Goal: Transaction & Acquisition: Purchase product/service

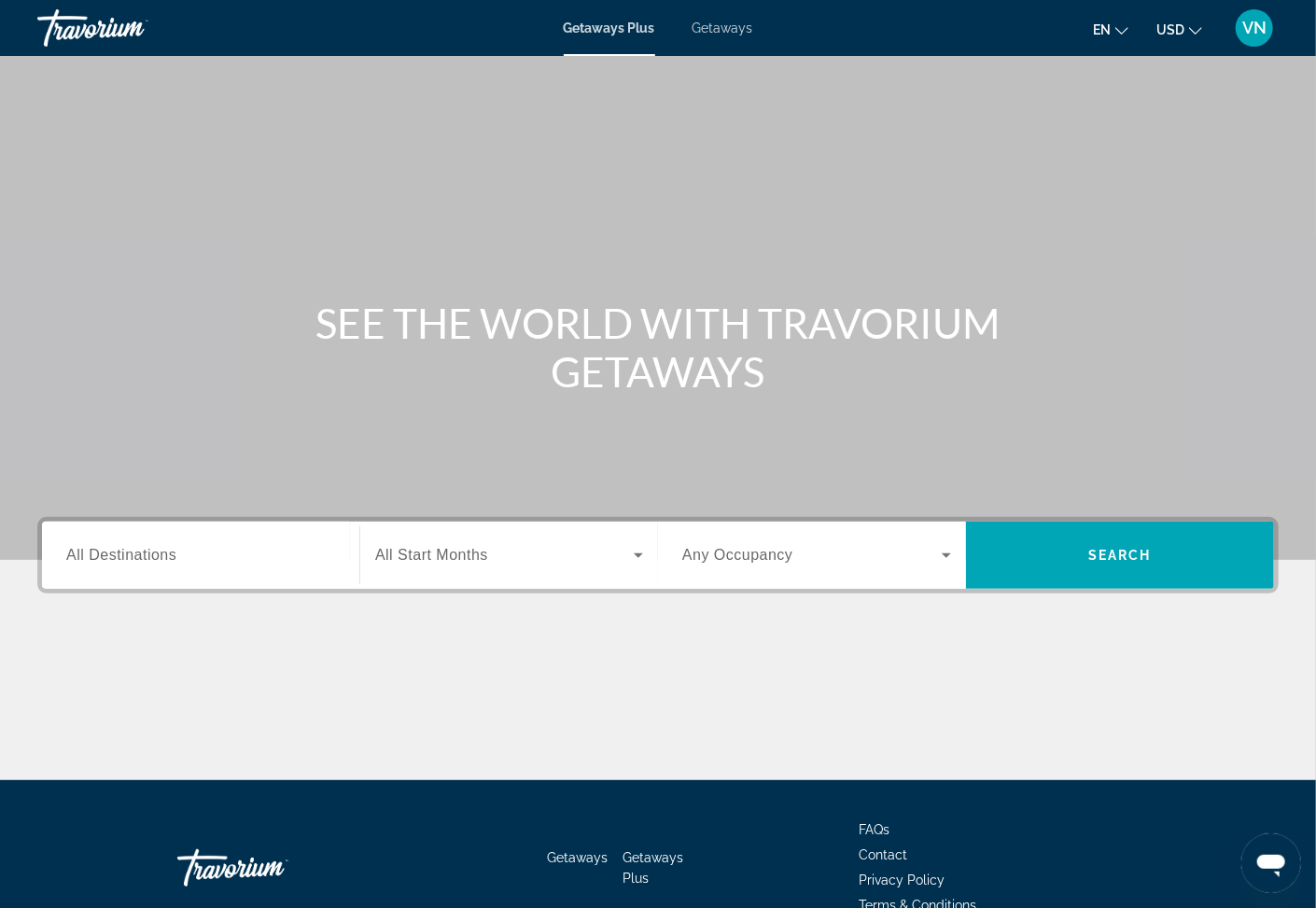
click at [718, 21] on span "Getaways" at bounding box center [722, 28] width 60 height 15
click at [140, 555] on span "All Destinations" at bounding box center [121, 555] width 110 height 16
click at [140, 555] on input "Destination All Destinations" at bounding box center [201, 556] width 269 height 23
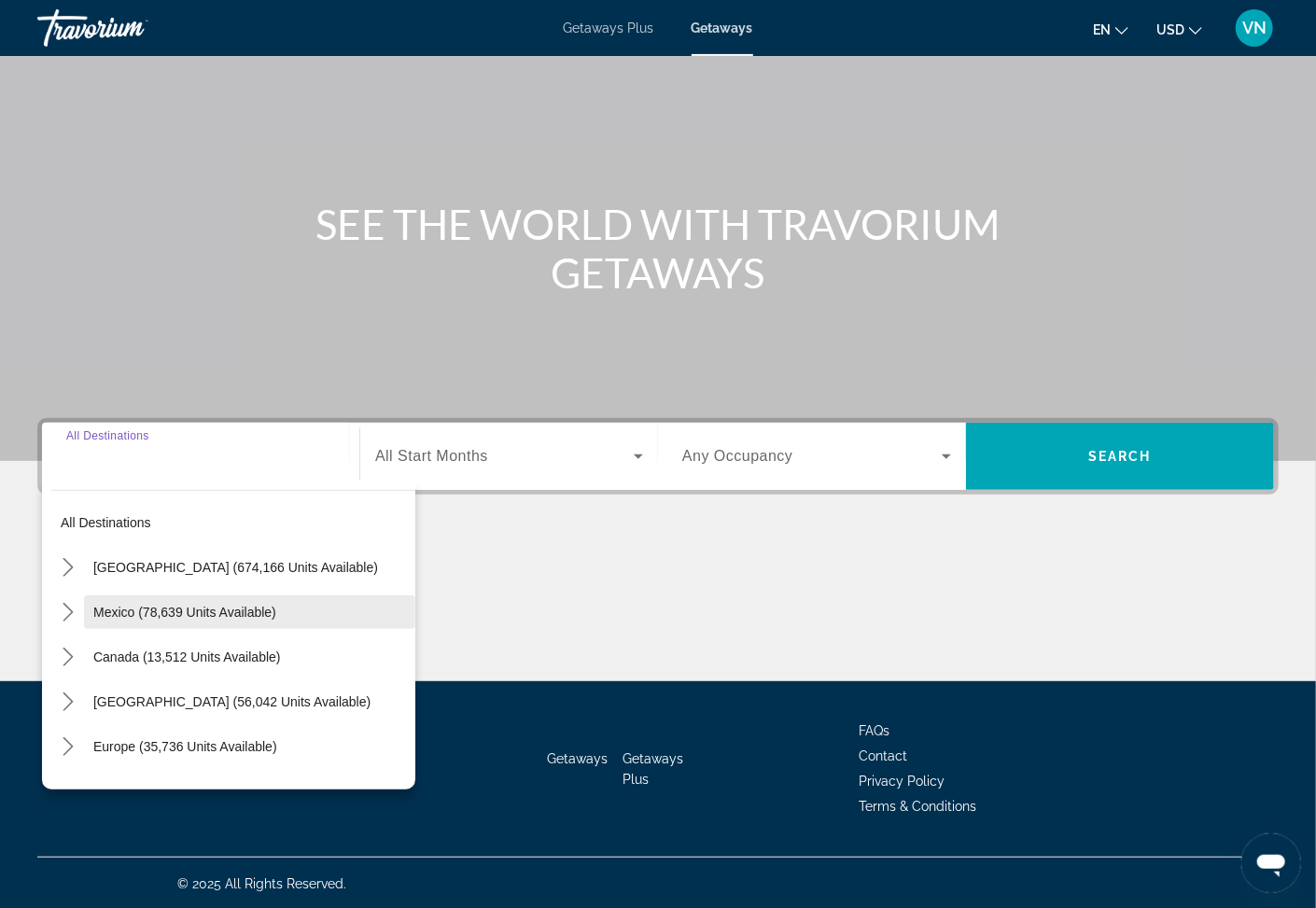
scroll to position [100, 0]
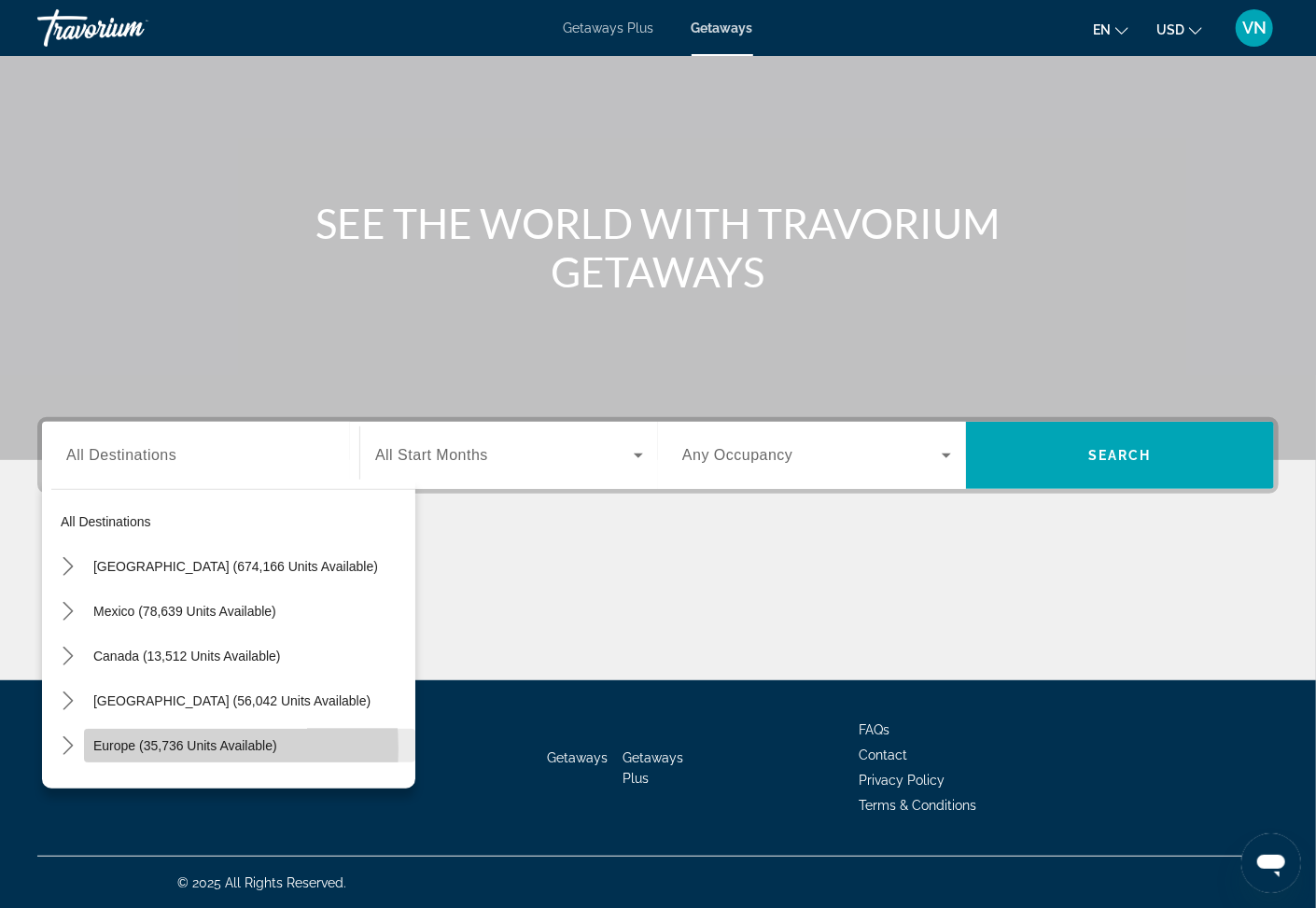
click at [115, 749] on span "Europe (35,736 units available)" at bounding box center [185, 745] width 184 height 15
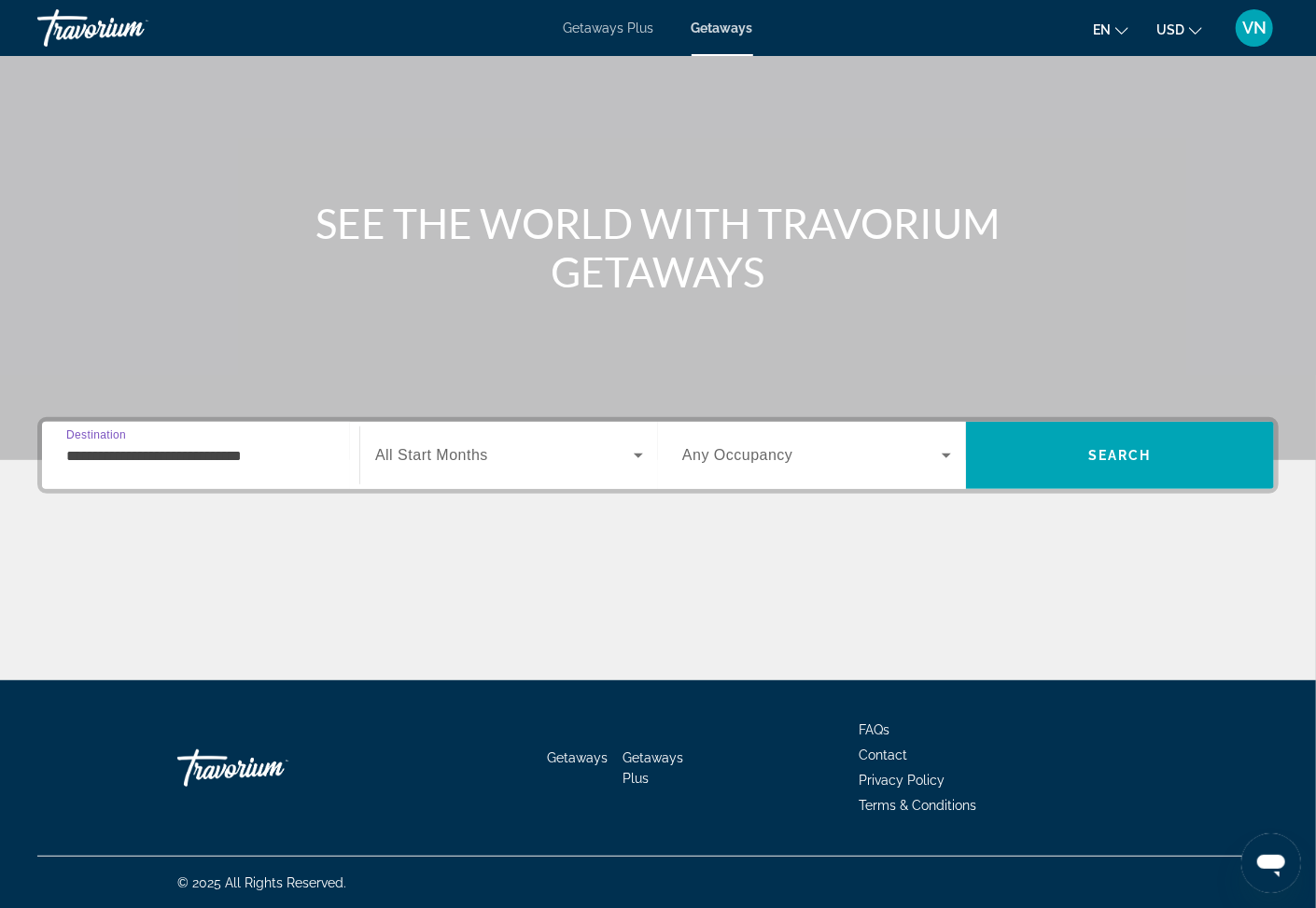
click at [640, 453] on icon "Search widget" at bounding box center [638, 455] width 23 height 23
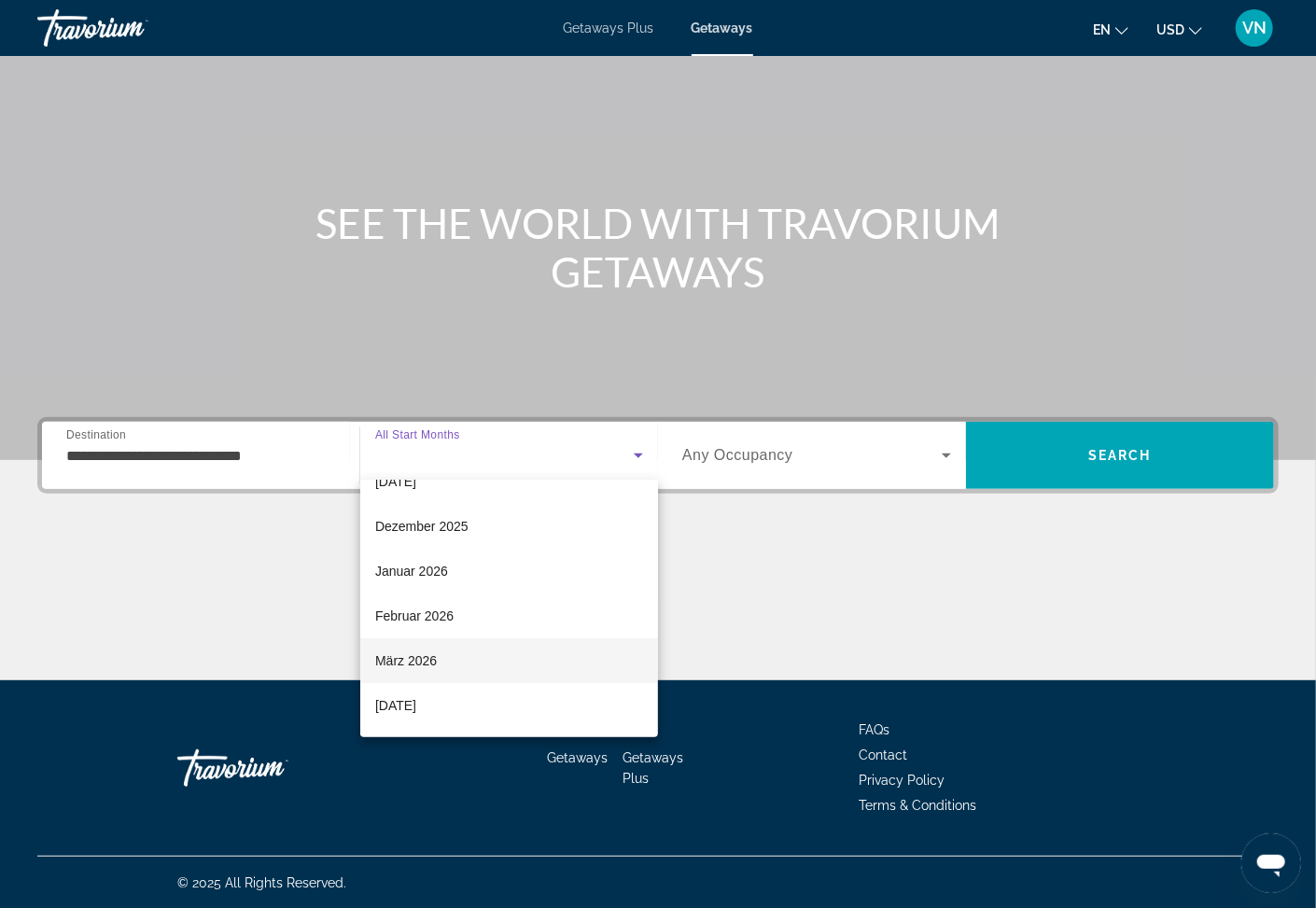
scroll to position [0, 0]
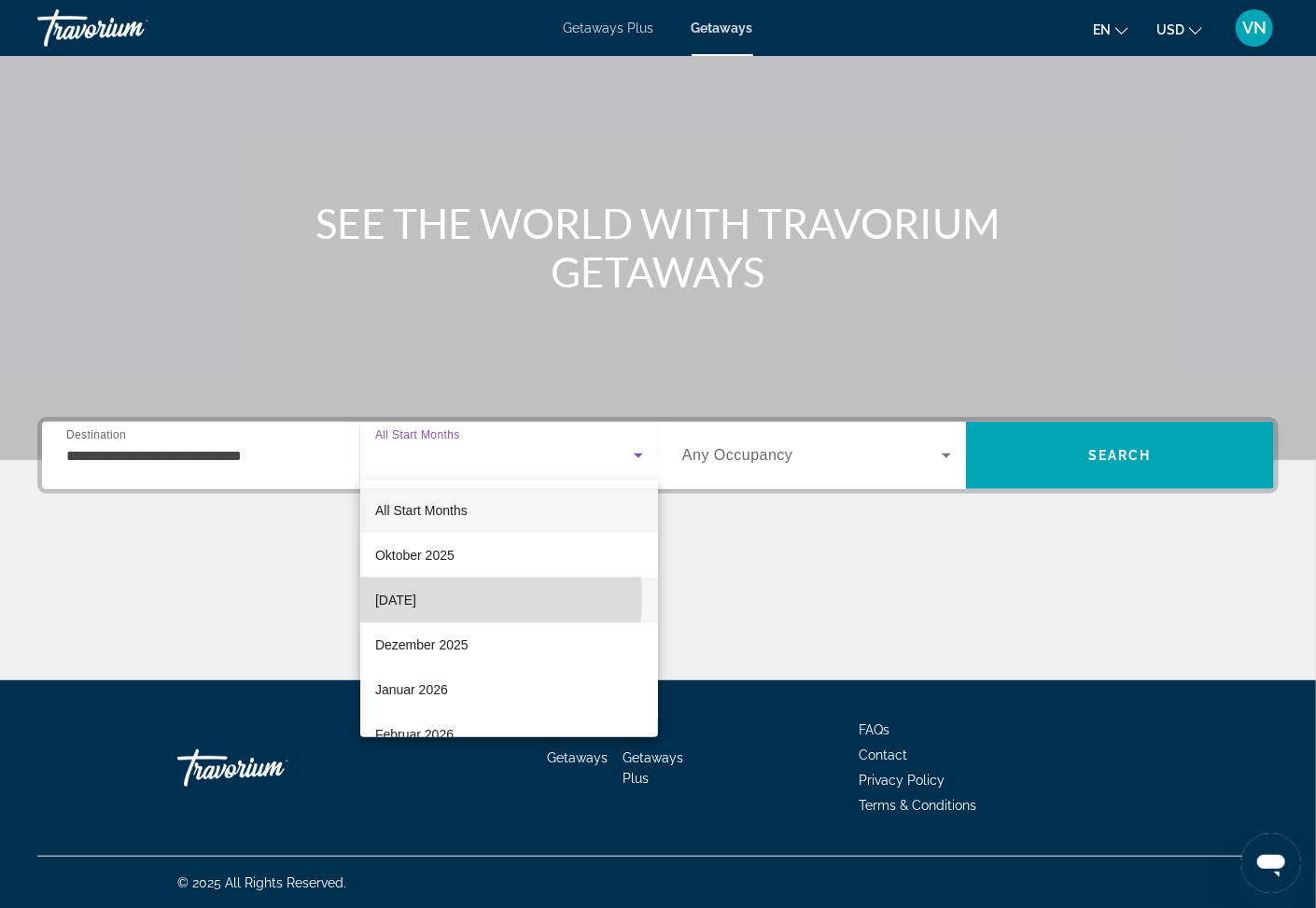
click at [405, 597] on span "November 2025" at bounding box center [396, 599] width 42 height 23
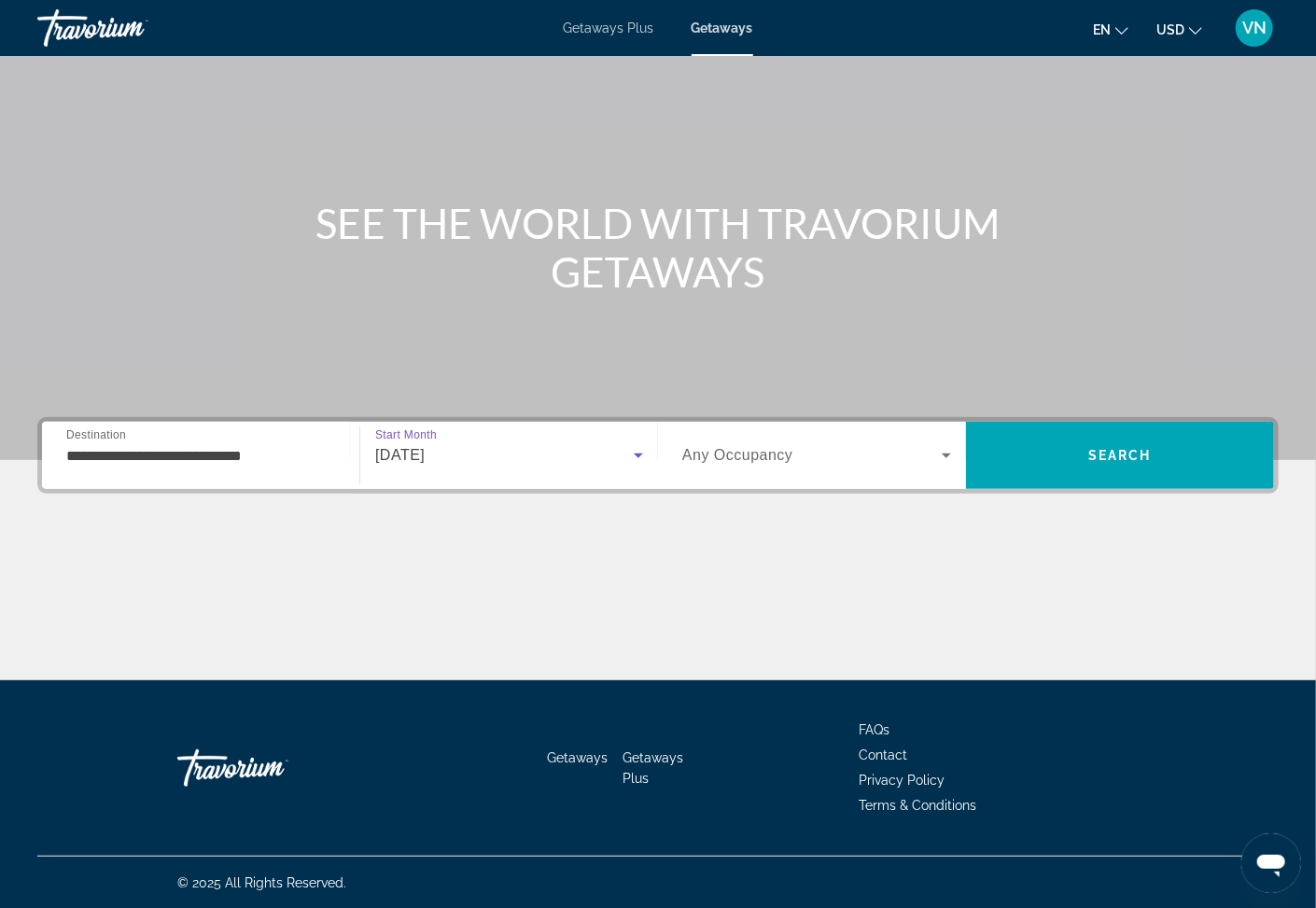
click at [949, 456] on icon "Search widget" at bounding box center [946, 455] width 23 height 23
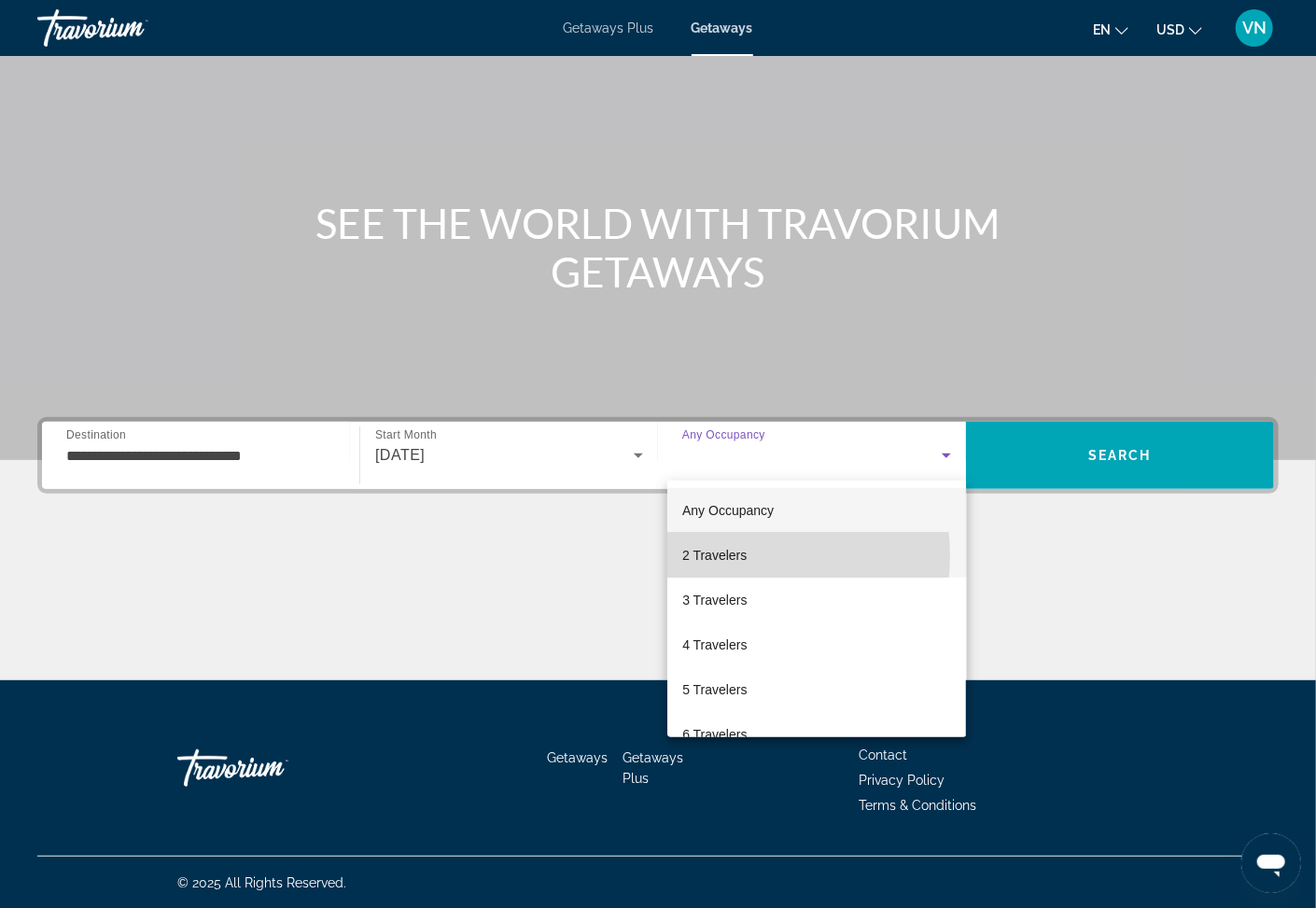
click at [729, 555] on span "2 Travelers" at bounding box center [714, 555] width 64 height 23
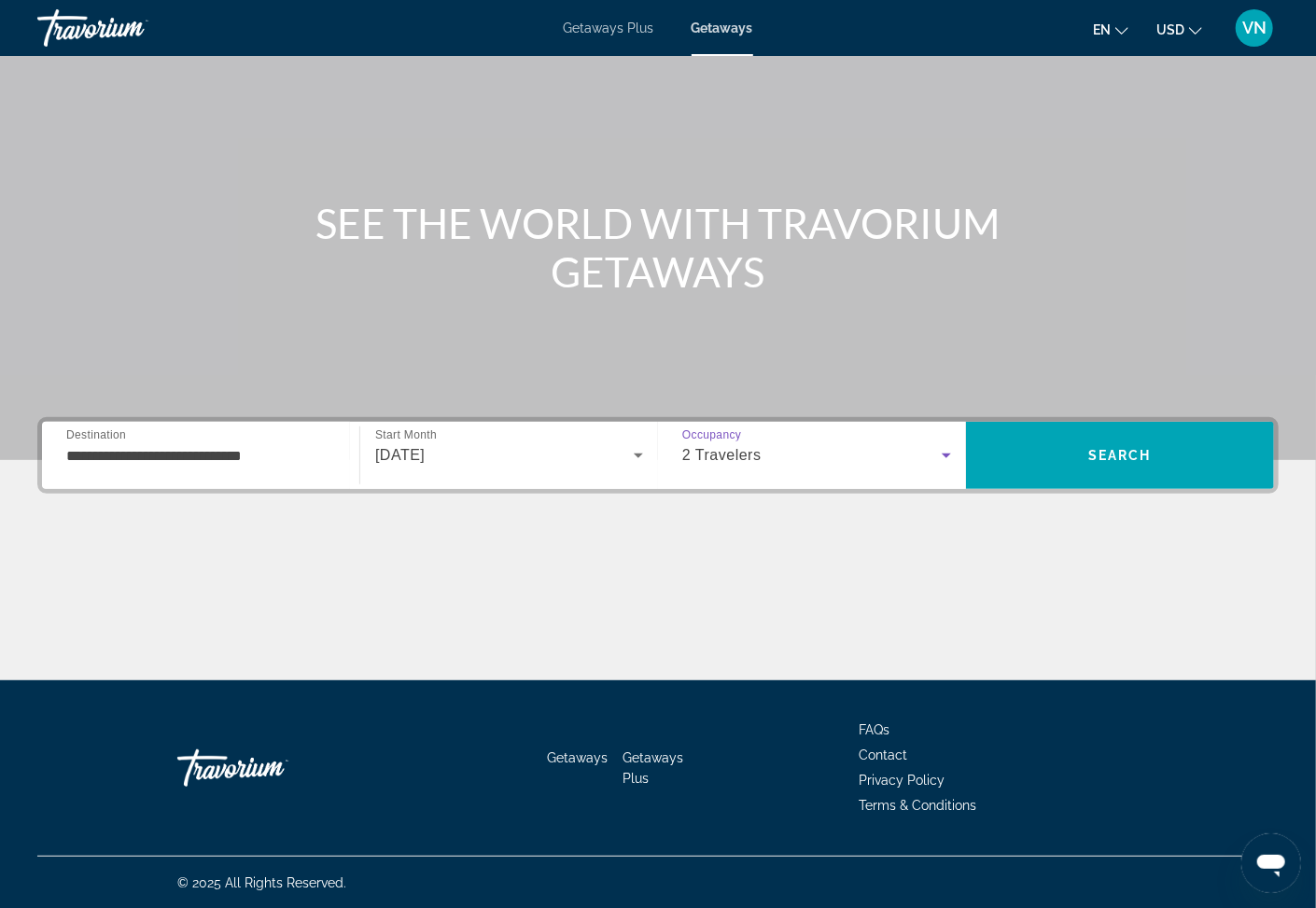
click at [97, 458] on input "**********" at bounding box center [201, 456] width 269 height 23
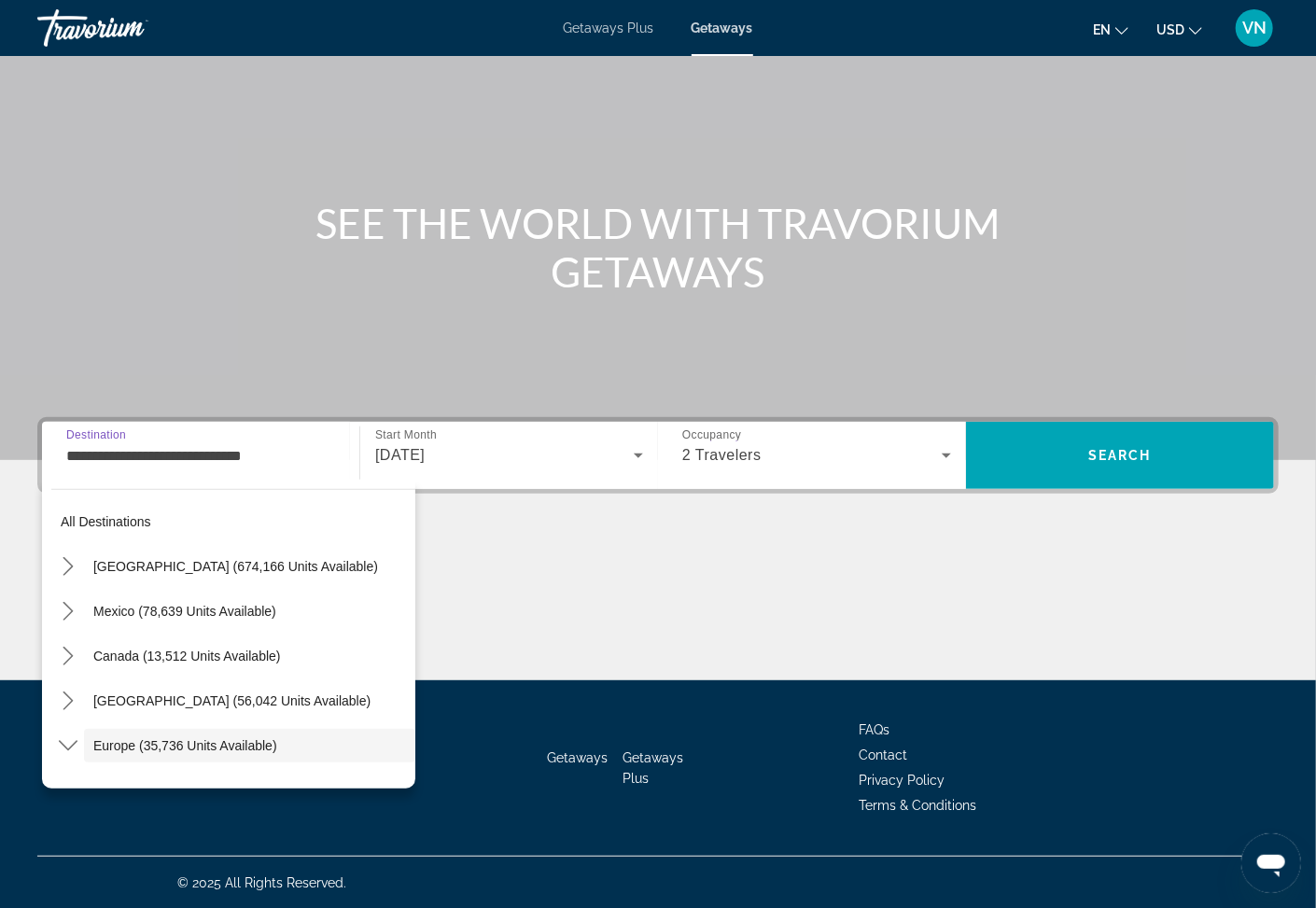
scroll to position [111, 0]
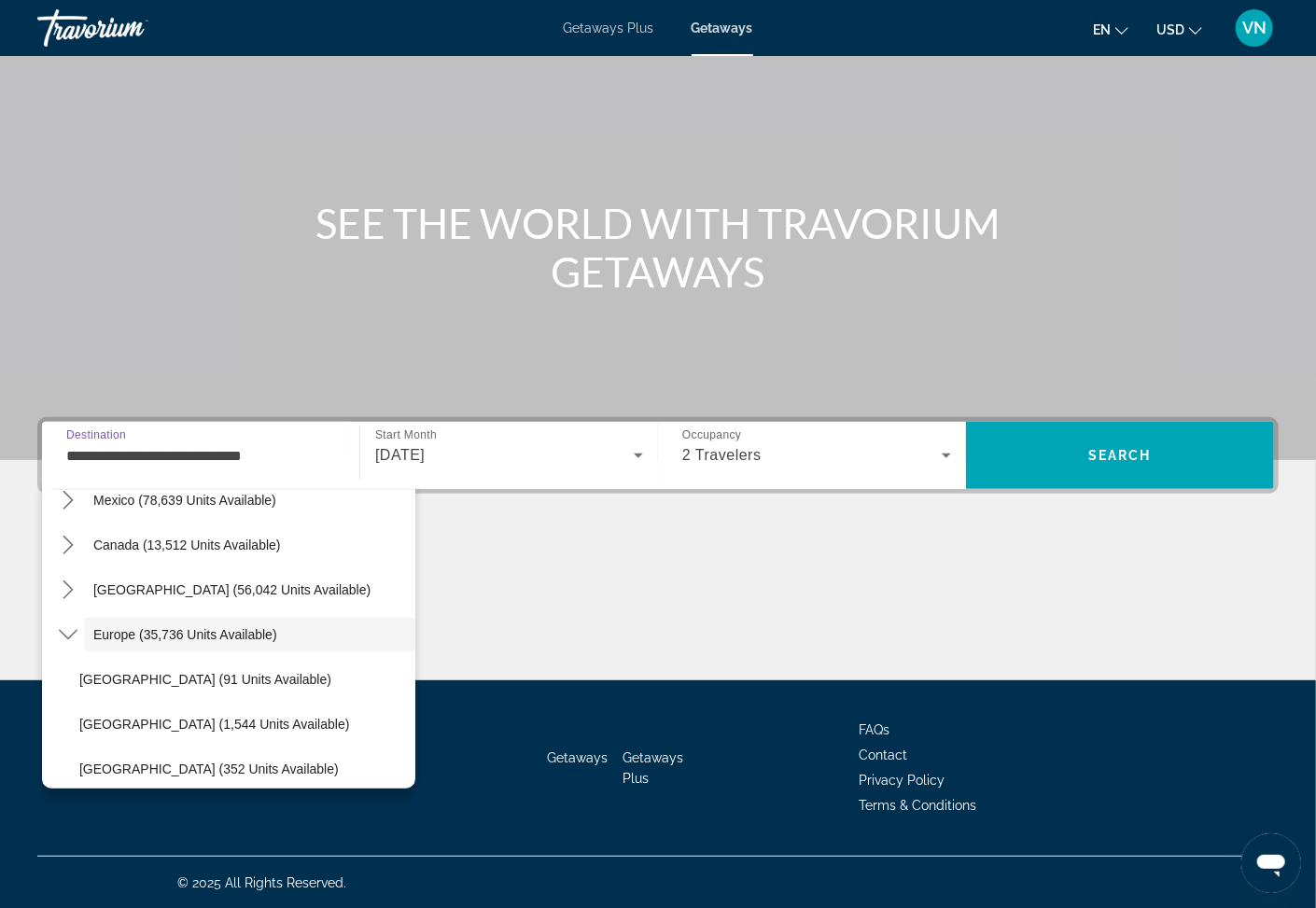
click at [97, 458] on input "**********" at bounding box center [201, 456] width 269 height 23
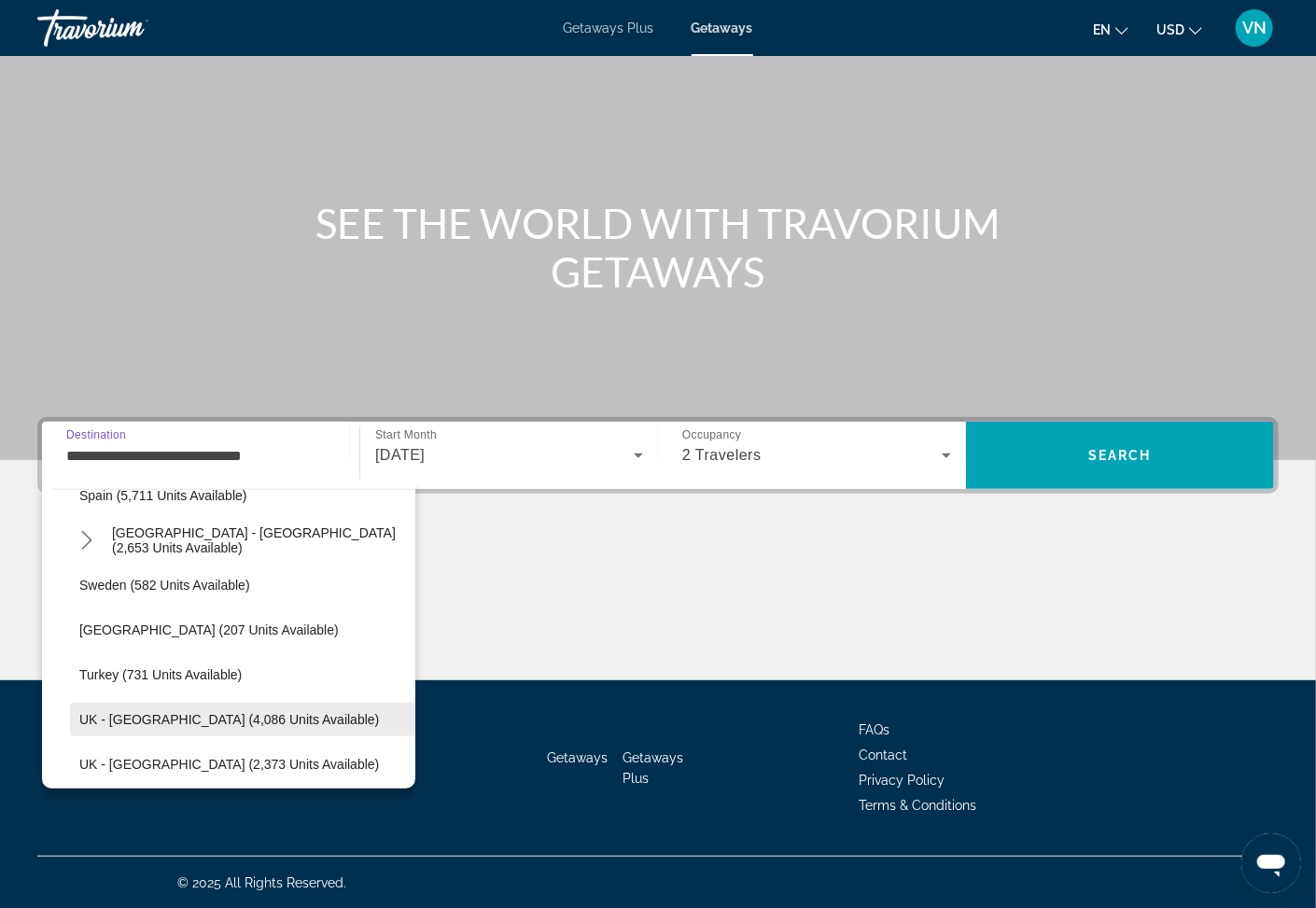
scroll to position [912, 0]
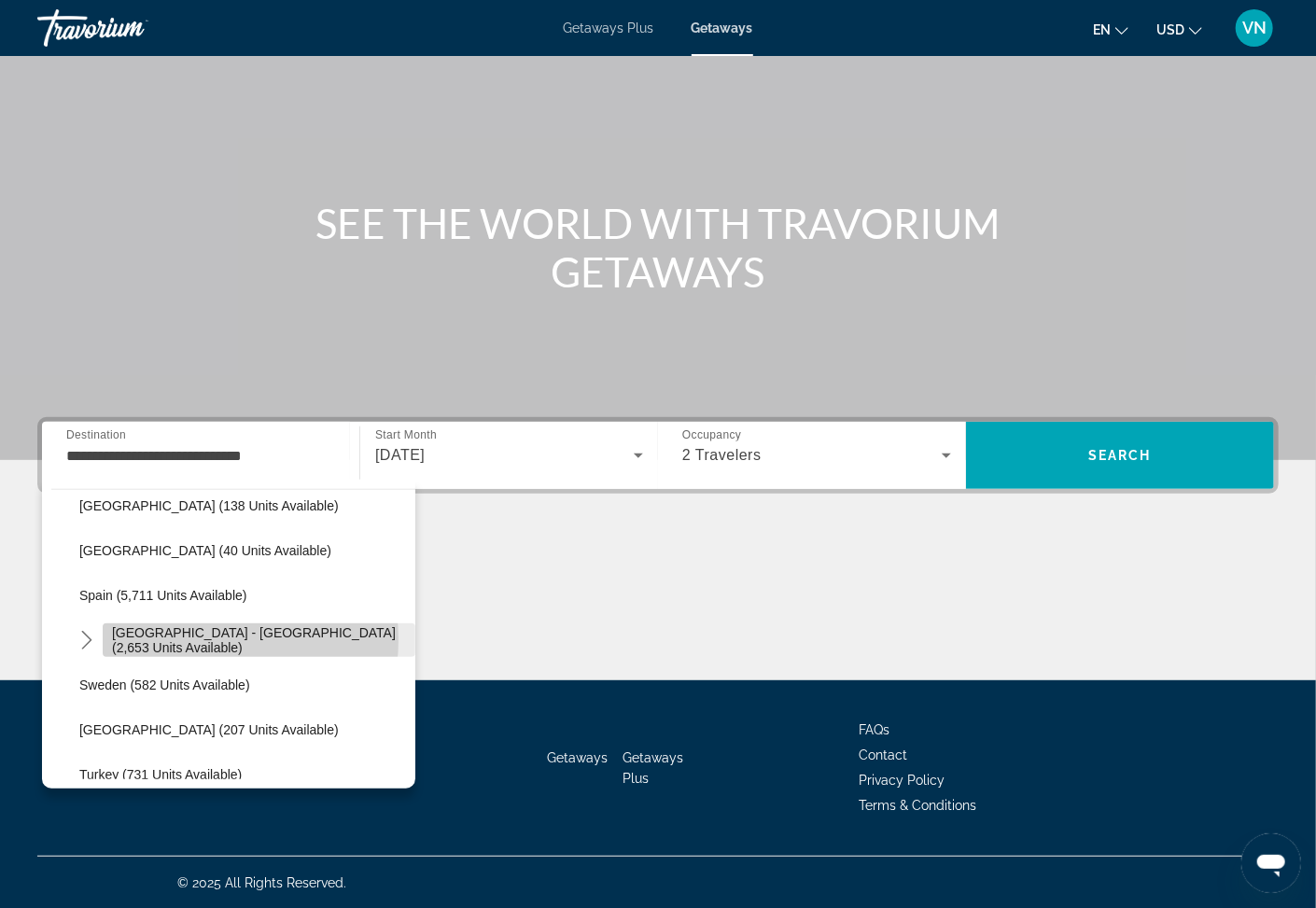
click at [185, 639] on span "Spain - Canary Islands (2,653 units available)" at bounding box center [258, 640] width 294 height 30
type input "**********"
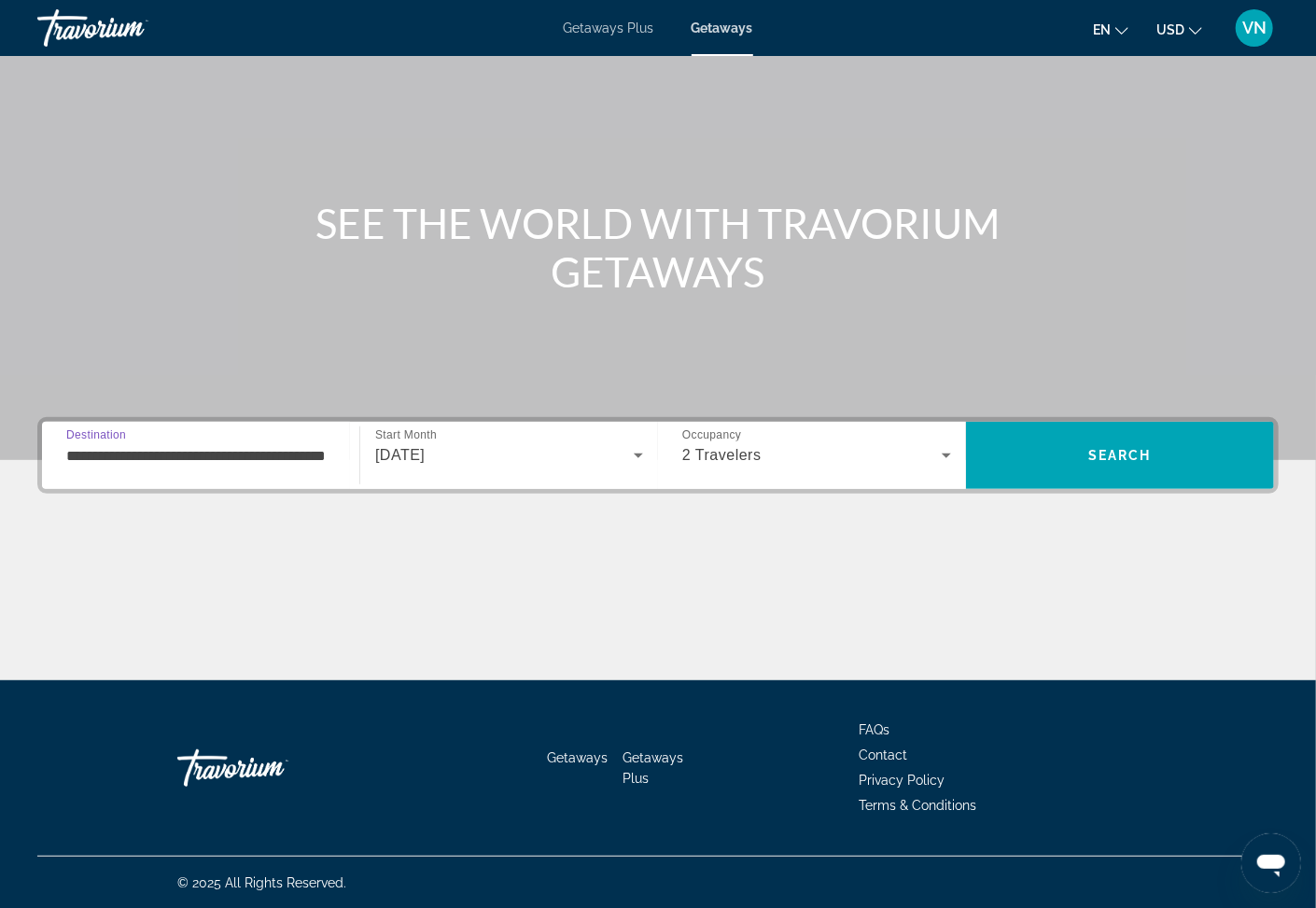
scroll to position [0, 54]
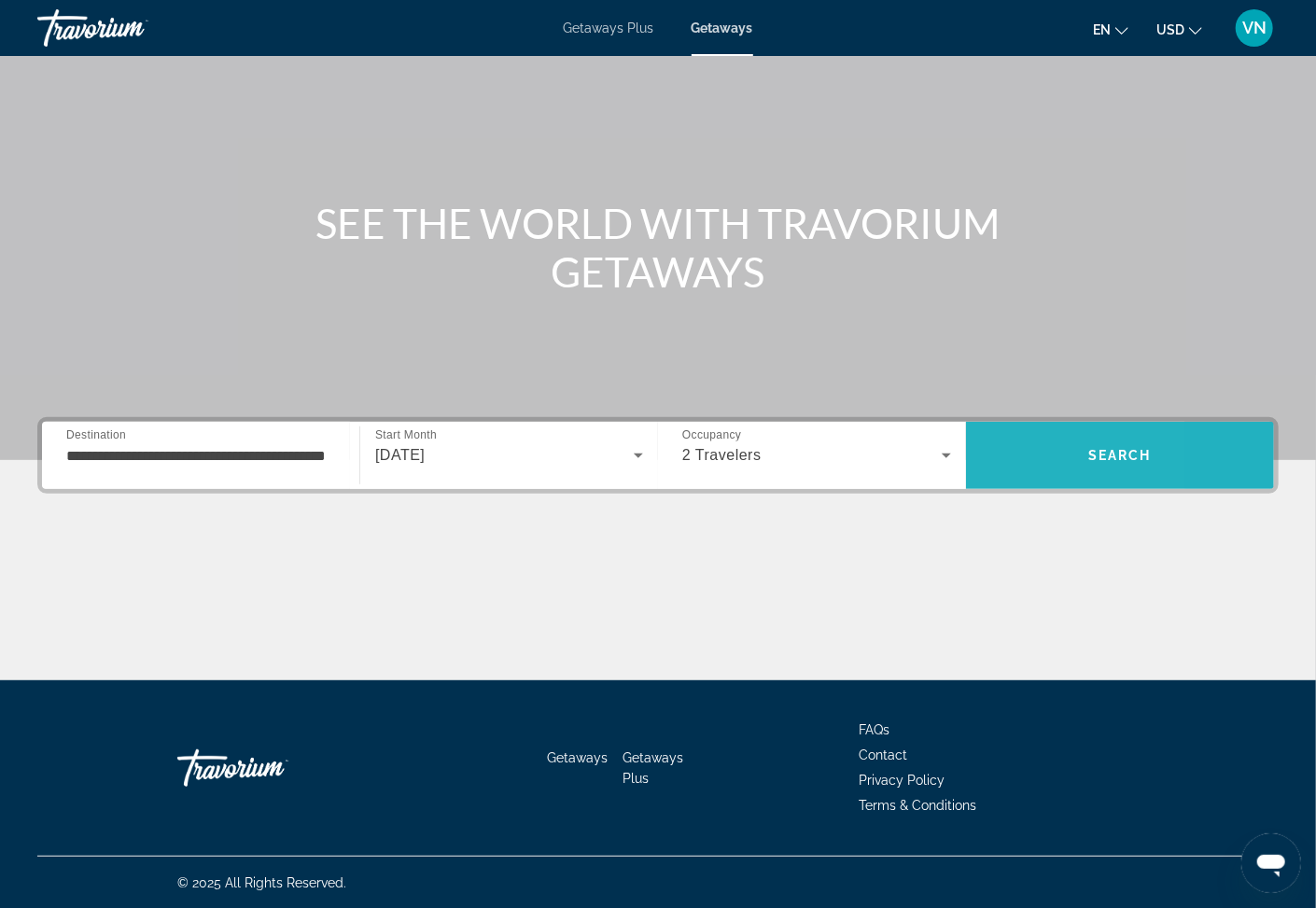
click at [994, 447] on span "Search" at bounding box center [1119, 455] width 308 height 45
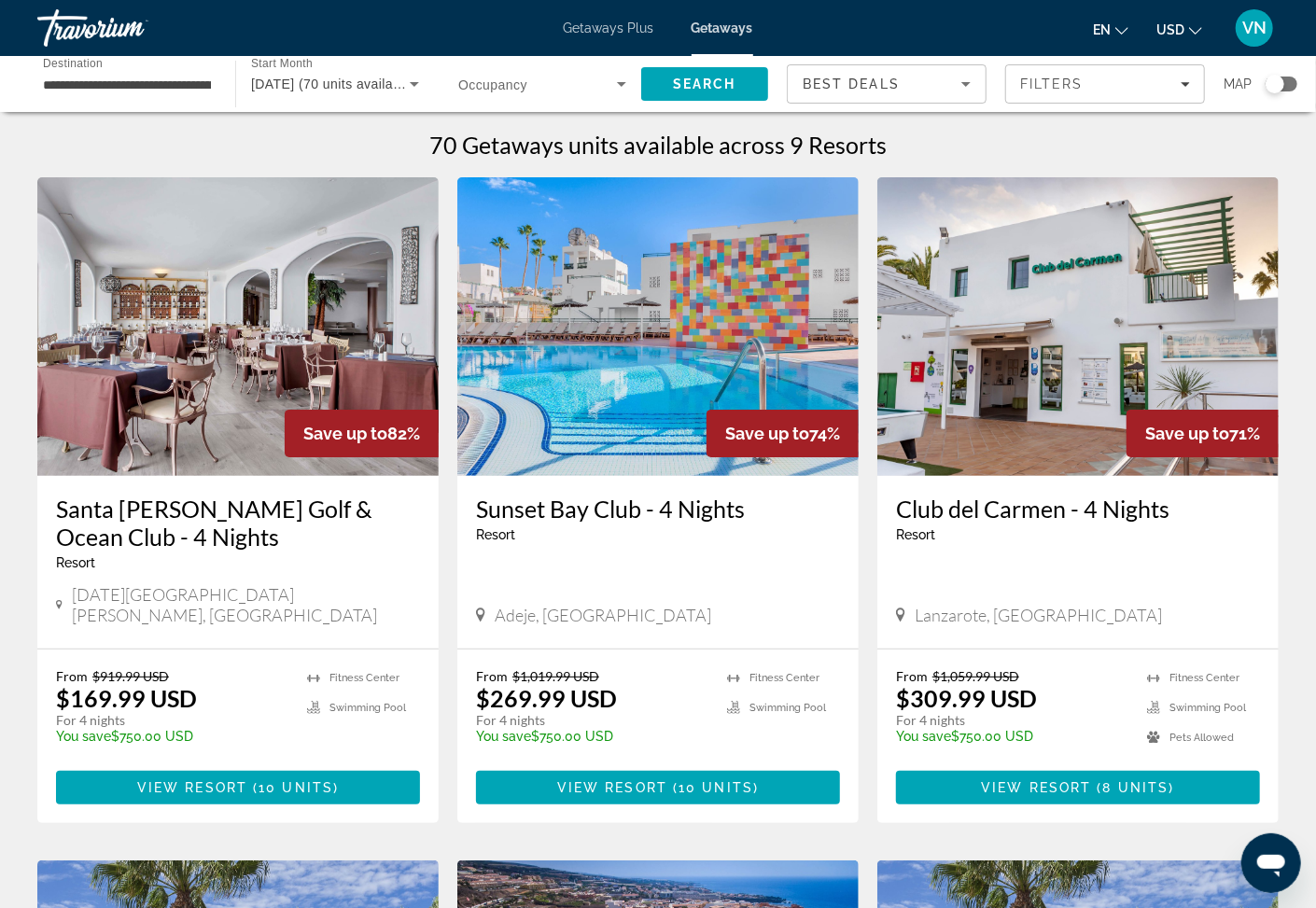
click at [157, 518] on h3 "Santa Bárbara Golf & Ocean Club - 4 Nights" at bounding box center [238, 522] width 364 height 56
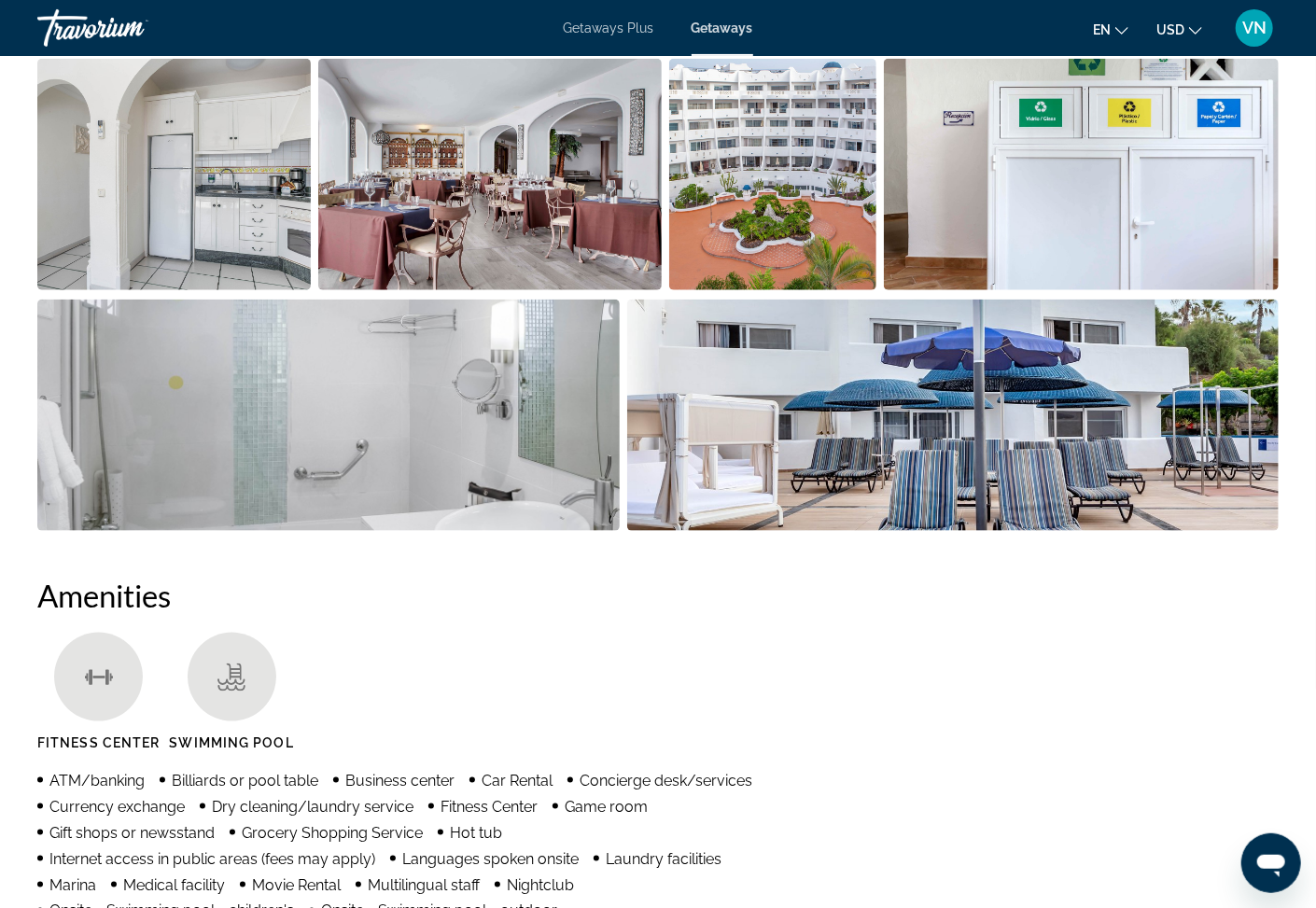
scroll to position [476, 0]
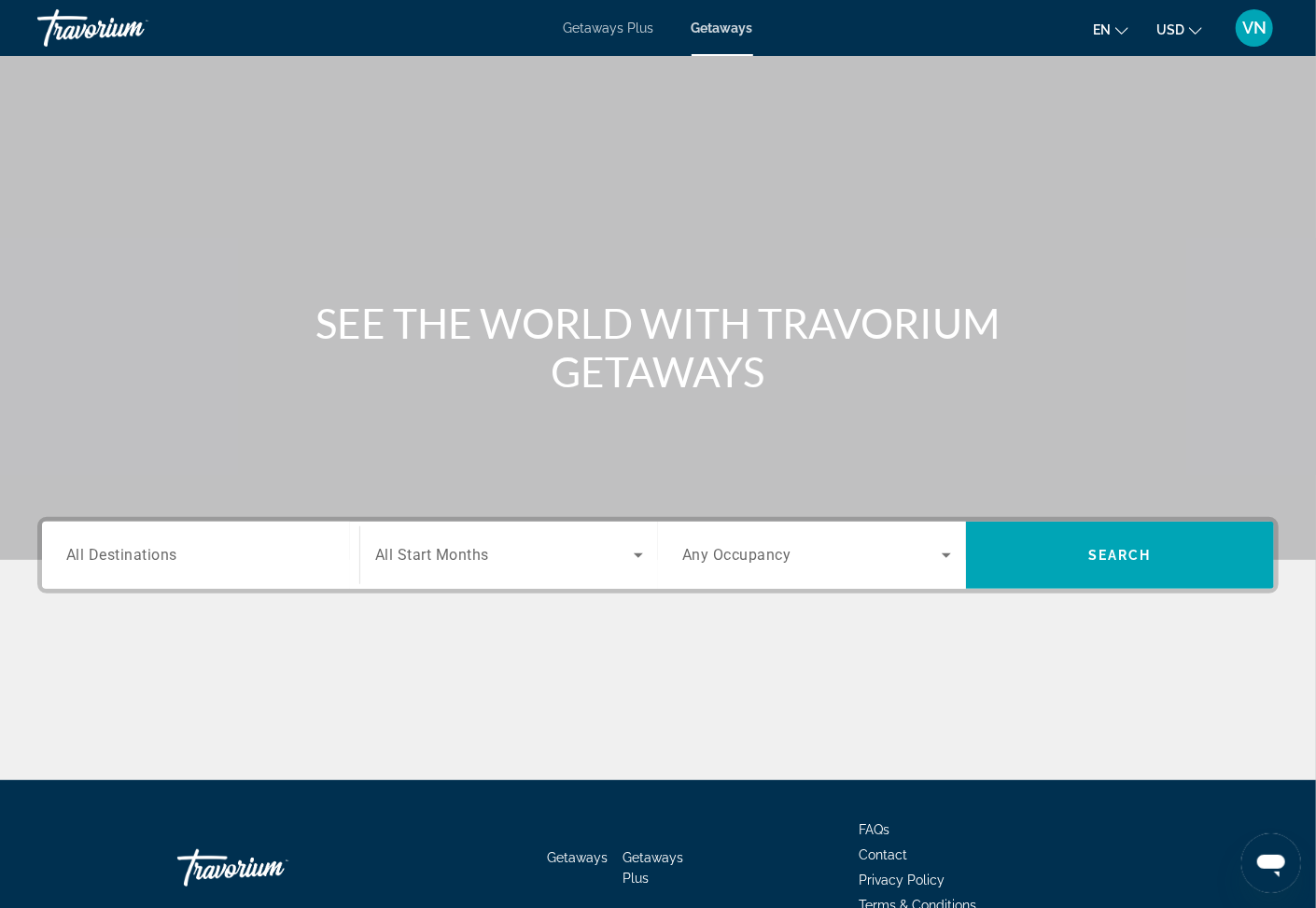
click at [153, 553] on span "All Destinations" at bounding box center [122, 555] width 111 height 18
click at [153, 553] on input "Destination All Destinations" at bounding box center [201, 556] width 269 height 23
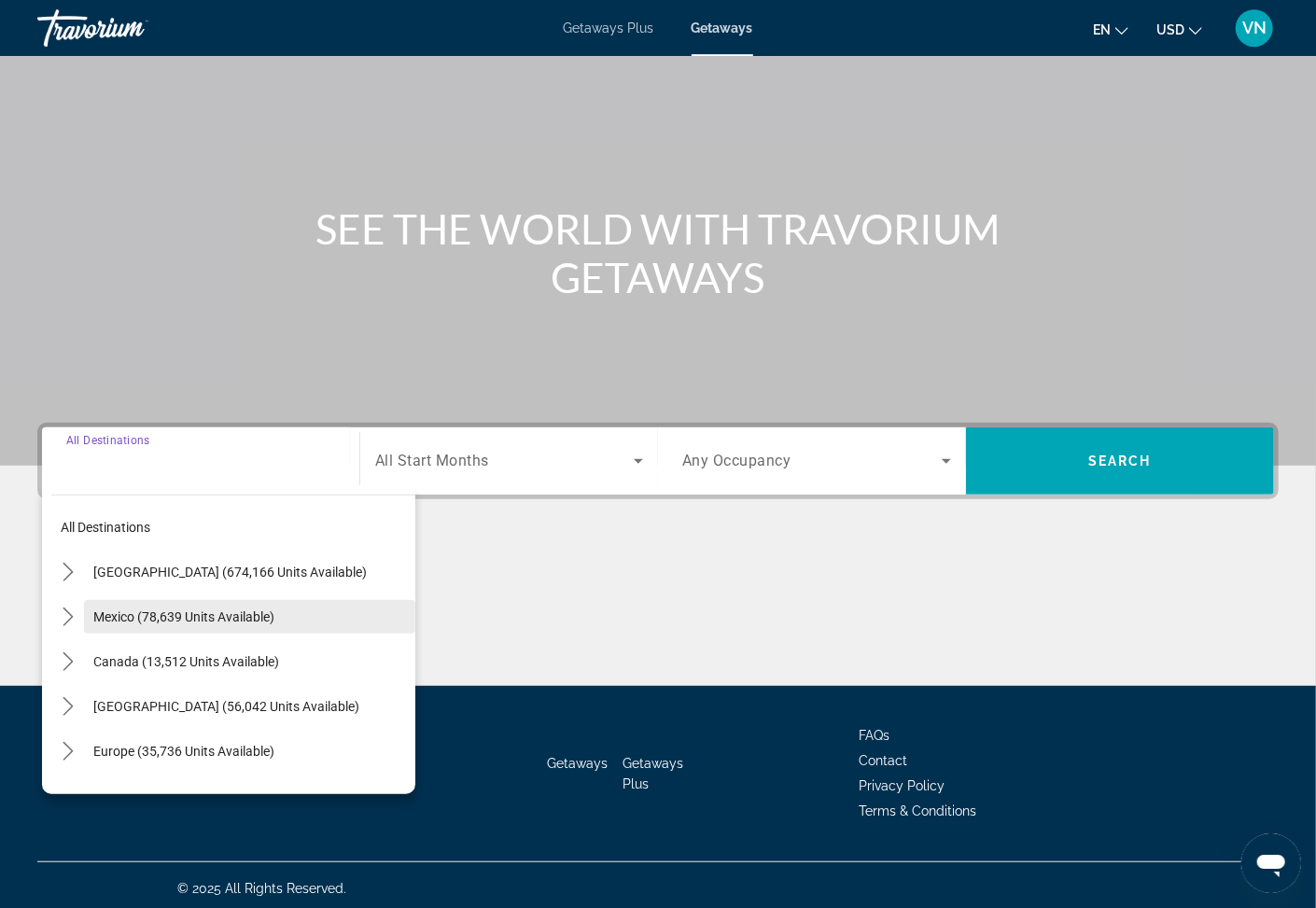
scroll to position [100, 0]
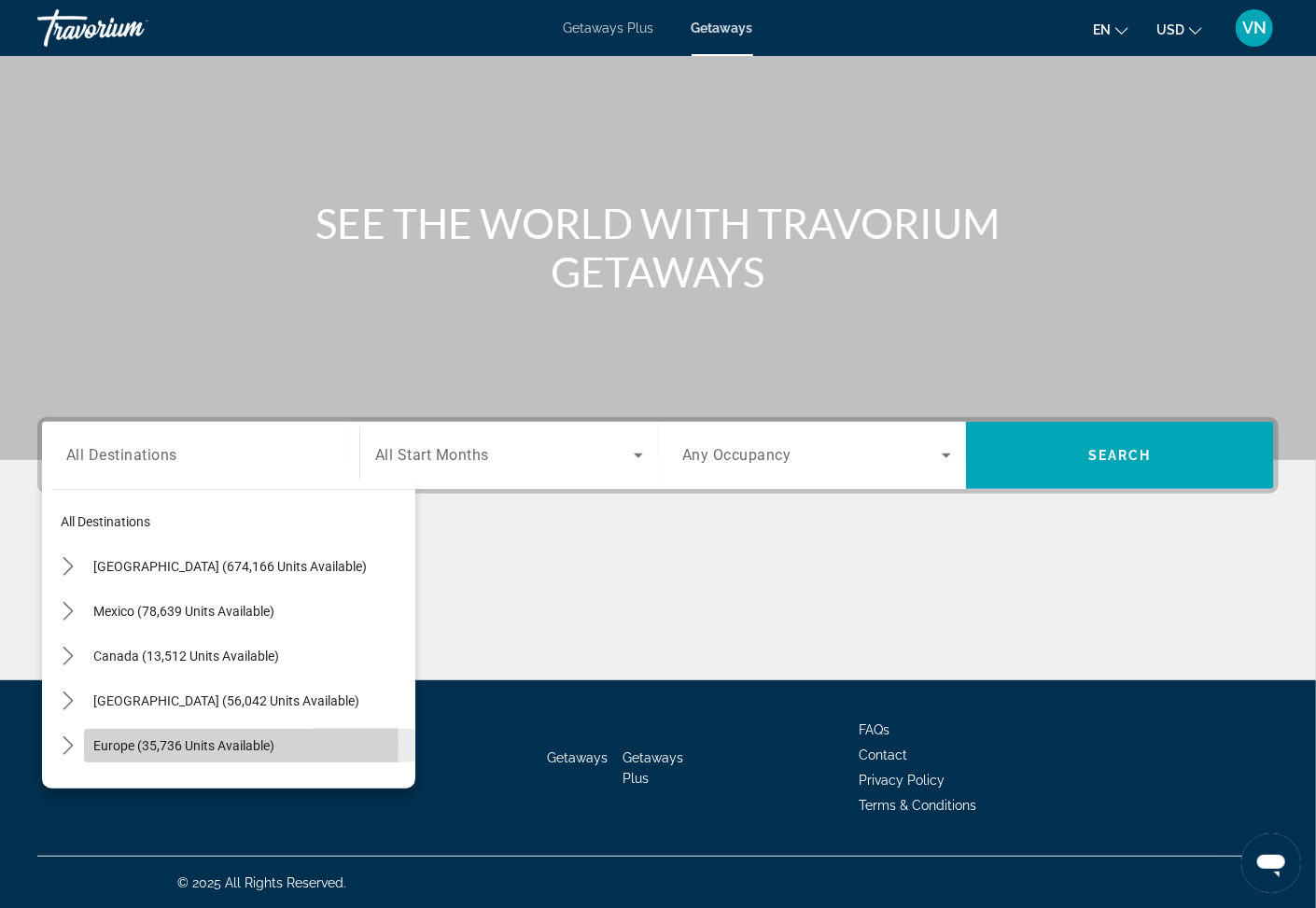
click at [118, 747] on span "Europe (35,736 units available)" at bounding box center [183, 745] width 181 height 15
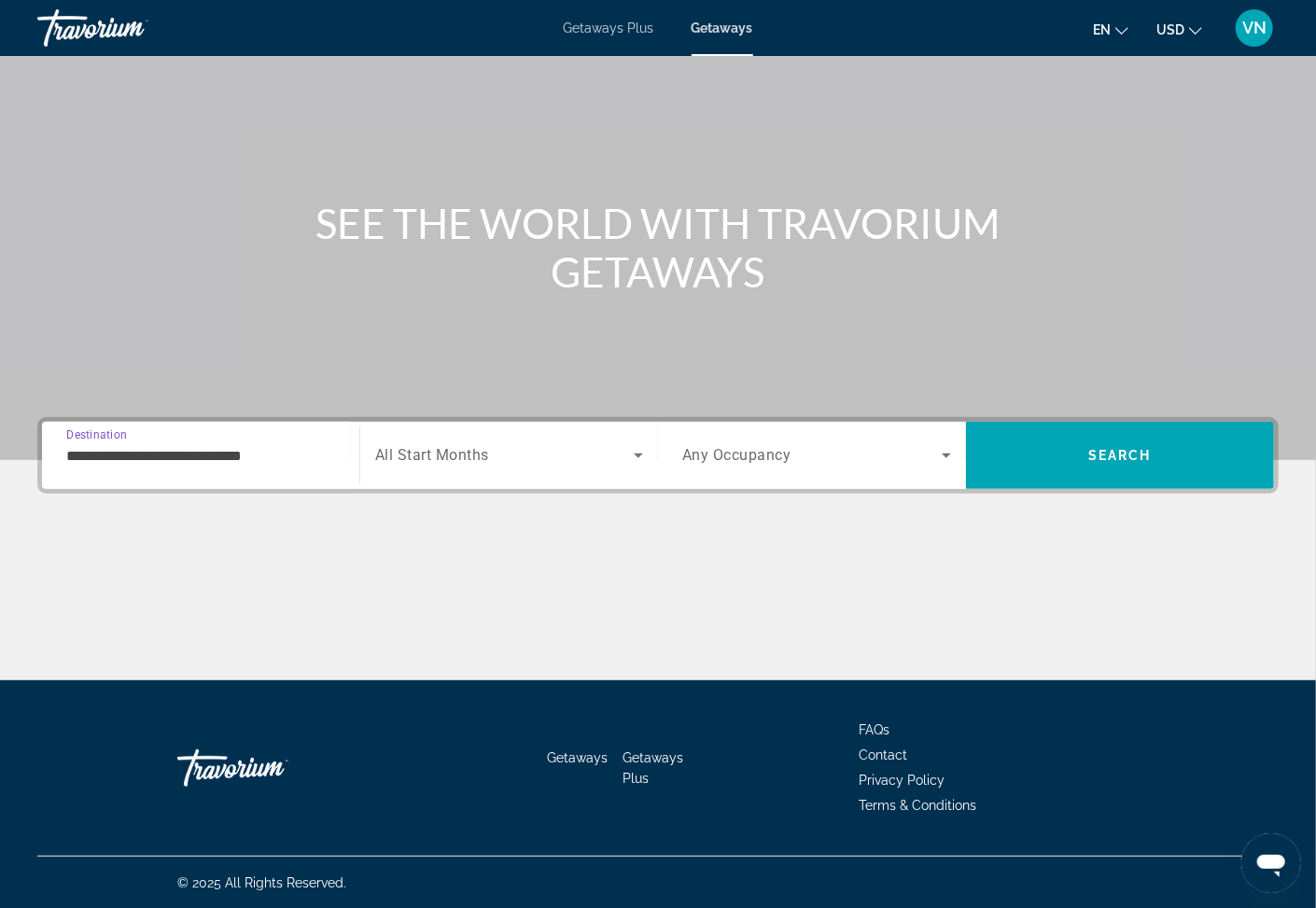
click at [203, 454] on input "**********" at bounding box center [201, 456] width 269 height 23
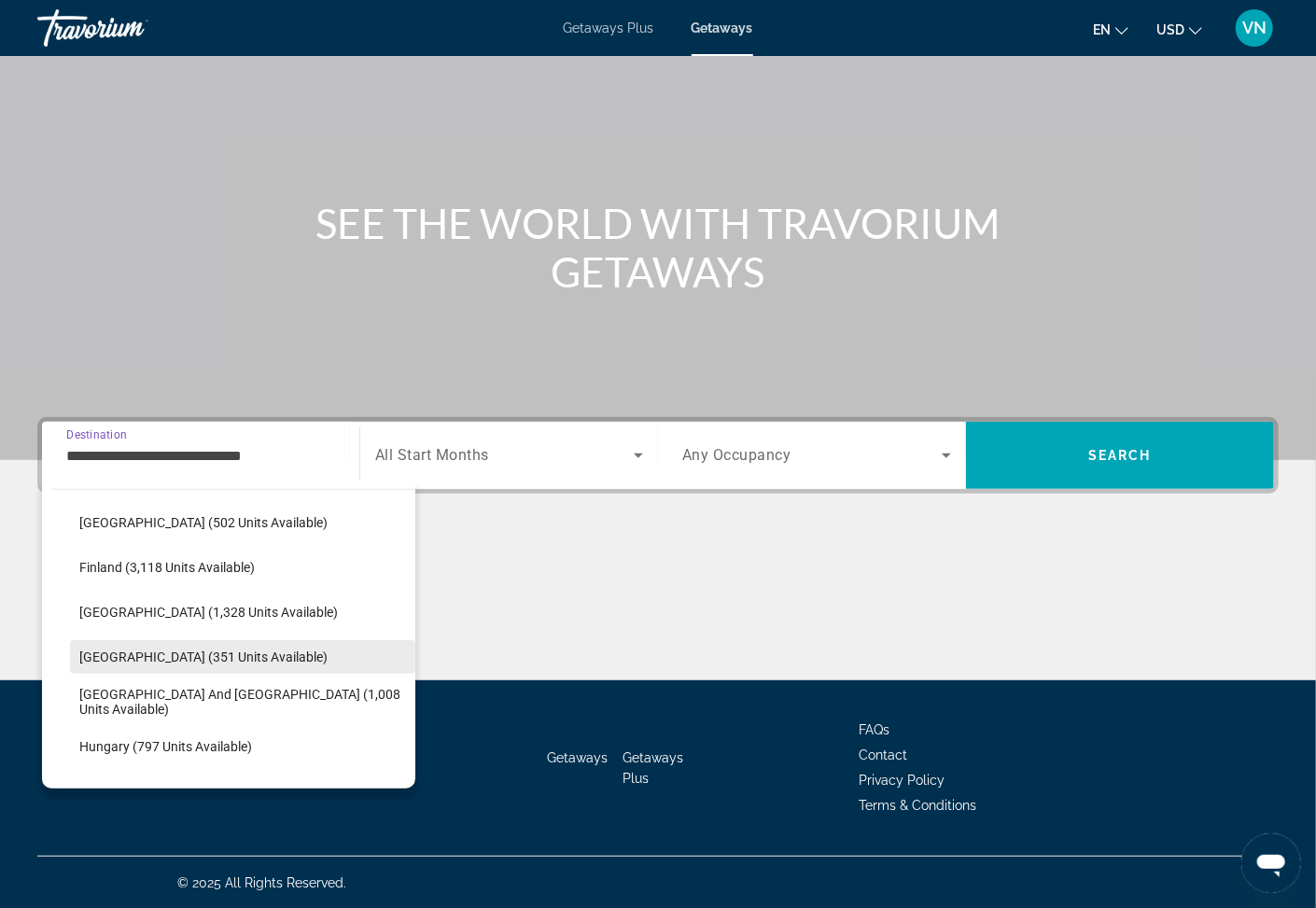
scroll to position [411, 0]
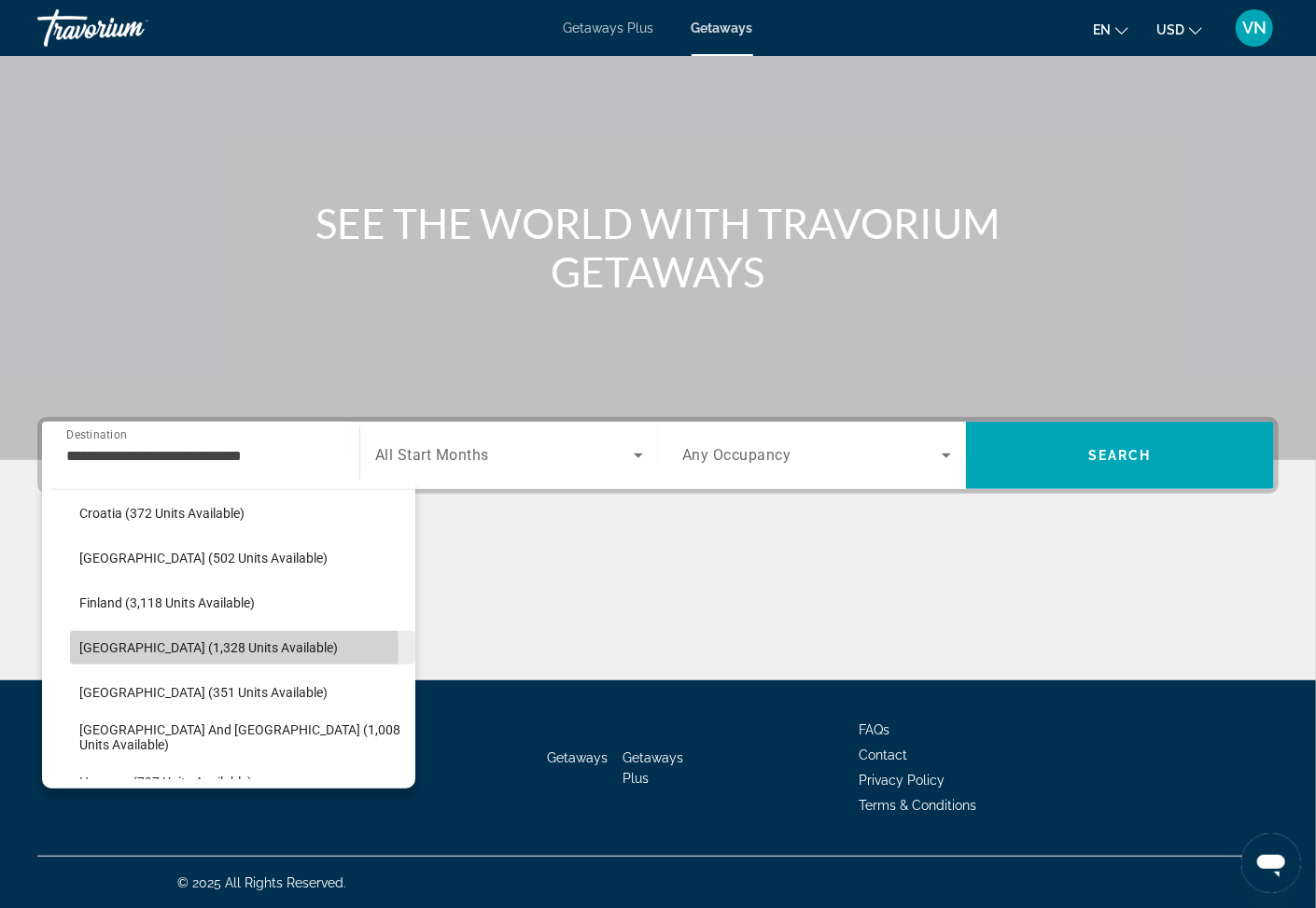
click at [169, 650] on span "France (1,328 units available)" at bounding box center [208, 647] width 258 height 15
type input "**********"
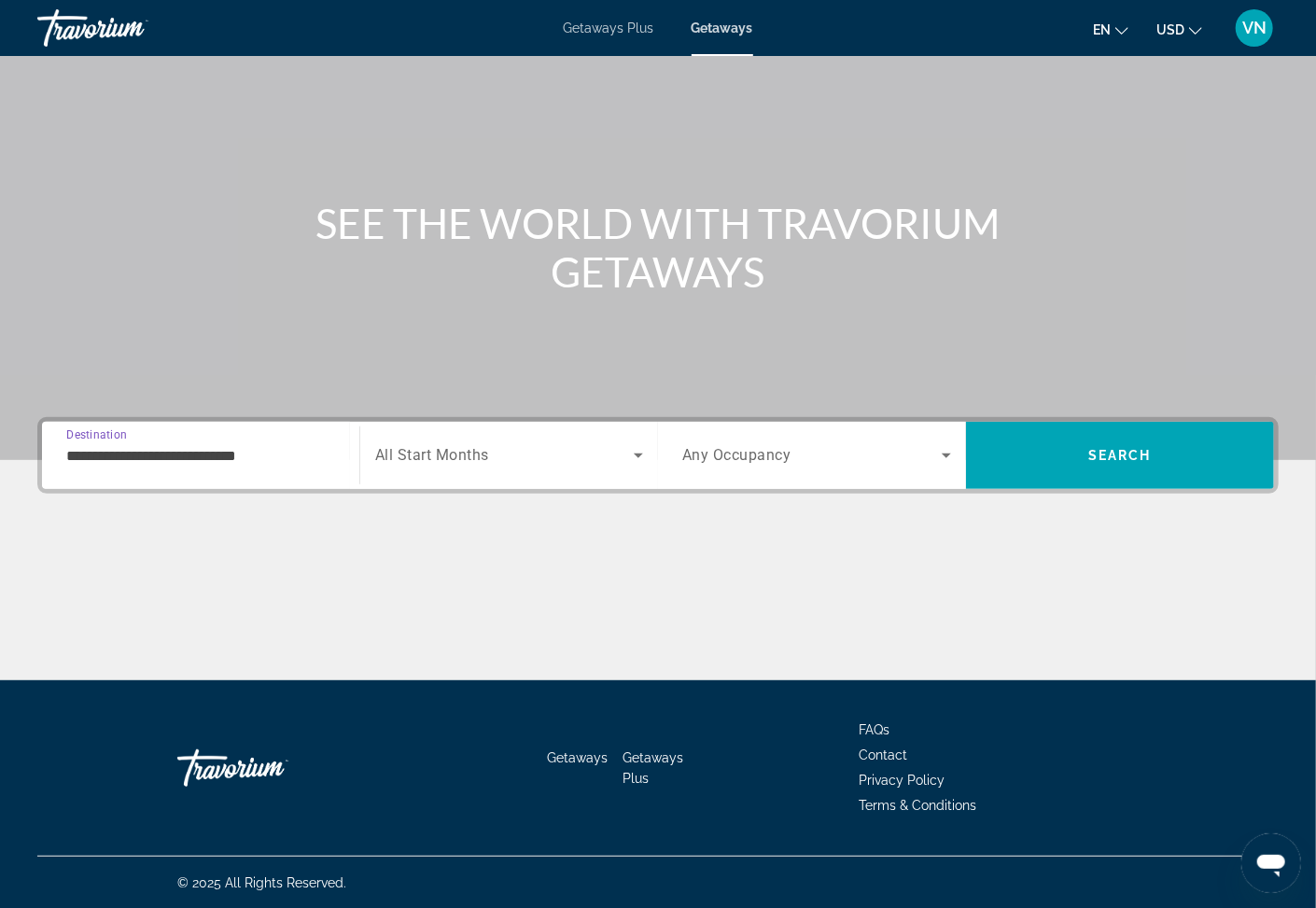
click at [642, 454] on icon "Search widget" at bounding box center [638, 455] width 23 height 23
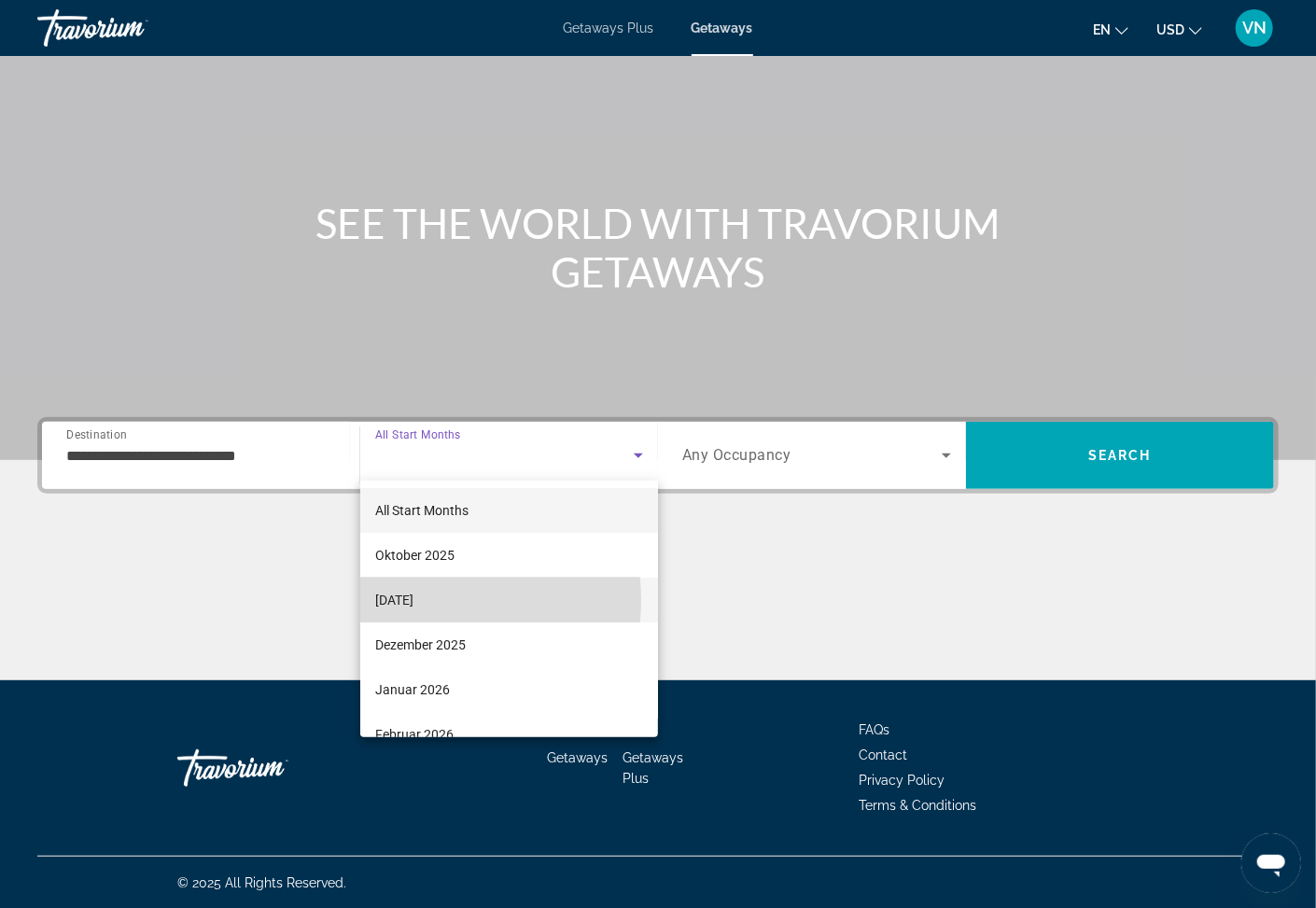
click at [414, 600] on span "November 2025" at bounding box center [394, 599] width 39 height 23
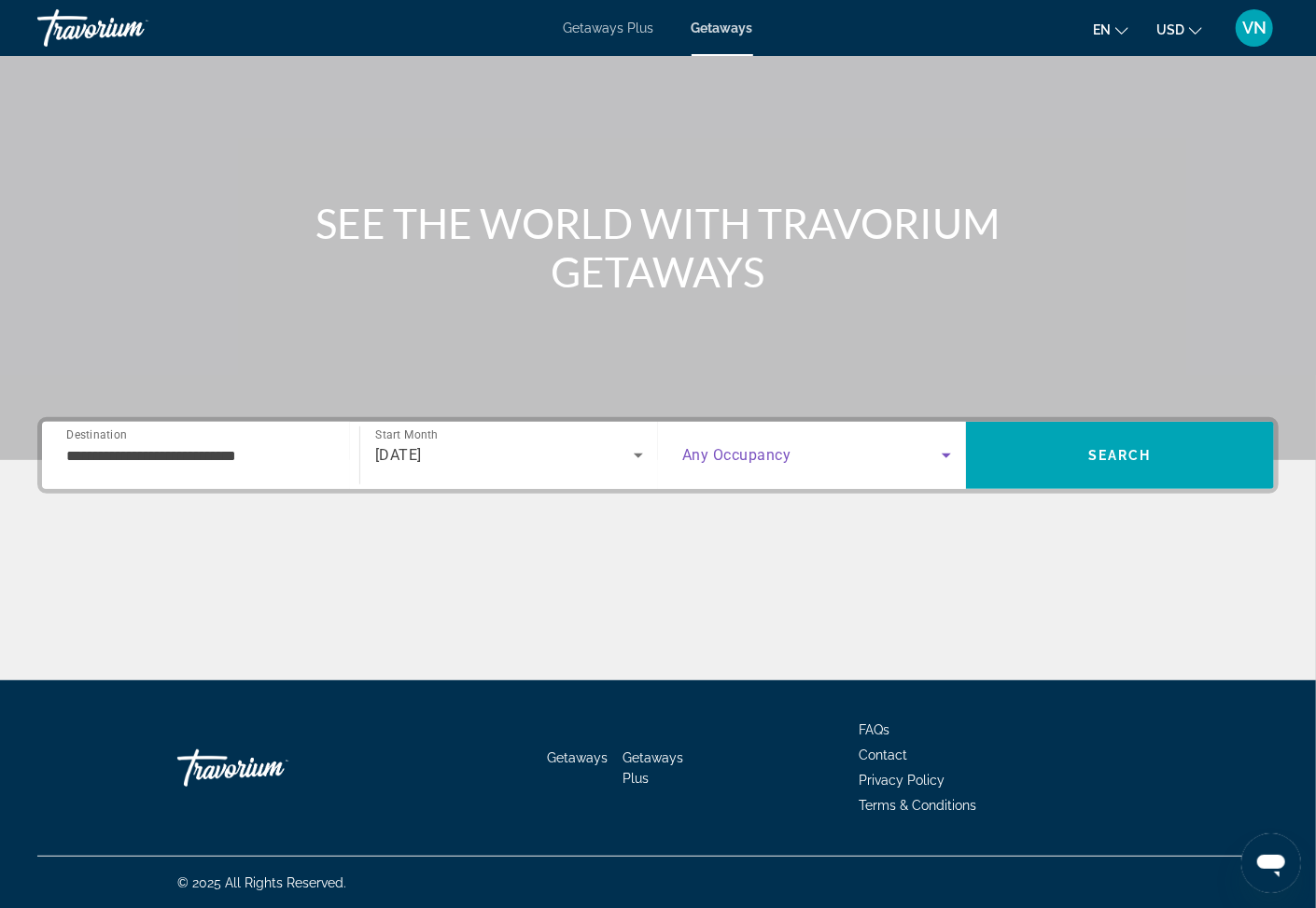
click at [947, 456] on icon "Search widget" at bounding box center [946, 455] width 23 height 23
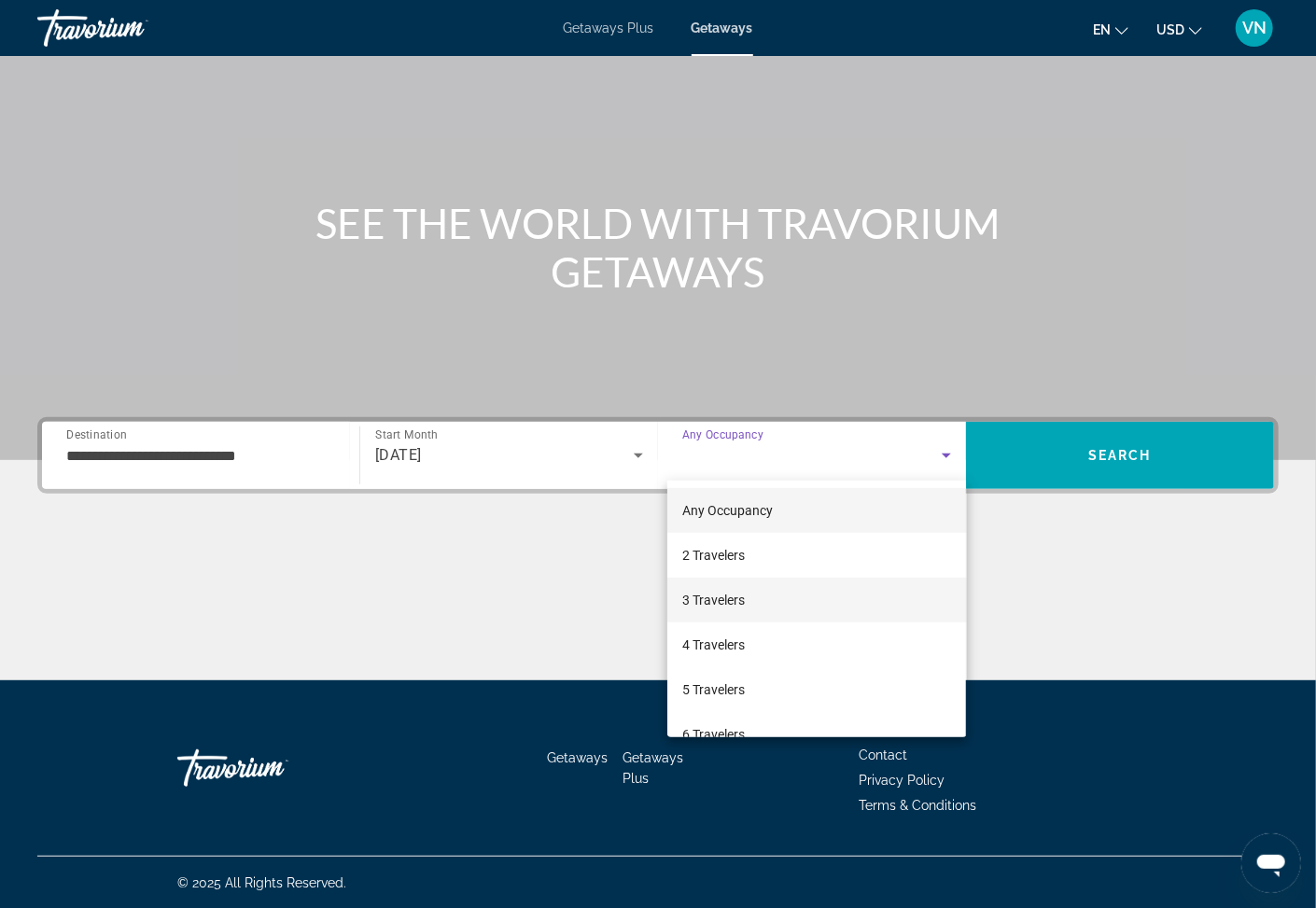
click at [731, 601] on span "3 Travelers" at bounding box center [713, 599] width 62 height 23
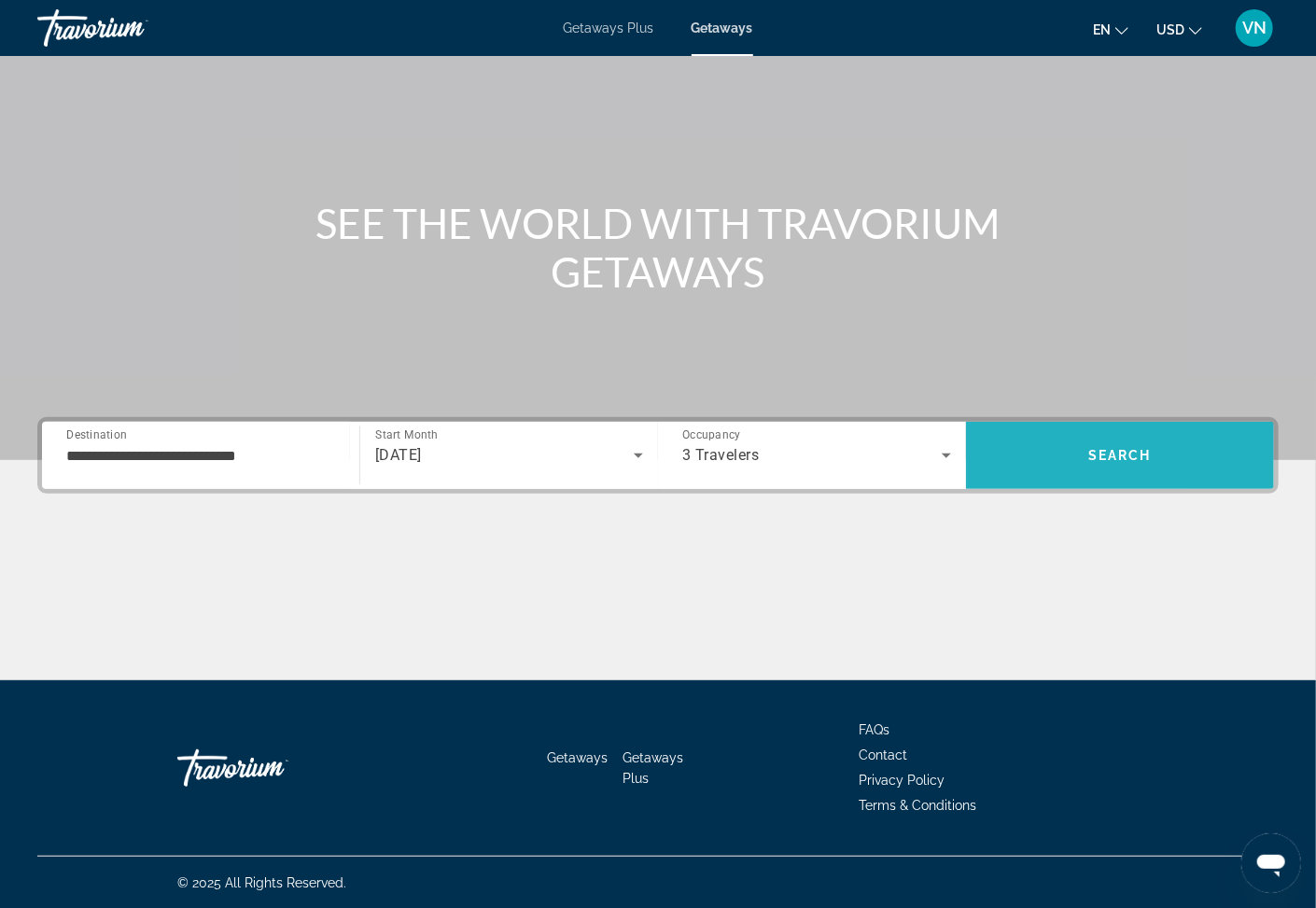
click at [1078, 453] on span "Search" at bounding box center [1119, 455] width 308 height 45
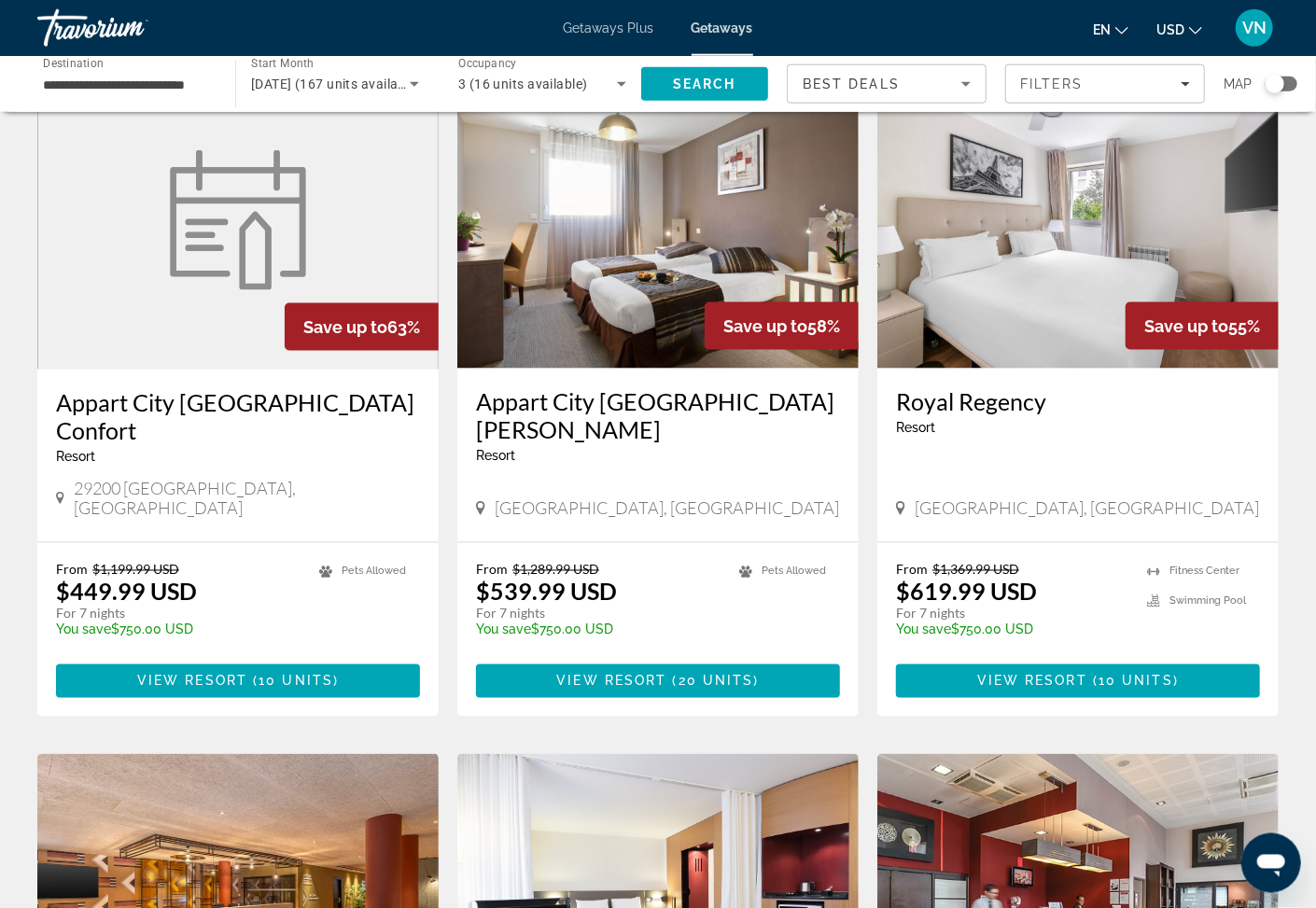
scroll to position [1239, 0]
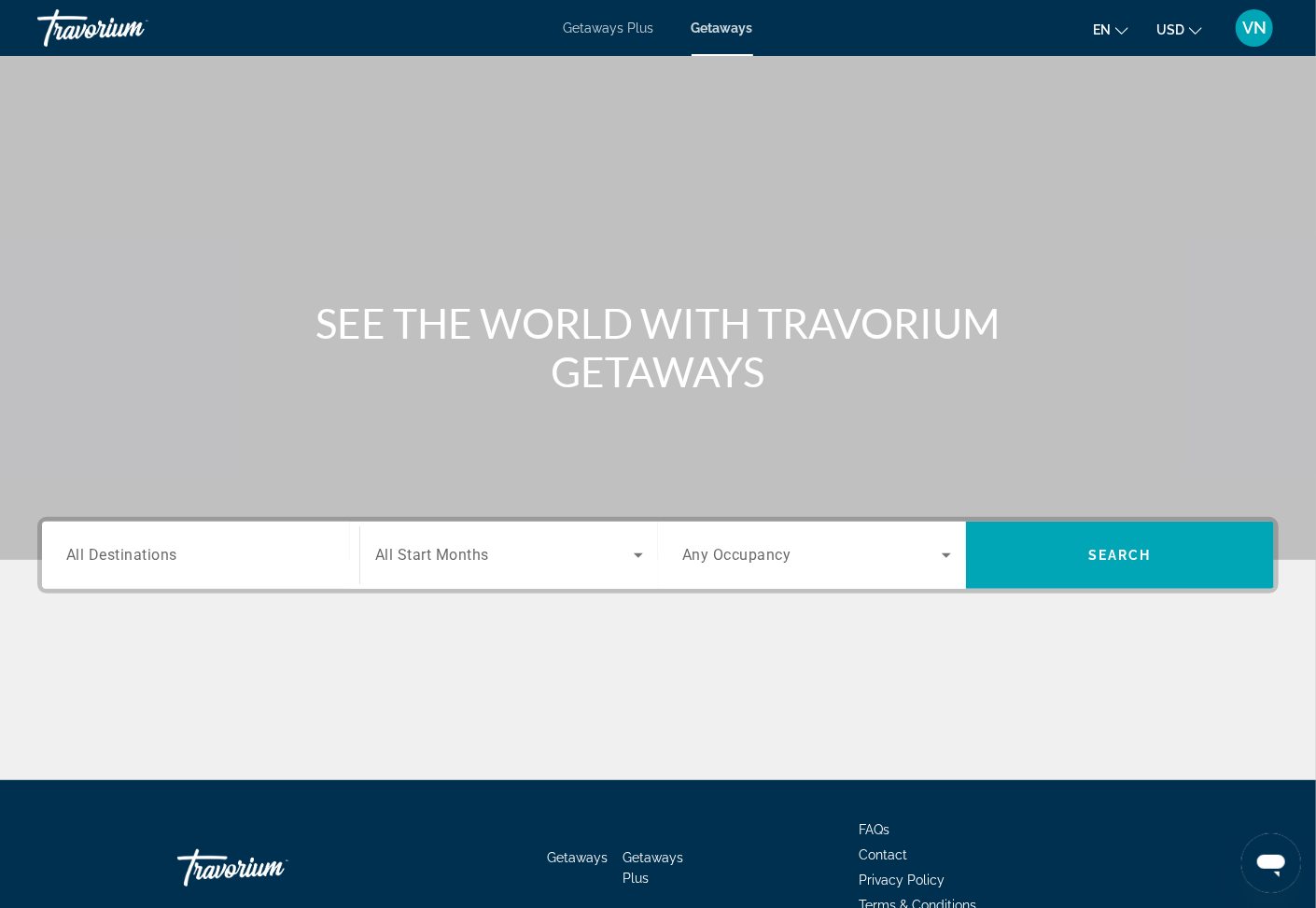
click at [599, 28] on span "Getaways Plus" at bounding box center [610, 28] width 91 height 15
click at [168, 554] on span "All Destinations" at bounding box center [122, 555] width 111 height 18
click at [168, 554] on input "Destination All Destinations" at bounding box center [201, 556] width 269 height 23
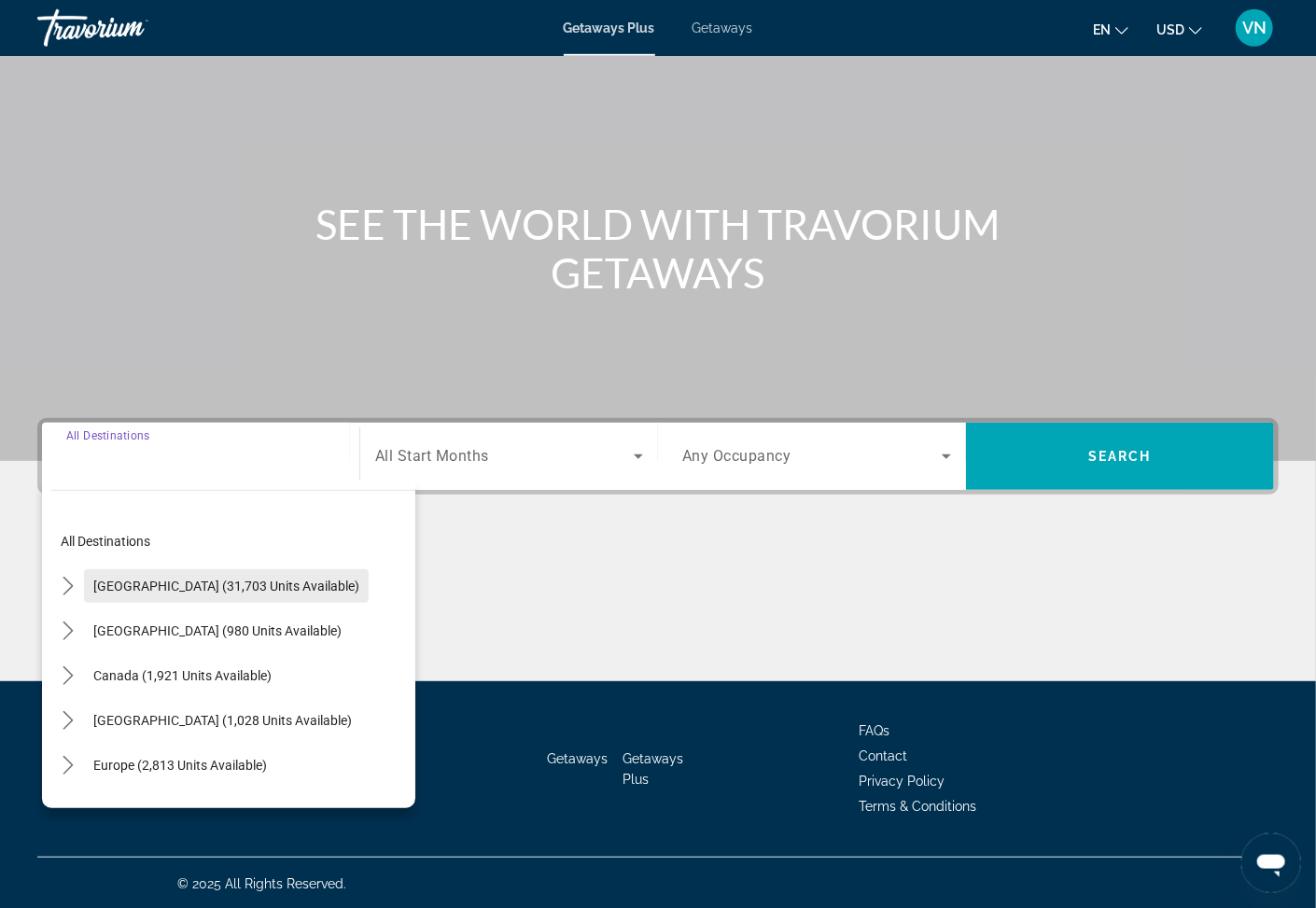
scroll to position [100, 0]
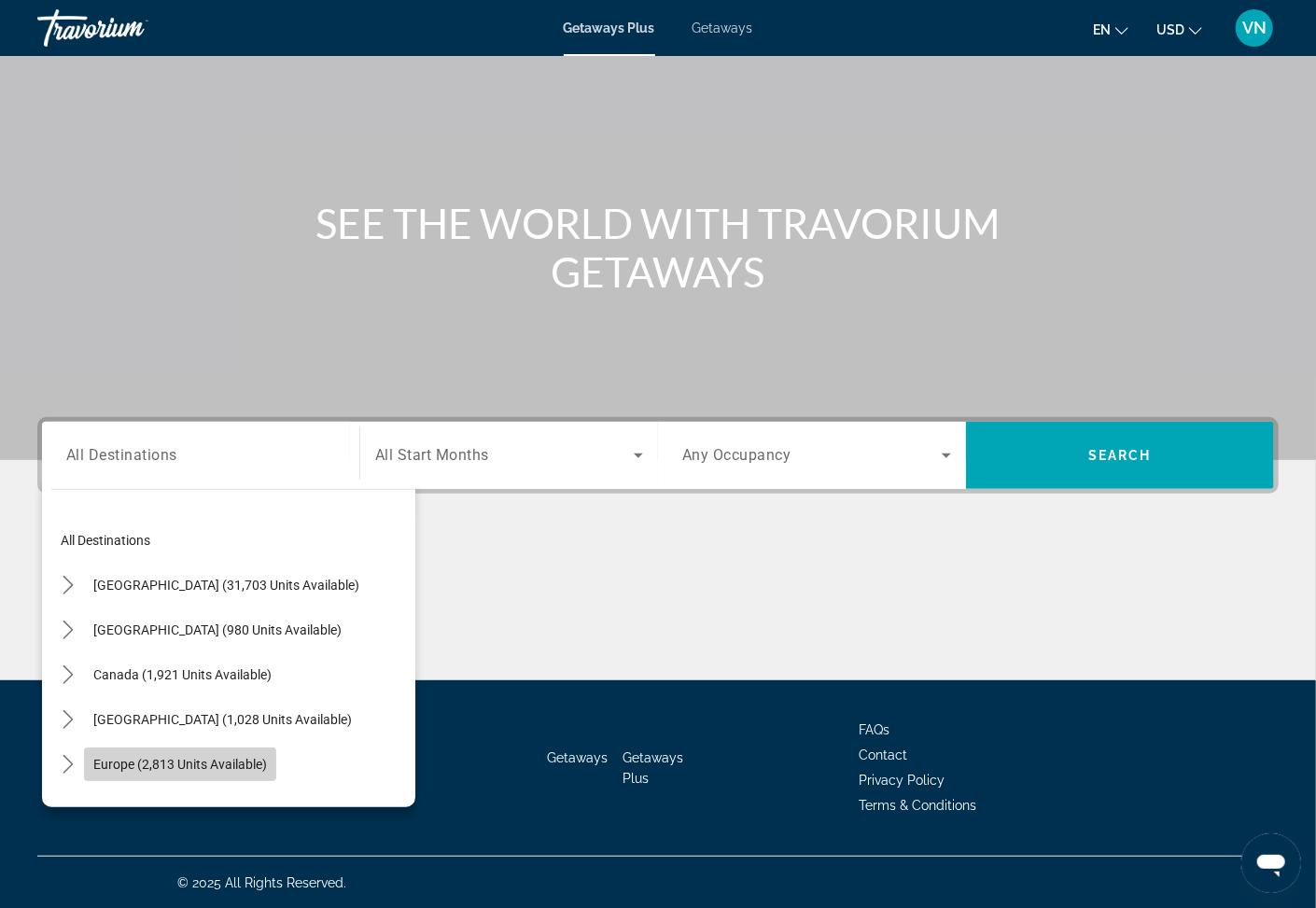
click at [124, 766] on span "Europe (2,813 units available)" at bounding box center [179, 764] width 173 height 15
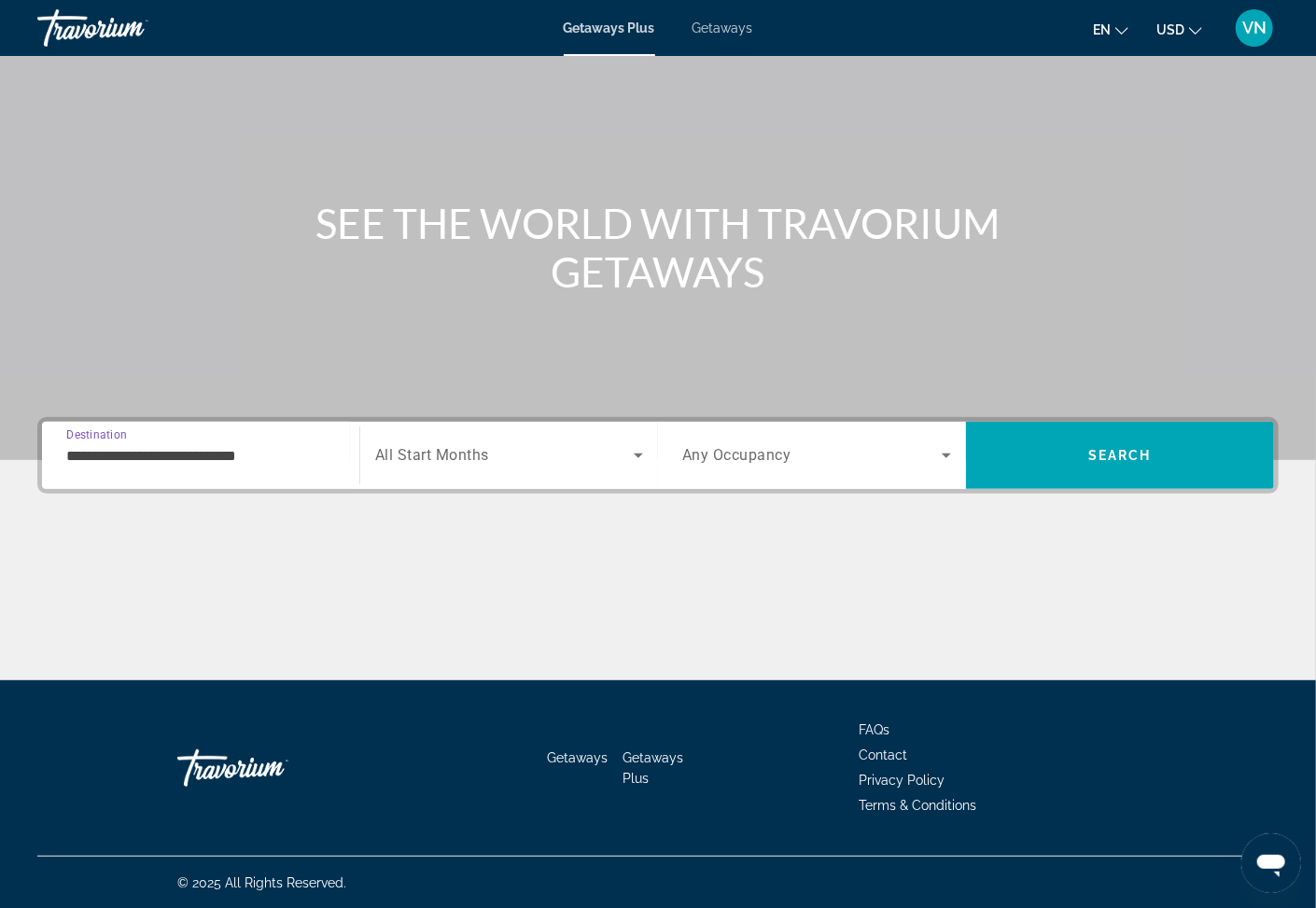
click at [191, 449] on input "**********" at bounding box center [201, 456] width 269 height 23
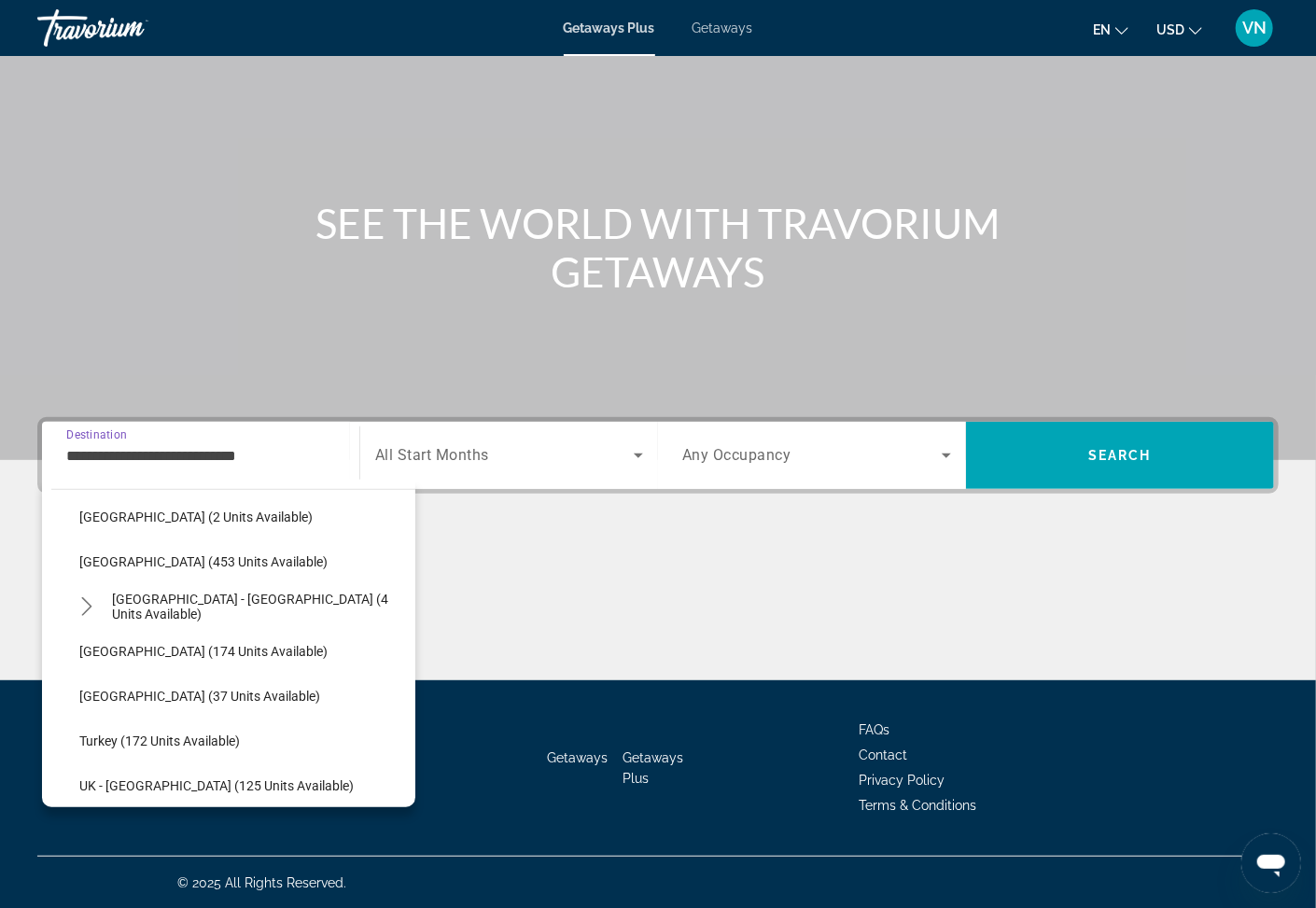
scroll to position [811, 0]
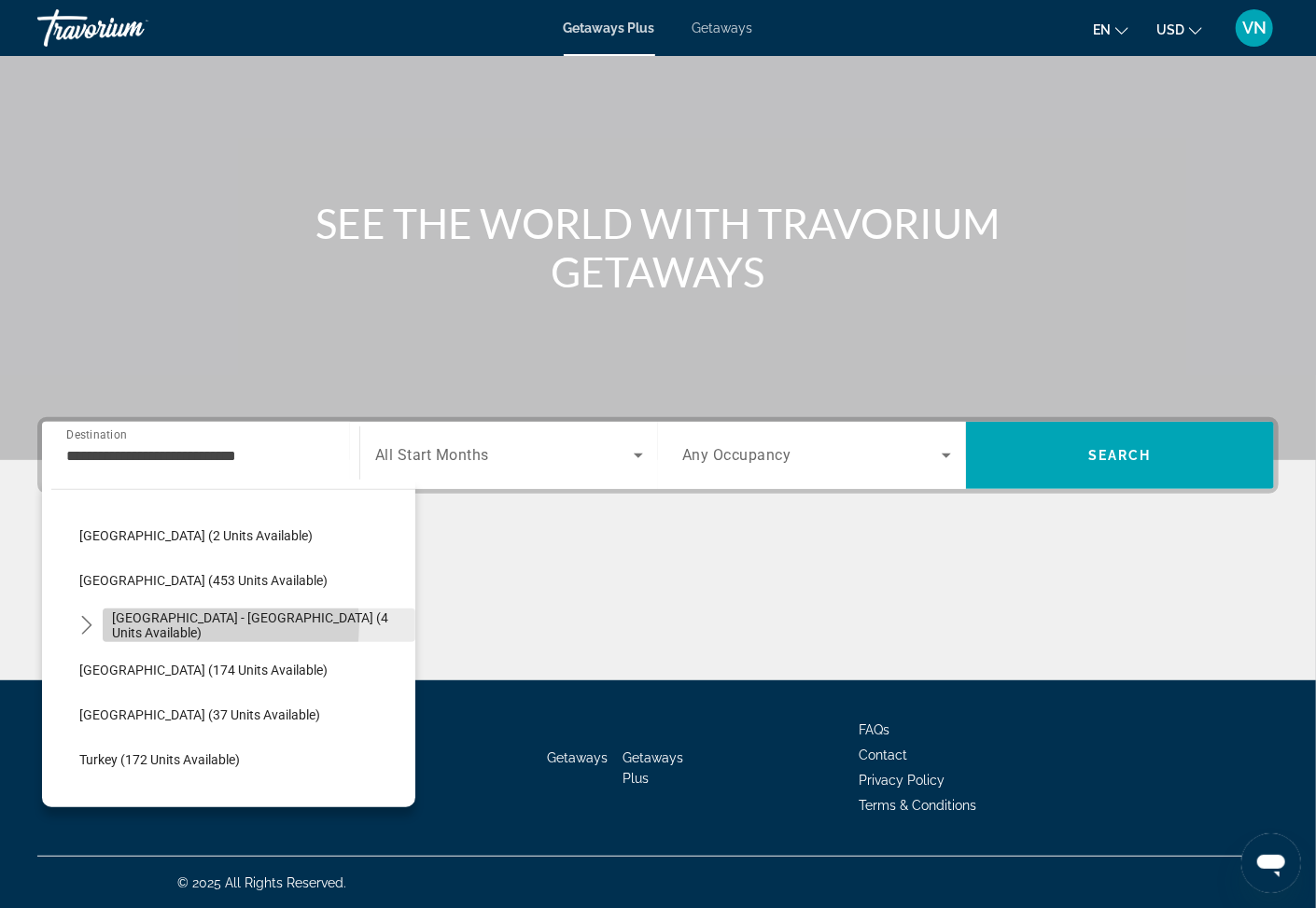
click at [207, 623] on span "Spain - Canary Islands (4 units available)" at bounding box center [258, 625] width 294 height 30
type input "**********"
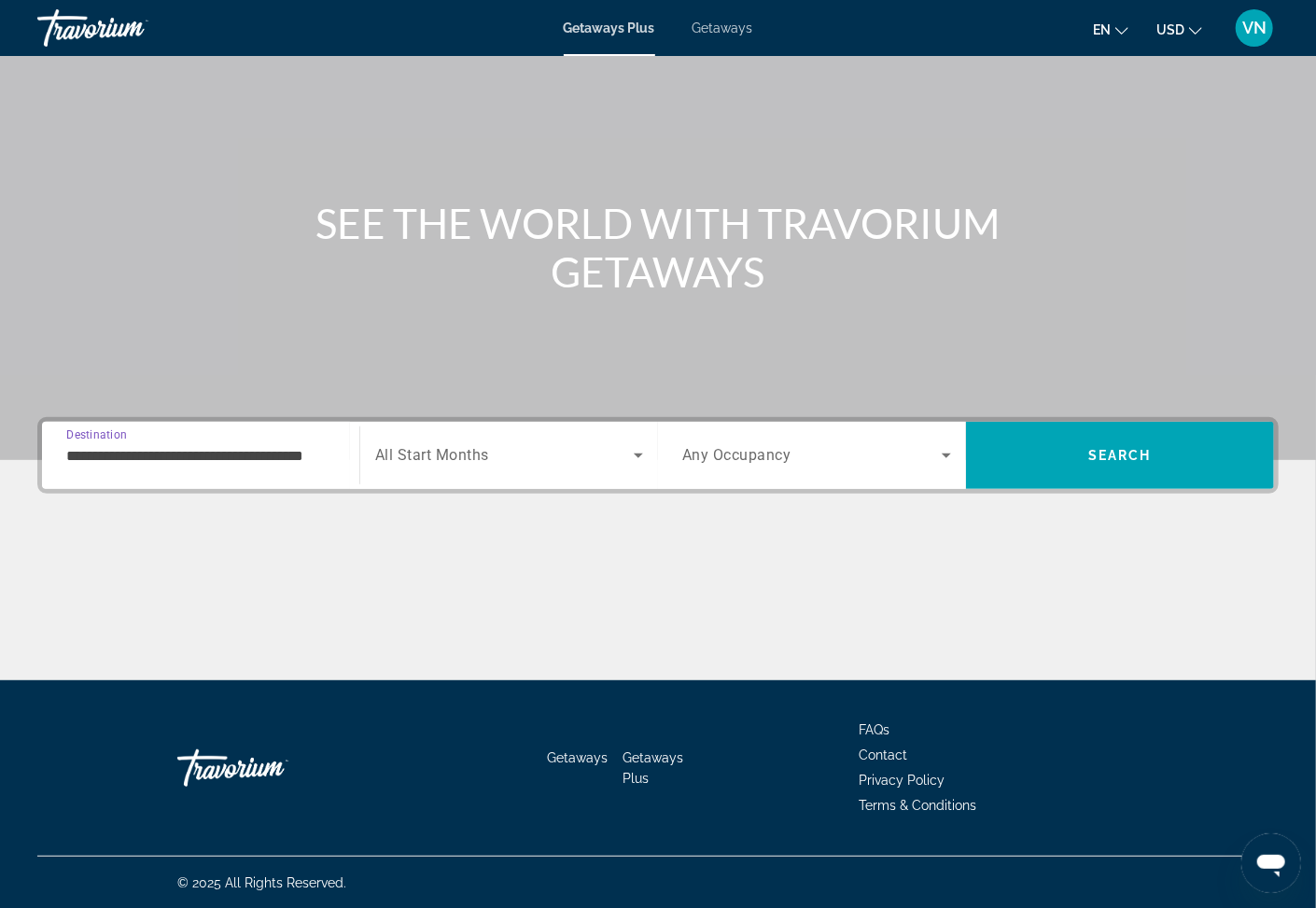
scroll to position [0, 19]
click at [637, 446] on icon "Search widget" at bounding box center [638, 455] width 23 height 23
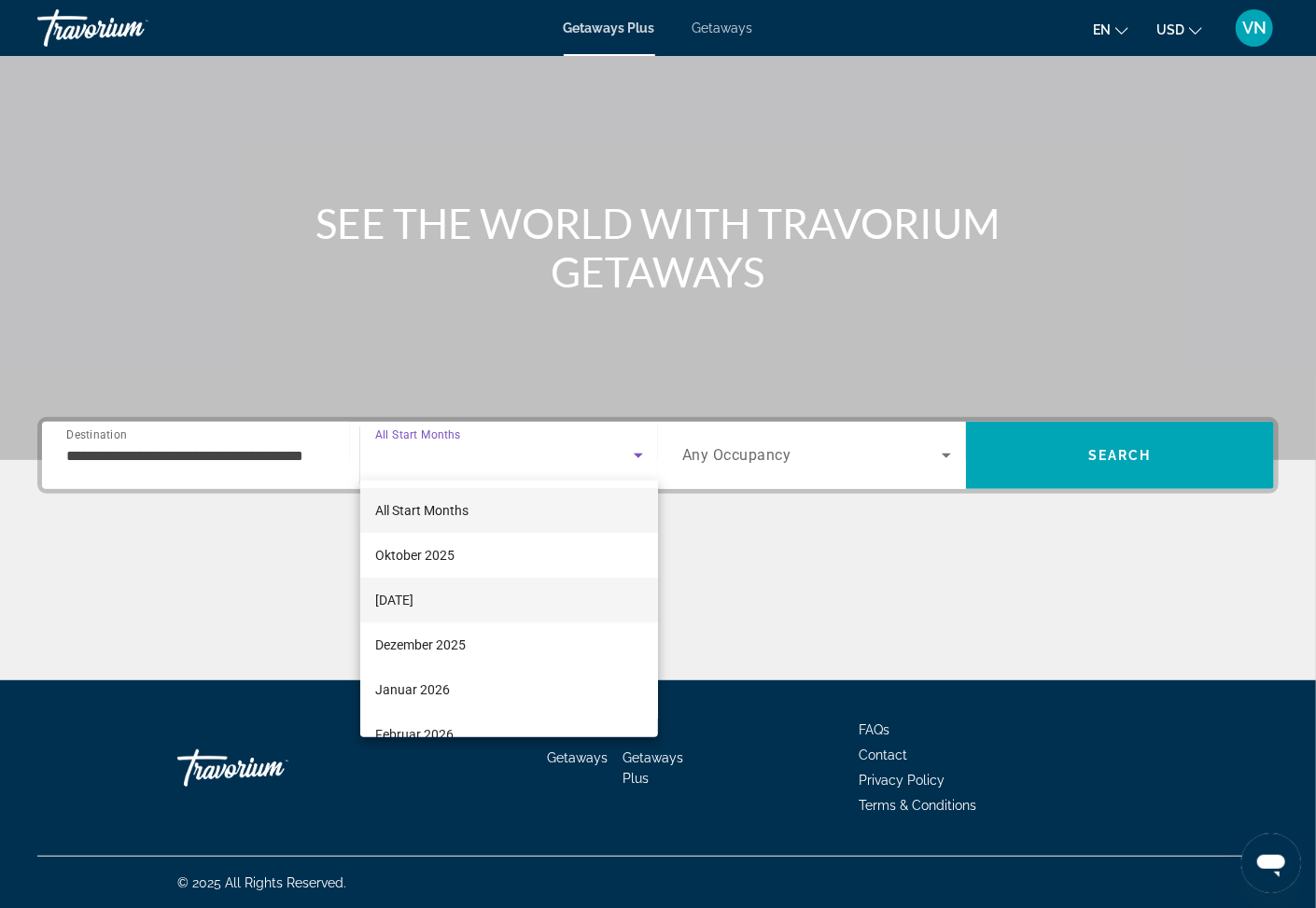
click at [414, 602] on span "November 2025" at bounding box center [394, 599] width 39 height 23
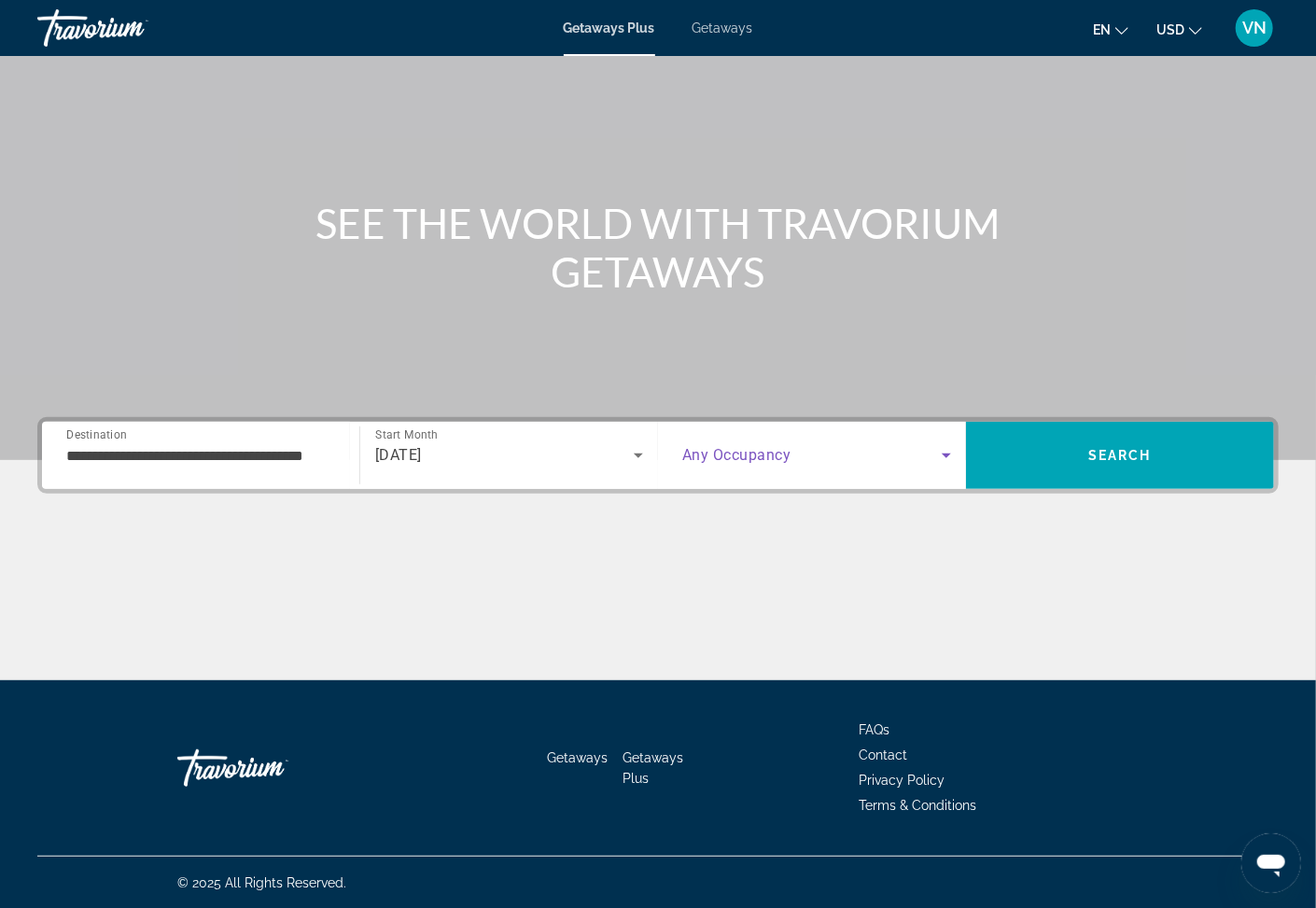
click at [947, 454] on icon "Search widget" at bounding box center [946, 456] width 9 height 5
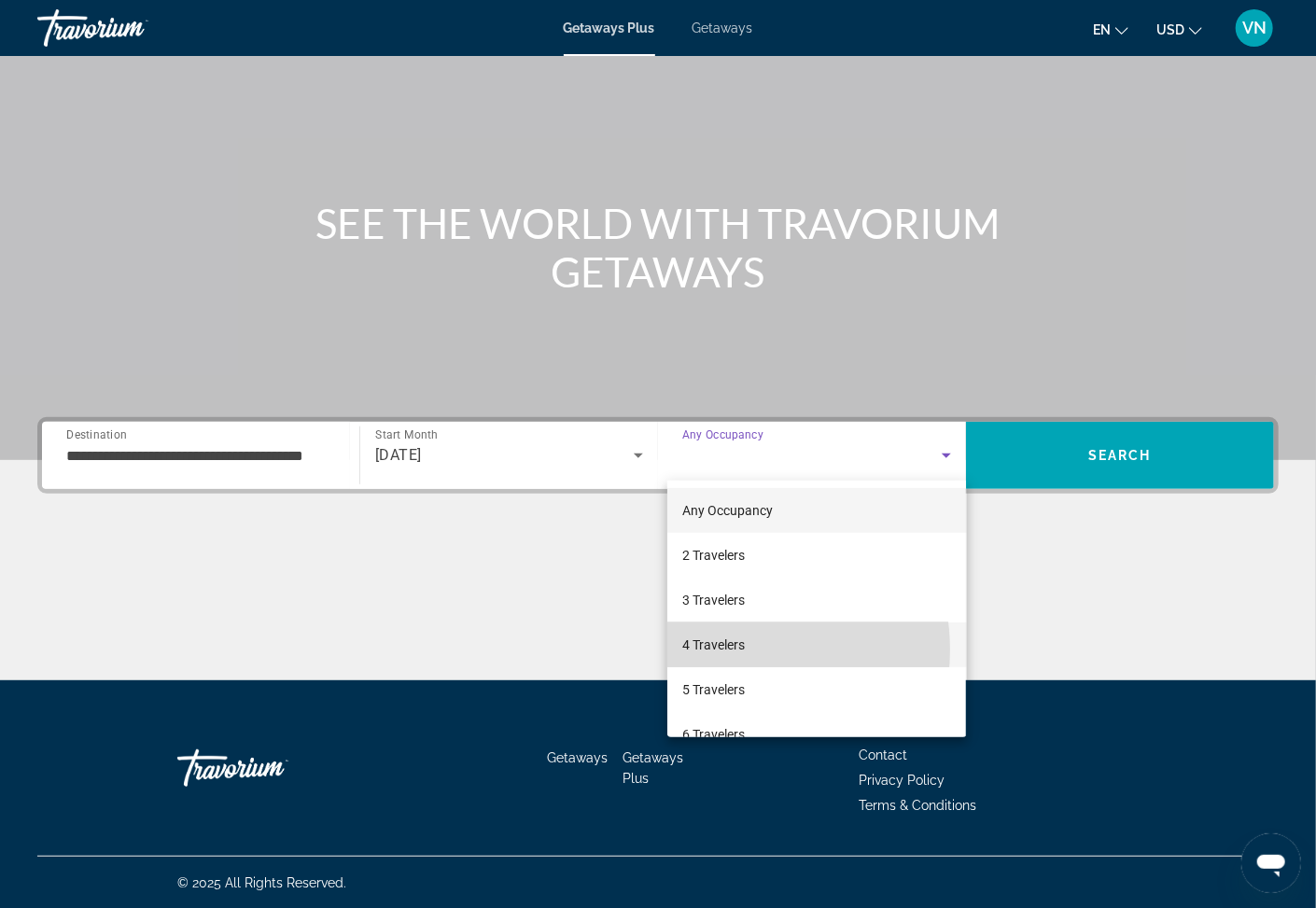
click at [726, 650] on span "4 Travelers" at bounding box center [713, 645] width 62 height 23
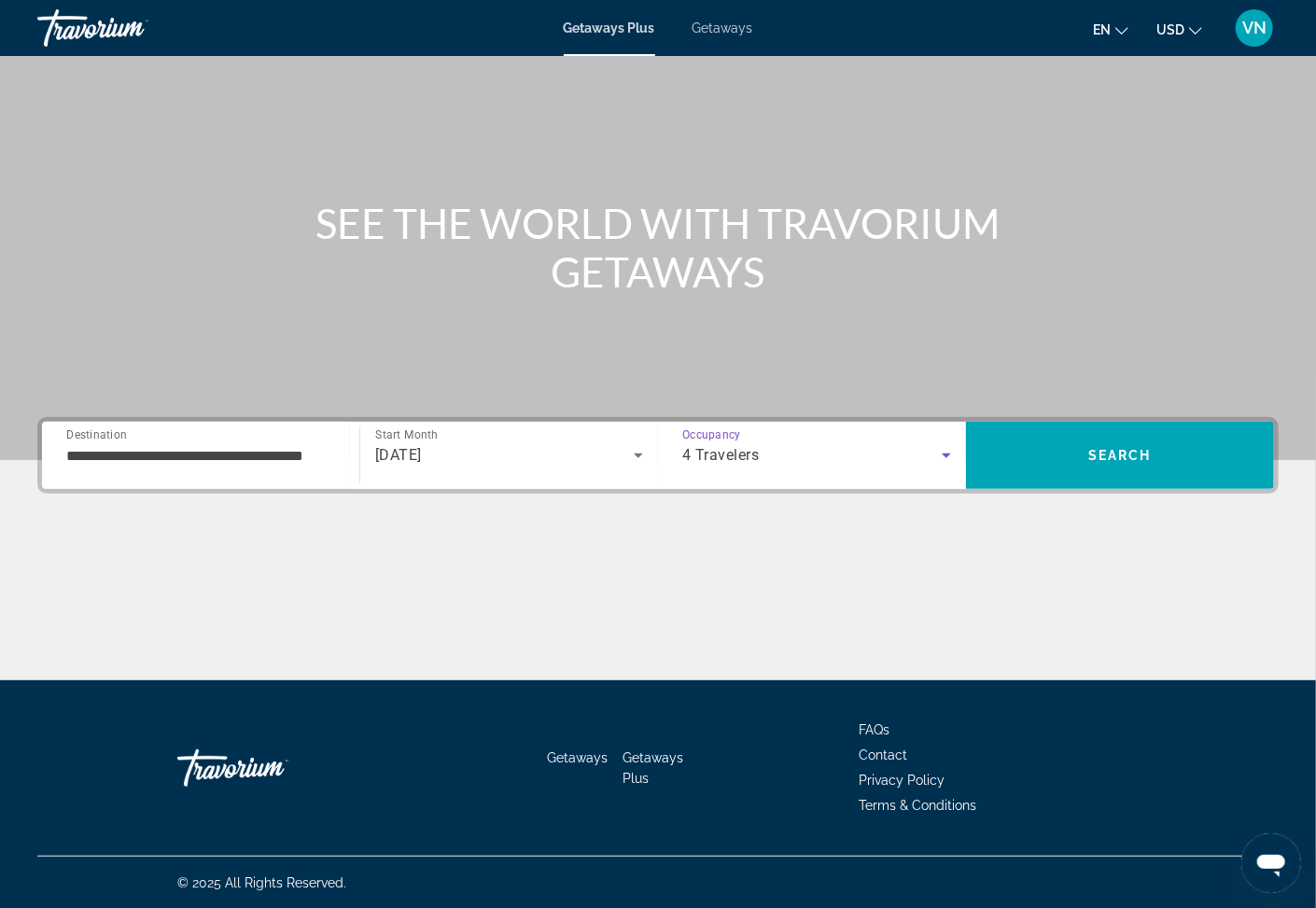
click at [947, 455] on icon "Search widget" at bounding box center [946, 456] width 9 height 5
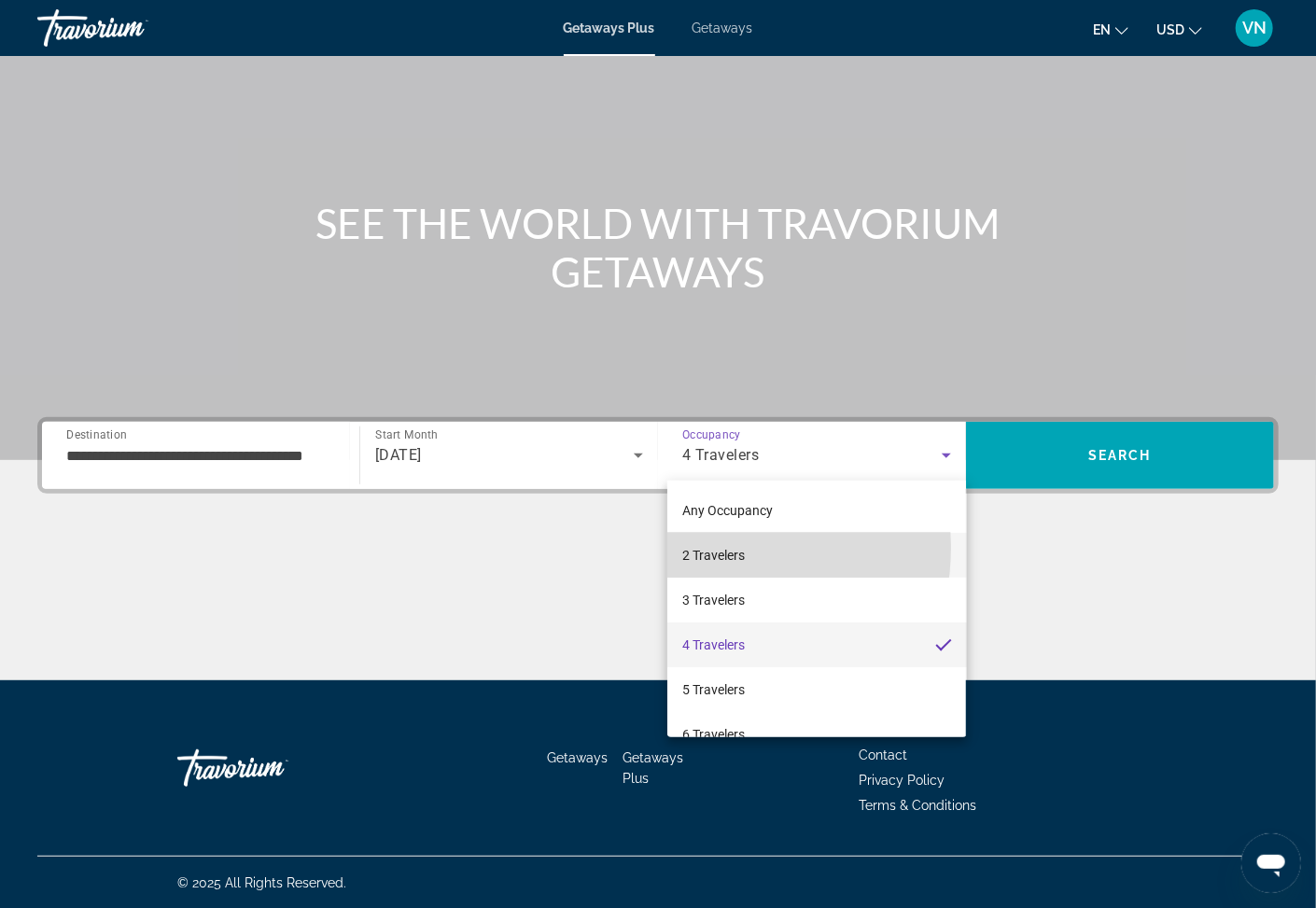
click at [708, 548] on span "2 Travelers" at bounding box center [713, 555] width 62 height 23
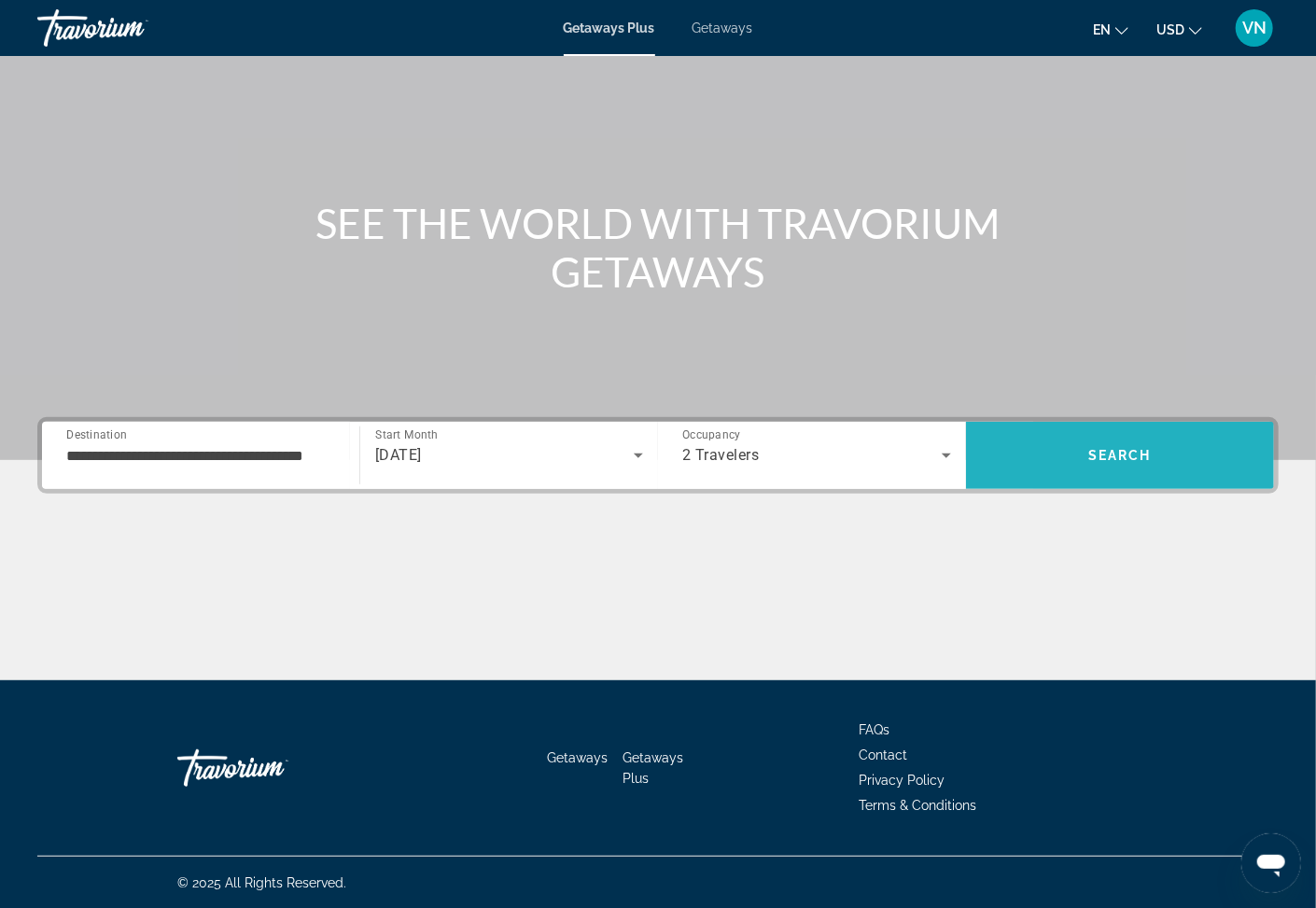
click at [1038, 438] on span "Search" at bounding box center [1119, 455] width 308 height 45
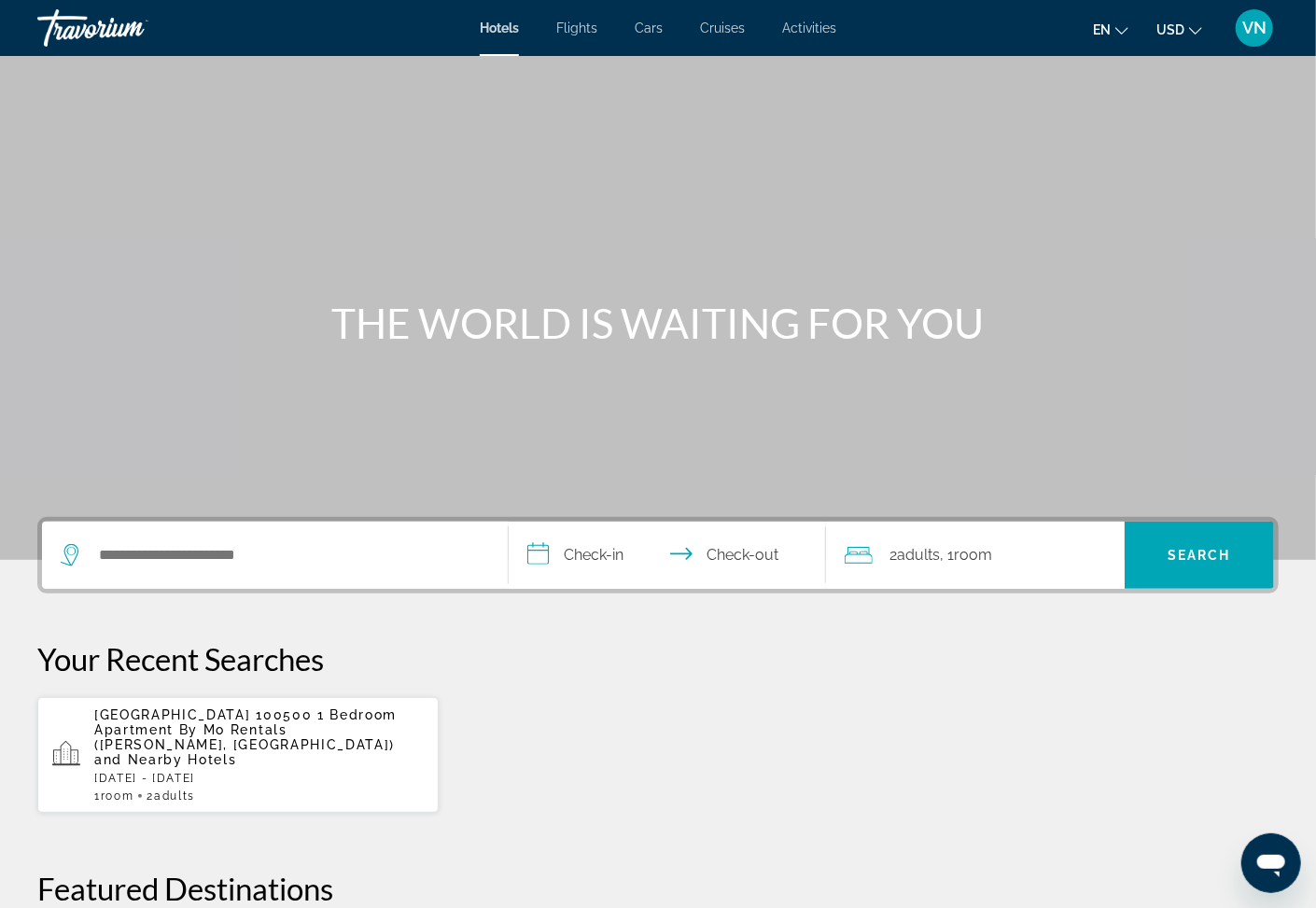
click at [90, 545] on div "Search widget" at bounding box center [270, 555] width 420 height 28
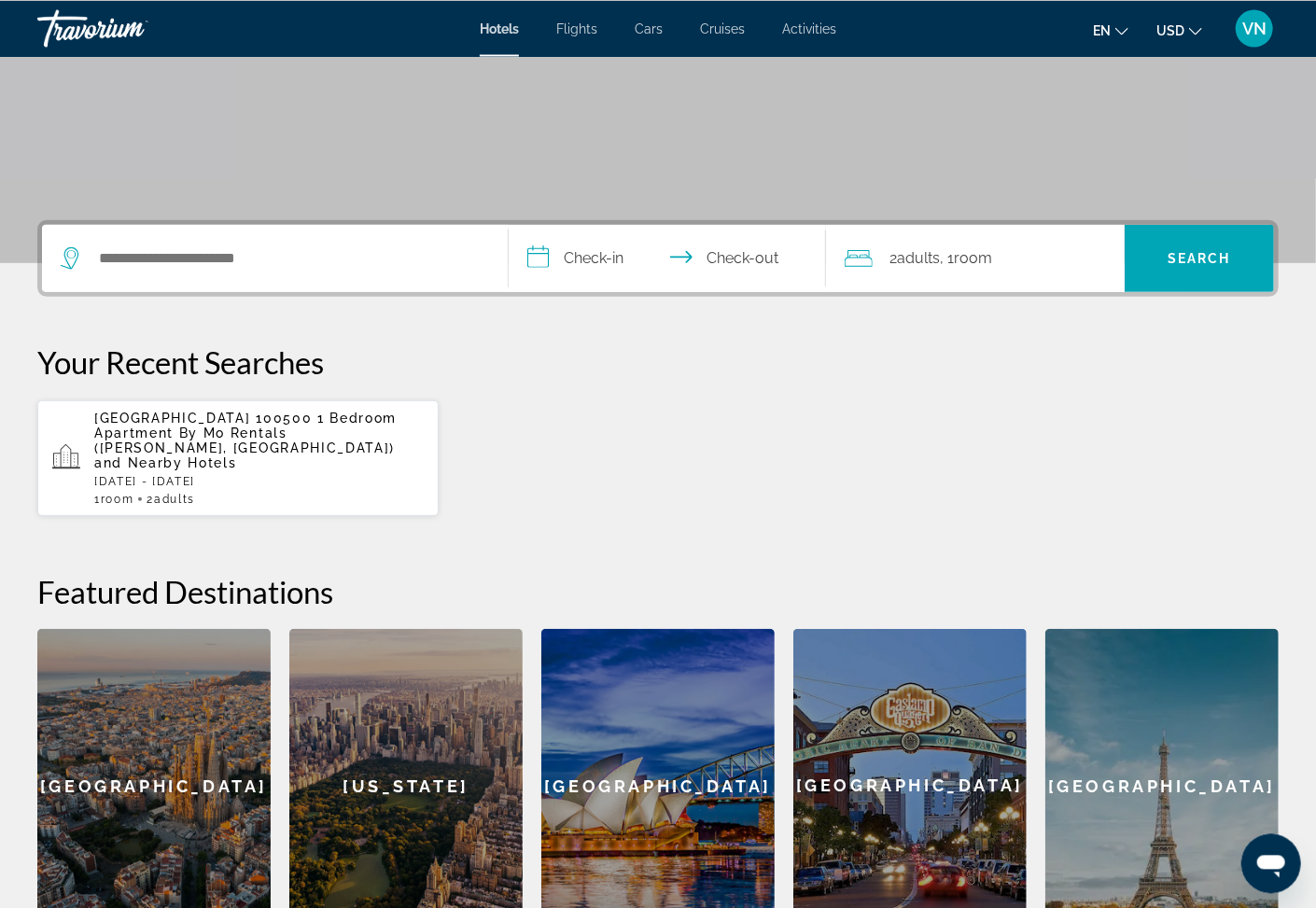
scroll to position [55, 0]
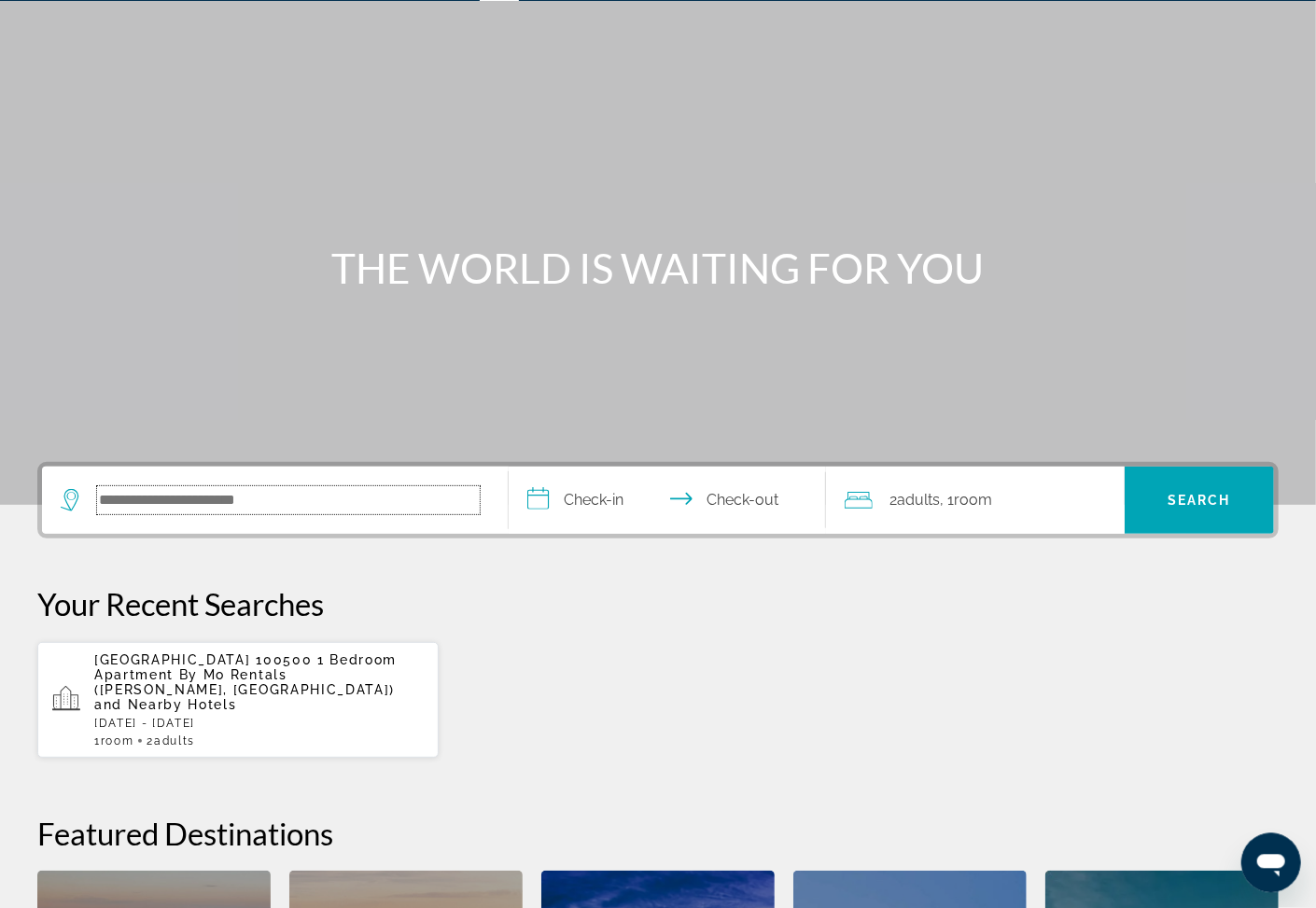
click at [128, 499] on input "Search hotel destination" at bounding box center [288, 500] width 383 height 28
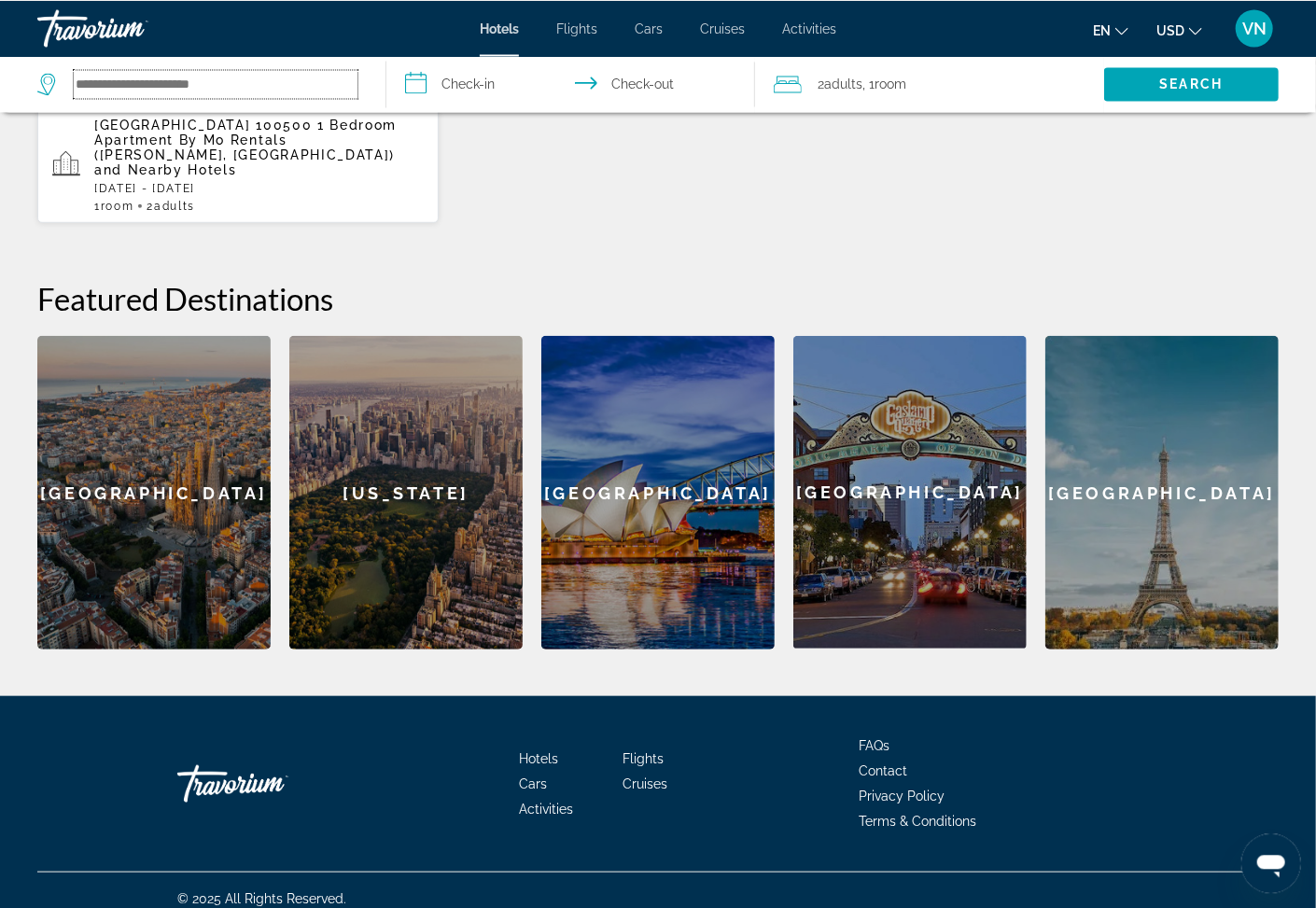
scroll to position [592, 0]
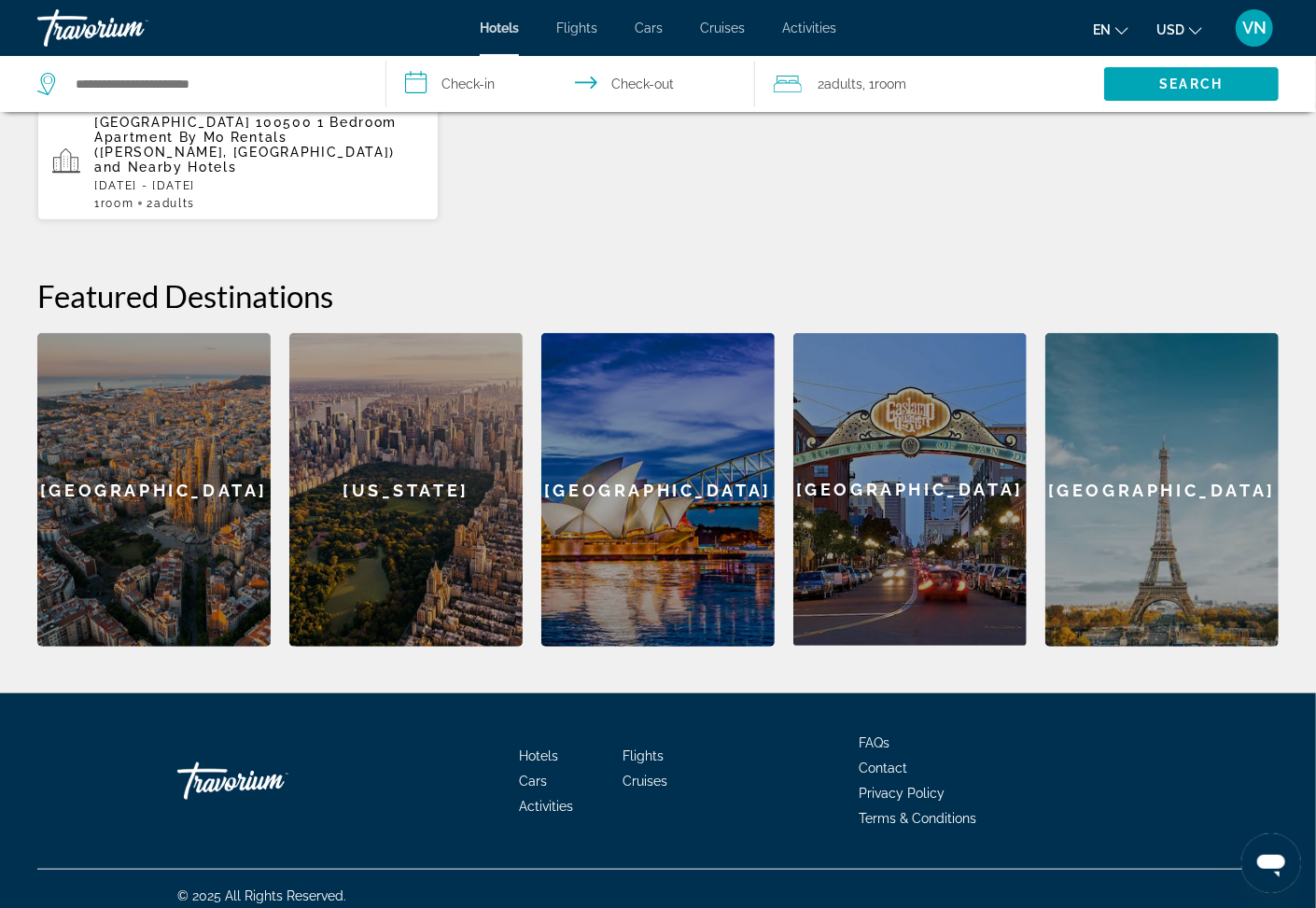
click at [1115, 418] on div "[GEOGRAPHIC_DATA]" at bounding box center [1163, 490] width 234 height 314
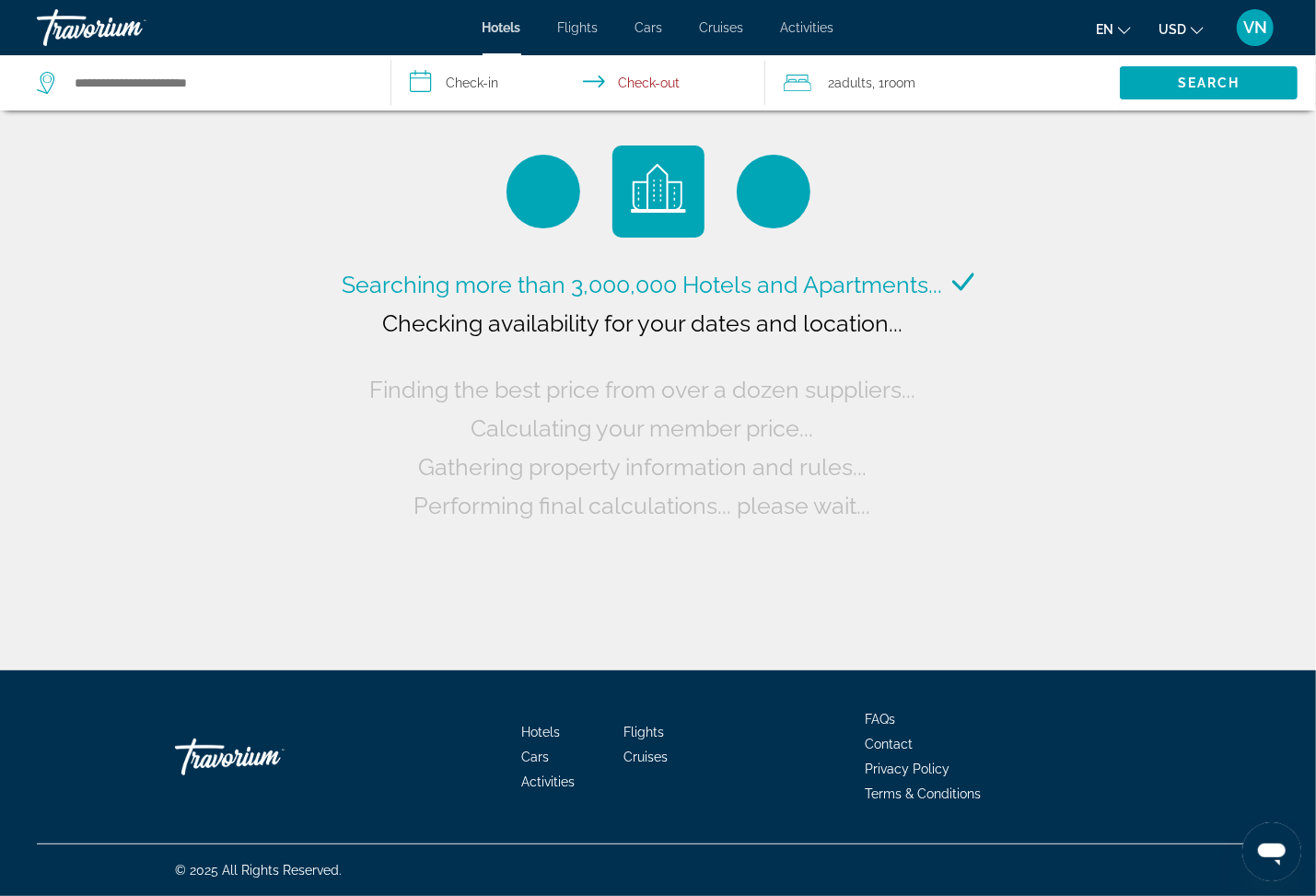
click at [417, 86] on input "**********" at bounding box center [582, 86] width 381 height 61
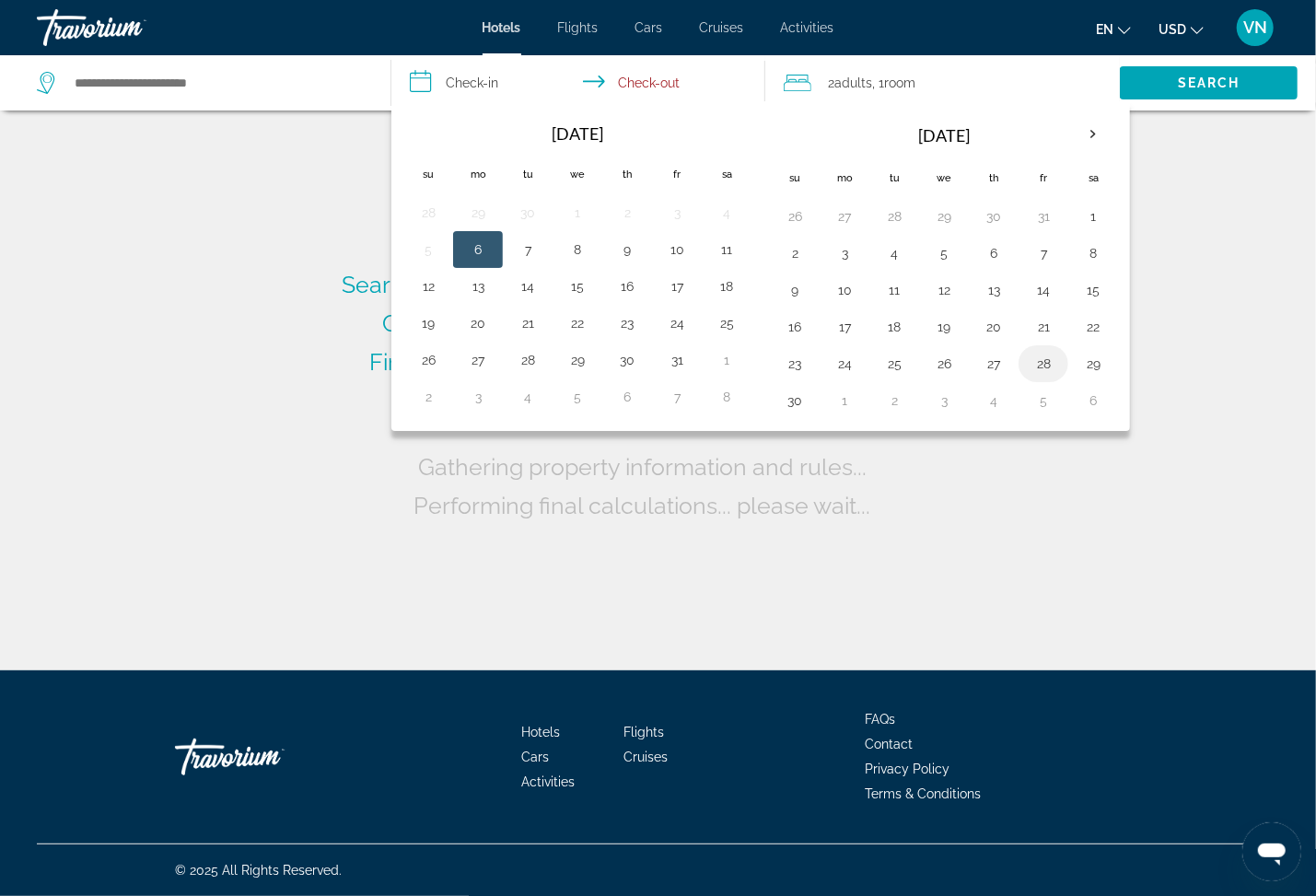
click at [1050, 366] on button "28" at bounding box center [1044, 363] width 29 height 25
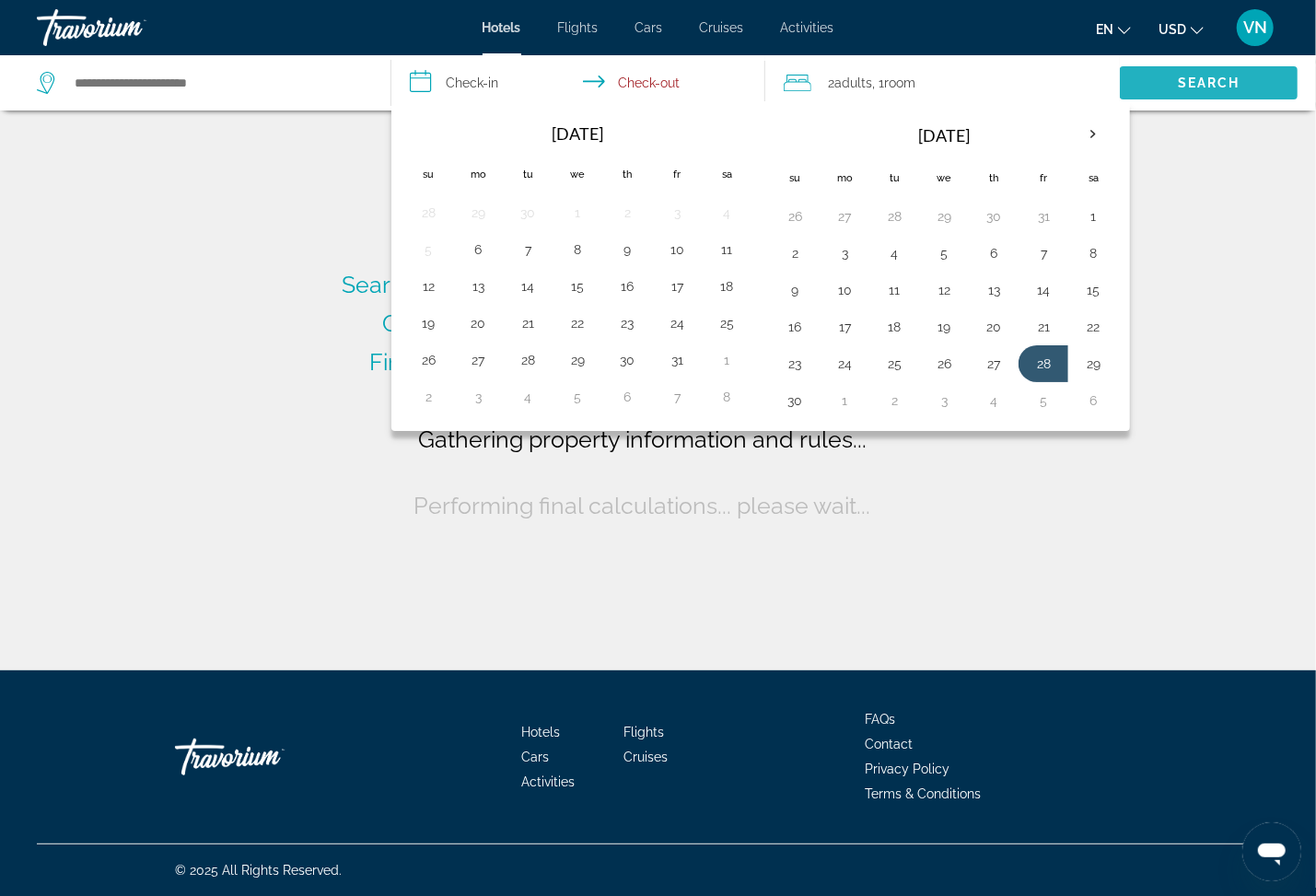
click at [1173, 77] on span "Search" at bounding box center [1209, 82] width 178 height 44
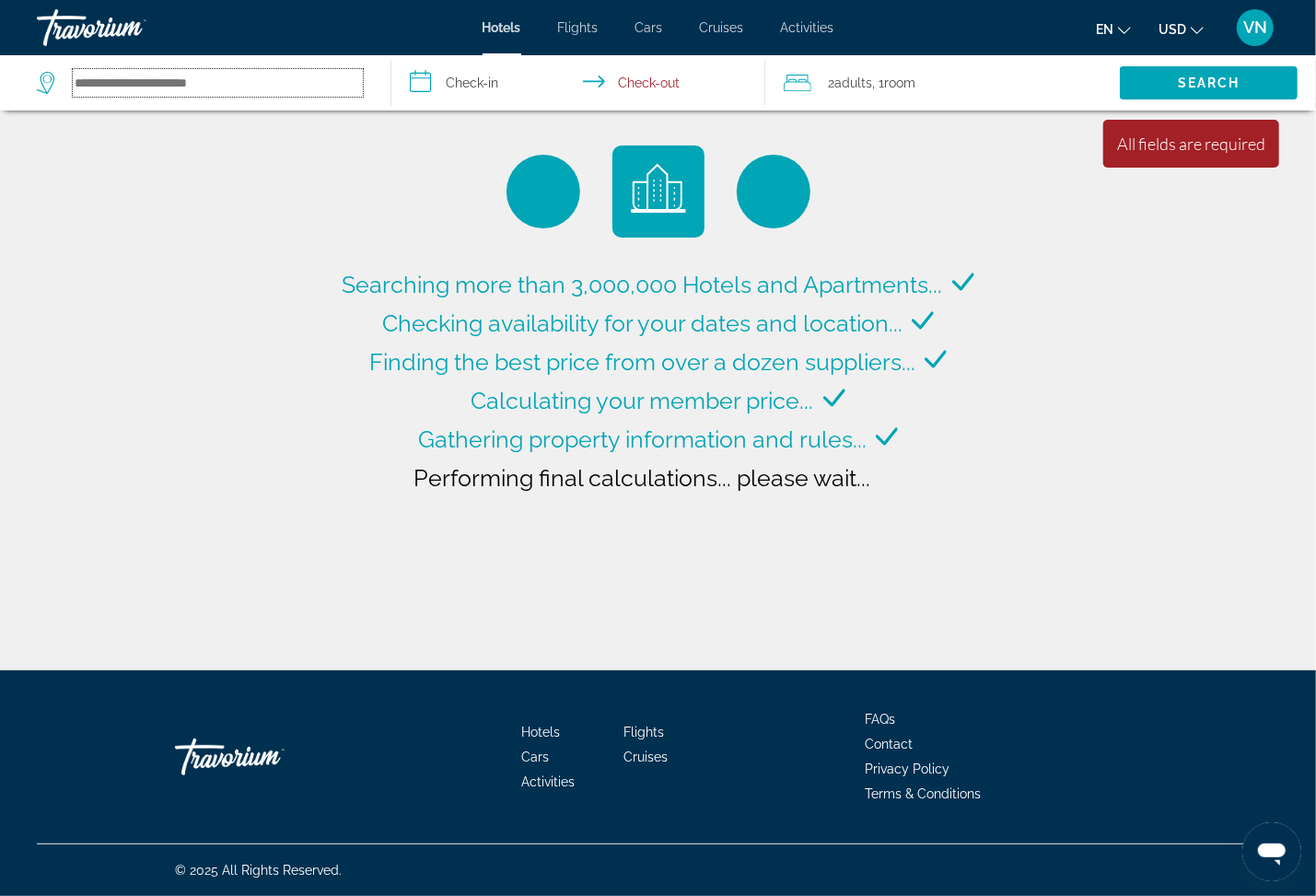
click at [95, 79] on input "Search hotel destination" at bounding box center [218, 83] width 290 height 27
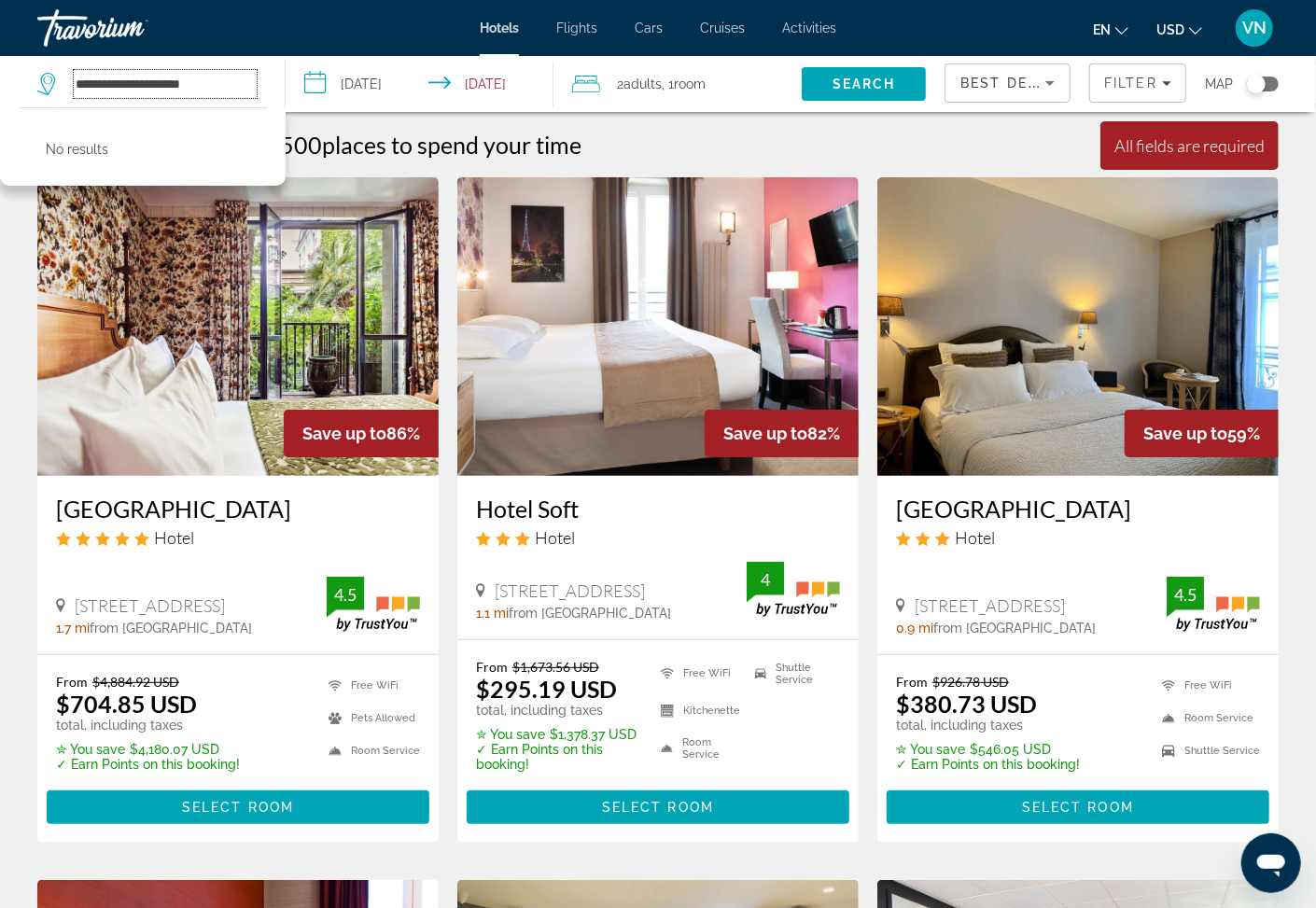
type input "**********"
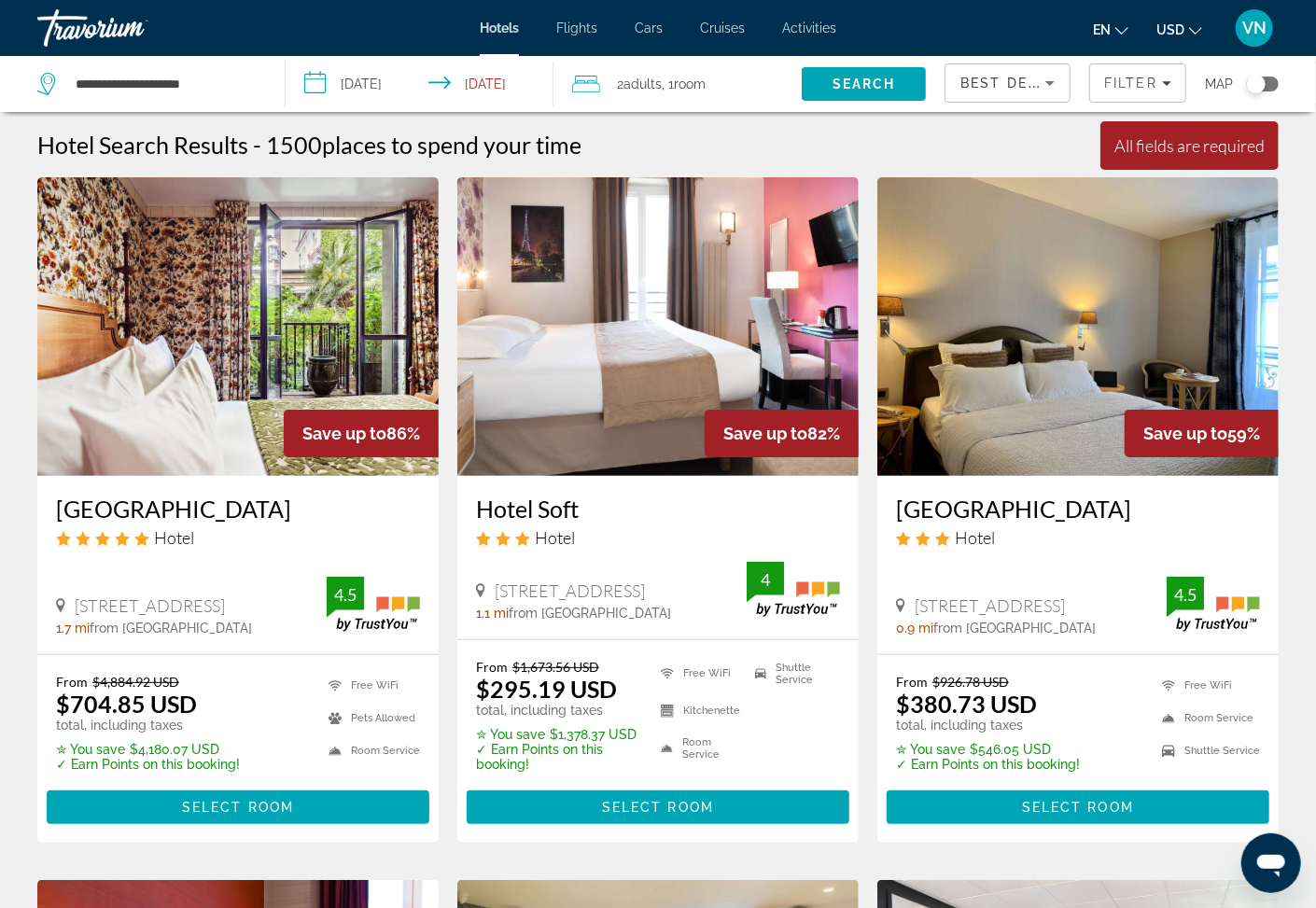
click at [317, 87] on input "**********" at bounding box center [423, 87] width 274 height 61
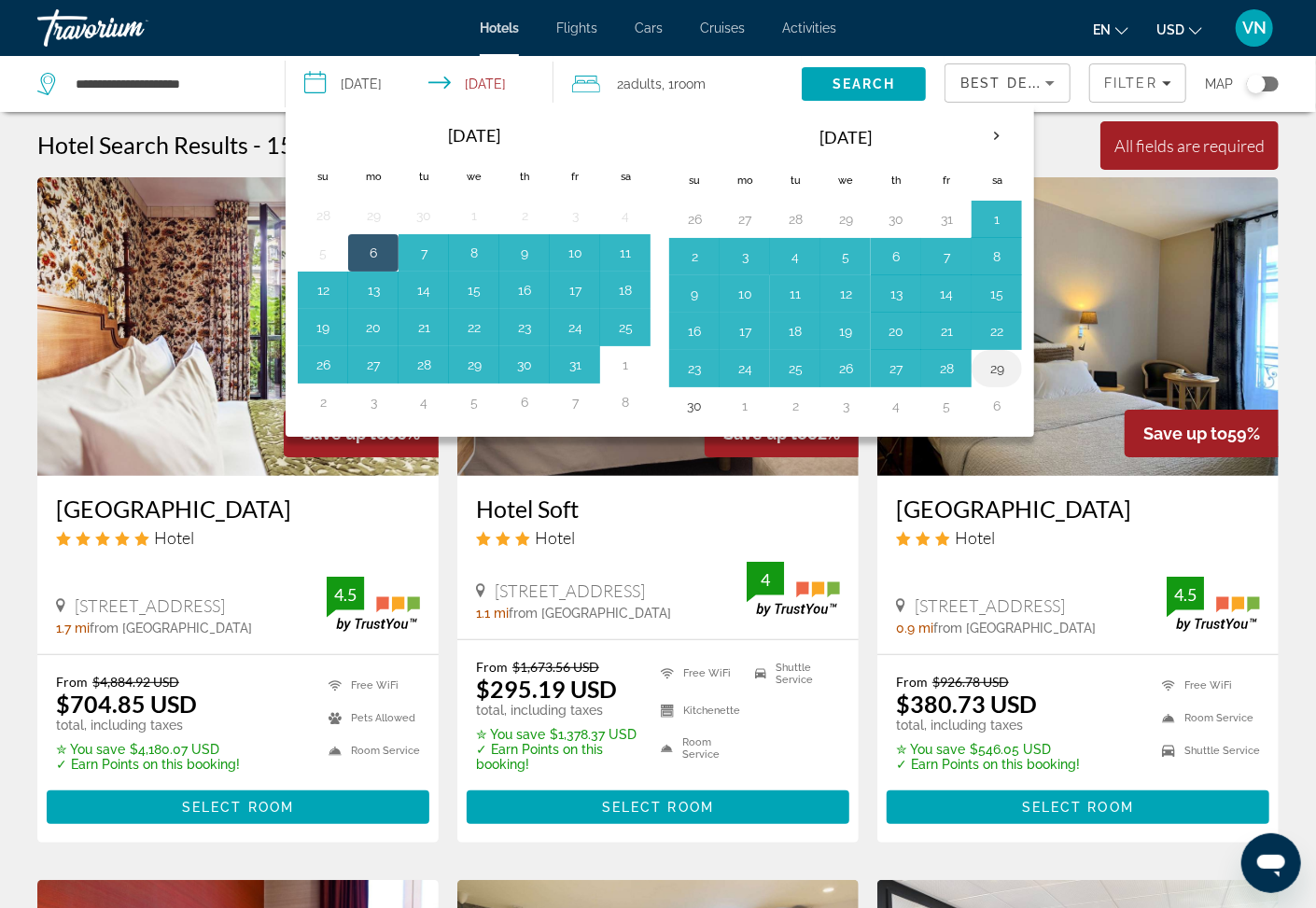
click at [999, 371] on button "29" at bounding box center [997, 368] width 30 height 26
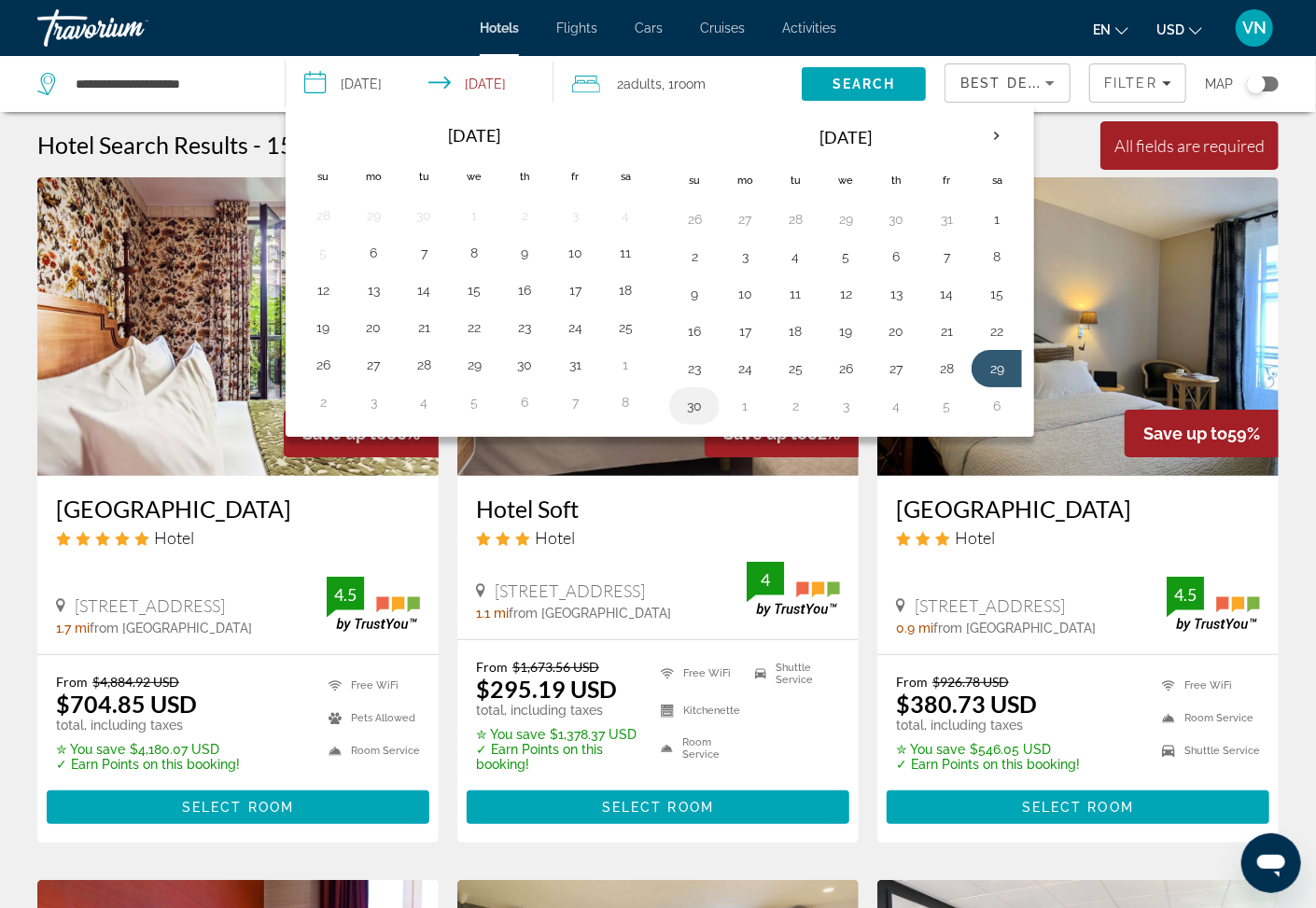
click at [701, 410] on button "30" at bounding box center [695, 406] width 30 height 26
type input "**********"
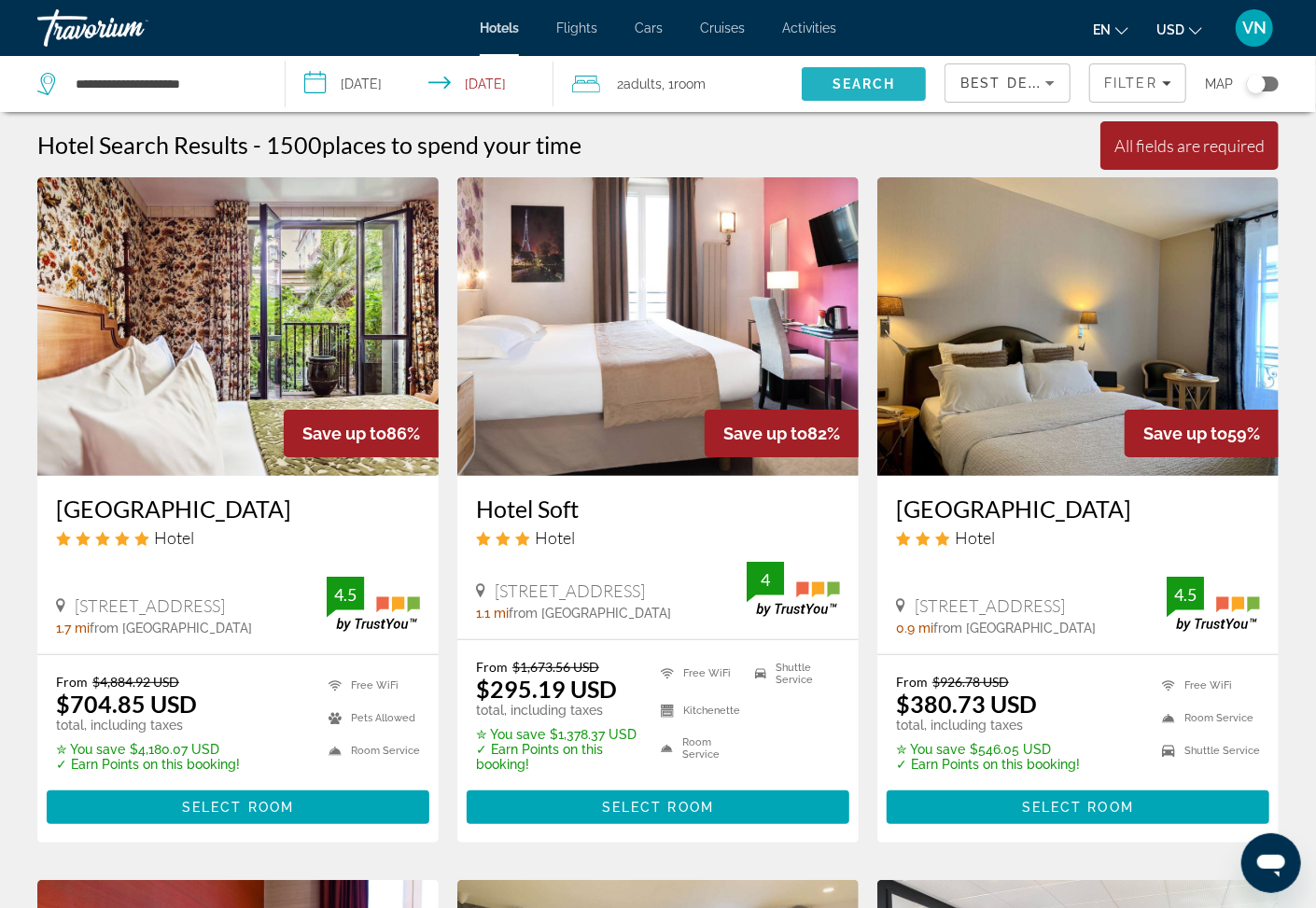
click at [846, 81] on span "Search" at bounding box center [865, 83] width 63 height 15
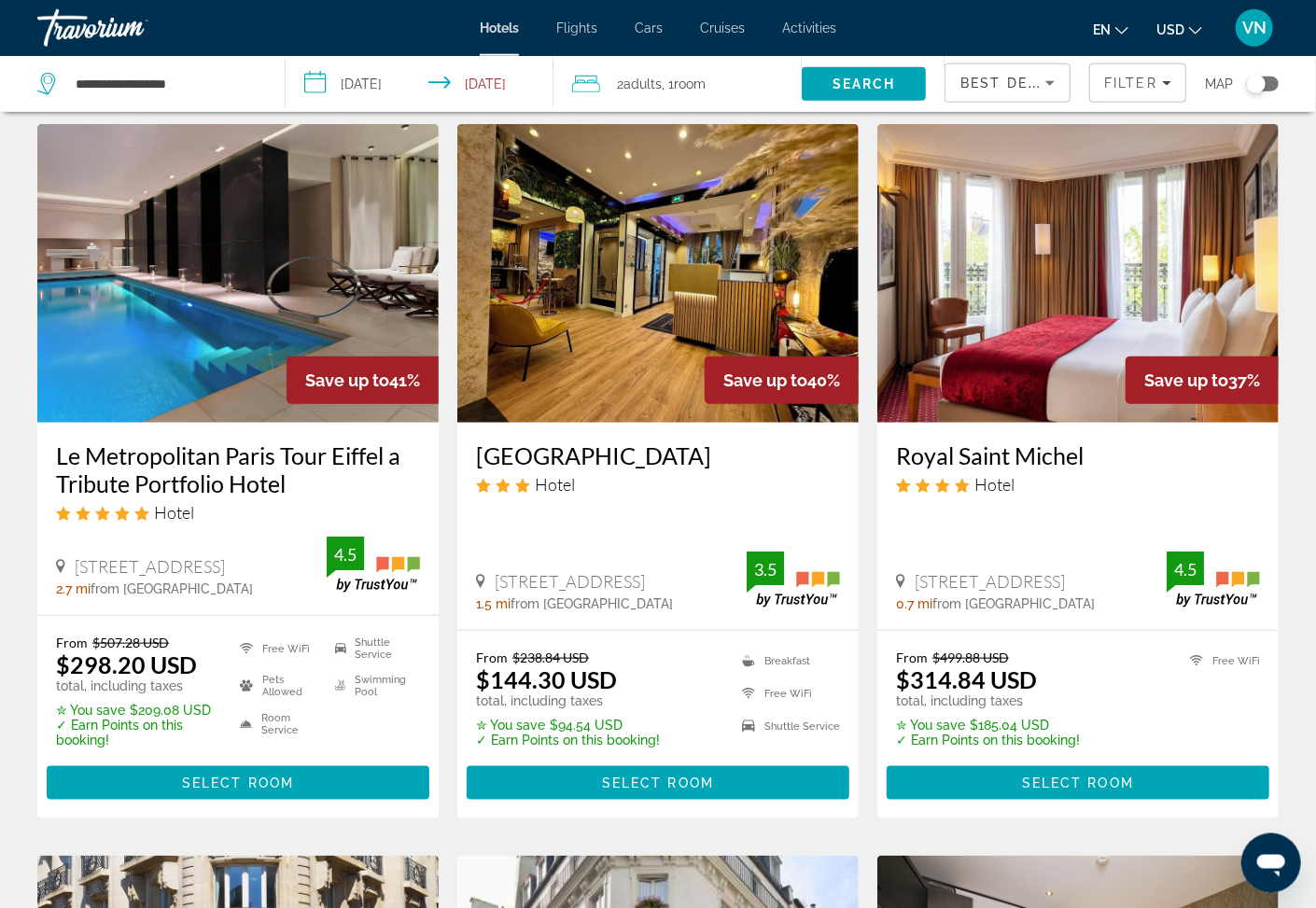
scroll to position [800, 0]
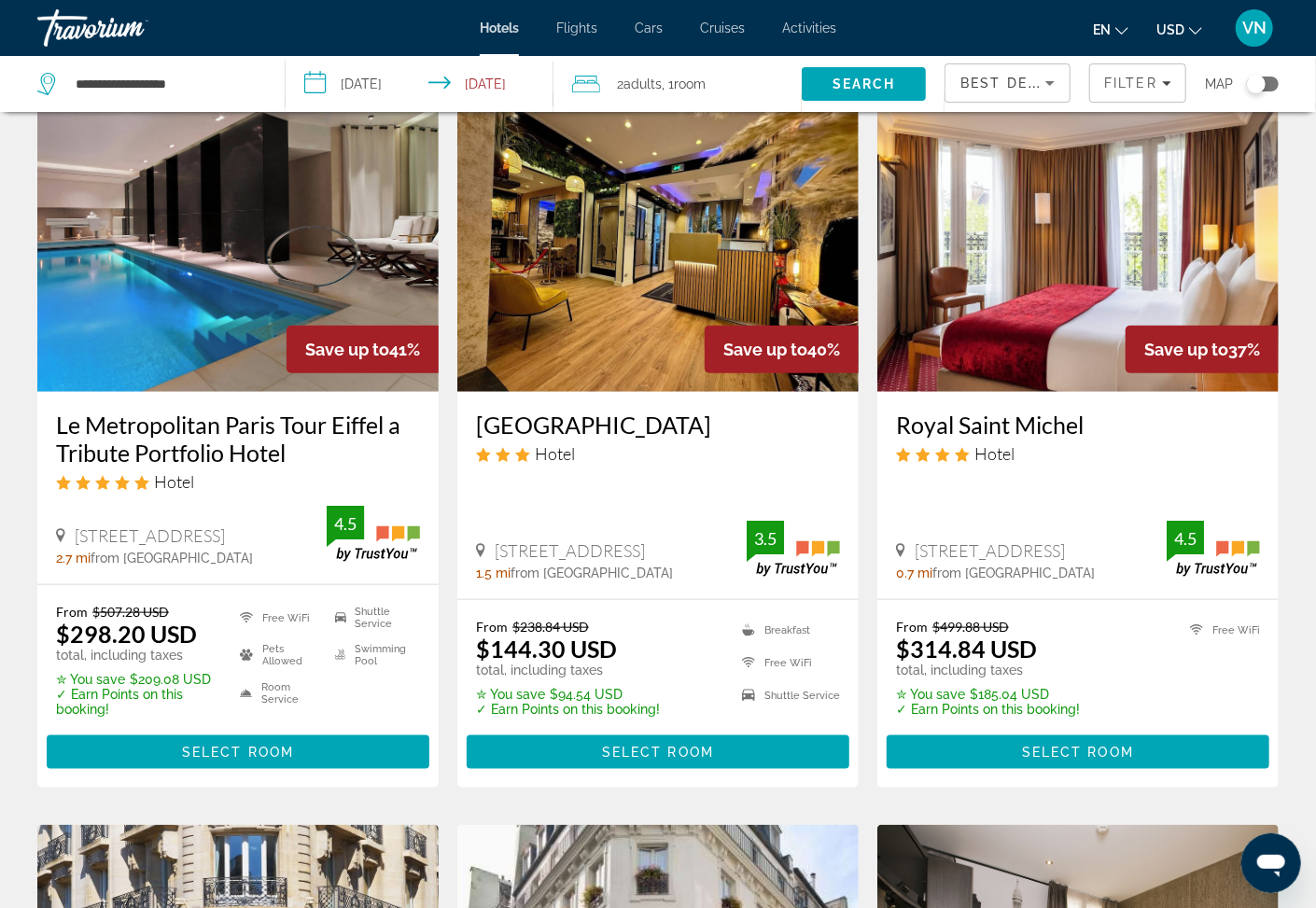
click at [190, 410] on h3 "Le Metropolitan Paris Tour Eiffel a Tribute Portfolio Hotel" at bounding box center [238, 438] width 364 height 56
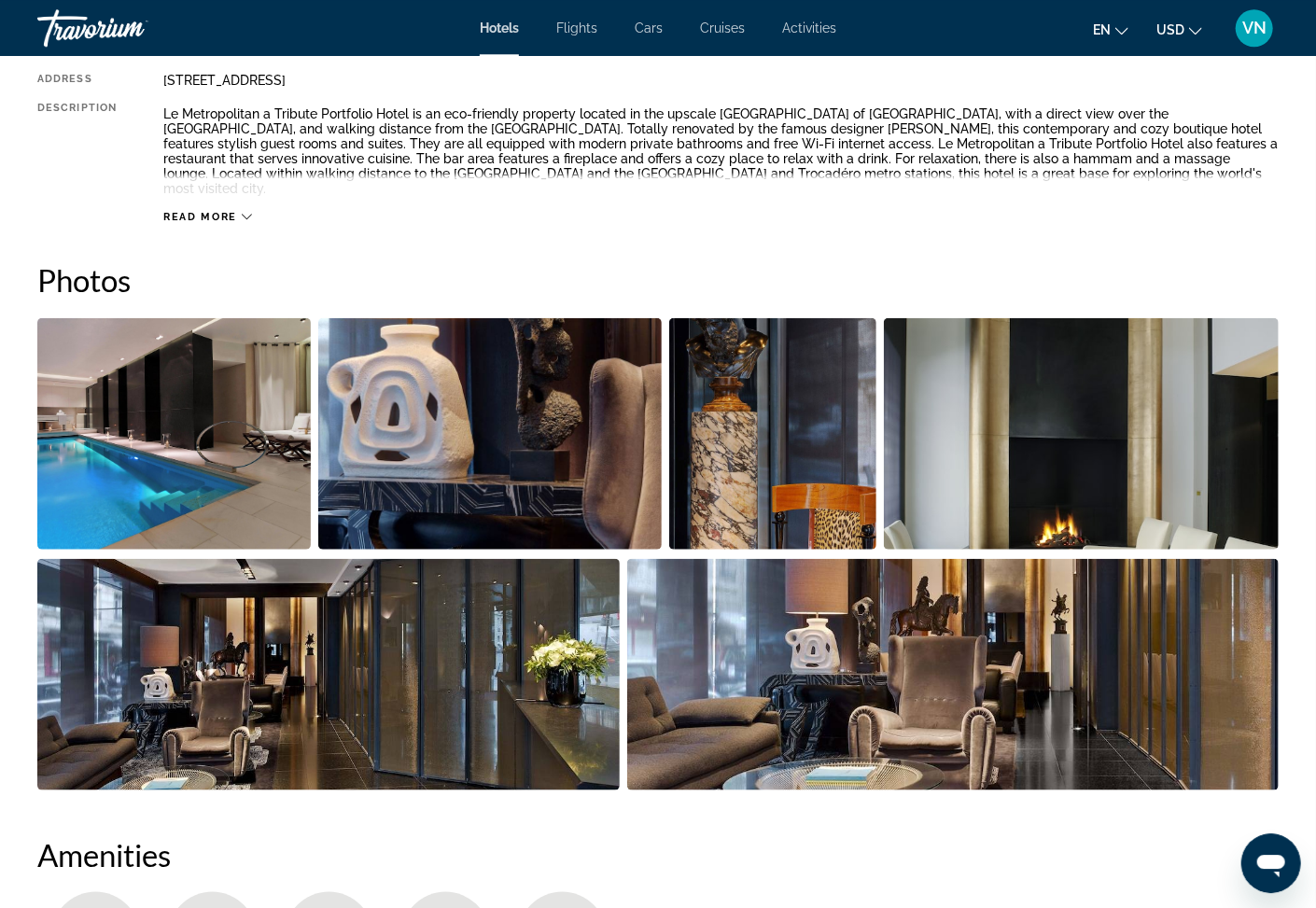
scroll to position [800, 0]
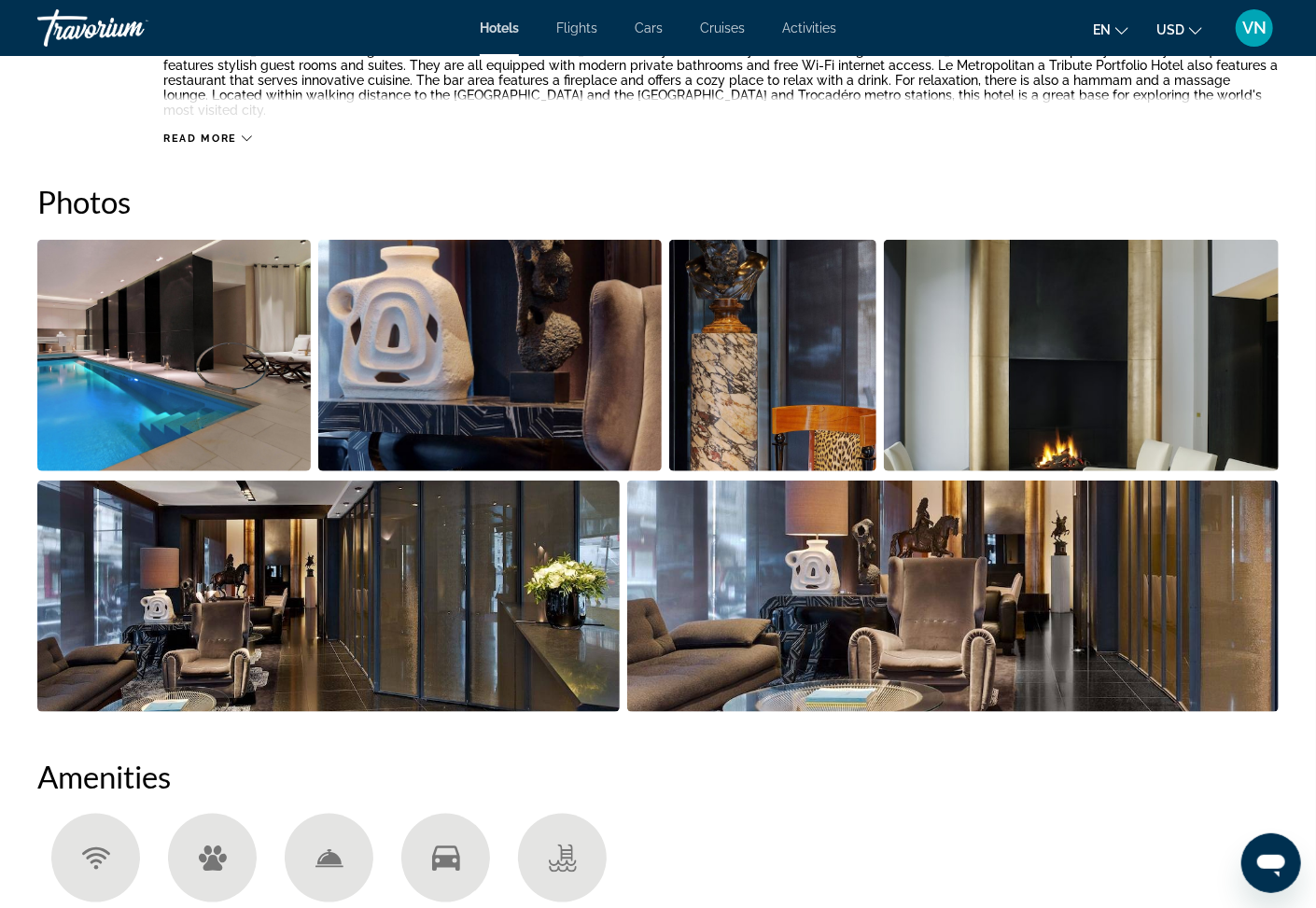
click at [248, 413] on img "Open full-screen image slider" at bounding box center [174, 355] width 273 height 231
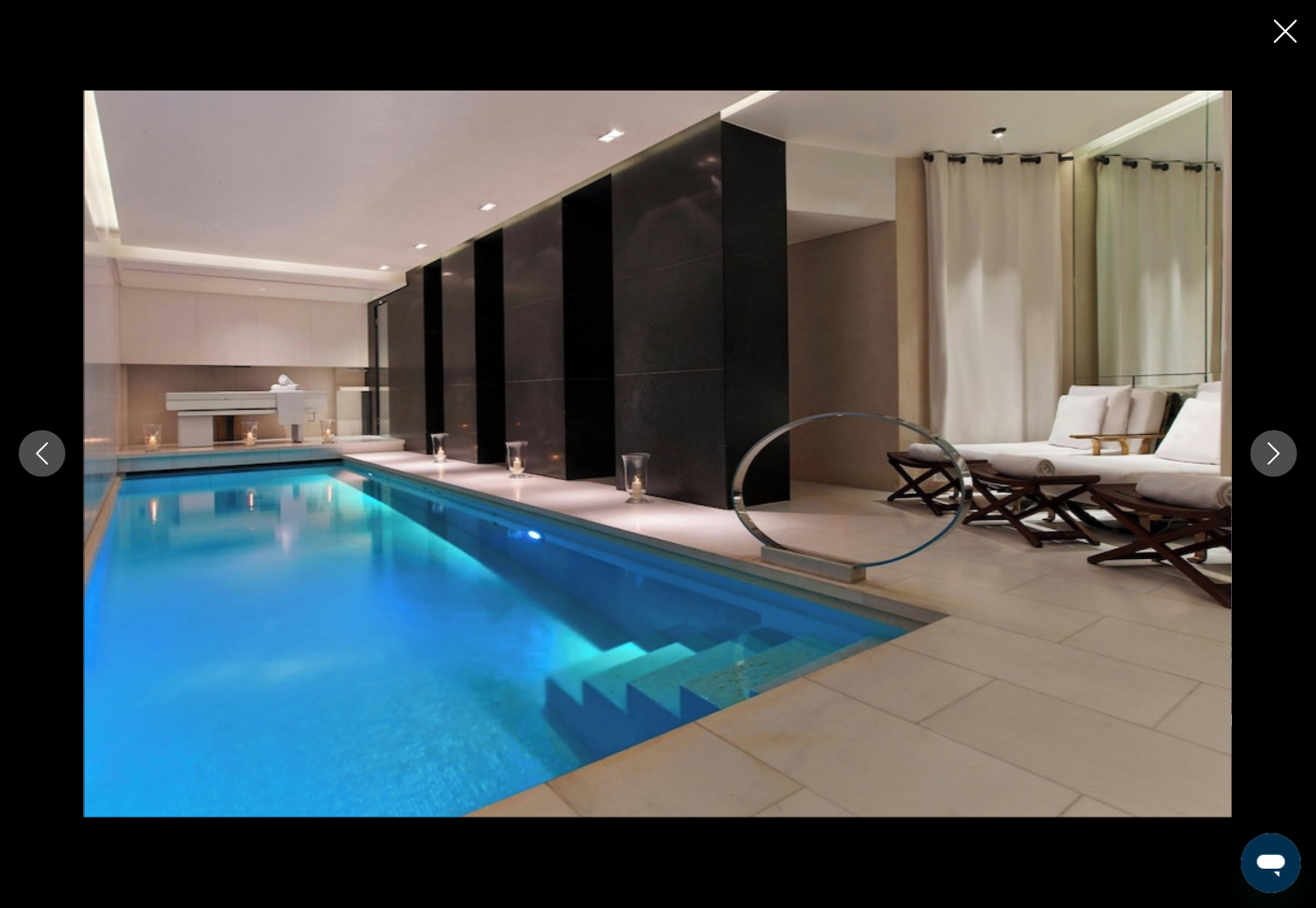
click at [1272, 447] on icon "Next image" at bounding box center [1274, 453] width 23 height 23
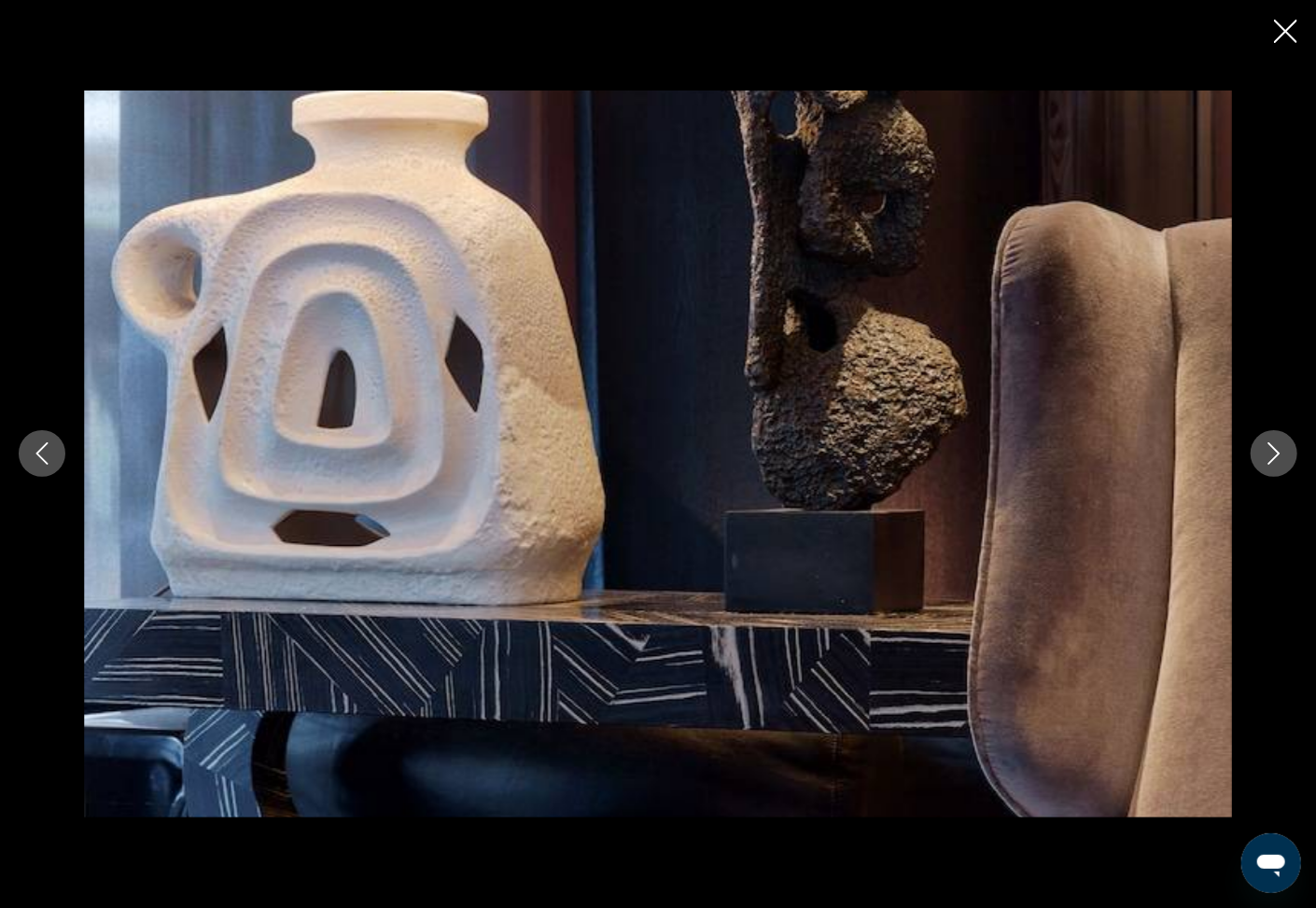
click at [1272, 447] on icon "Next image" at bounding box center [1274, 454] width 12 height 23
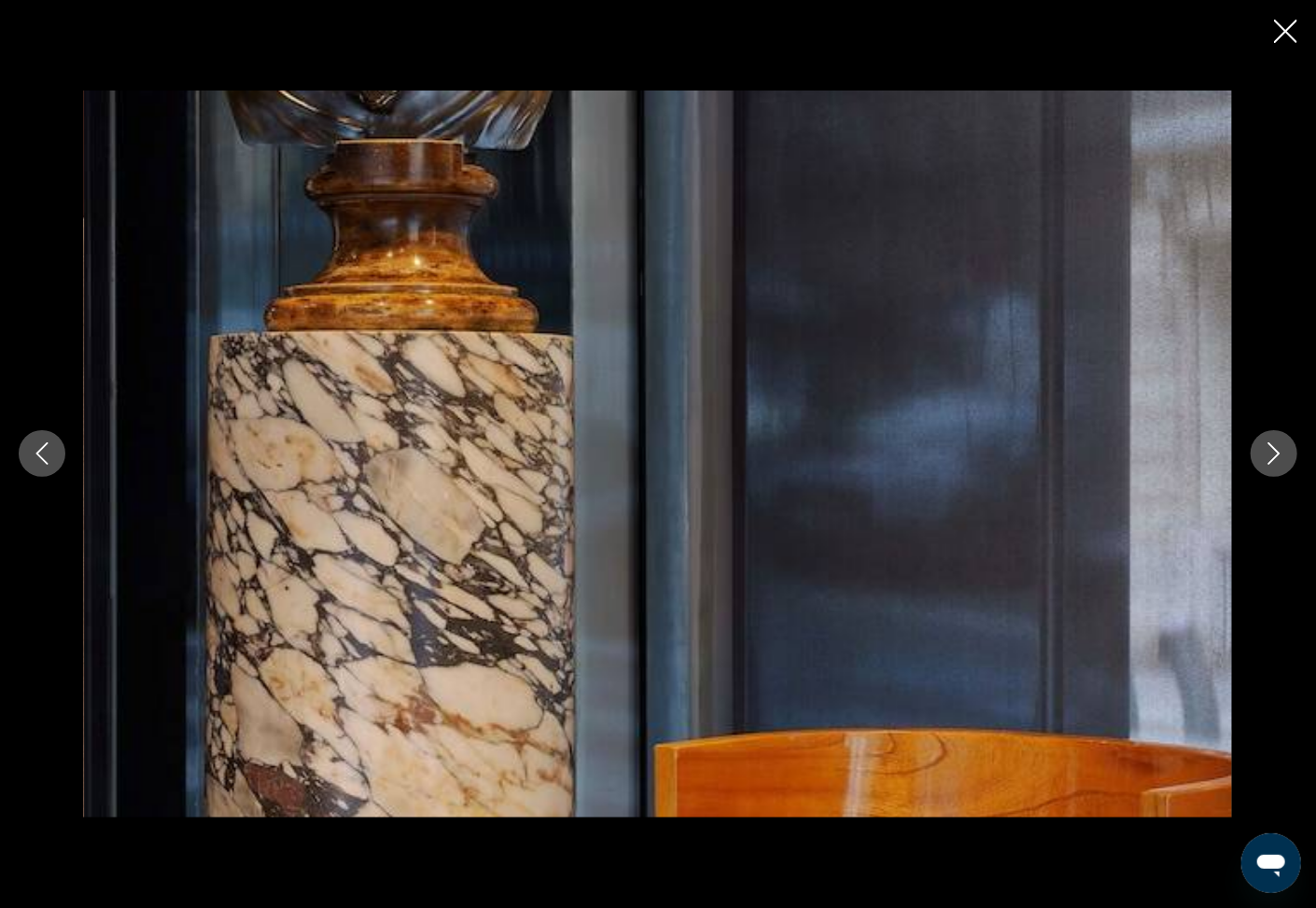
click at [1272, 447] on icon "Next image" at bounding box center [1274, 454] width 12 height 23
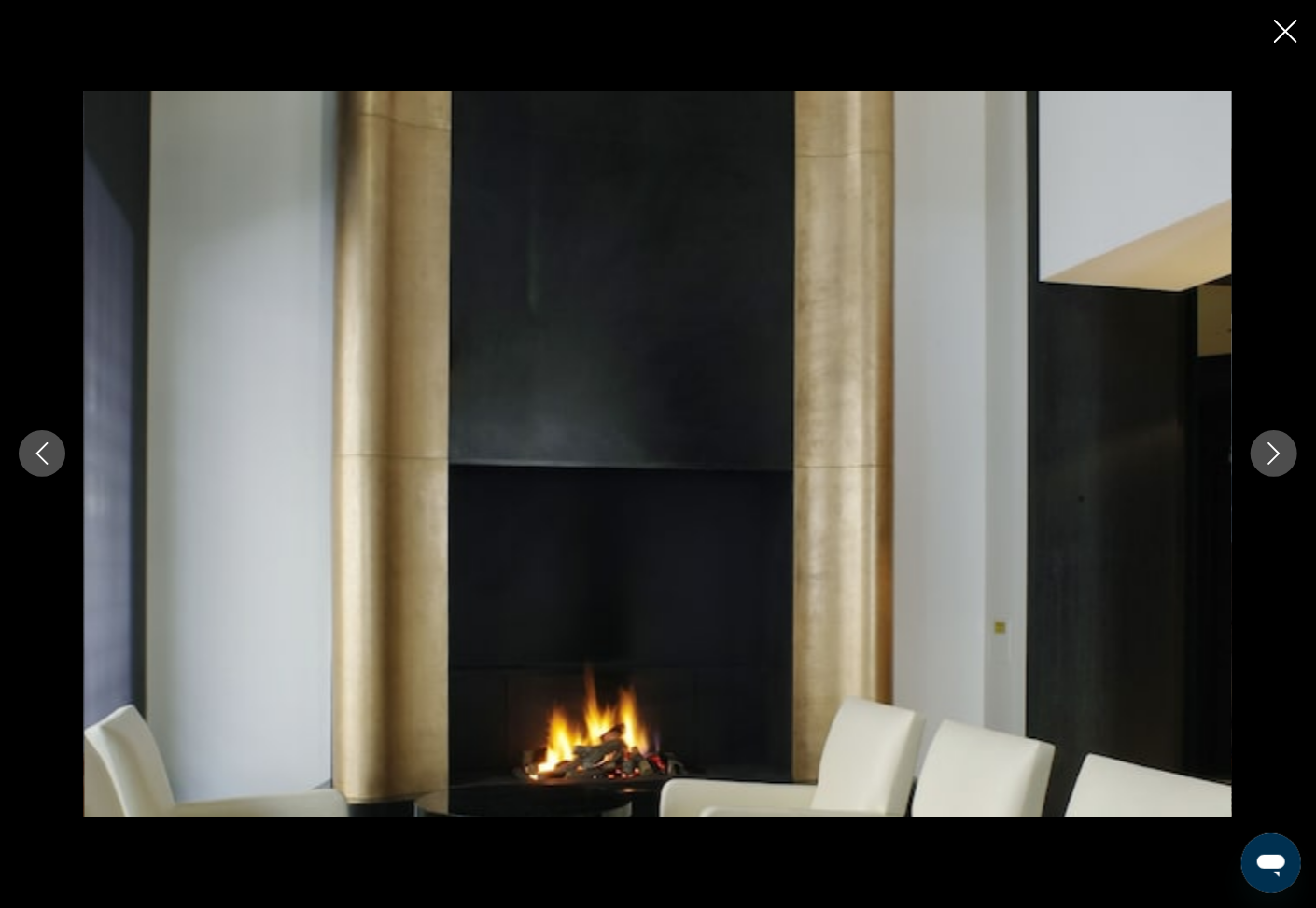
click at [1272, 447] on icon "Next image" at bounding box center [1274, 454] width 12 height 23
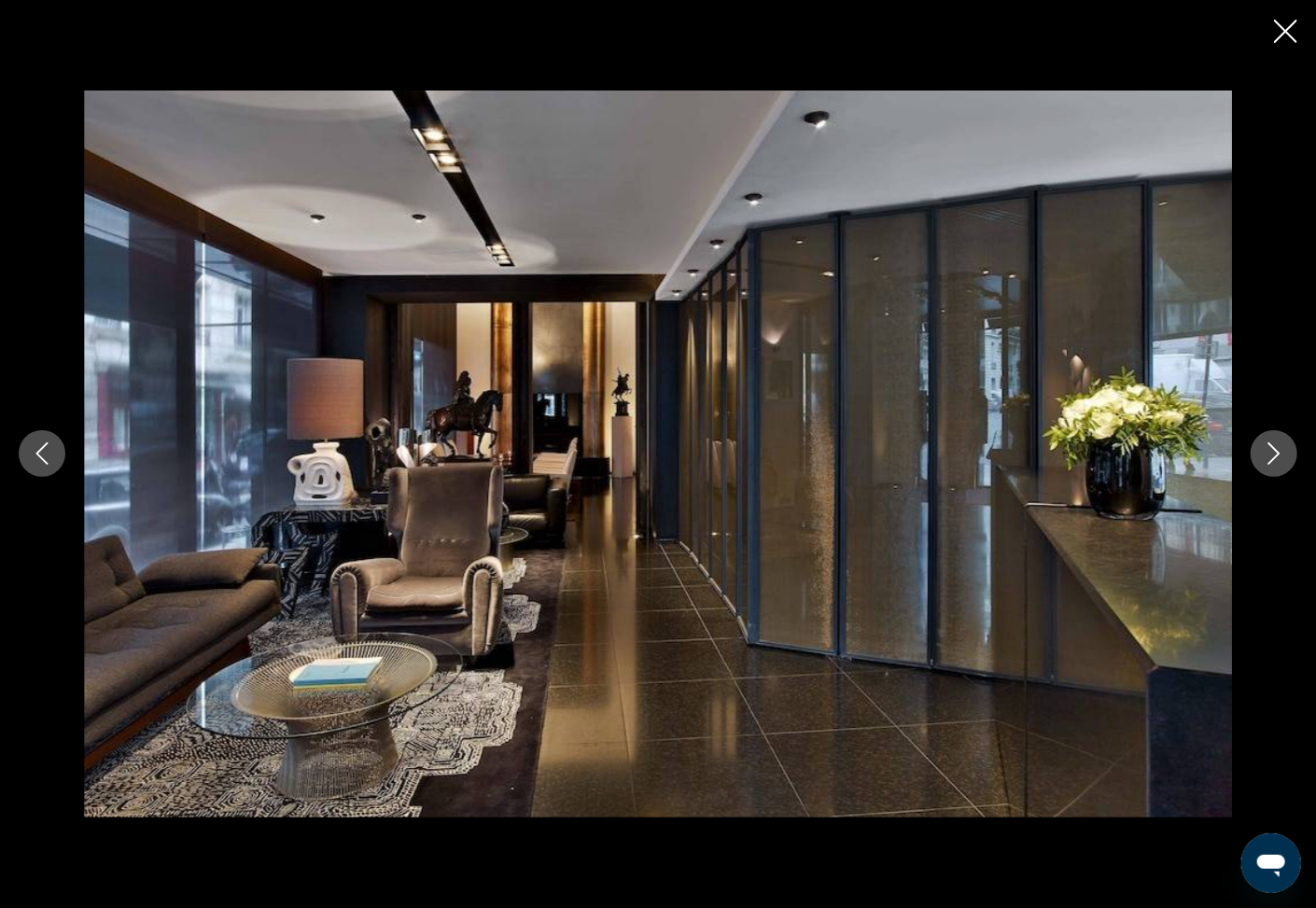
click at [1272, 447] on icon "Next image" at bounding box center [1274, 454] width 12 height 23
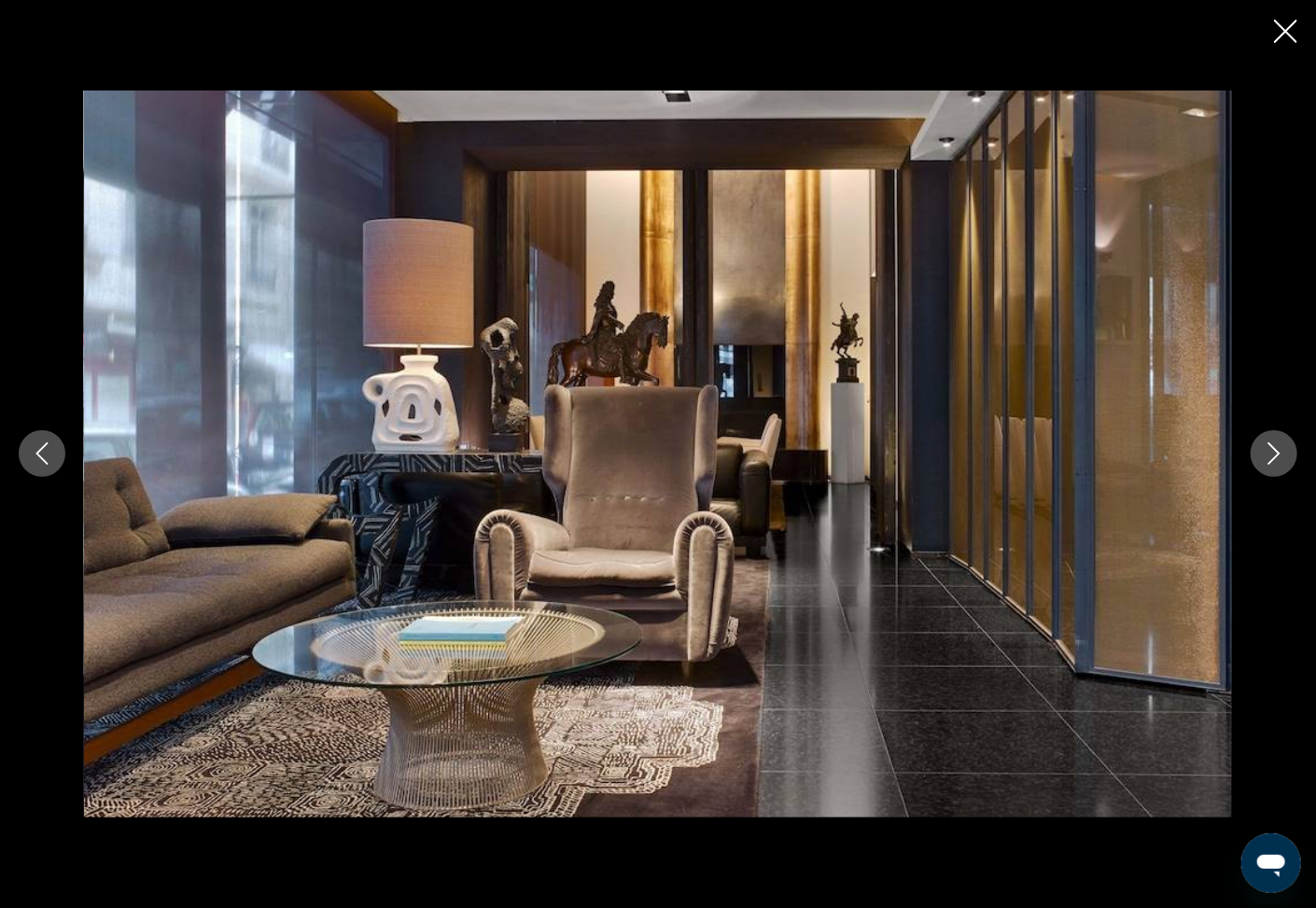
click at [1272, 447] on icon "Next image" at bounding box center [1274, 454] width 12 height 23
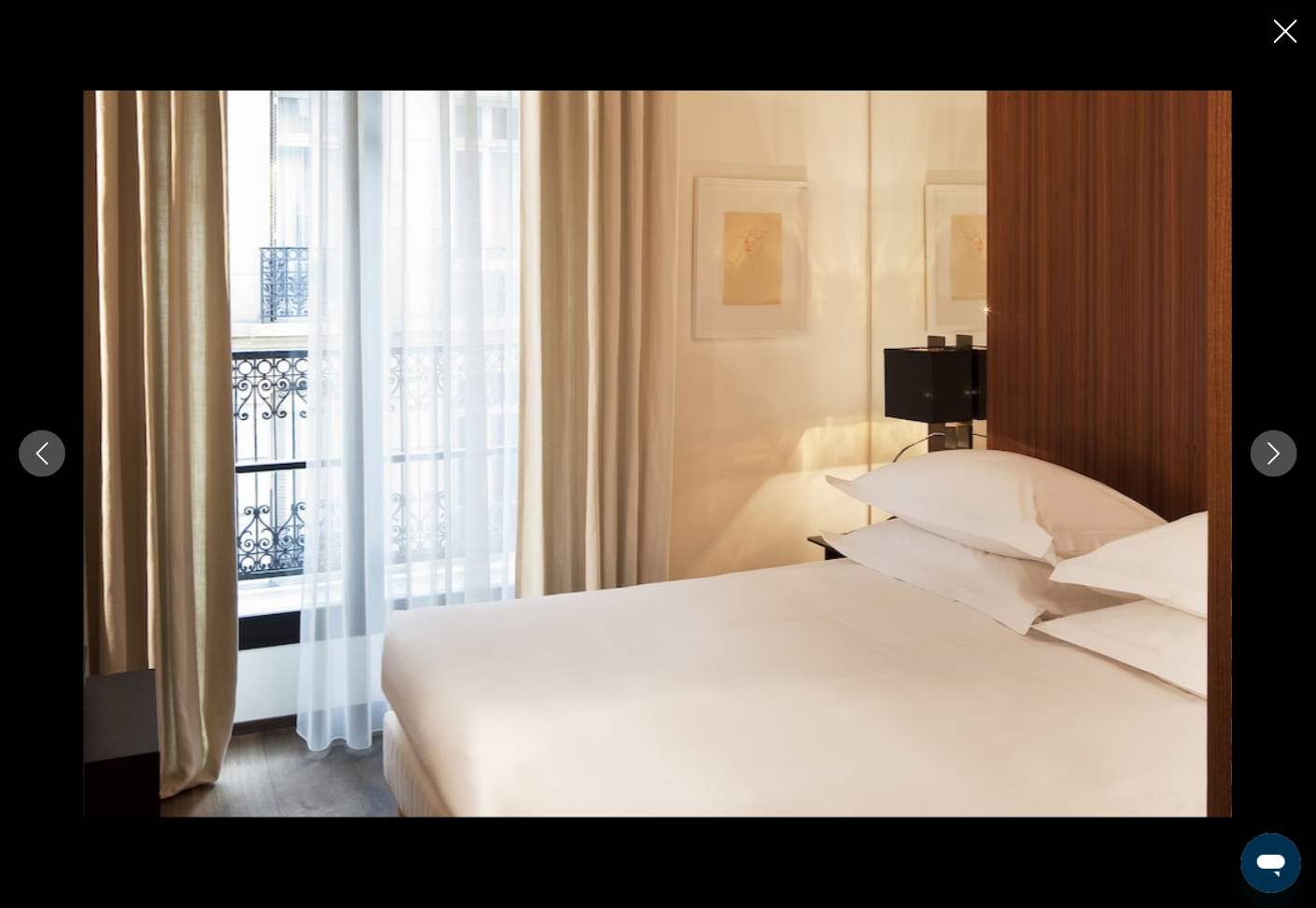
click at [1275, 456] on icon "Next image" at bounding box center [1274, 453] width 23 height 23
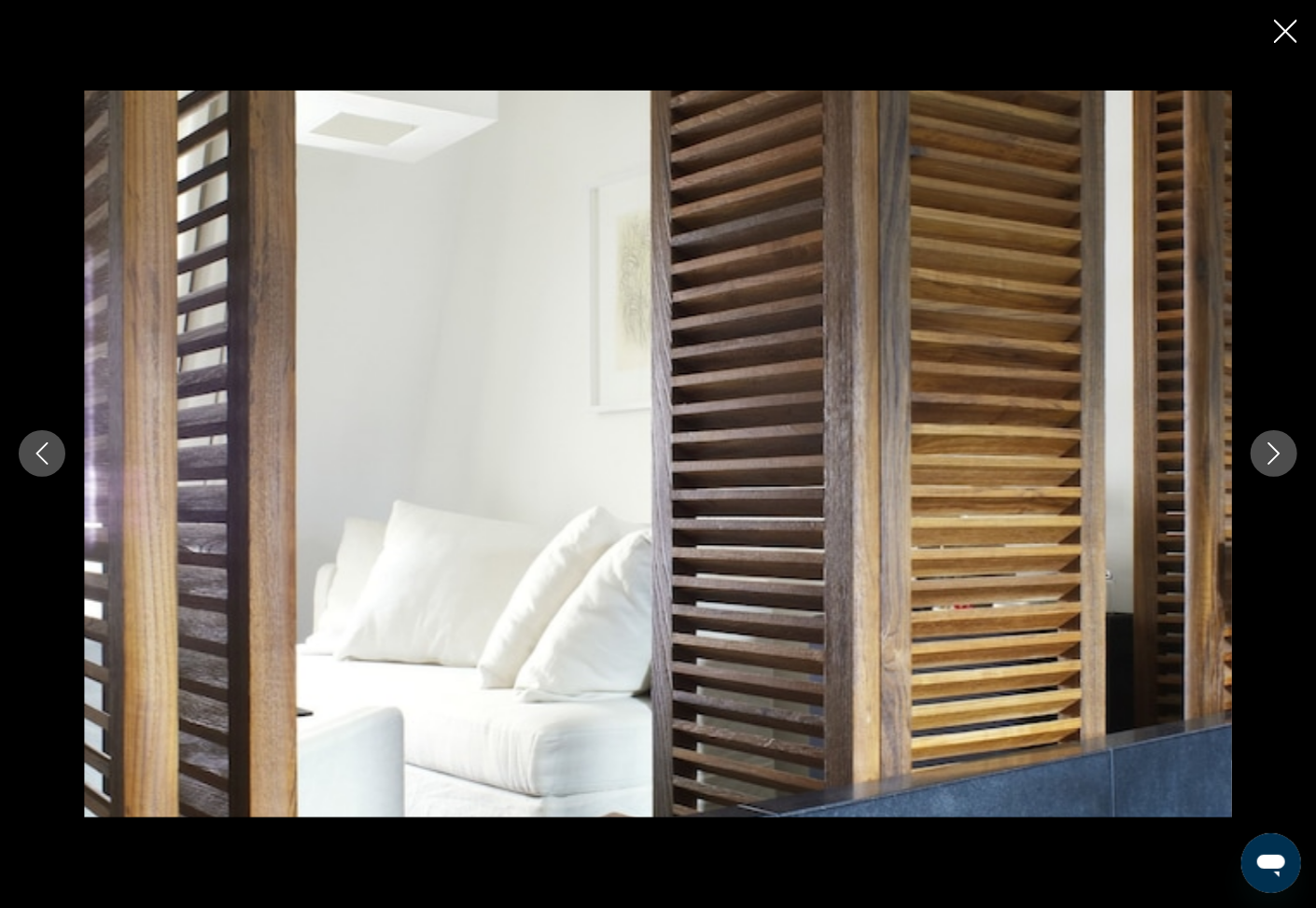
click at [1275, 456] on icon "Next image" at bounding box center [1274, 453] width 23 height 23
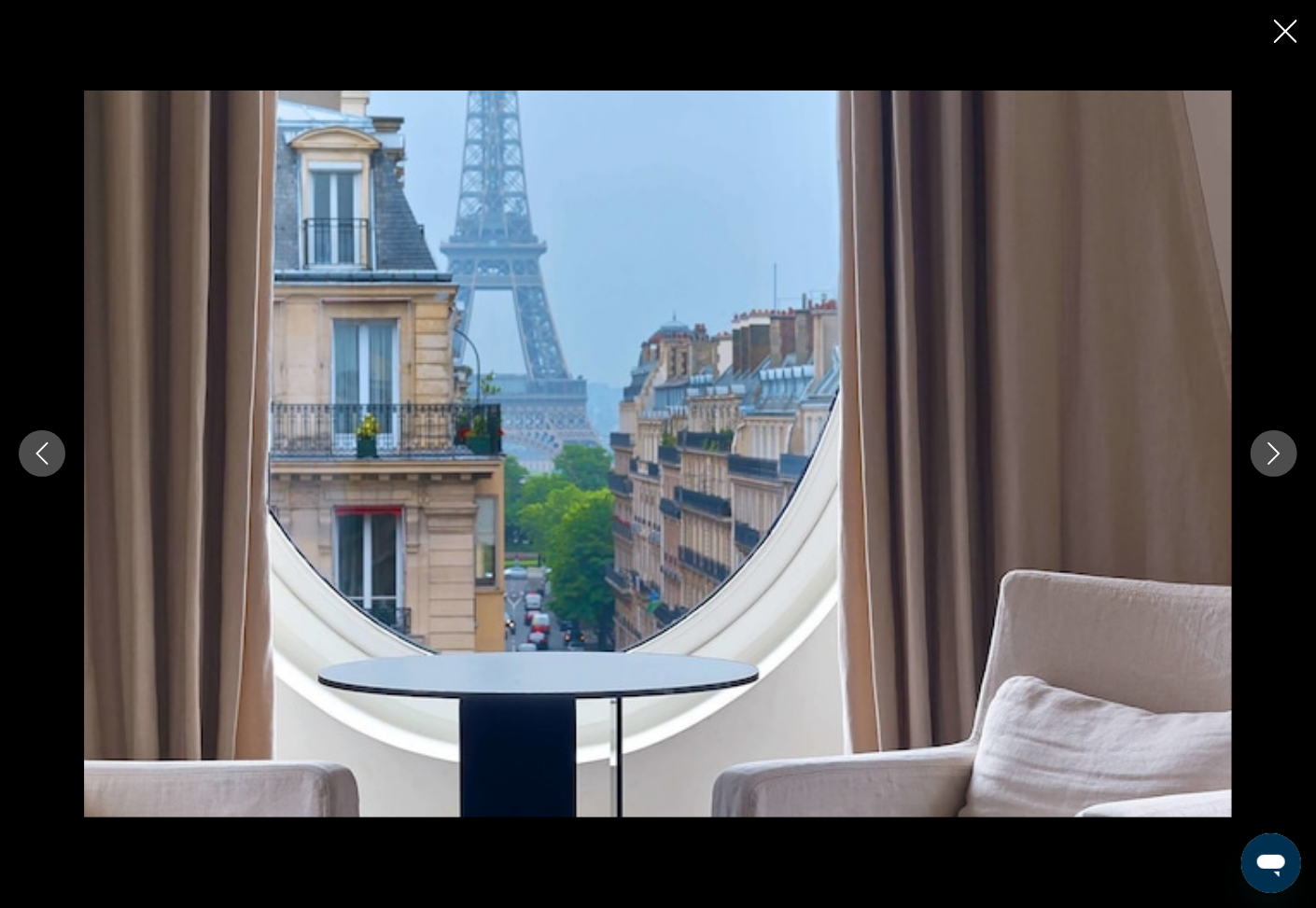
click at [1275, 456] on icon "Next image" at bounding box center [1274, 453] width 23 height 23
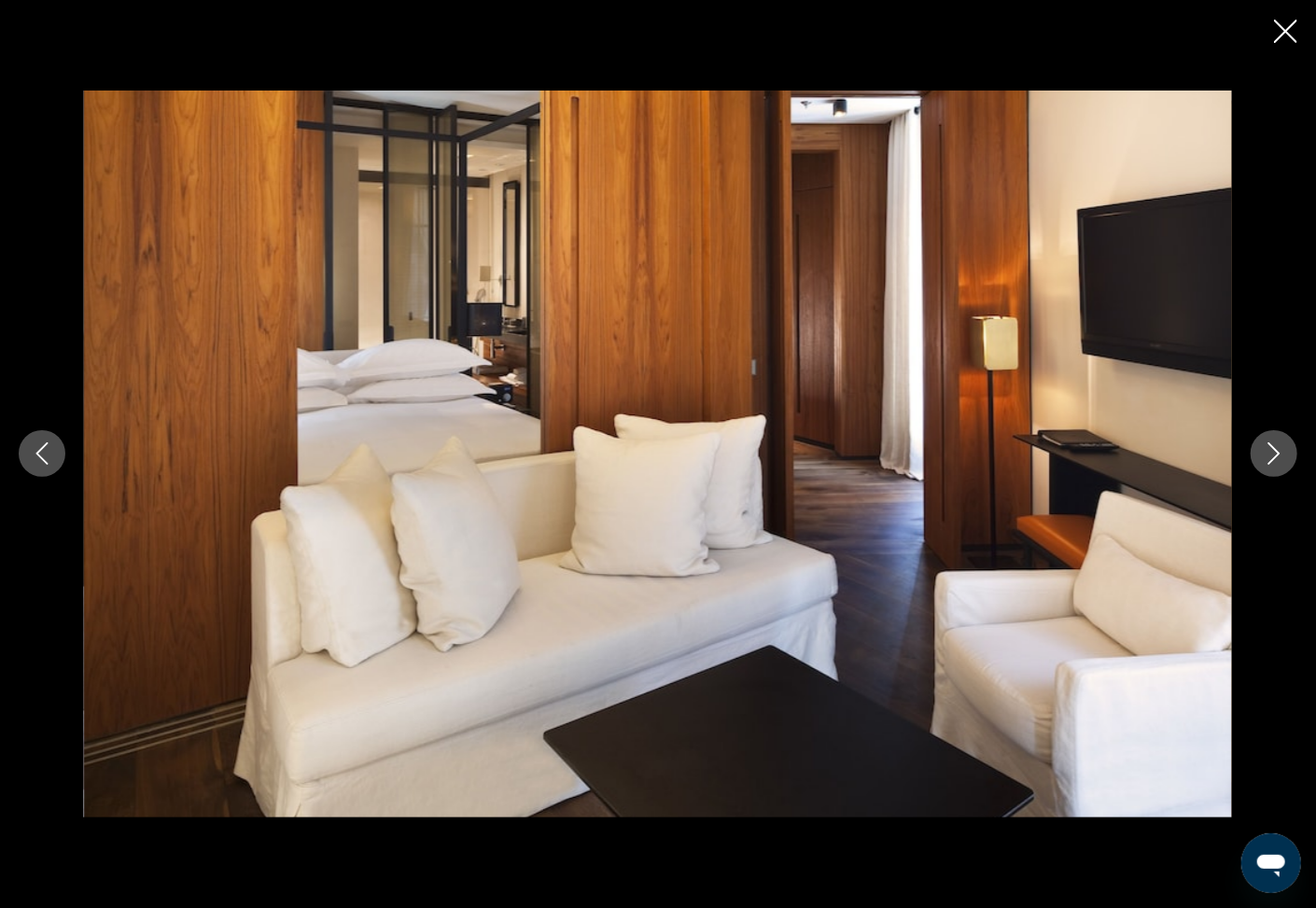
click at [1275, 456] on icon "Next image" at bounding box center [1274, 453] width 23 height 23
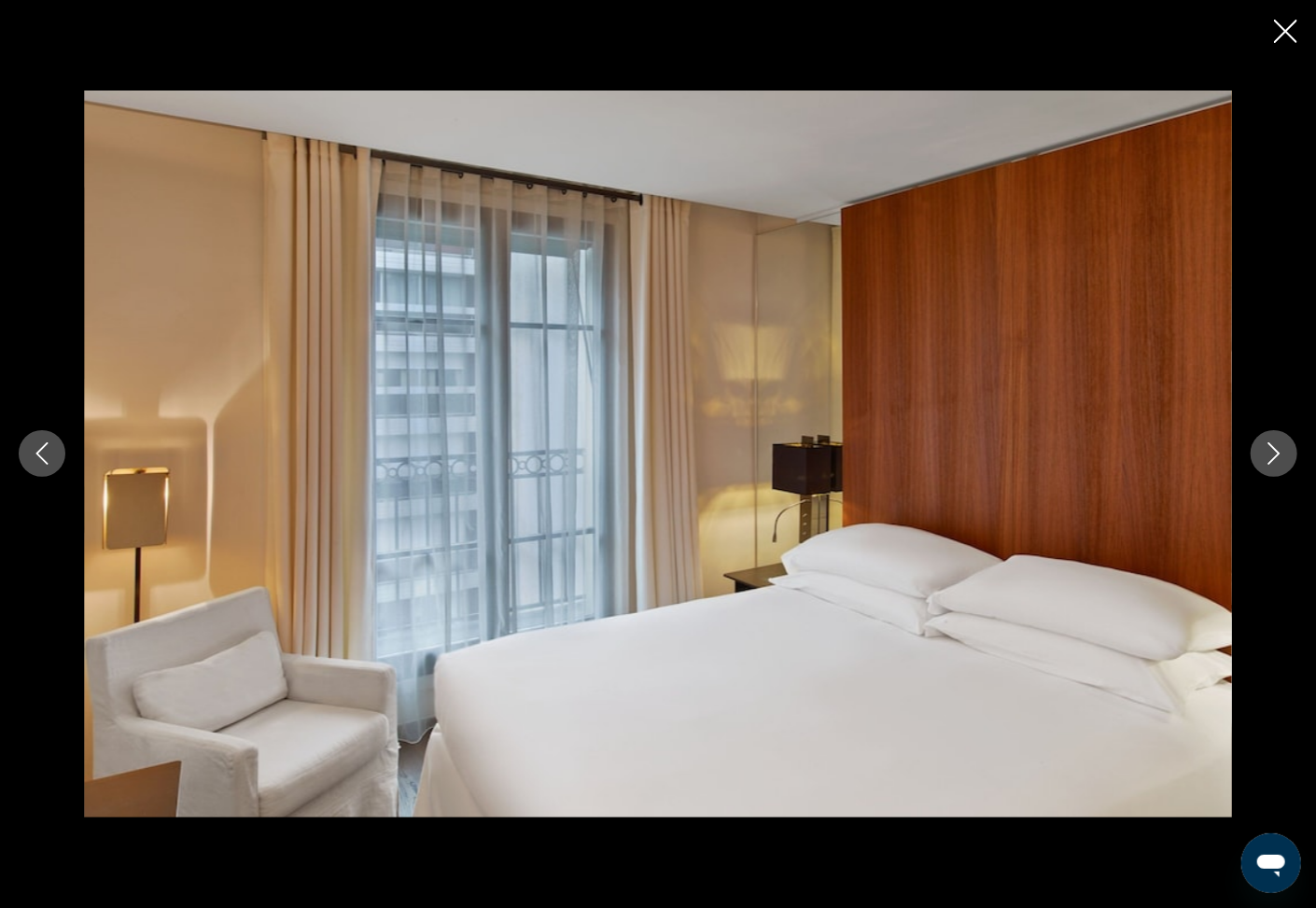
click at [1275, 456] on icon "Next image" at bounding box center [1274, 453] width 23 height 23
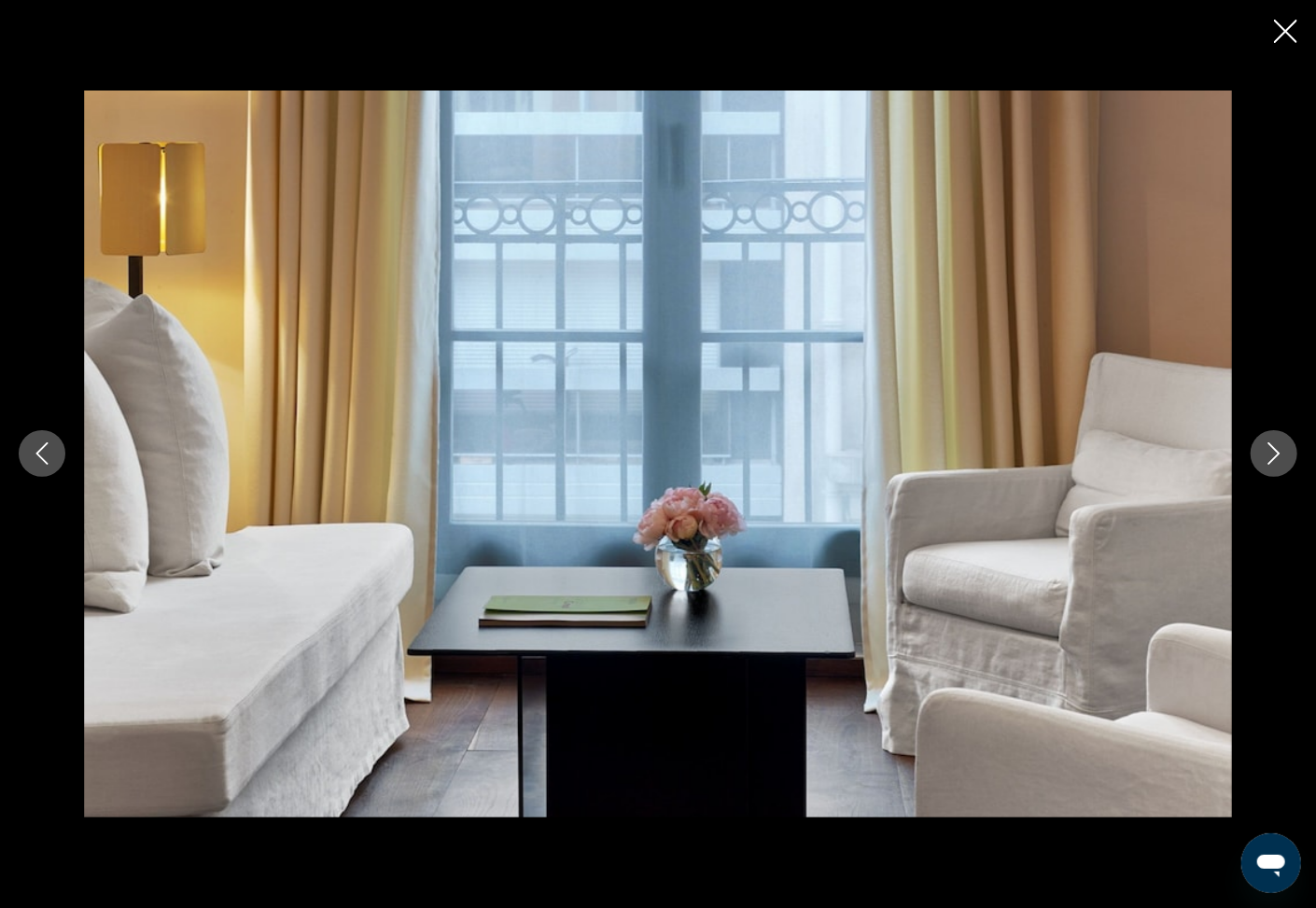
click at [1275, 456] on icon "Next image" at bounding box center [1274, 453] width 23 height 23
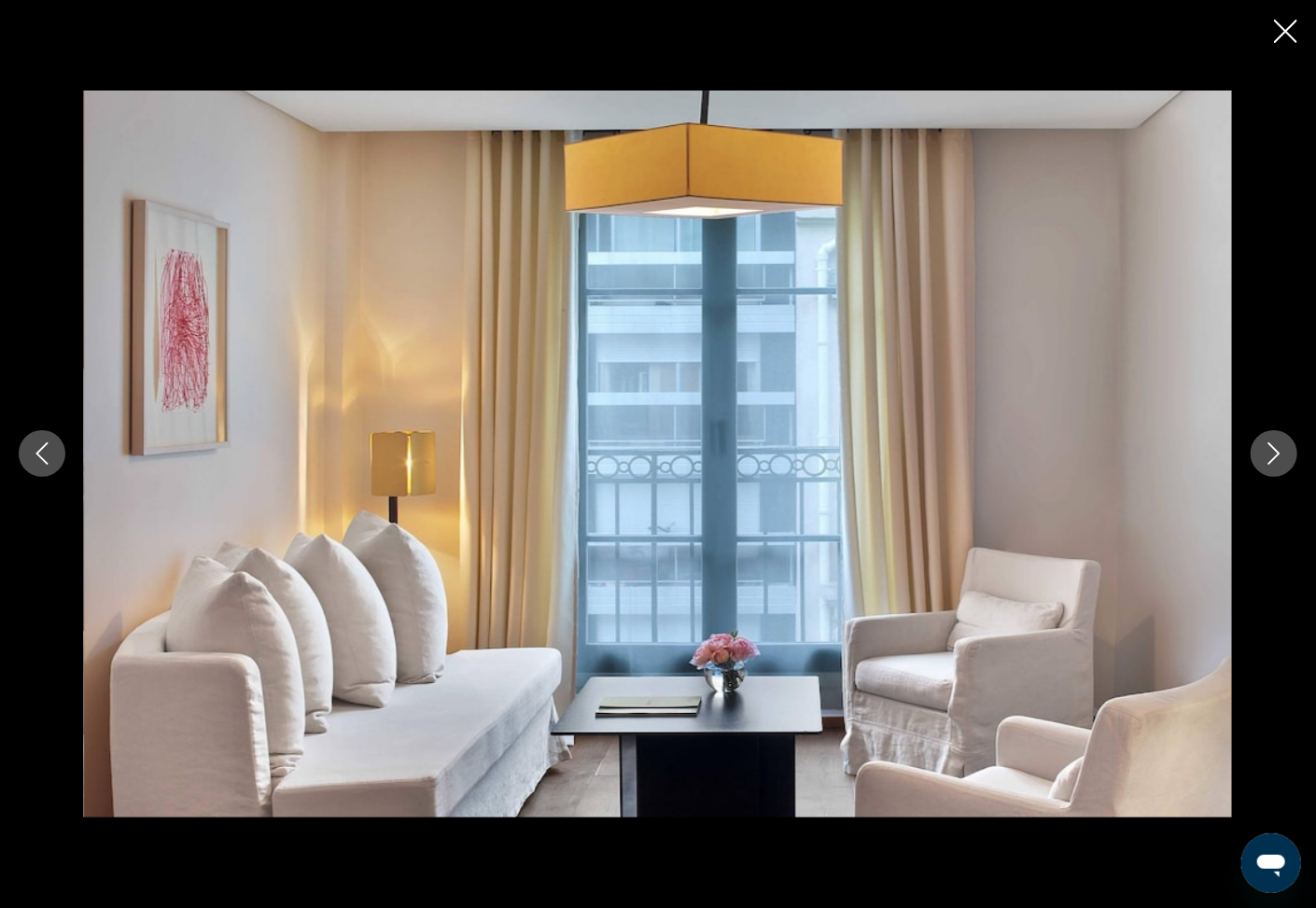
click at [1275, 456] on icon "Next image" at bounding box center [1274, 453] width 23 height 23
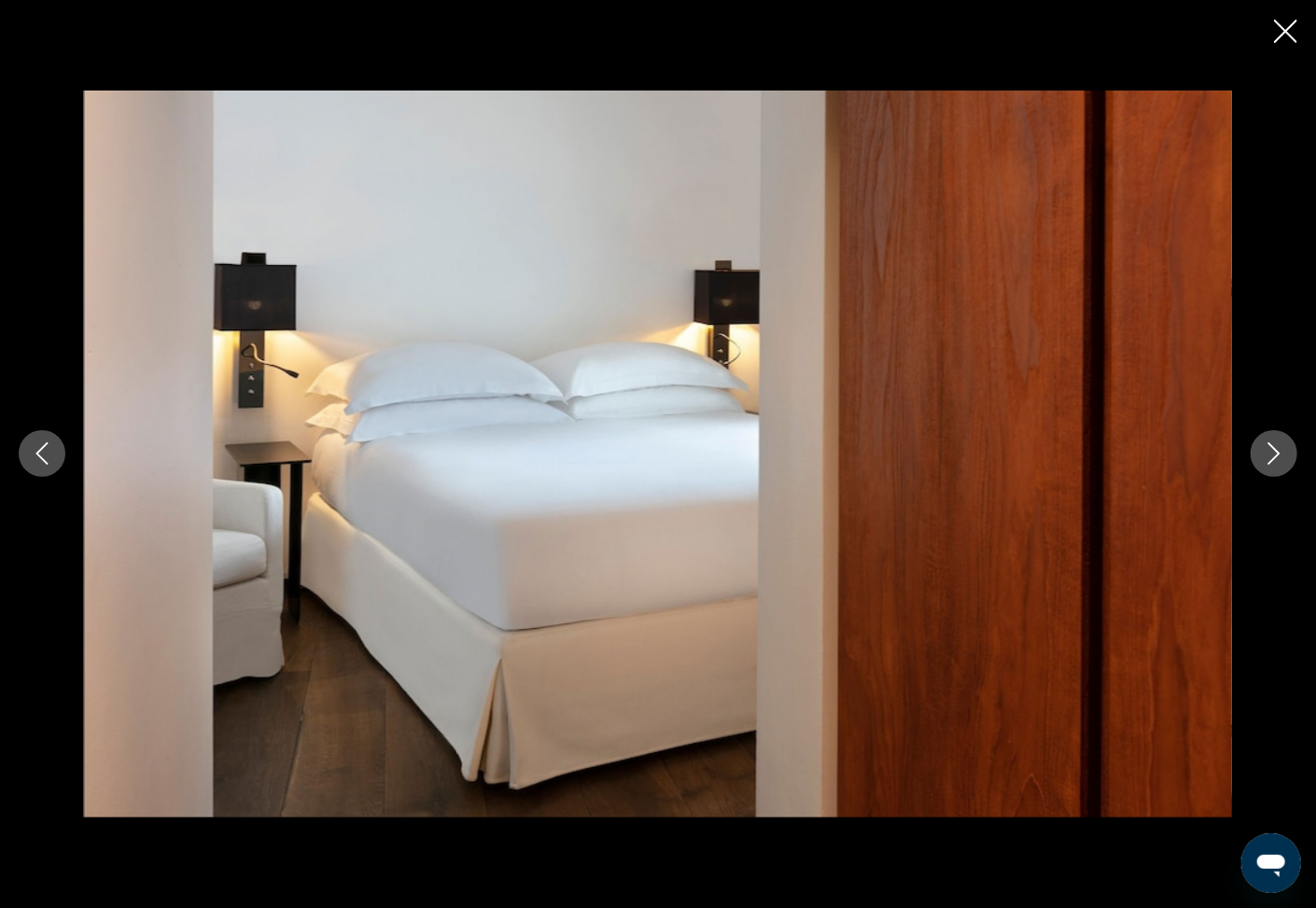
click at [1275, 456] on icon "Next image" at bounding box center [1274, 453] width 23 height 23
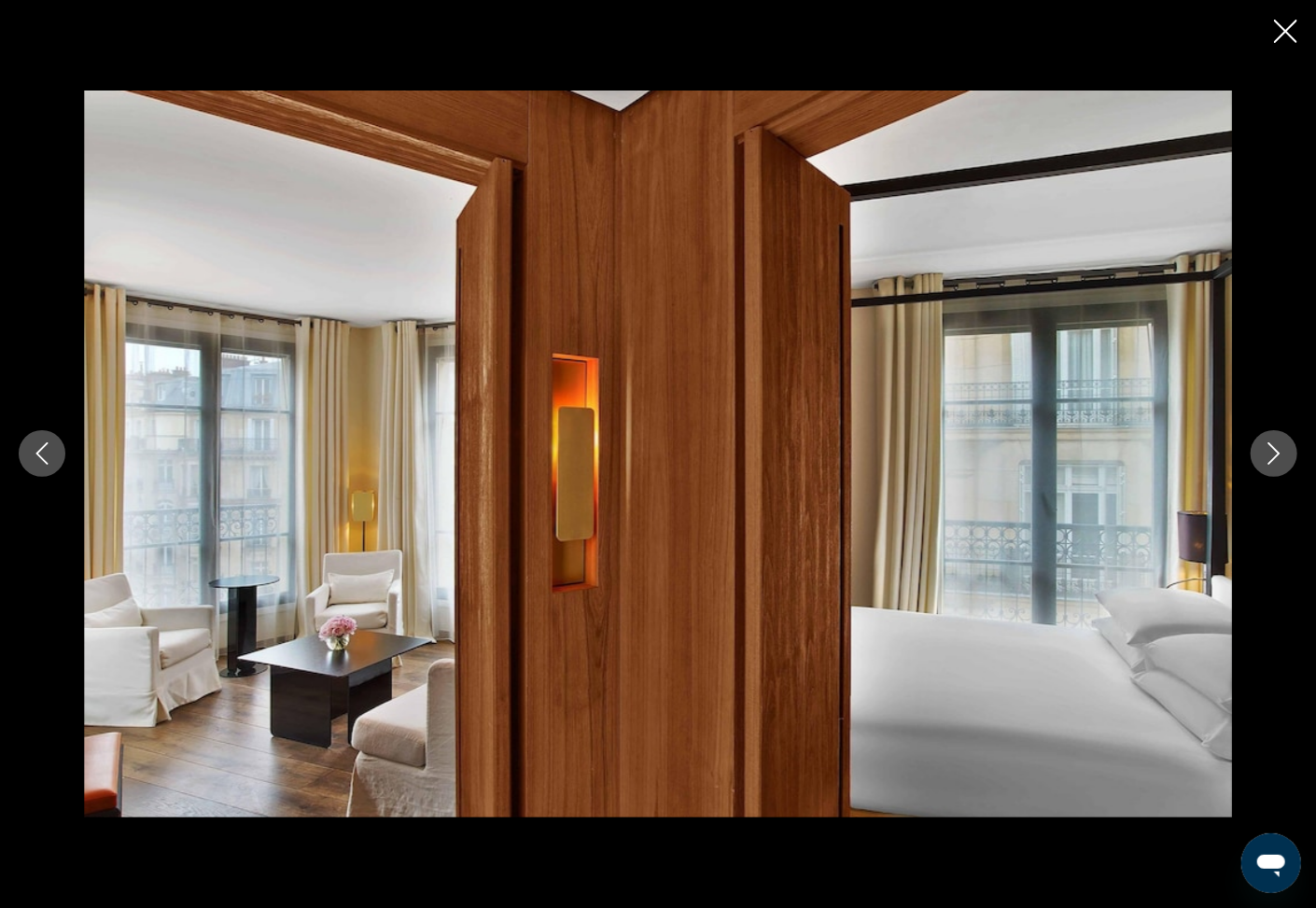
click at [1275, 456] on icon "Next image" at bounding box center [1274, 453] width 23 height 23
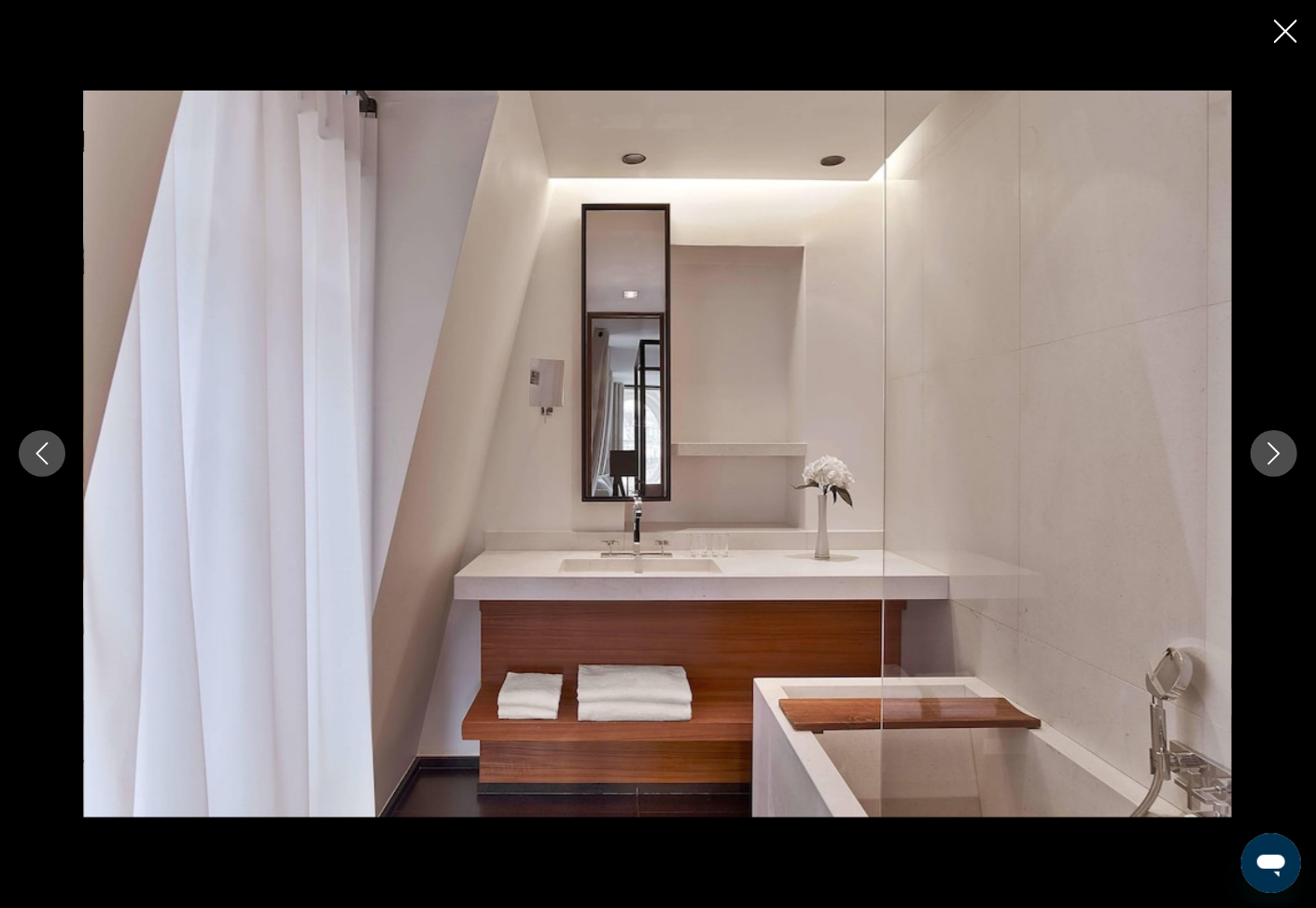
click at [1275, 456] on icon "Next image" at bounding box center [1274, 453] width 23 height 23
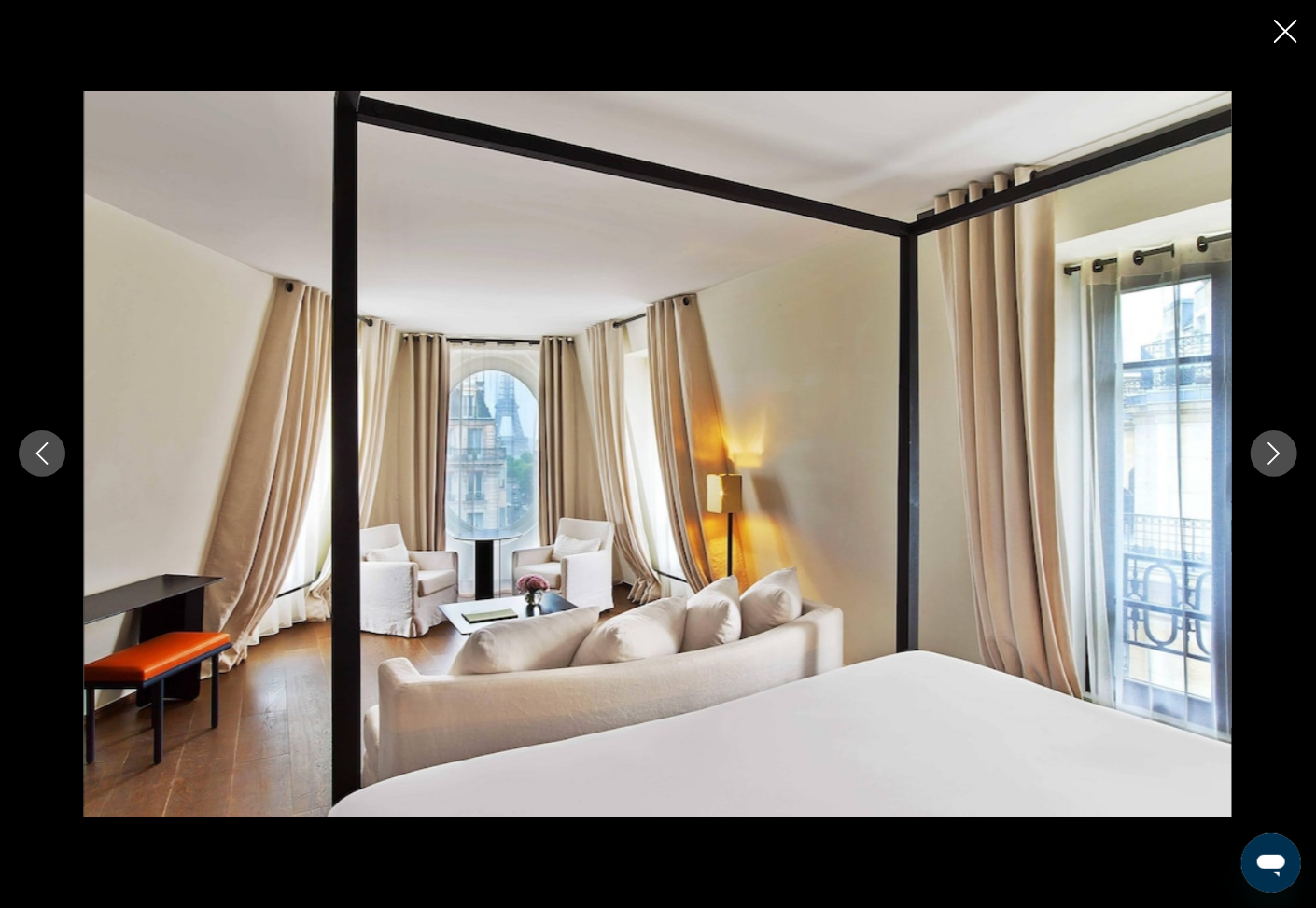
click at [1275, 456] on icon "Next image" at bounding box center [1274, 453] width 23 height 23
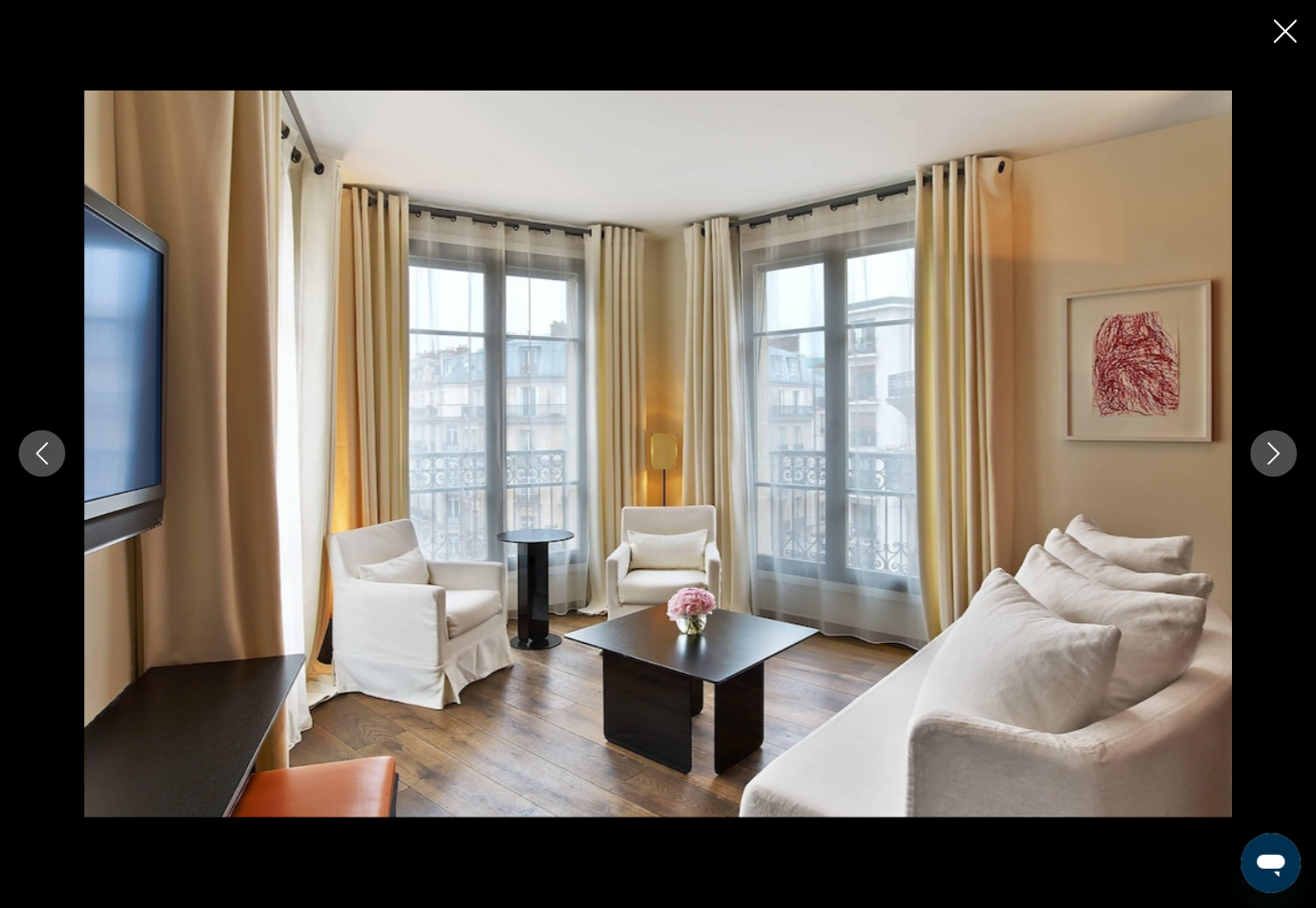
click at [1275, 456] on icon "Next image" at bounding box center [1274, 453] width 23 height 23
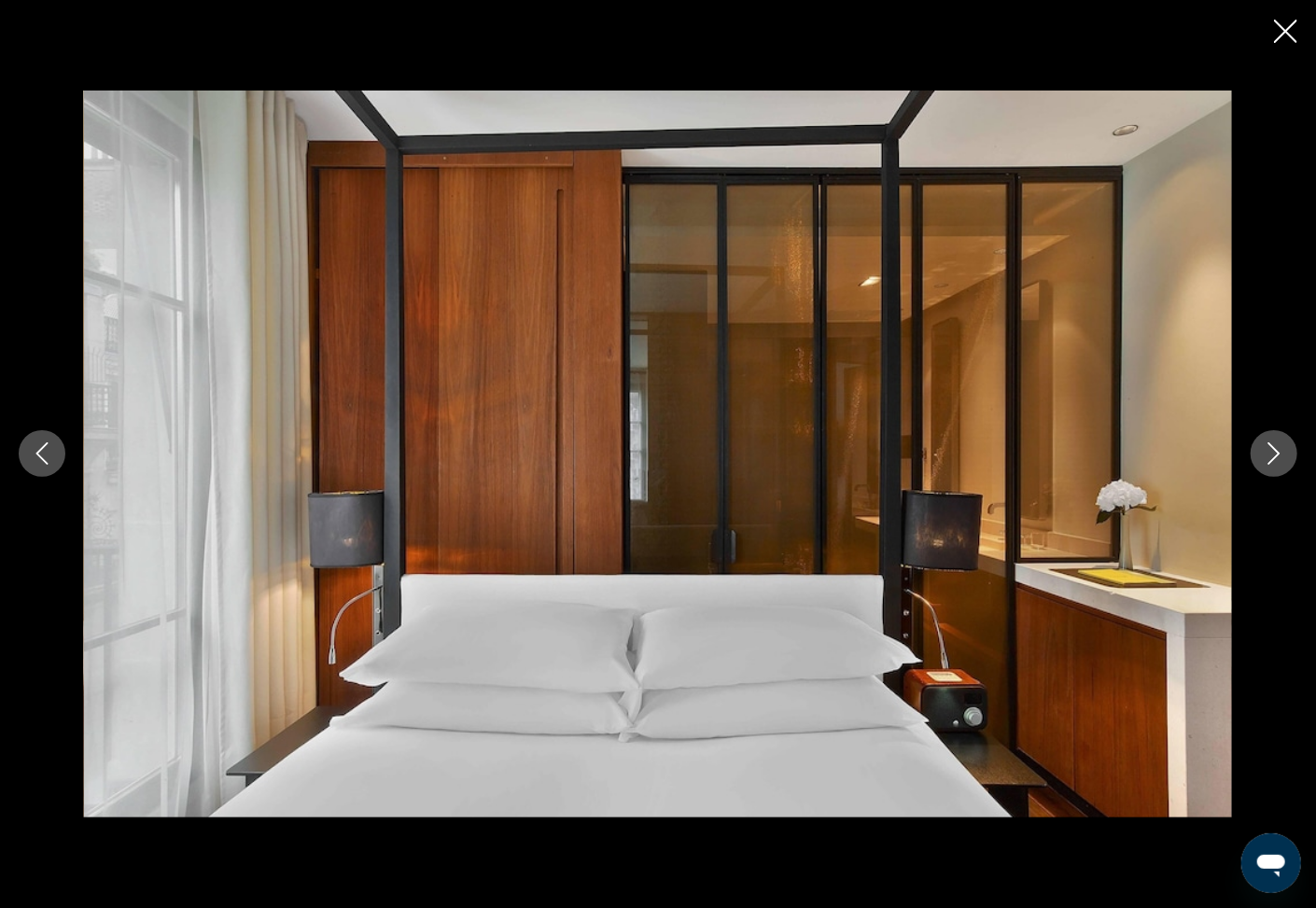
click at [1275, 456] on icon "Next image" at bounding box center [1274, 453] width 23 height 23
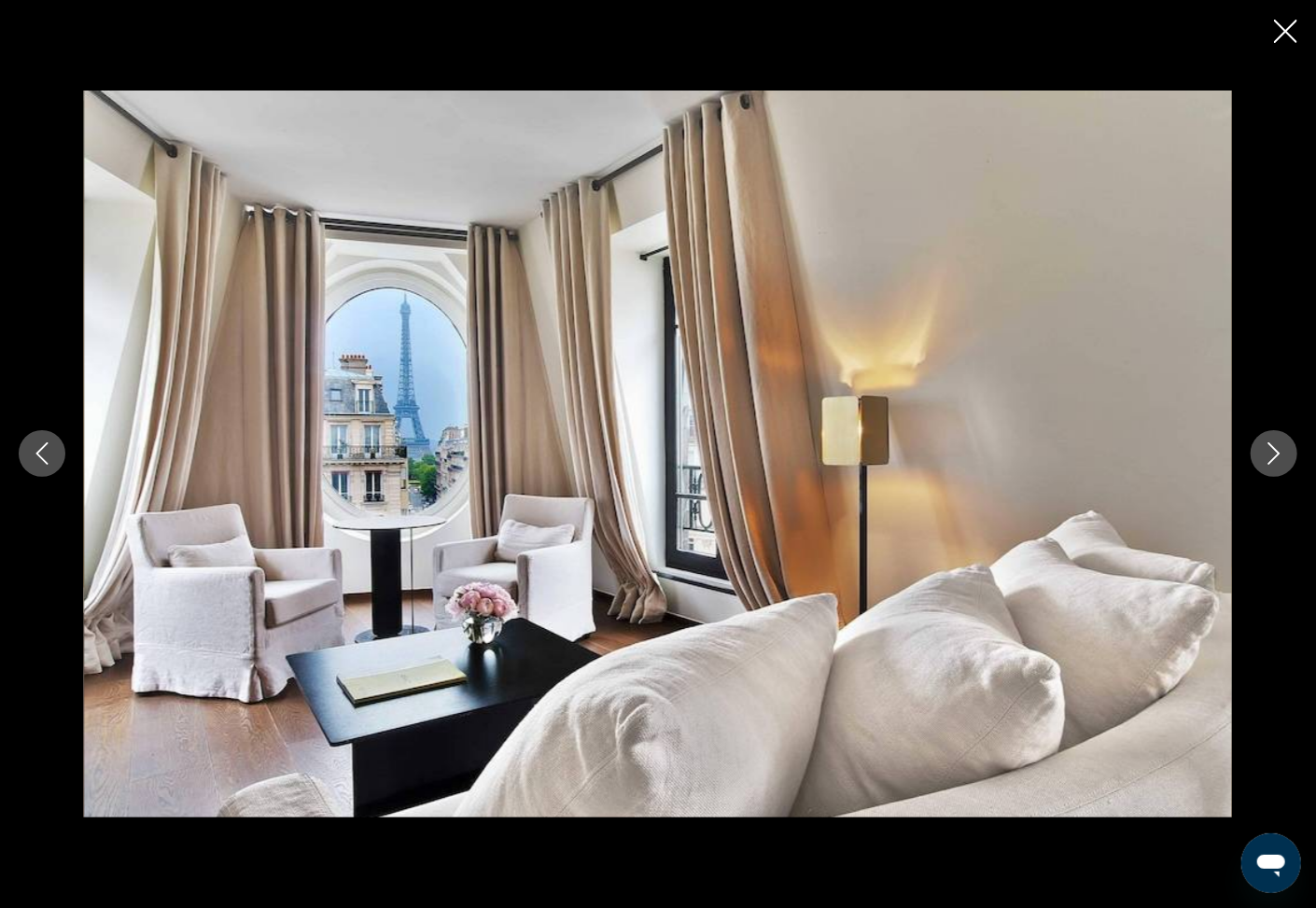
click at [1275, 456] on icon "Next image" at bounding box center [1274, 453] width 23 height 23
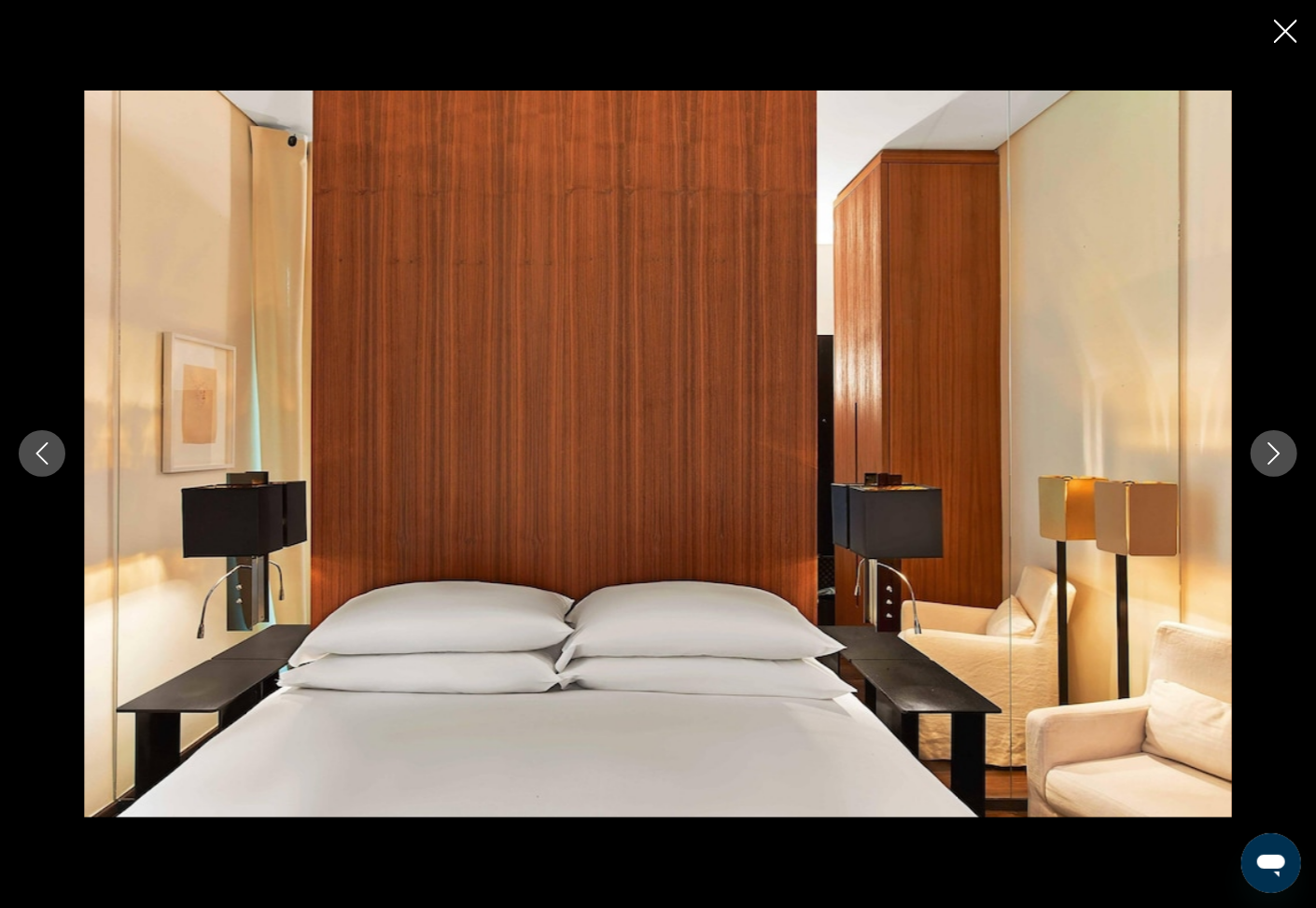
click at [1275, 456] on icon "Next image" at bounding box center [1274, 453] width 23 height 23
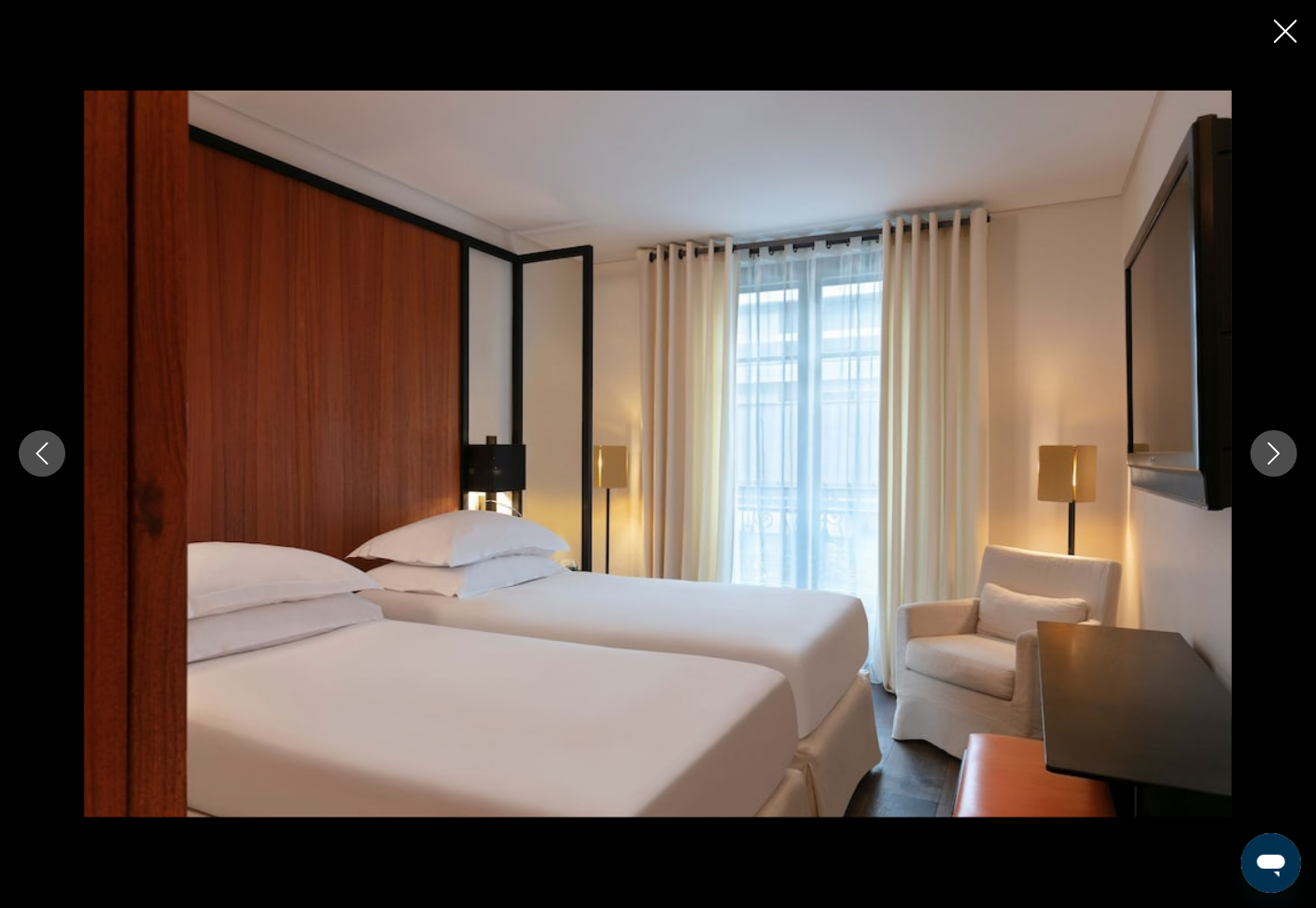
click at [1275, 456] on icon "Next image" at bounding box center [1274, 453] width 23 height 23
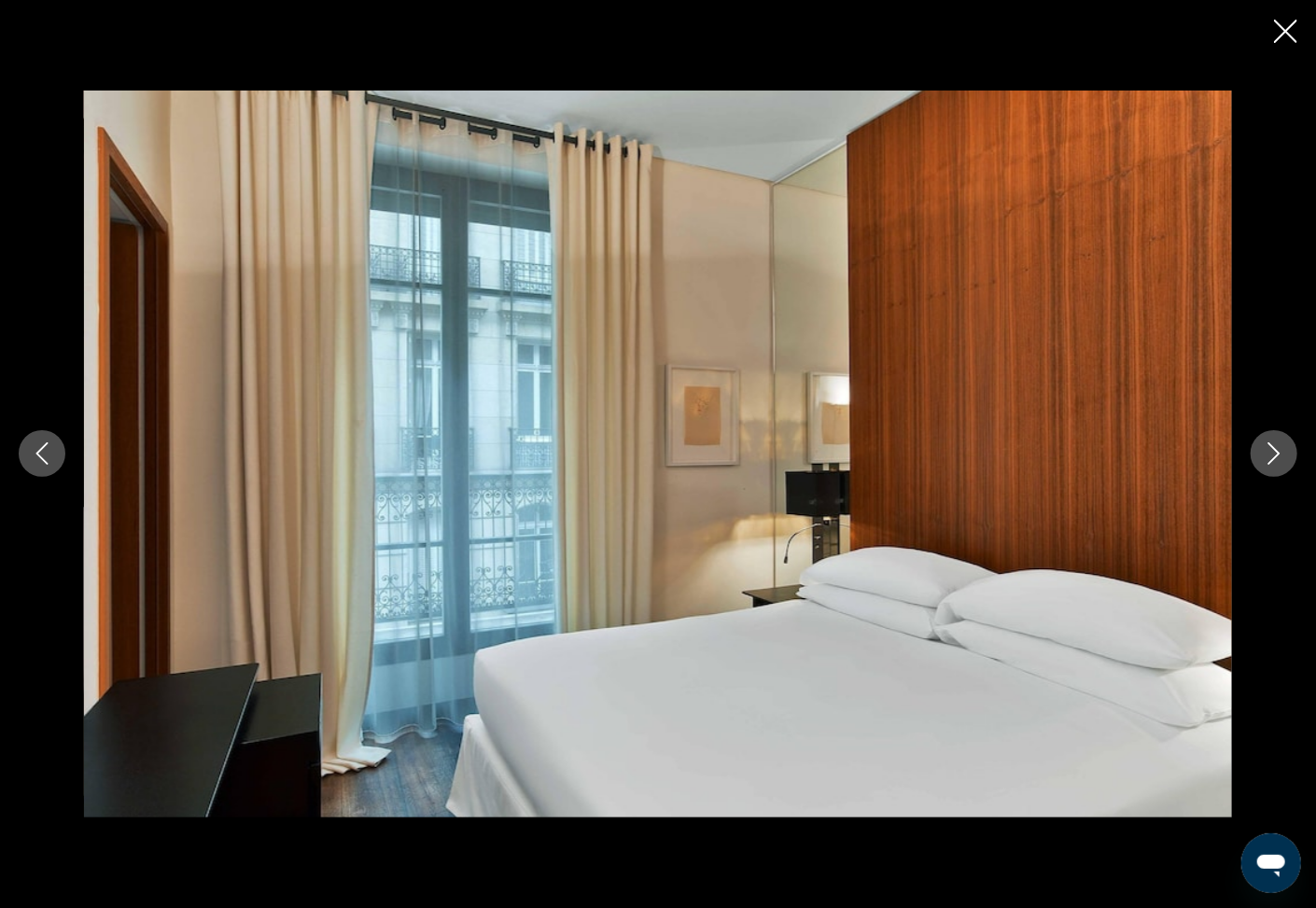
click at [1275, 456] on icon "Next image" at bounding box center [1274, 453] width 23 height 23
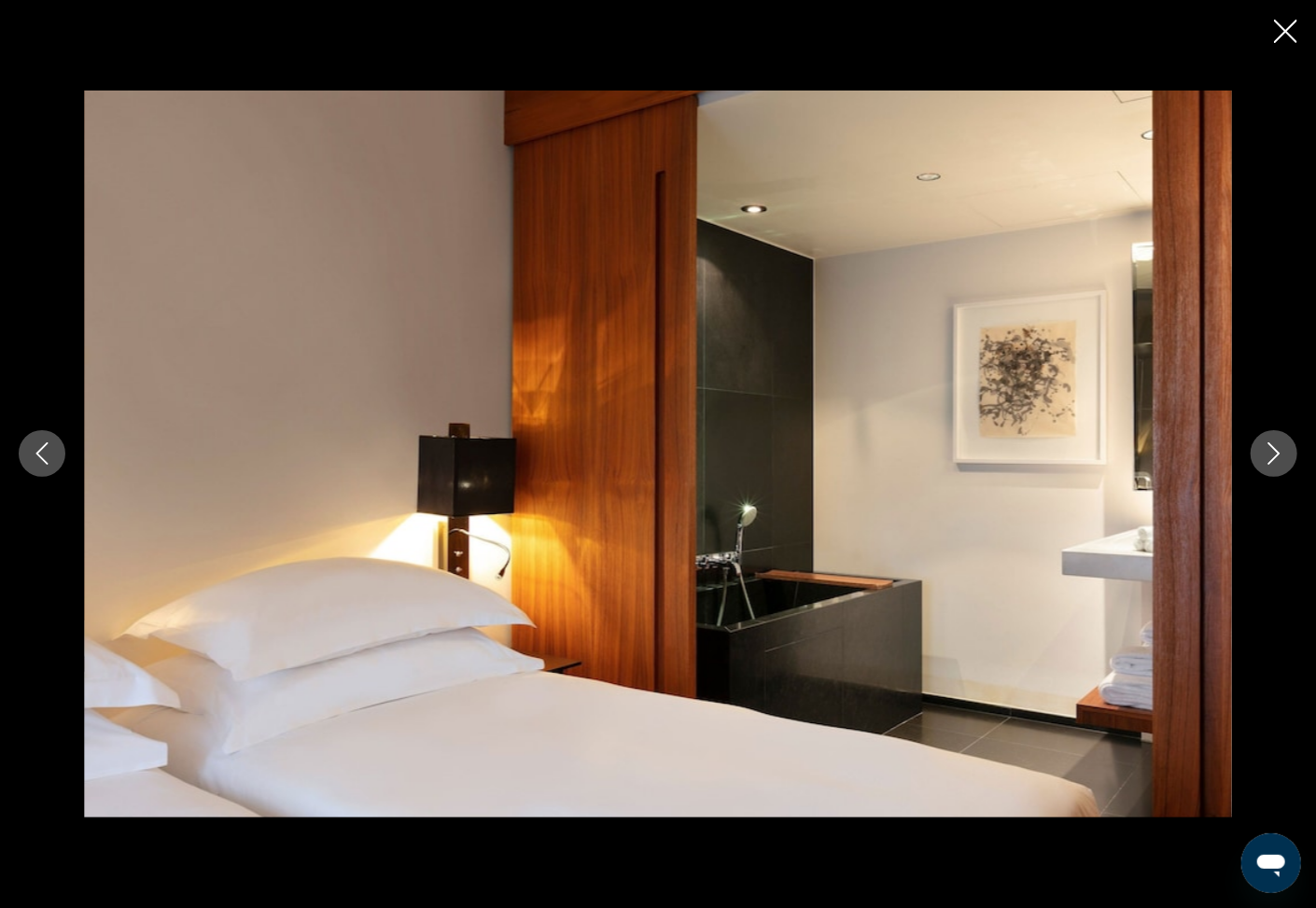
click at [1275, 456] on icon "Next image" at bounding box center [1274, 453] width 23 height 23
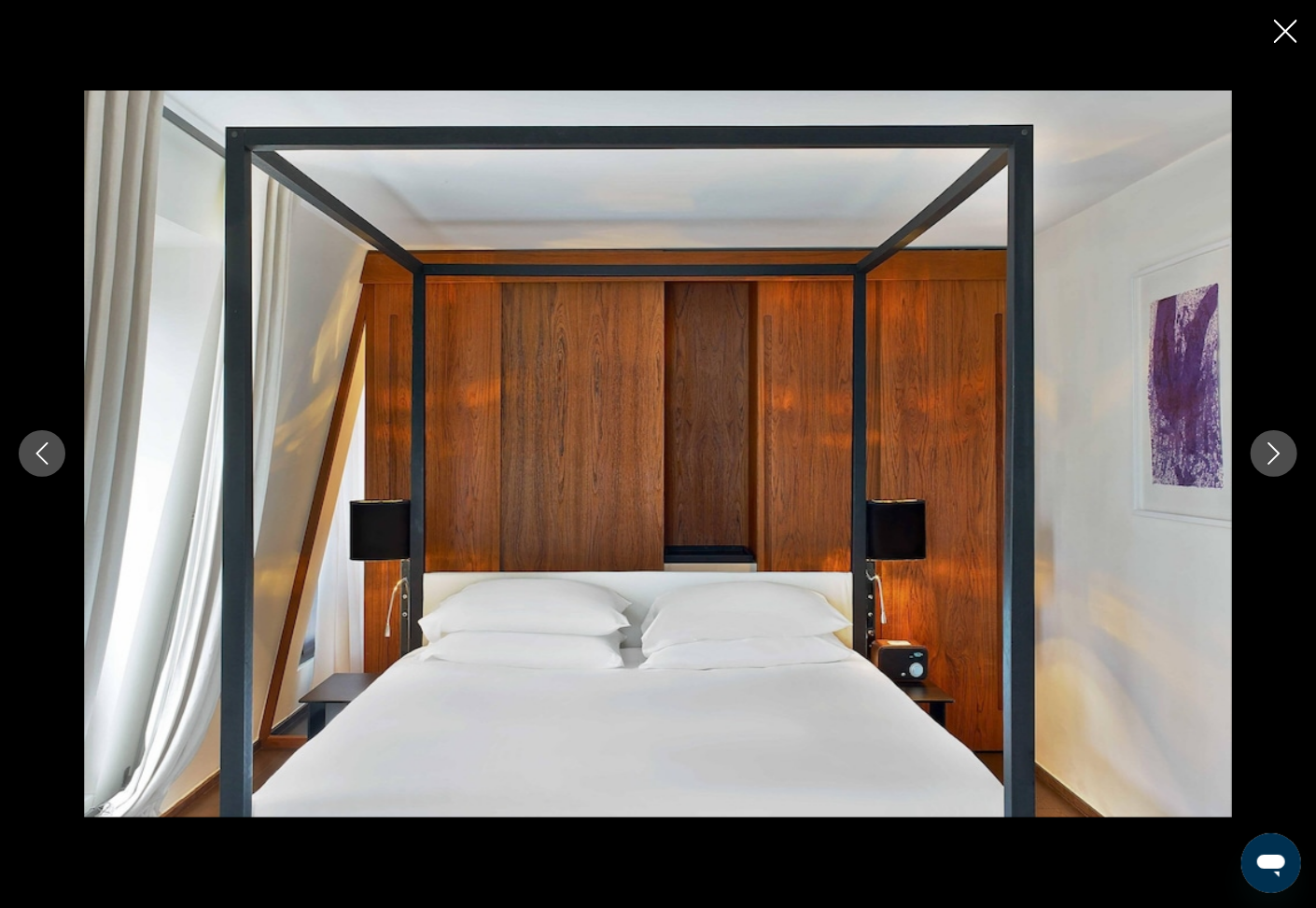
click at [1275, 456] on icon "Next image" at bounding box center [1274, 453] width 23 height 23
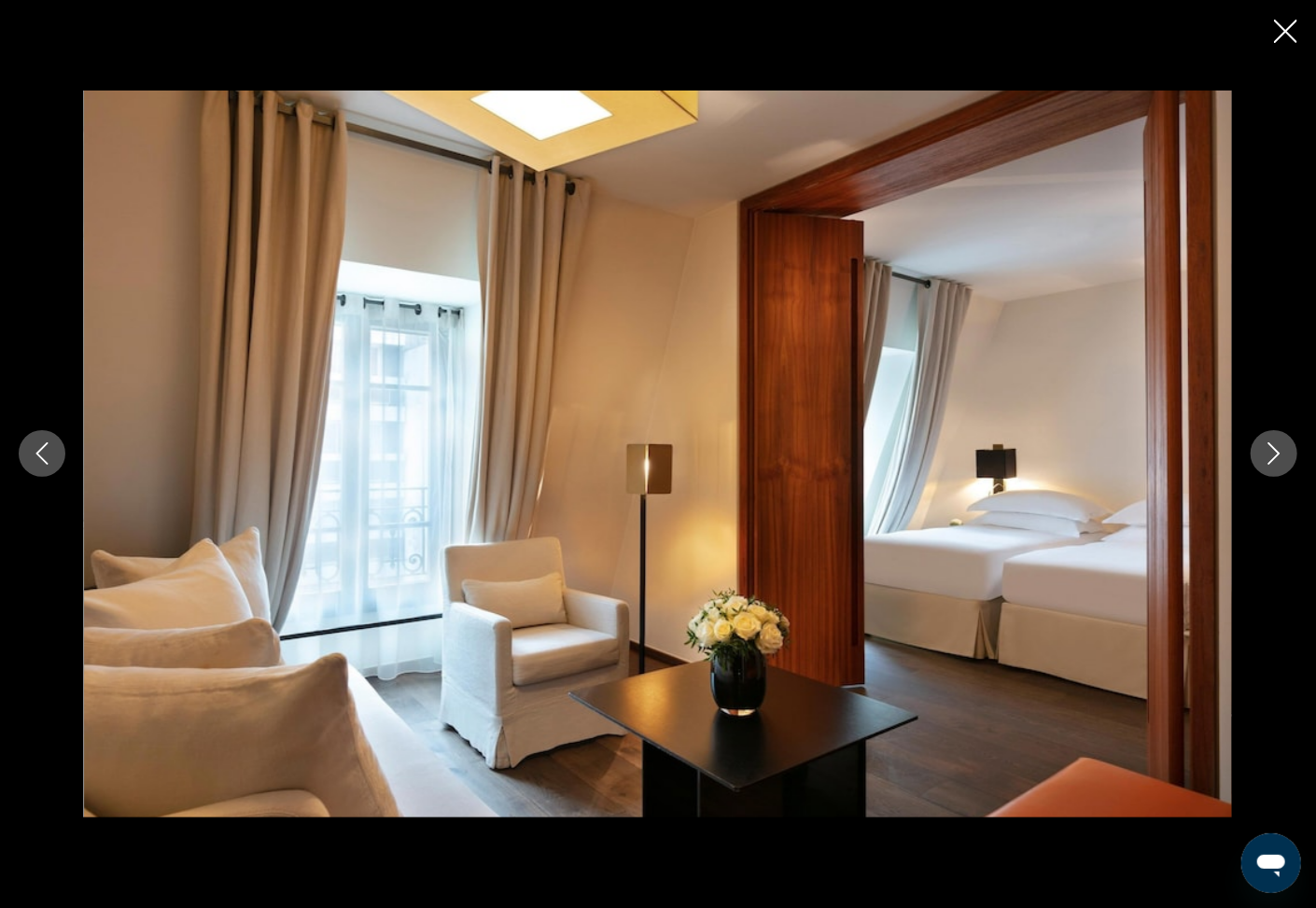
click at [1277, 463] on icon "Next image" at bounding box center [1274, 453] width 23 height 23
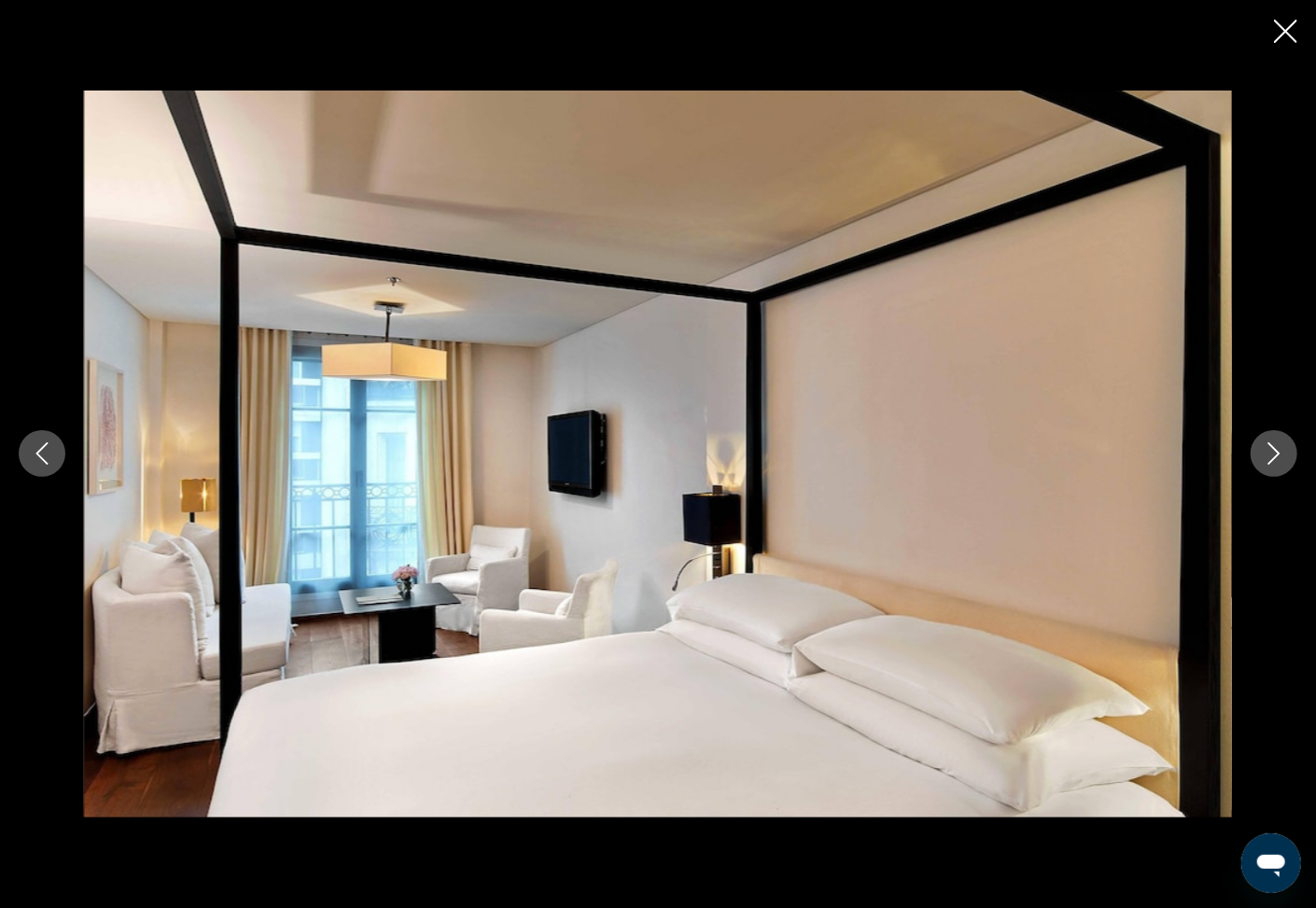
click at [1268, 464] on icon "Next image" at bounding box center [1274, 453] width 23 height 23
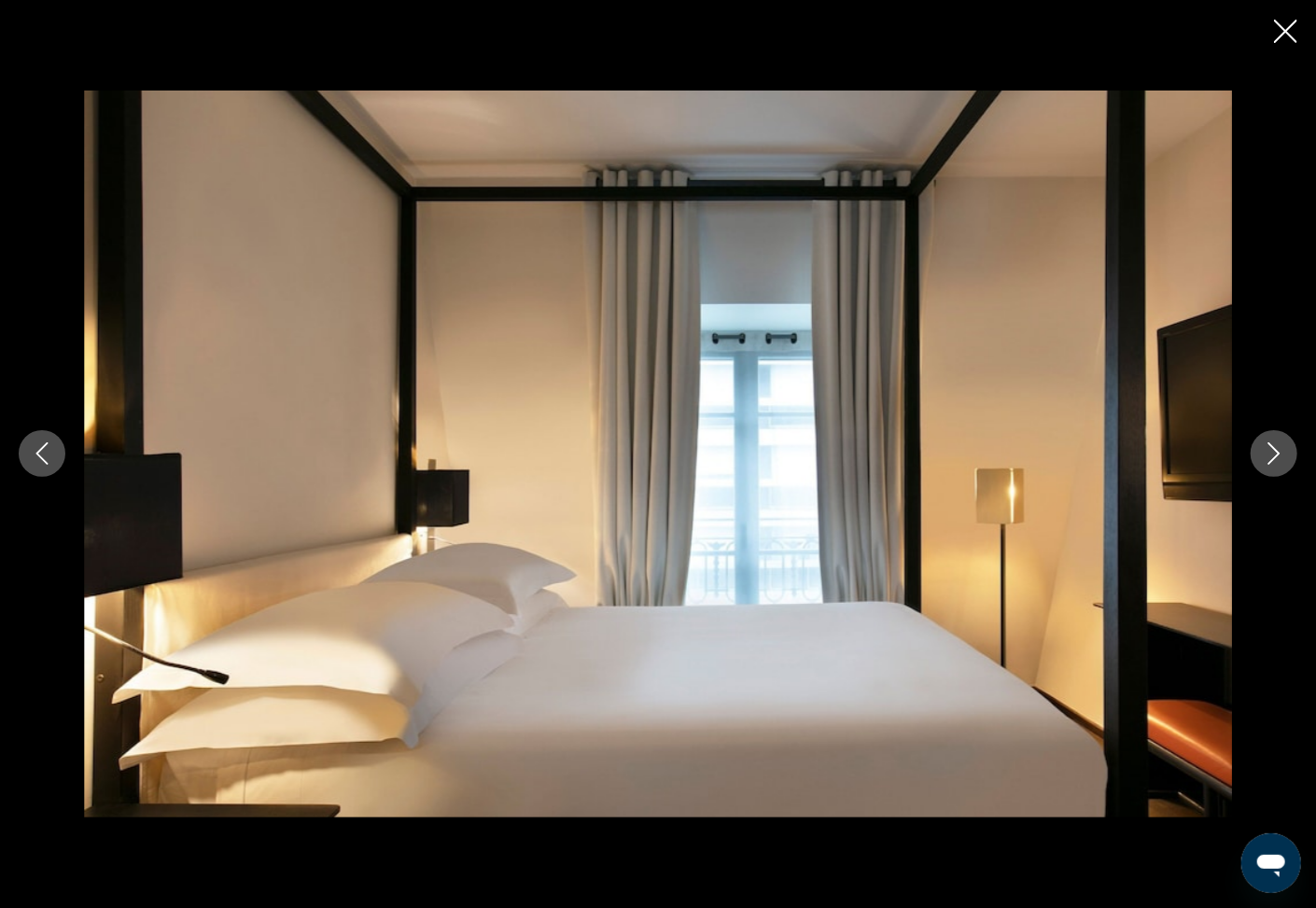
click at [1263, 465] on button "Next image" at bounding box center [1273, 453] width 47 height 46
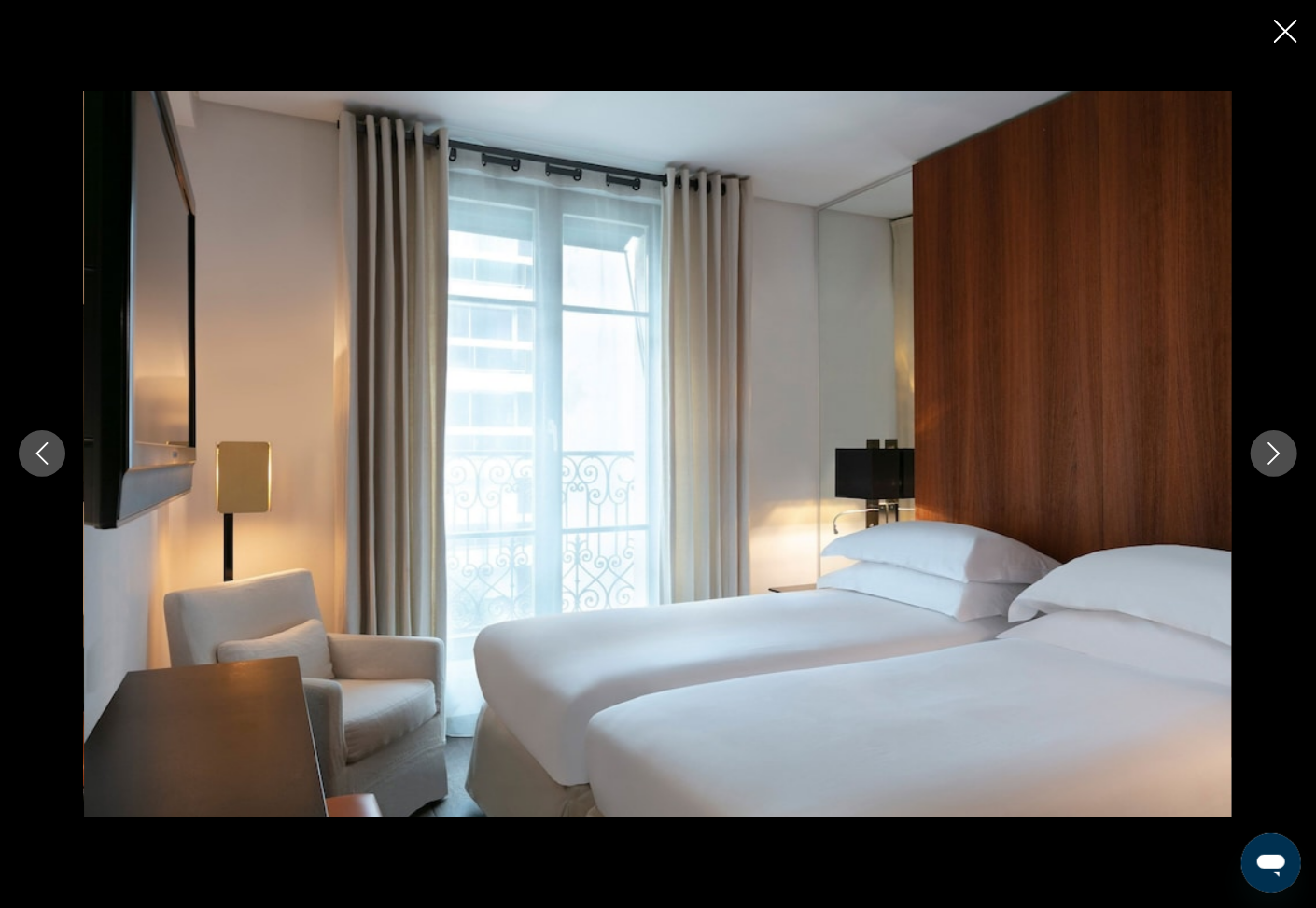
click at [1269, 456] on icon "Next image" at bounding box center [1274, 453] width 23 height 23
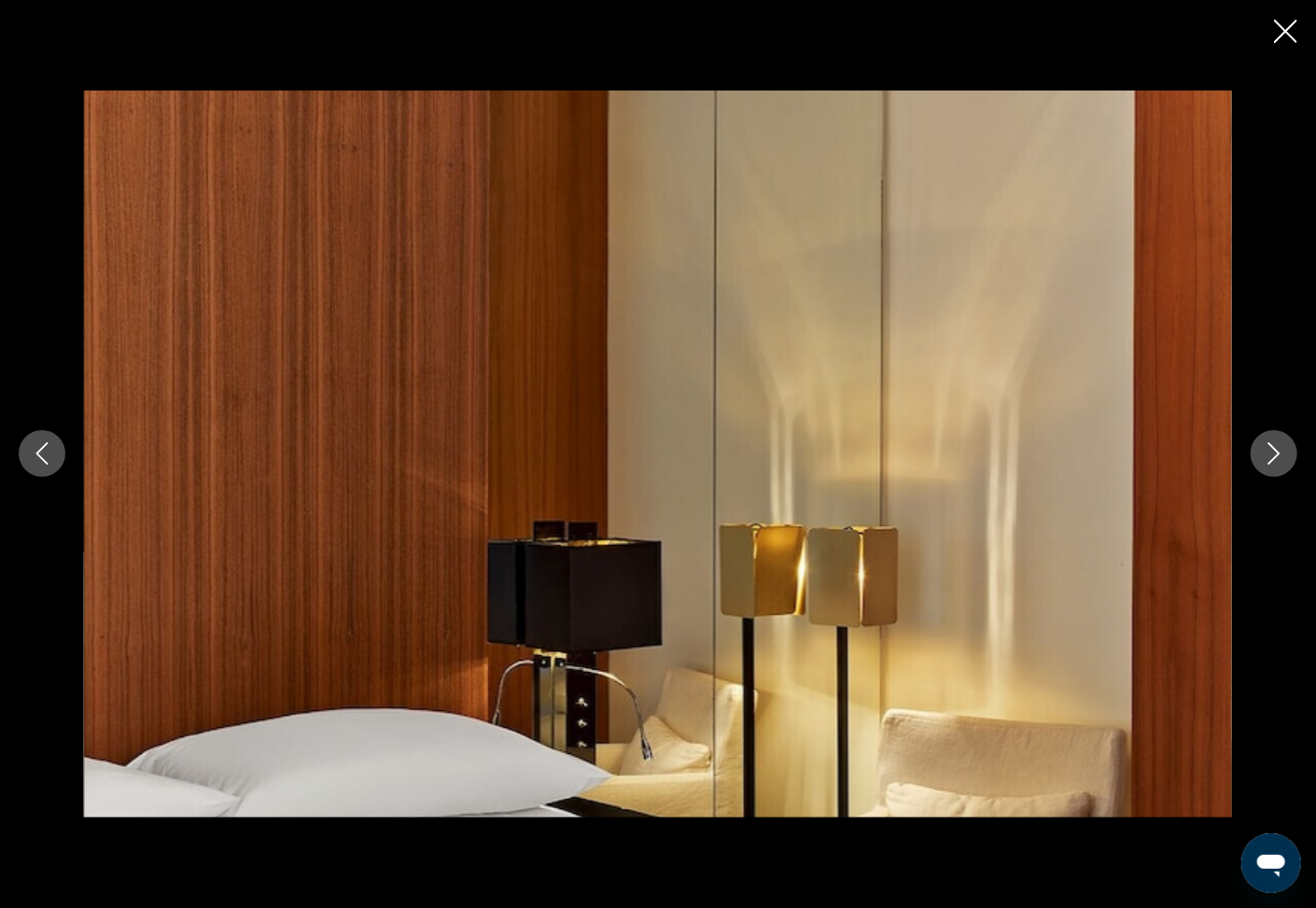
click at [1269, 456] on icon "Next image" at bounding box center [1274, 453] width 23 height 23
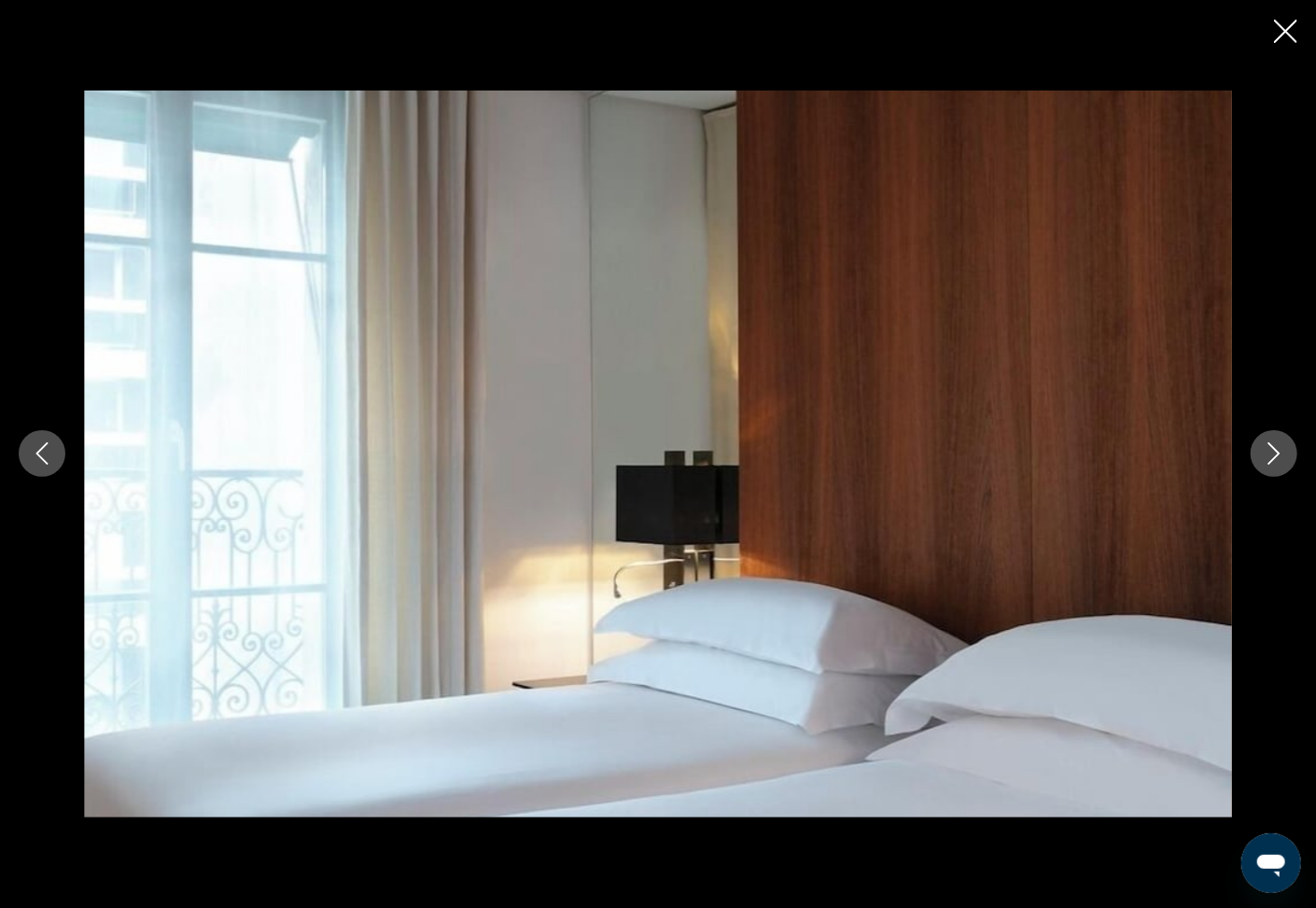
click at [1269, 456] on icon "Next image" at bounding box center [1274, 453] width 23 height 23
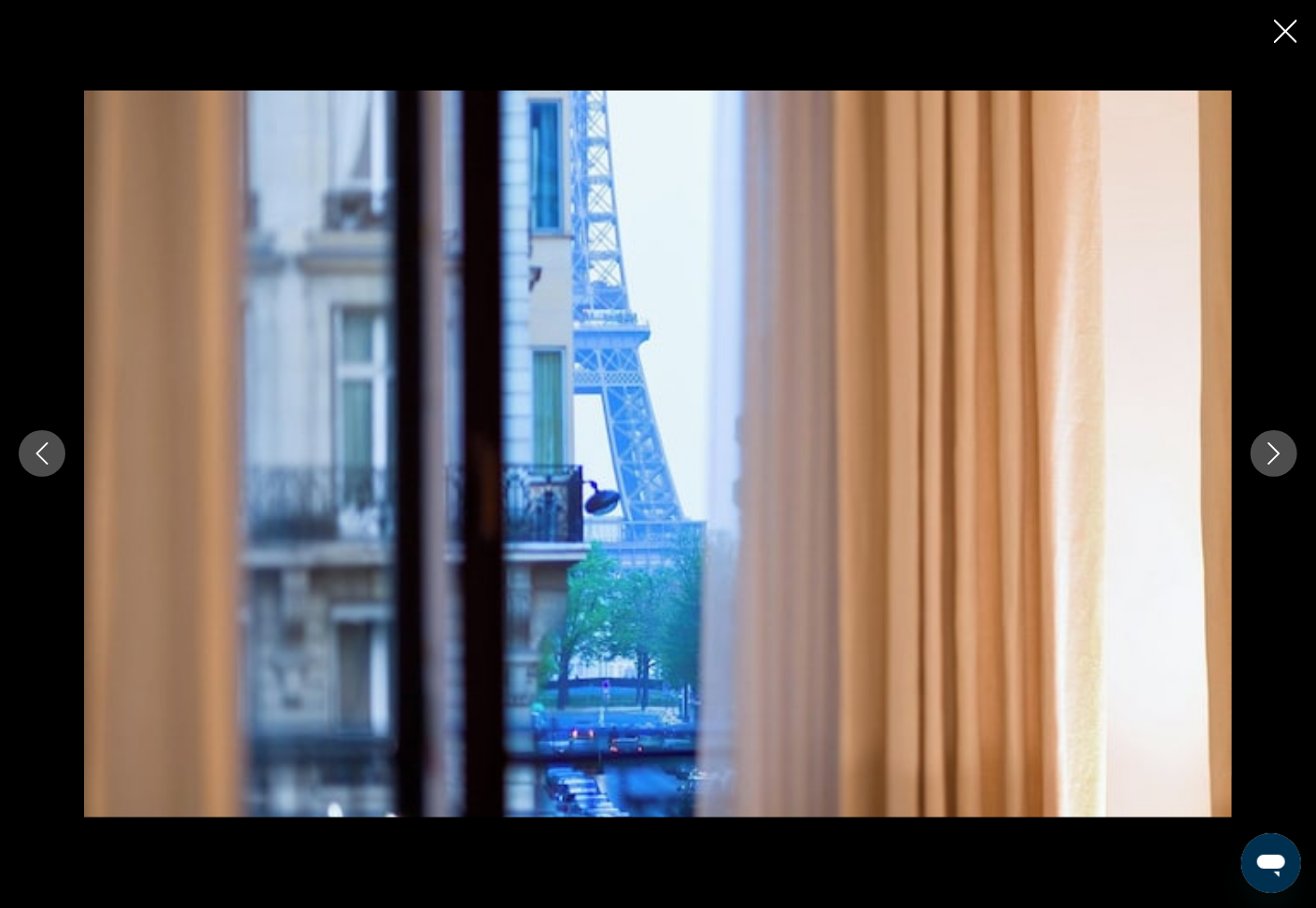
click at [1269, 456] on icon "Next image" at bounding box center [1274, 453] width 23 height 23
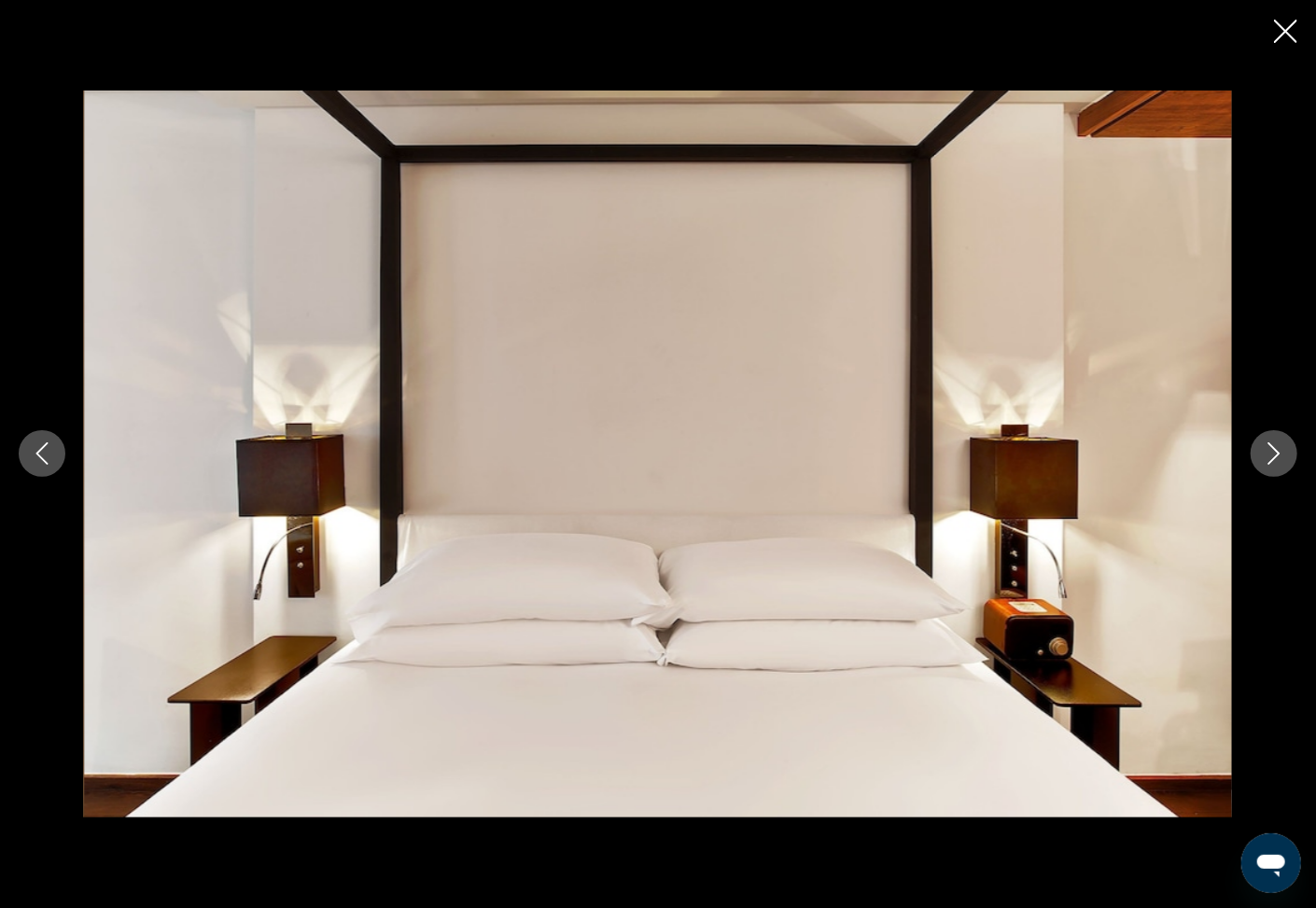
click at [1269, 456] on icon "Next image" at bounding box center [1274, 453] width 23 height 23
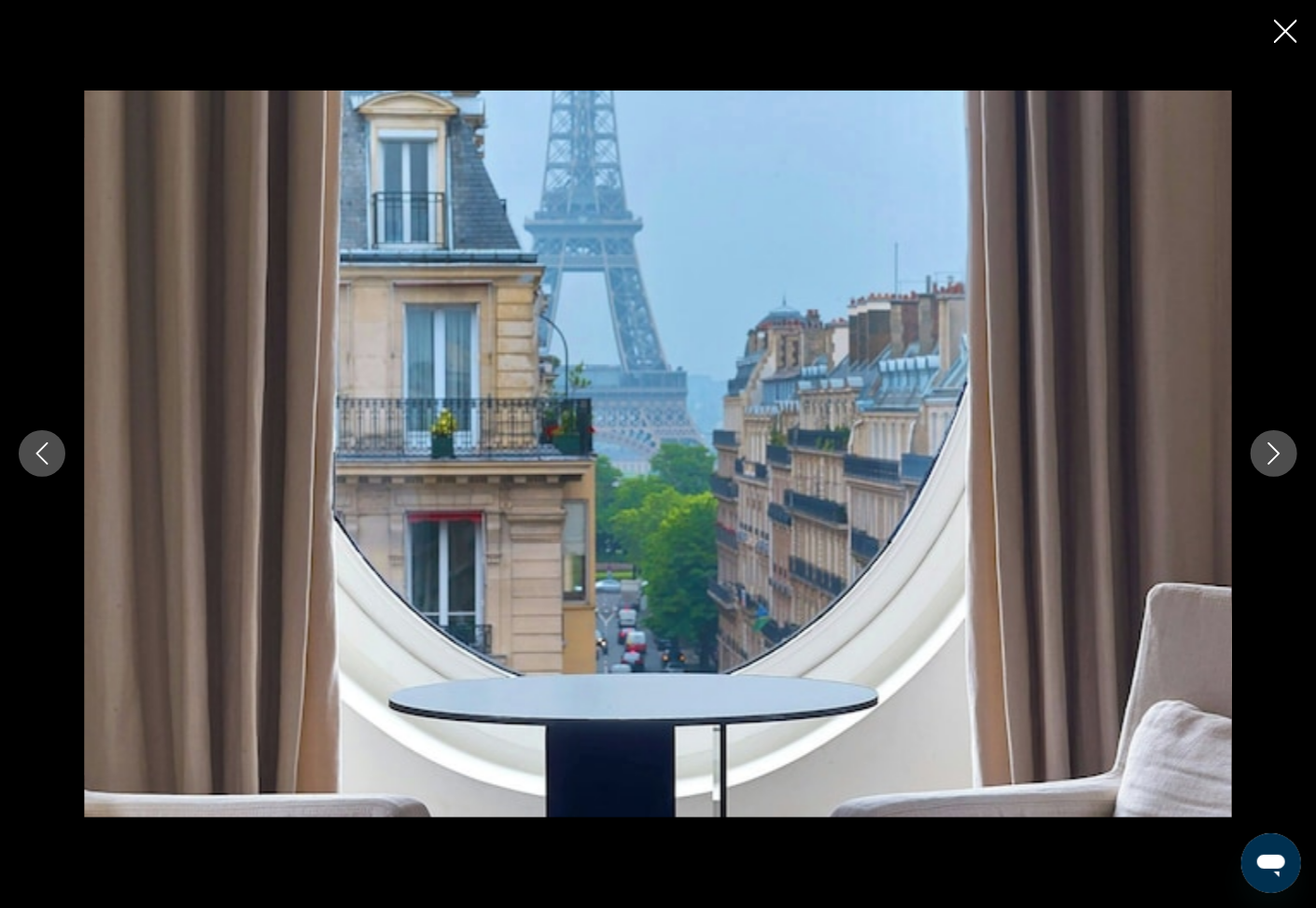
click at [1269, 456] on icon "Next image" at bounding box center [1274, 453] width 23 height 23
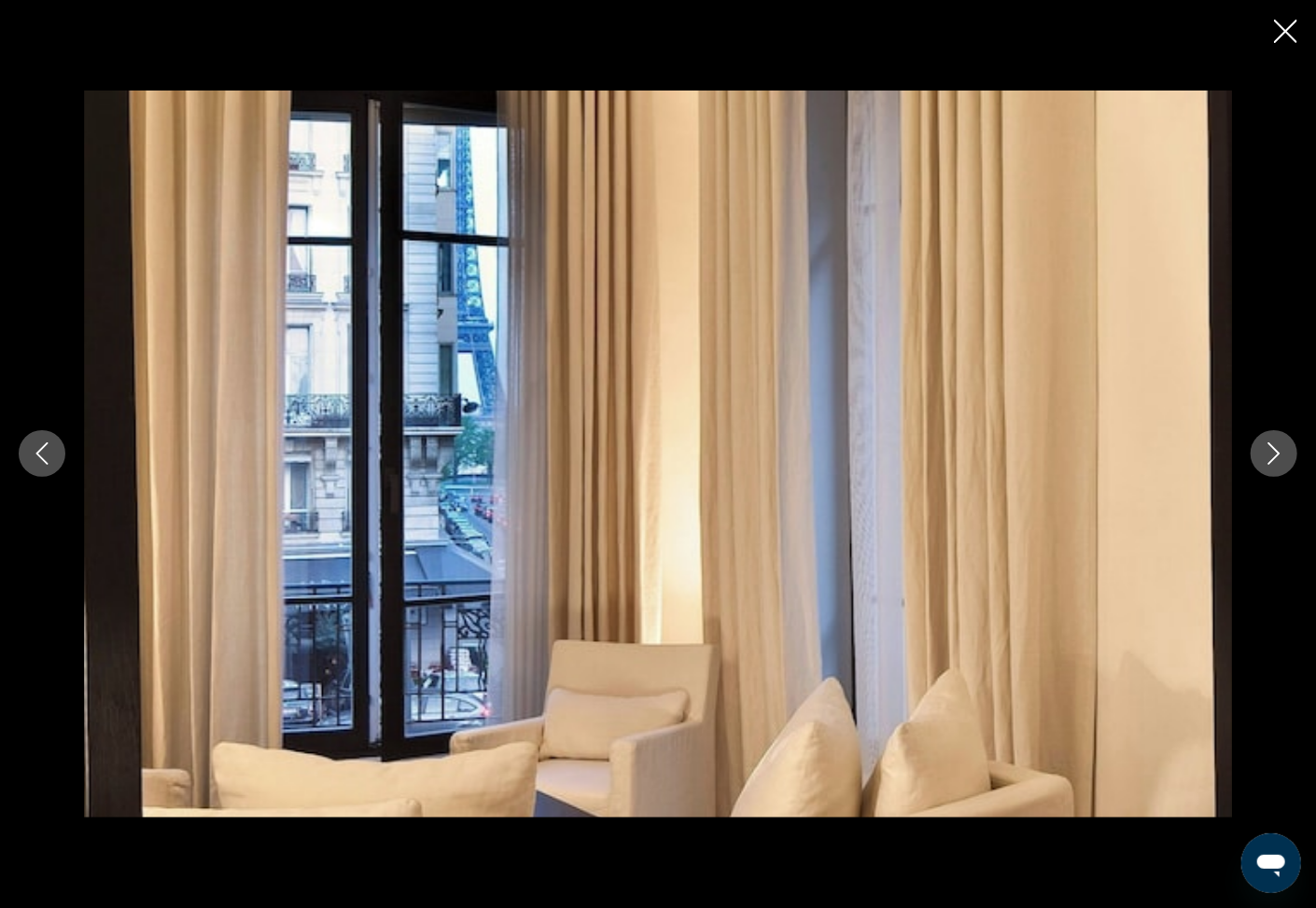
click at [1287, 25] on icon "Close slideshow" at bounding box center [1286, 32] width 24 height 24
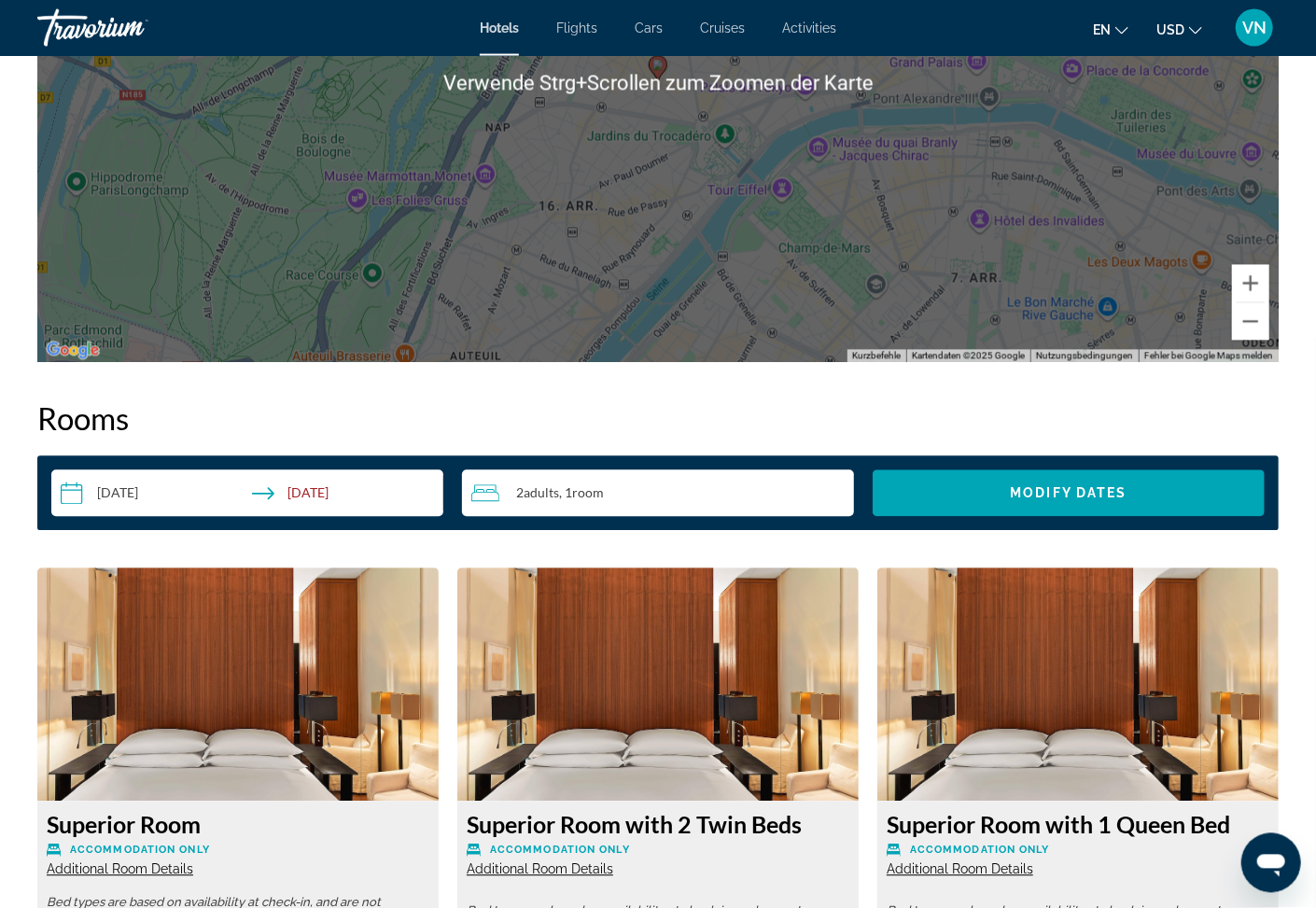
scroll to position [2101, 0]
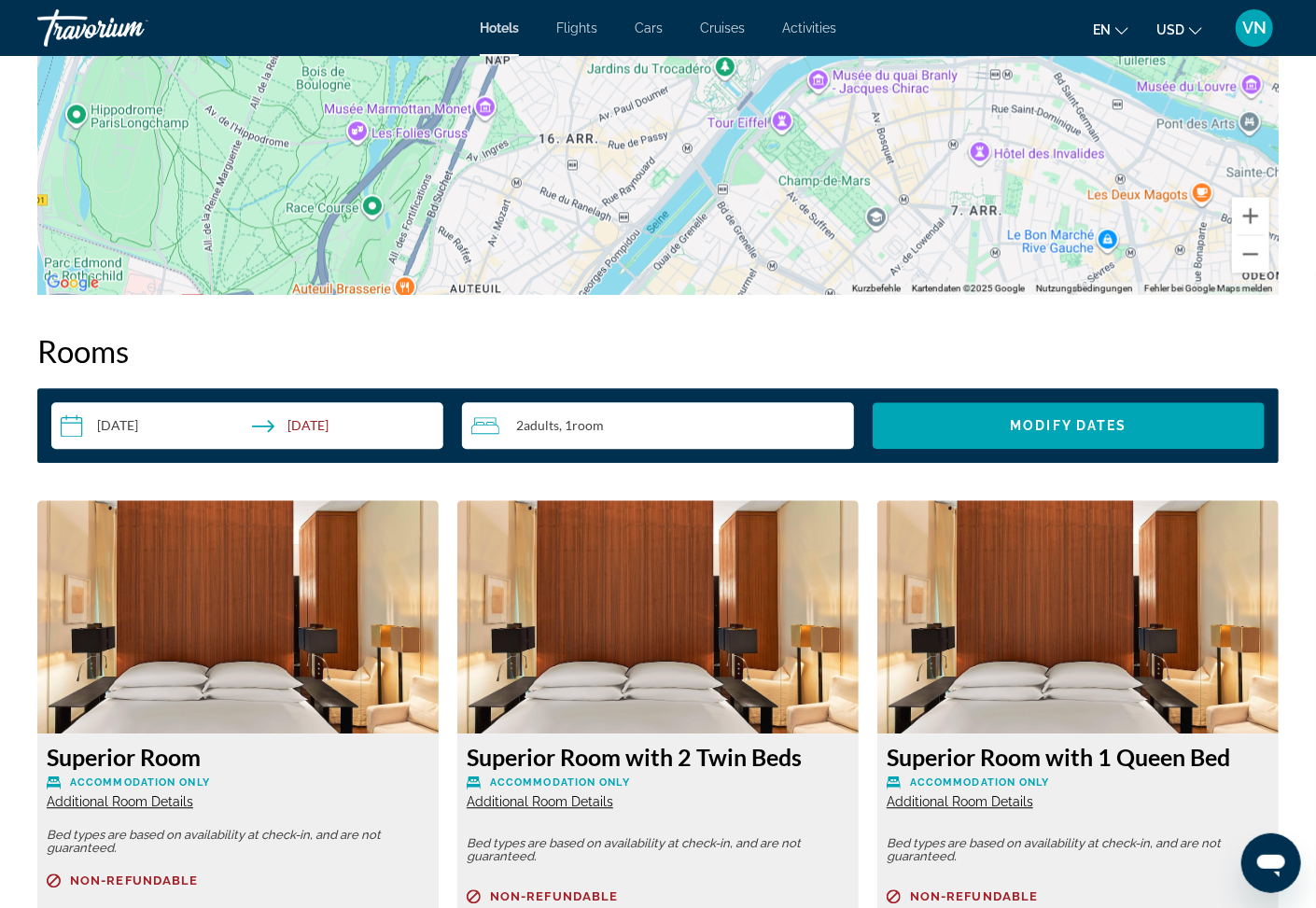
click at [483, 414] on icon "Travelers: 2 adults, 0 children" at bounding box center [485, 425] width 28 height 23
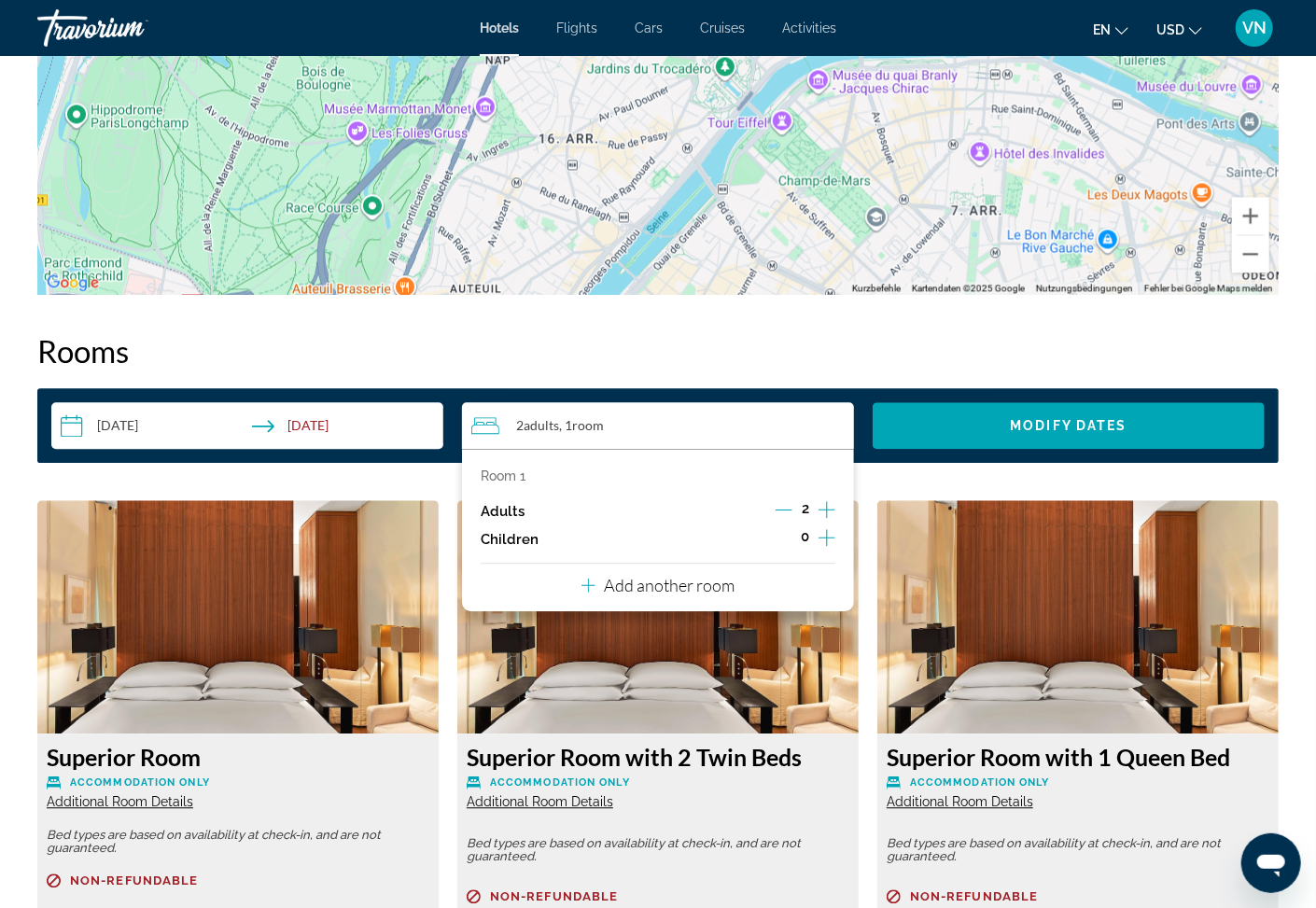
click at [829, 499] on icon "Increment adults" at bounding box center [826, 509] width 17 height 23
click at [857, 332] on h2 "Rooms" at bounding box center [658, 351] width 1242 height 38
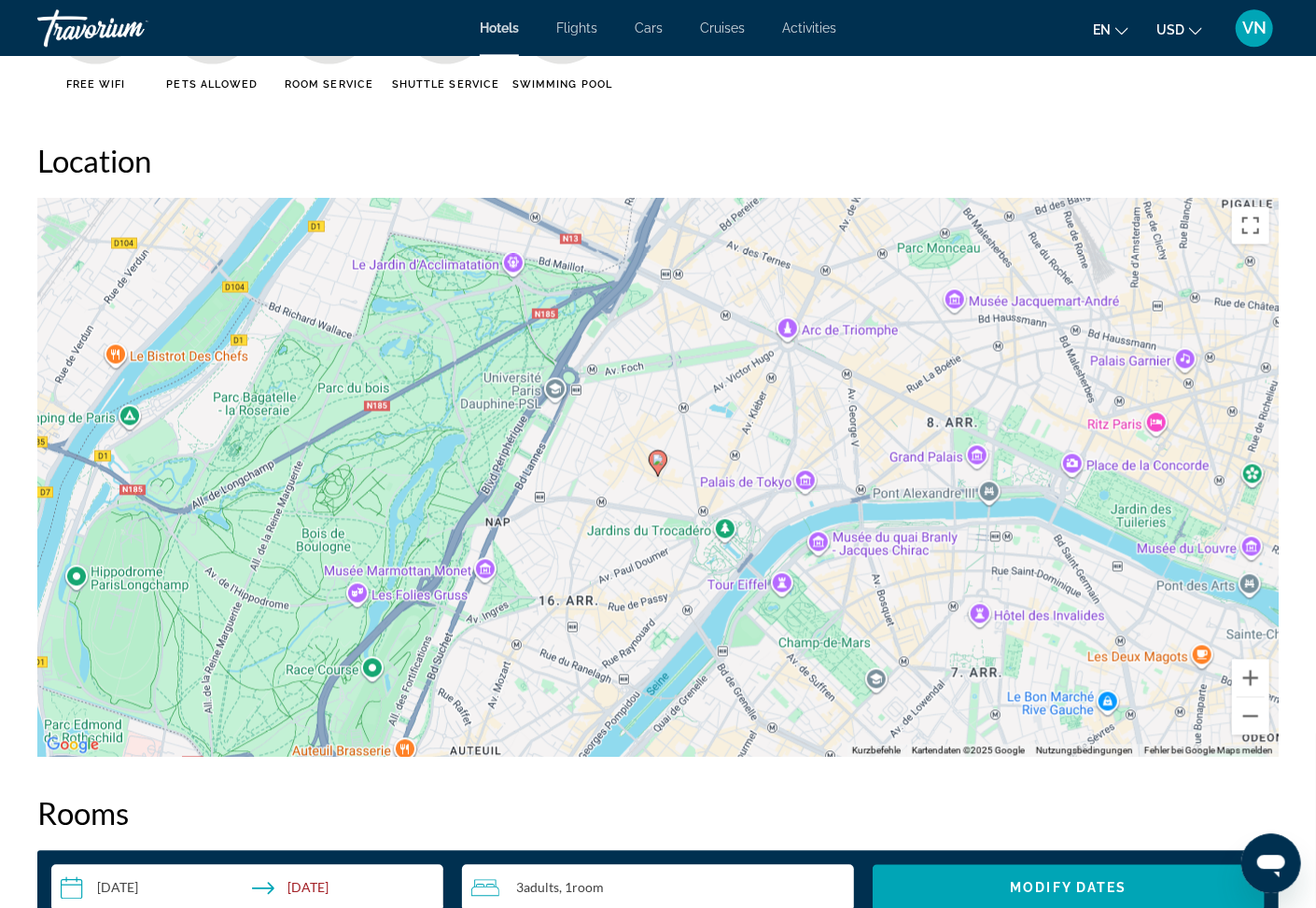
scroll to position [1900, 0]
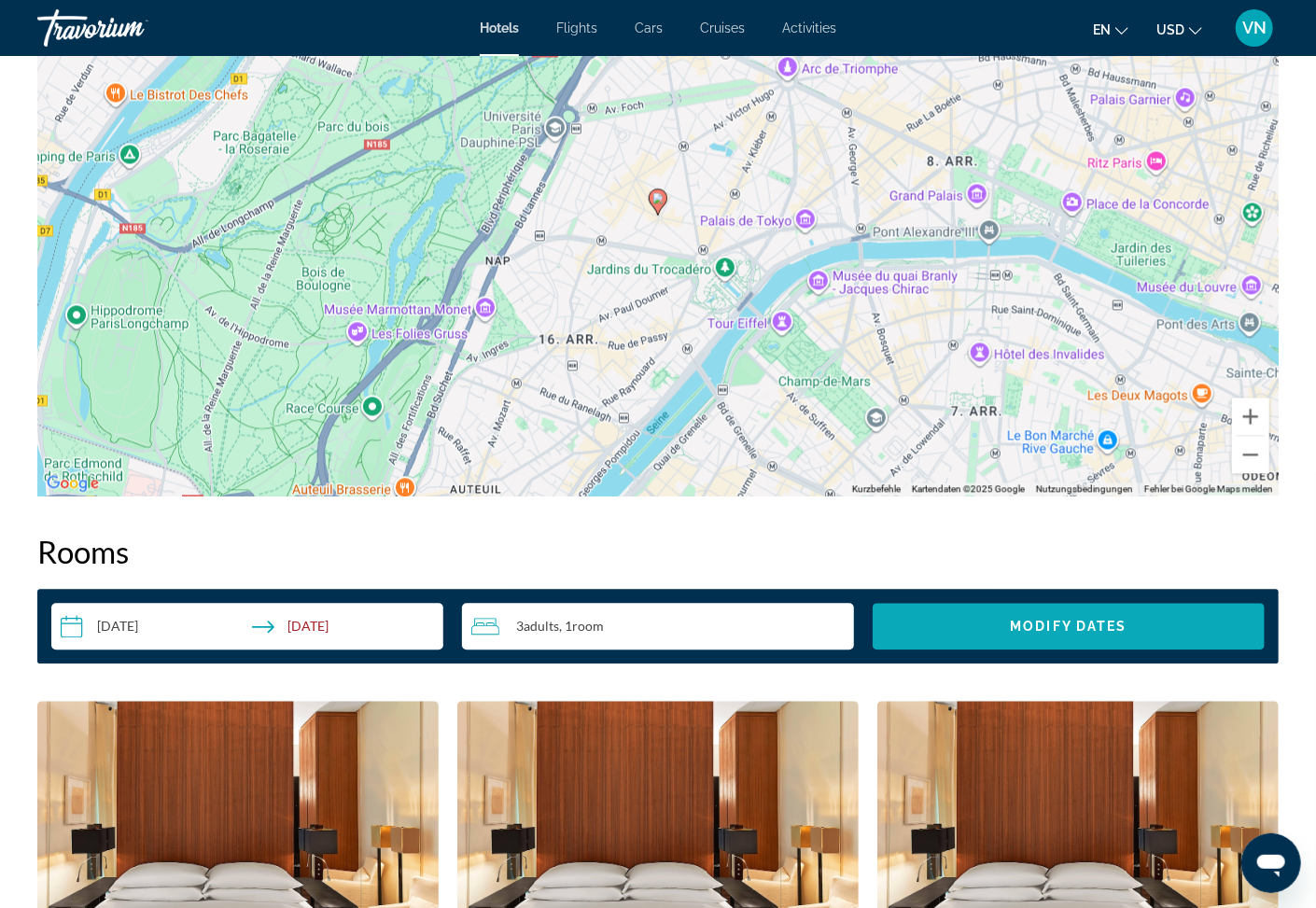
click at [967, 609] on span "Search widget" at bounding box center [1069, 625] width 392 height 45
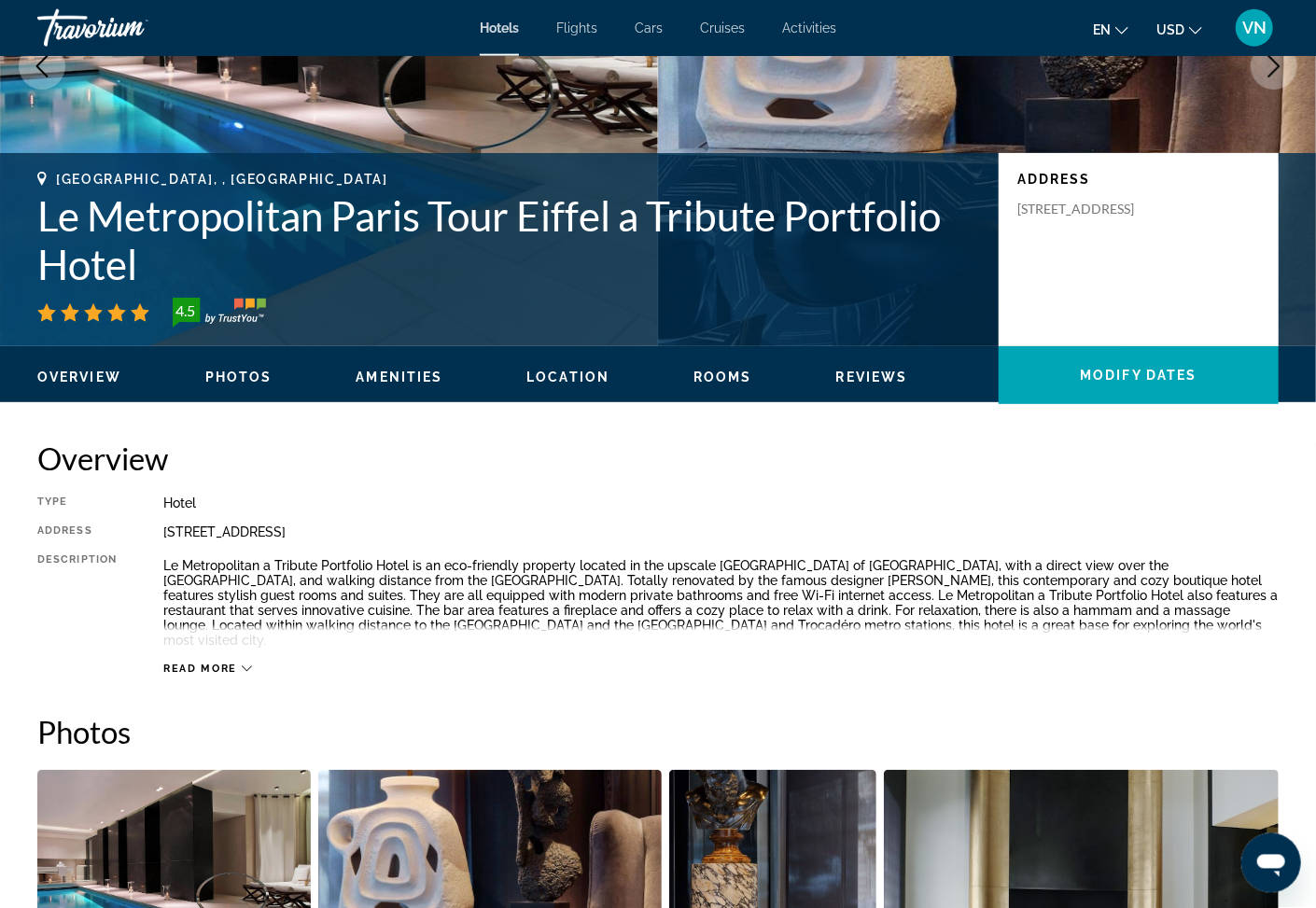
scroll to position [0, 0]
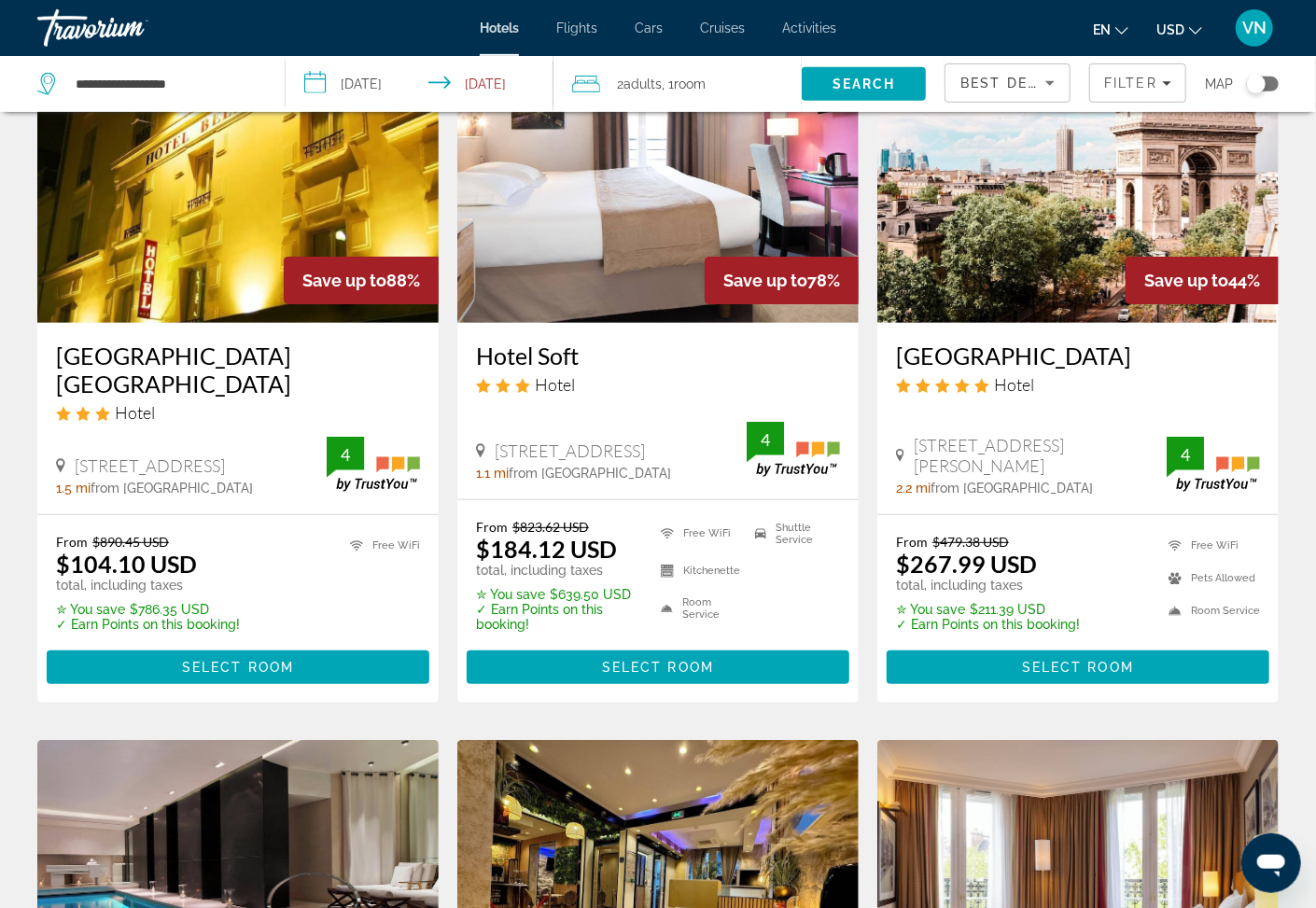
scroll to position [100, 0]
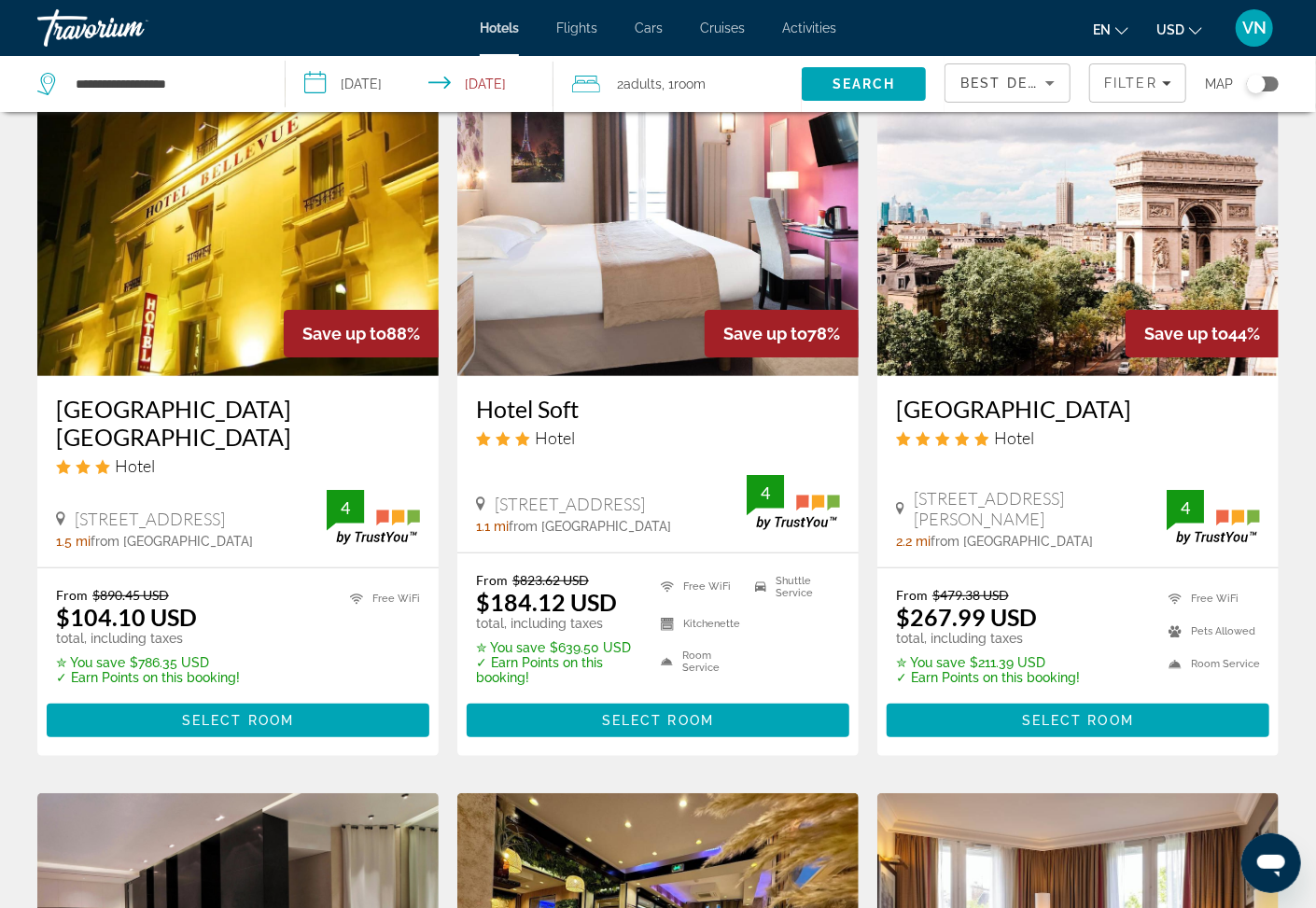
click at [995, 407] on h3 "Grand Hôtel Champs Elysées" at bounding box center [1079, 409] width 364 height 28
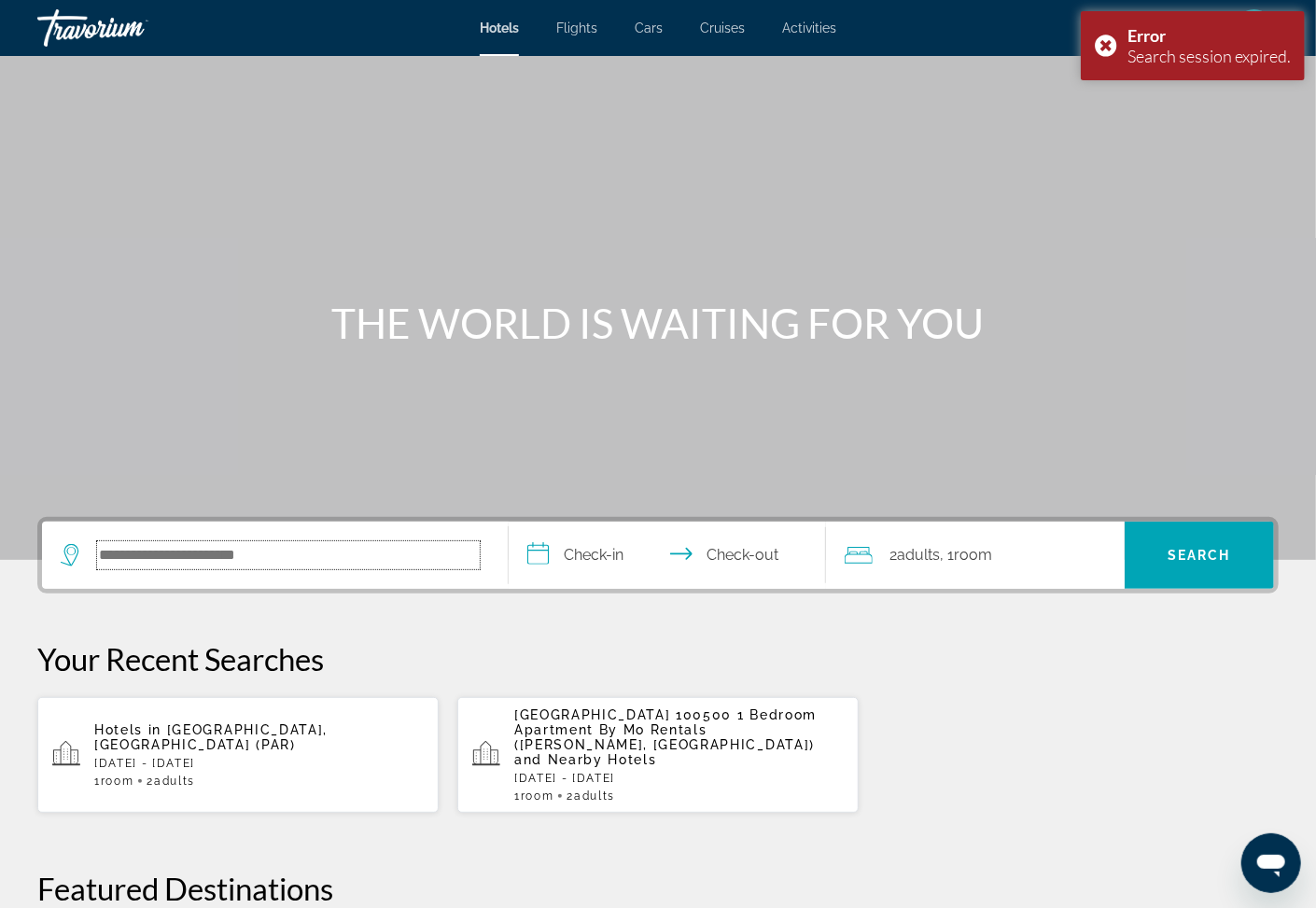
click at [113, 556] on input "Search hotel destination" at bounding box center [288, 555] width 383 height 28
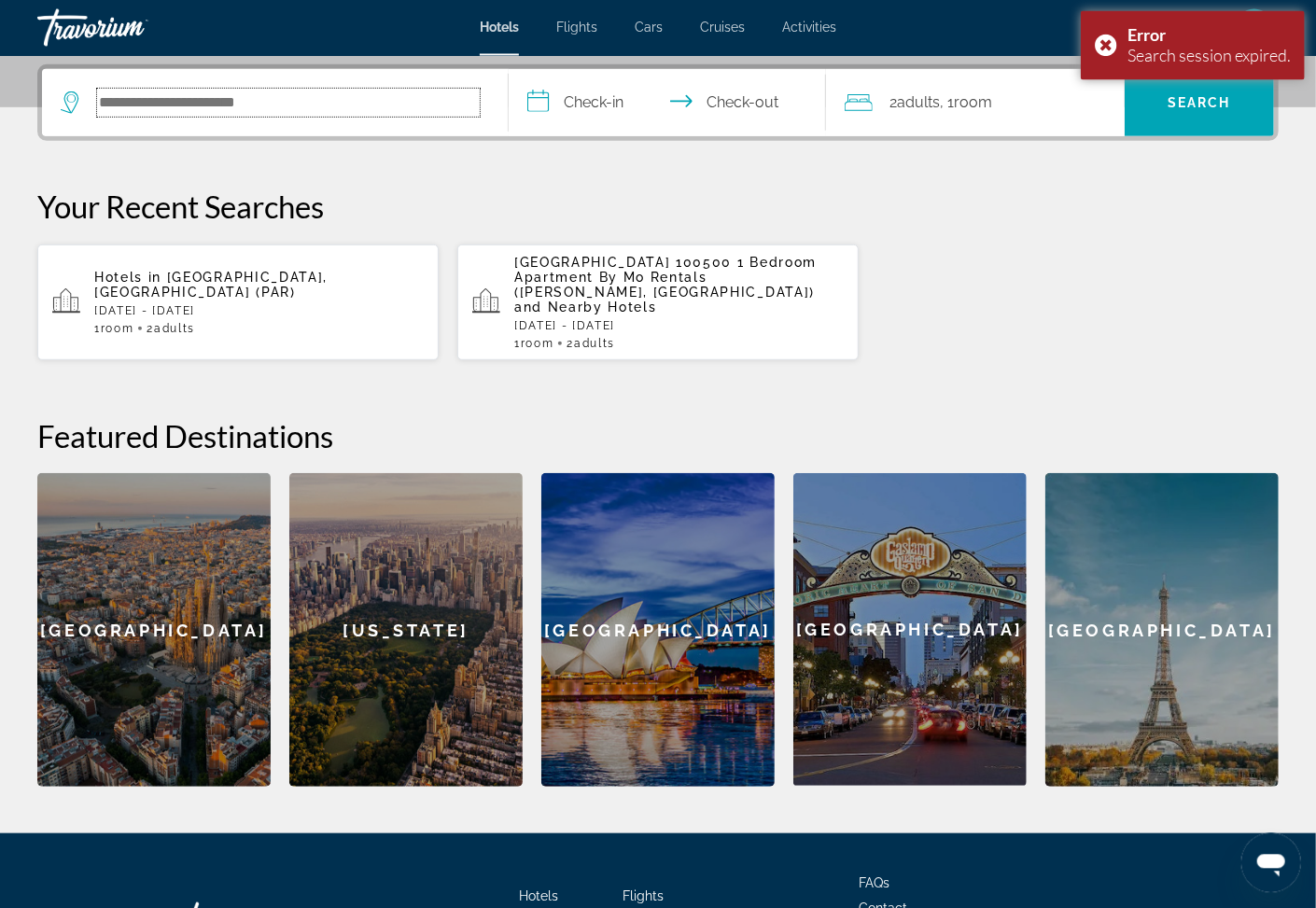
scroll to position [454, 0]
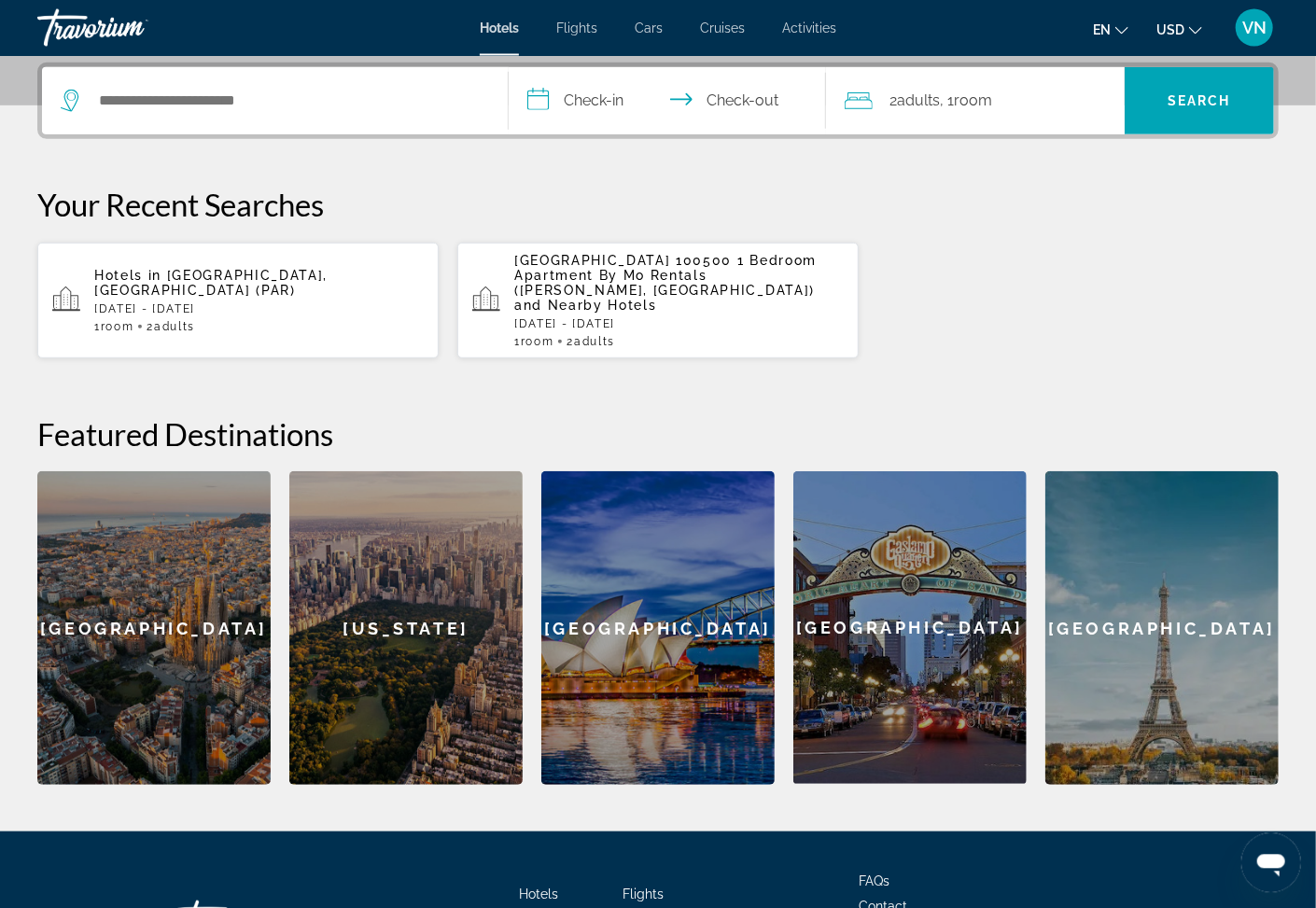
click at [171, 276] on span "[GEOGRAPHIC_DATA], [GEOGRAPHIC_DATA] (PAR)" at bounding box center [211, 283] width 234 height 30
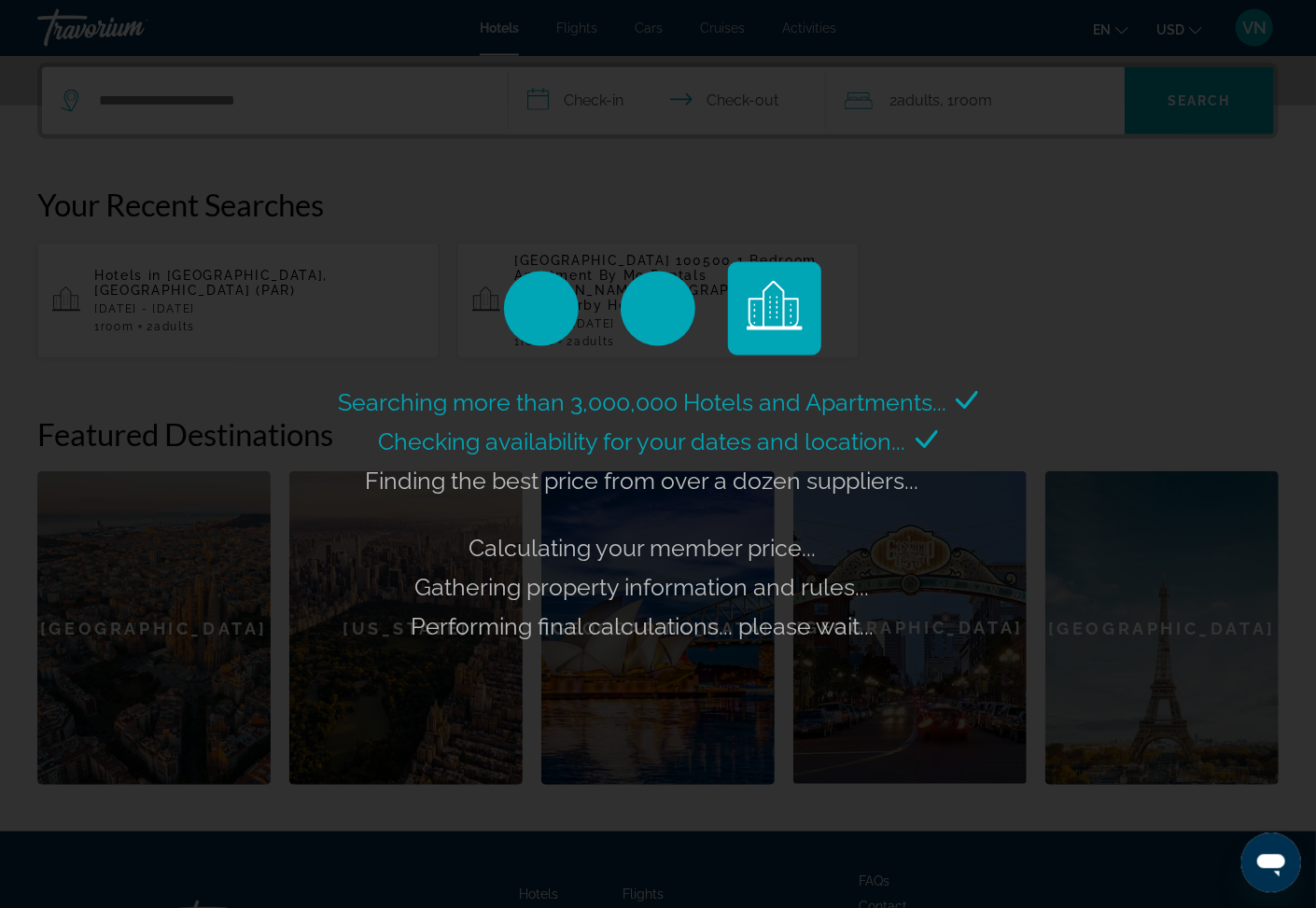
click at [816, 217] on div "Searching more than 3,000,000 Hotels and Apartments... Checking availability fo…" at bounding box center [658, 454] width 1316 height 908
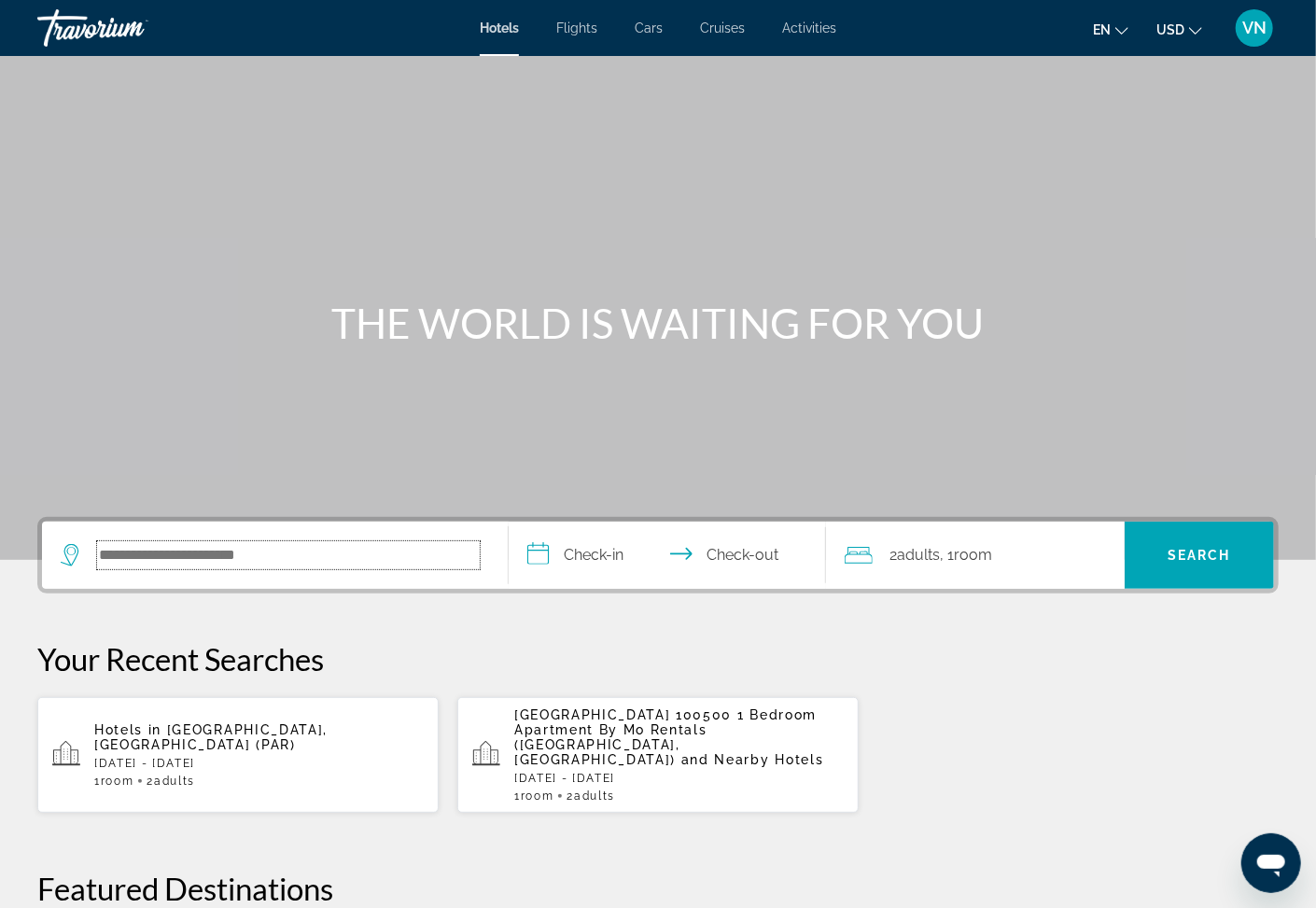
click at [119, 544] on input "Search hotel destination" at bounding box center [288, 555] width 383 height 28
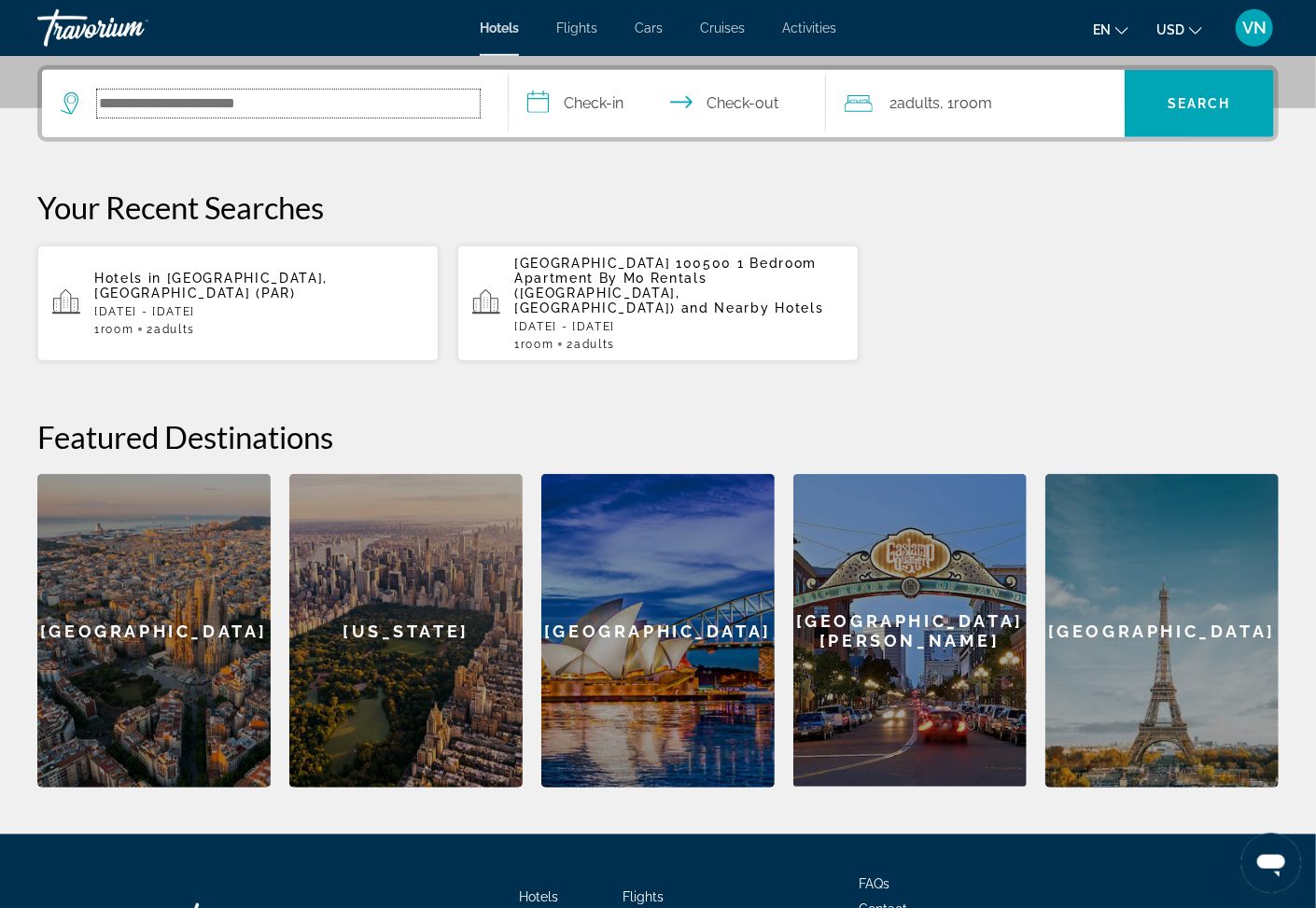
scroll to position [454, 0]
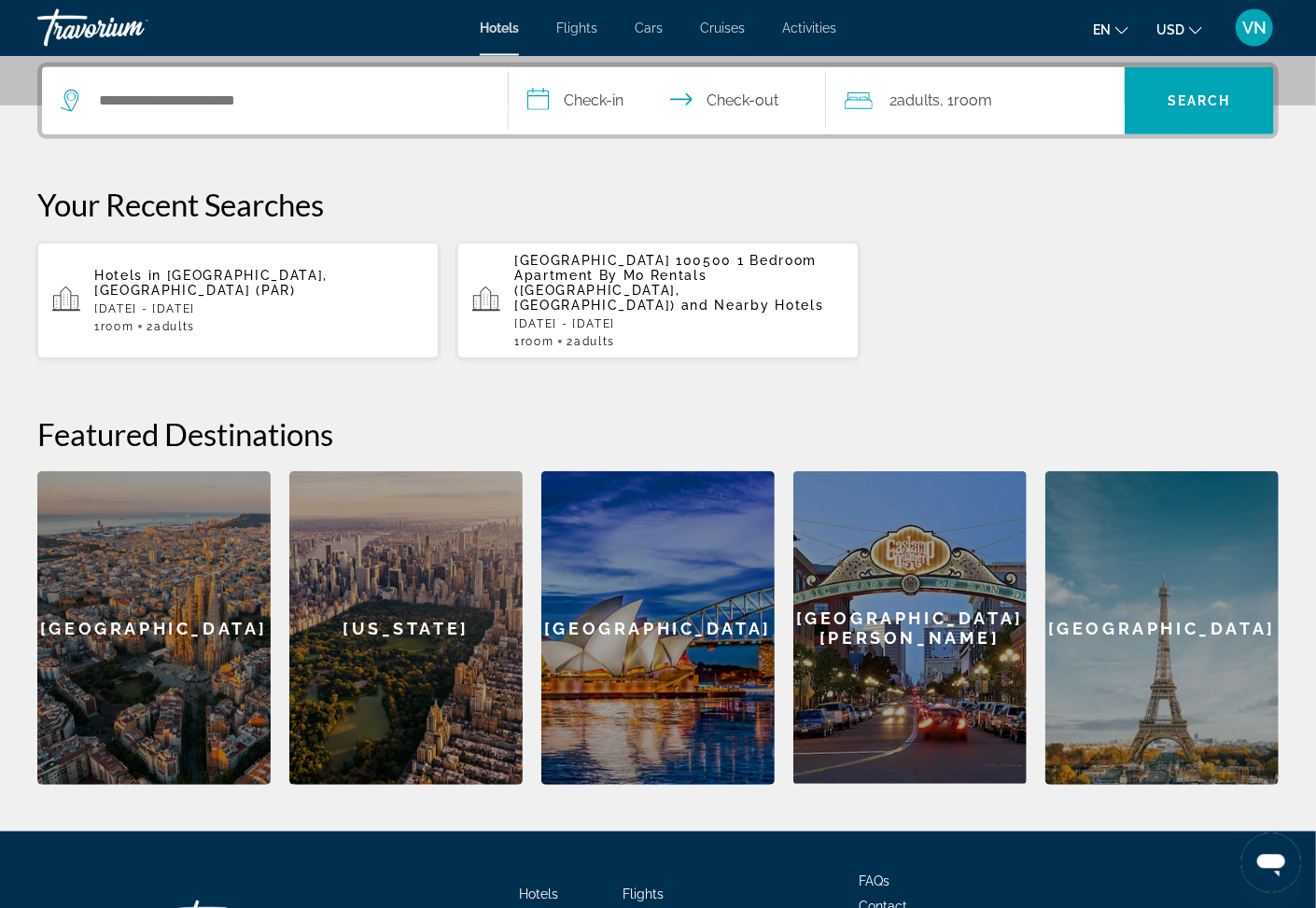
click at [536, 97] on input "**********" at bounding box center [671, 104] width 325 height 73
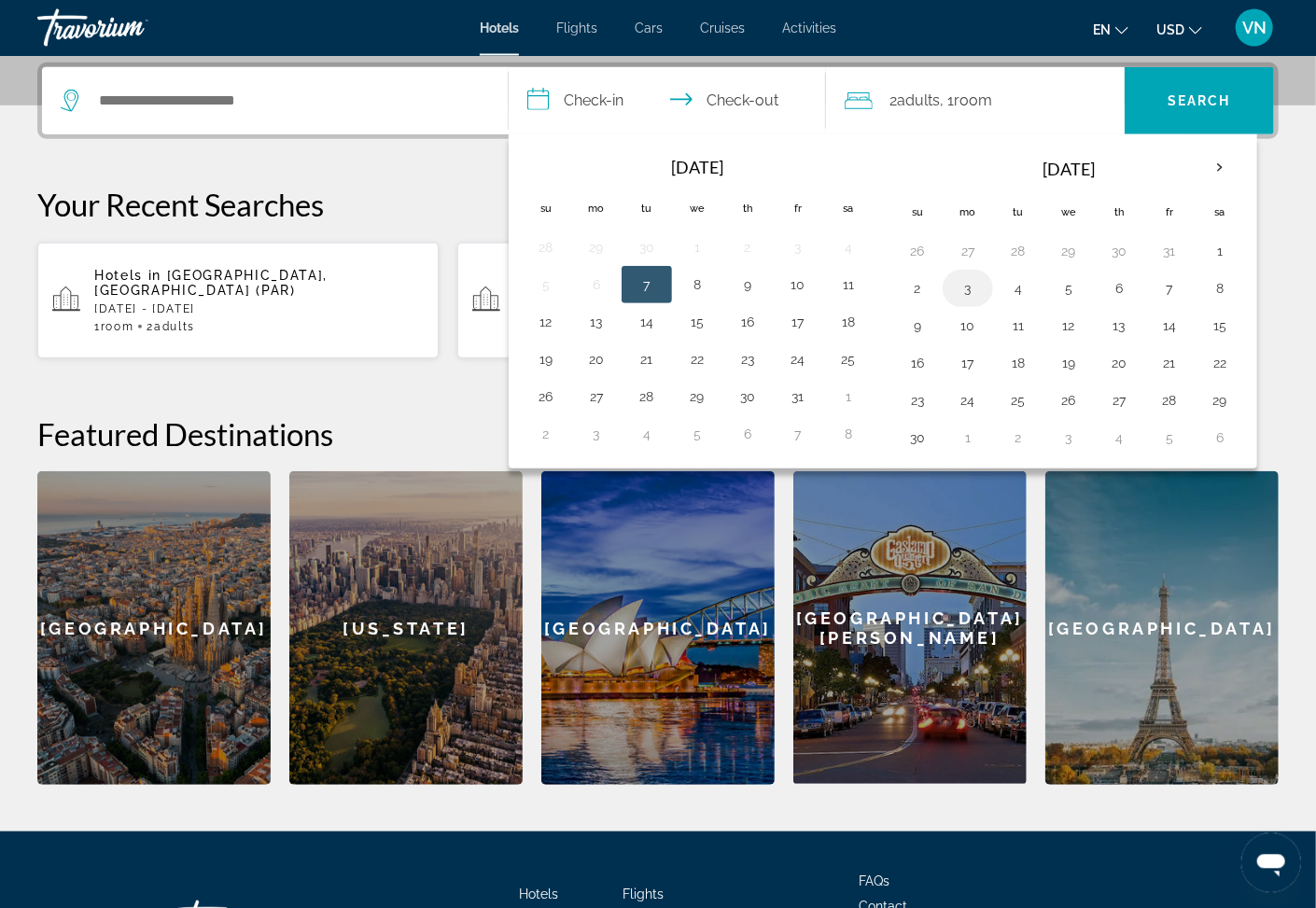
click at [974, 294] on button "3" at bounding box center [968, 288] width 30 height 26
click at [98, 101] on input "Search hotel destination" at bounding box center [288, 101] width 383 height 28
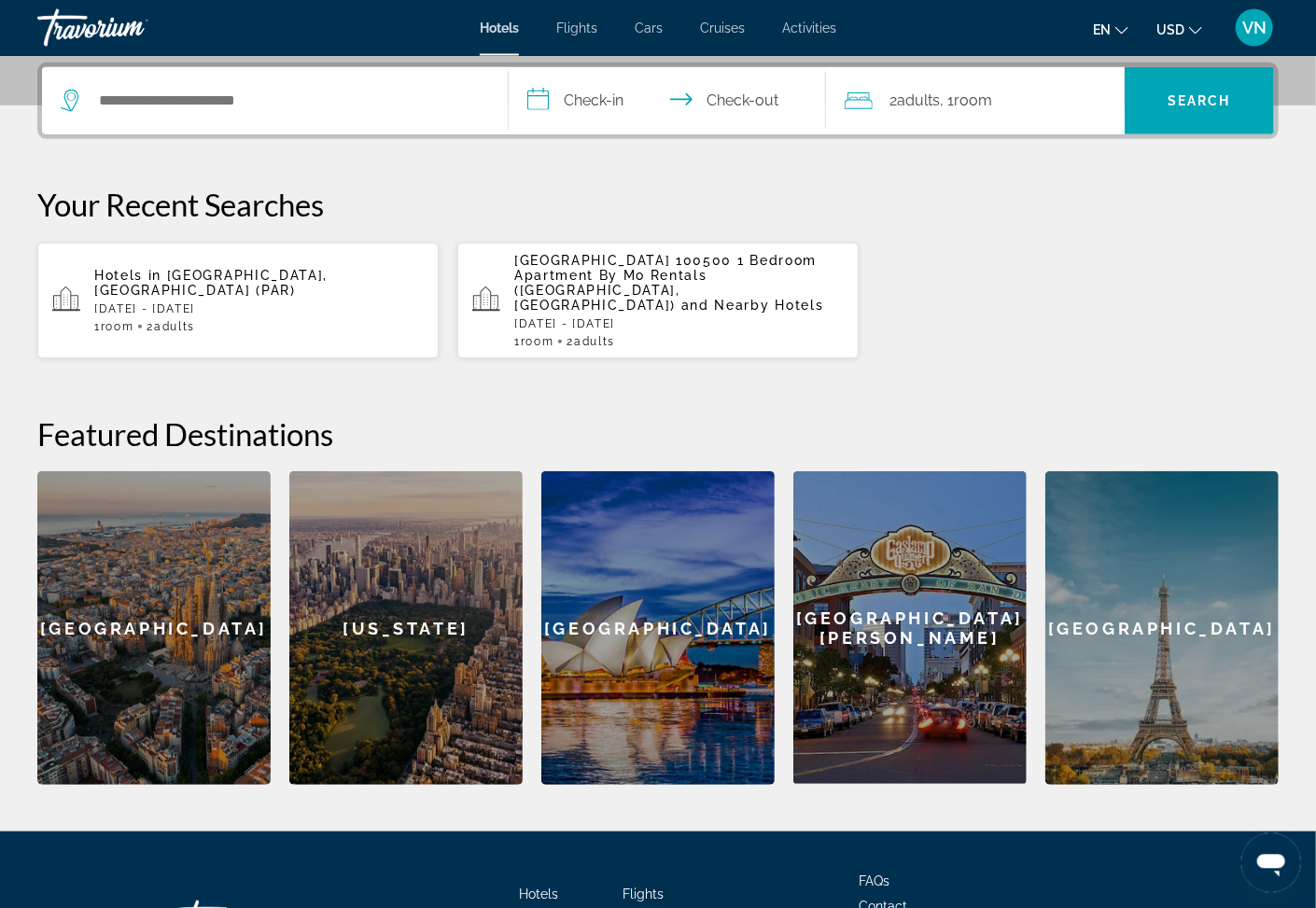
click at [65, 97] on icon "Search widget" at bounding box center [71, 101] width 23 height 23
click at [138, 100] on input "Search hotel destination" at bounding box center [288, 101] width 383 height 28
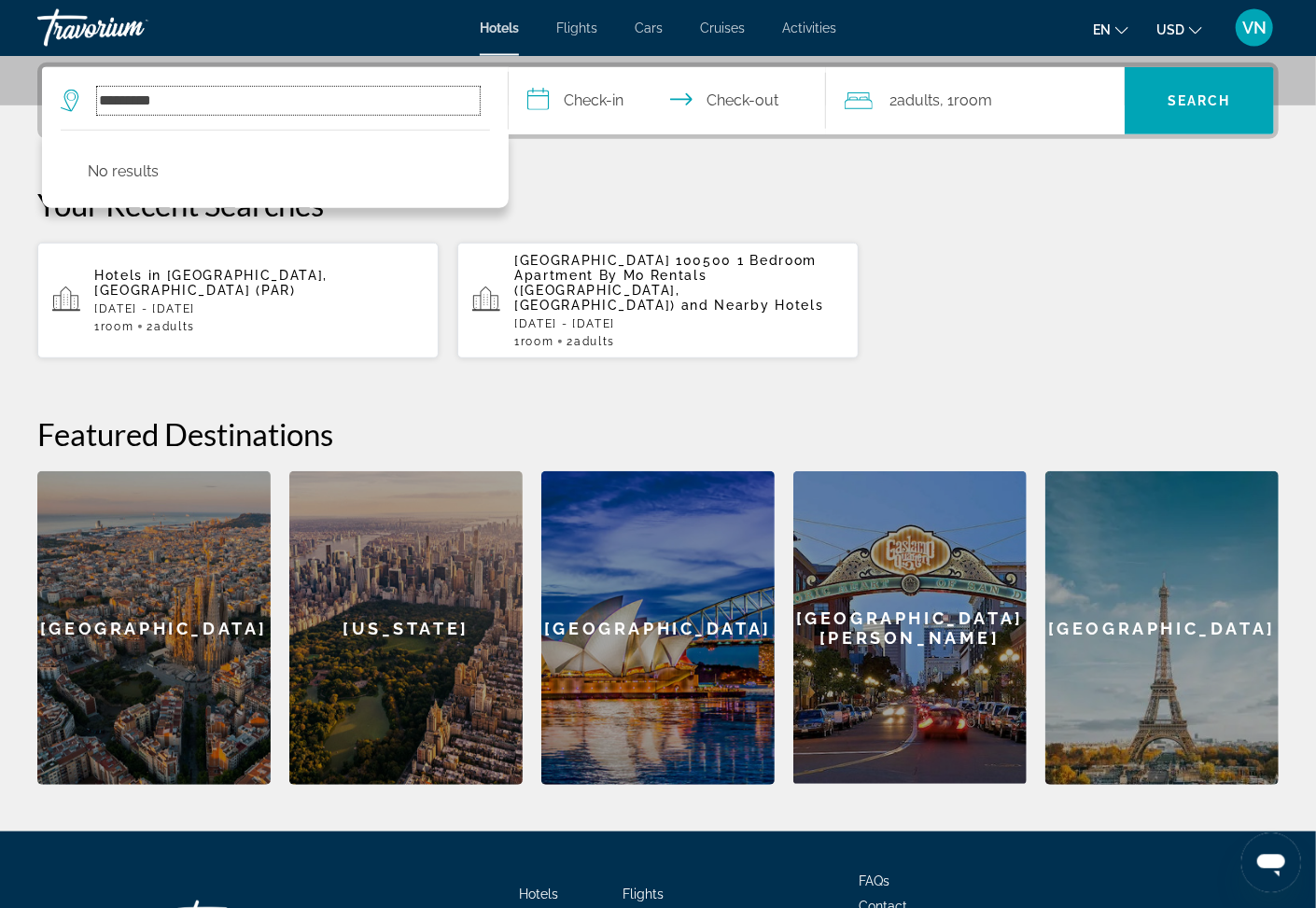
click at [104, 97] on input "*********" at bounding box center [288, 101] width 383 height 28
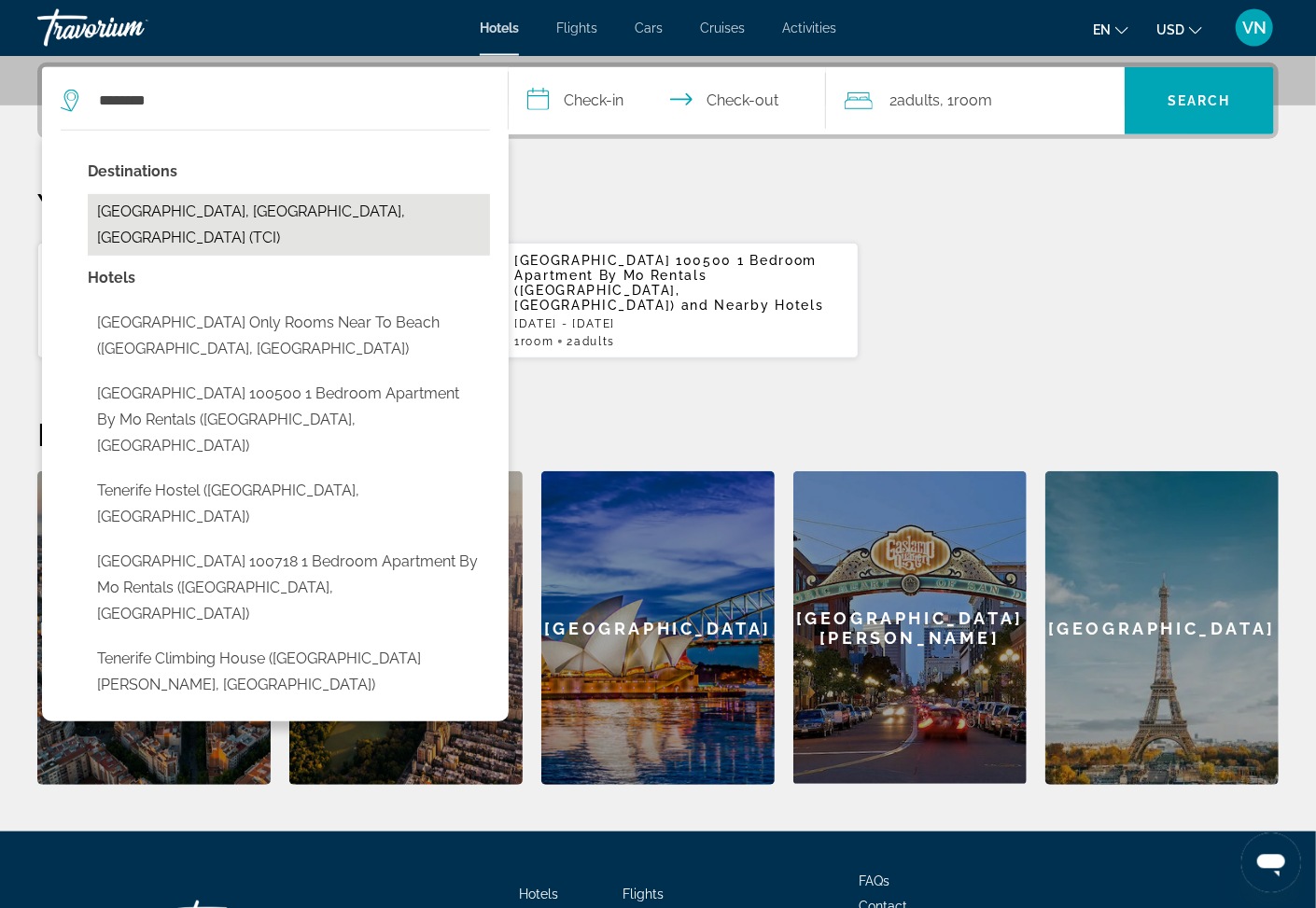
click at [250, 210] on button "Tenerife, Canary Islands, Spain (TCI)" at bounding box center [289, 225] width 403 height 61
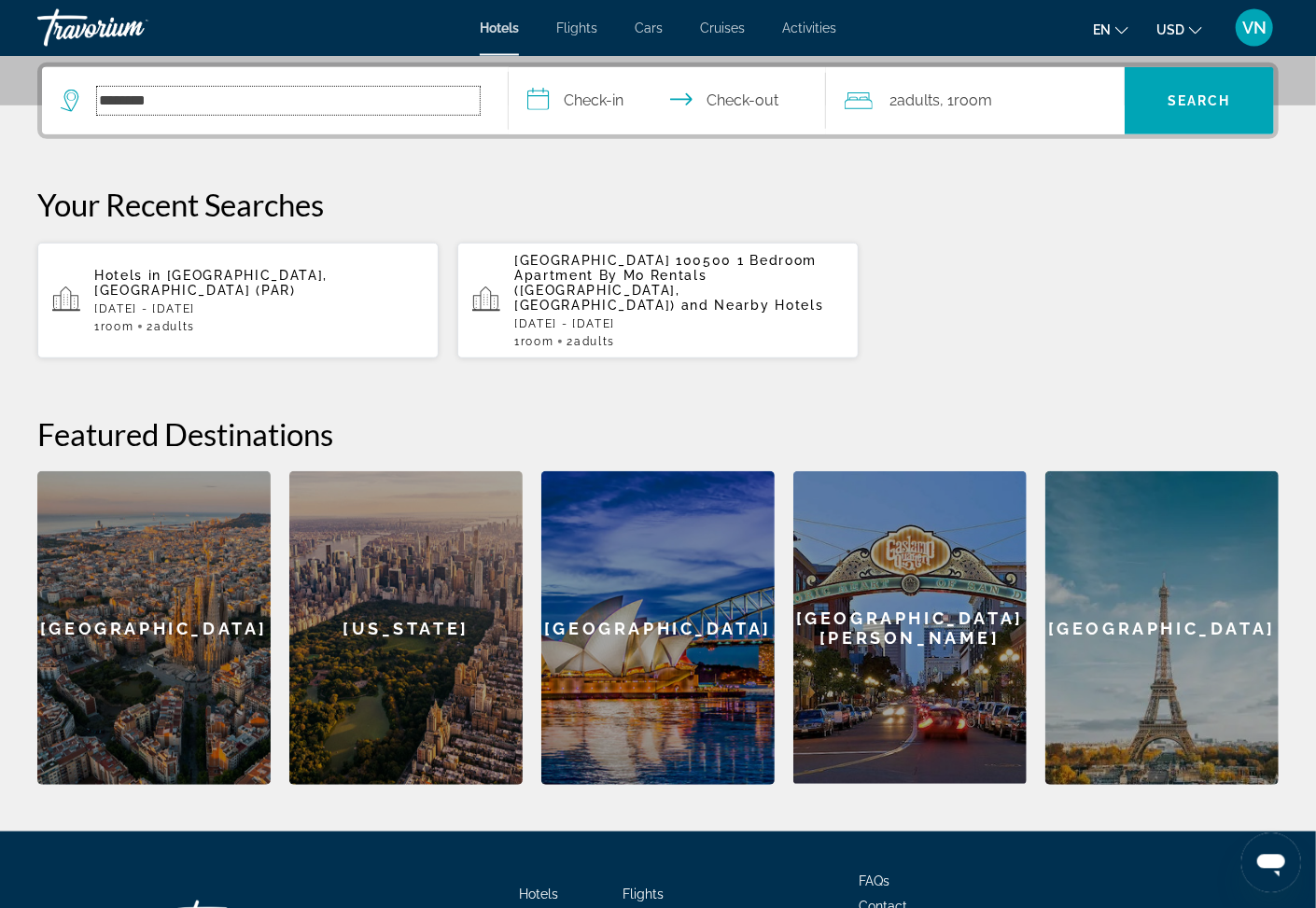
type input "**********"
click at [1154, 100] on span "Search" at bounding box center [1199, 100] width 149 height 45
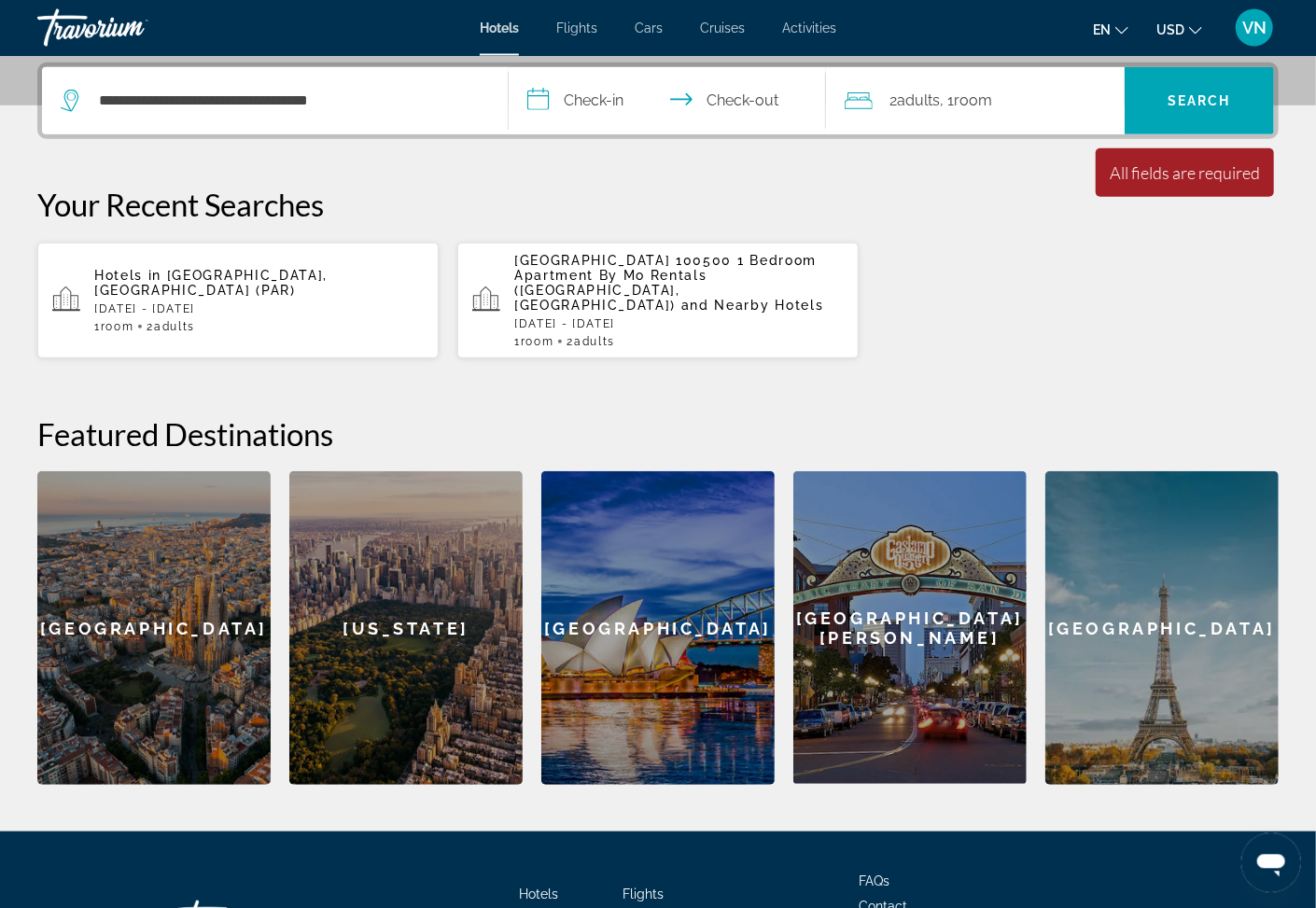
click at [534, 100] on input "**********" at bounding box center [671, 104] width 325 height 73
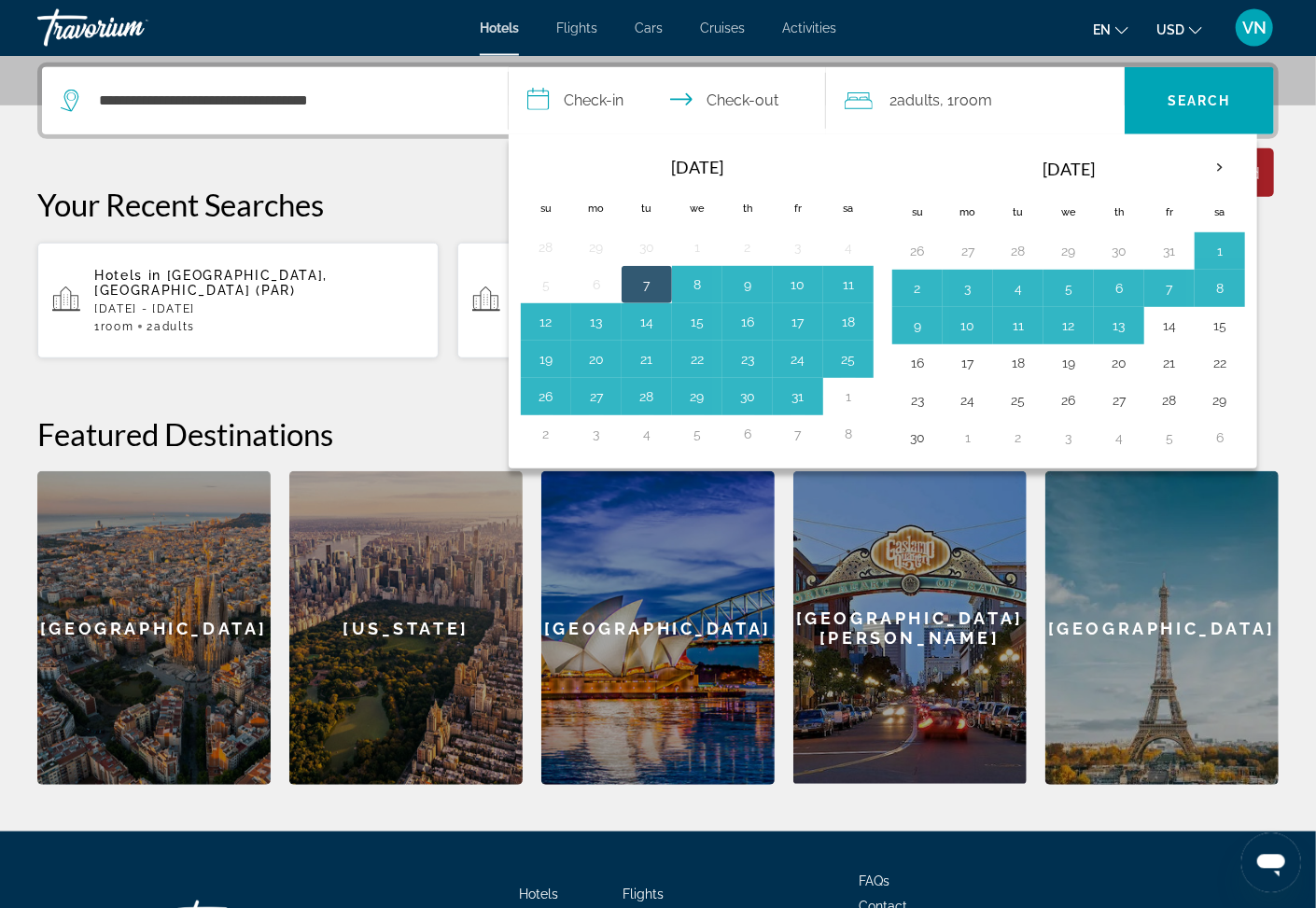
click at [1285, 264] on div "**********" at bounding box center [658, 423] width 1316 height 722
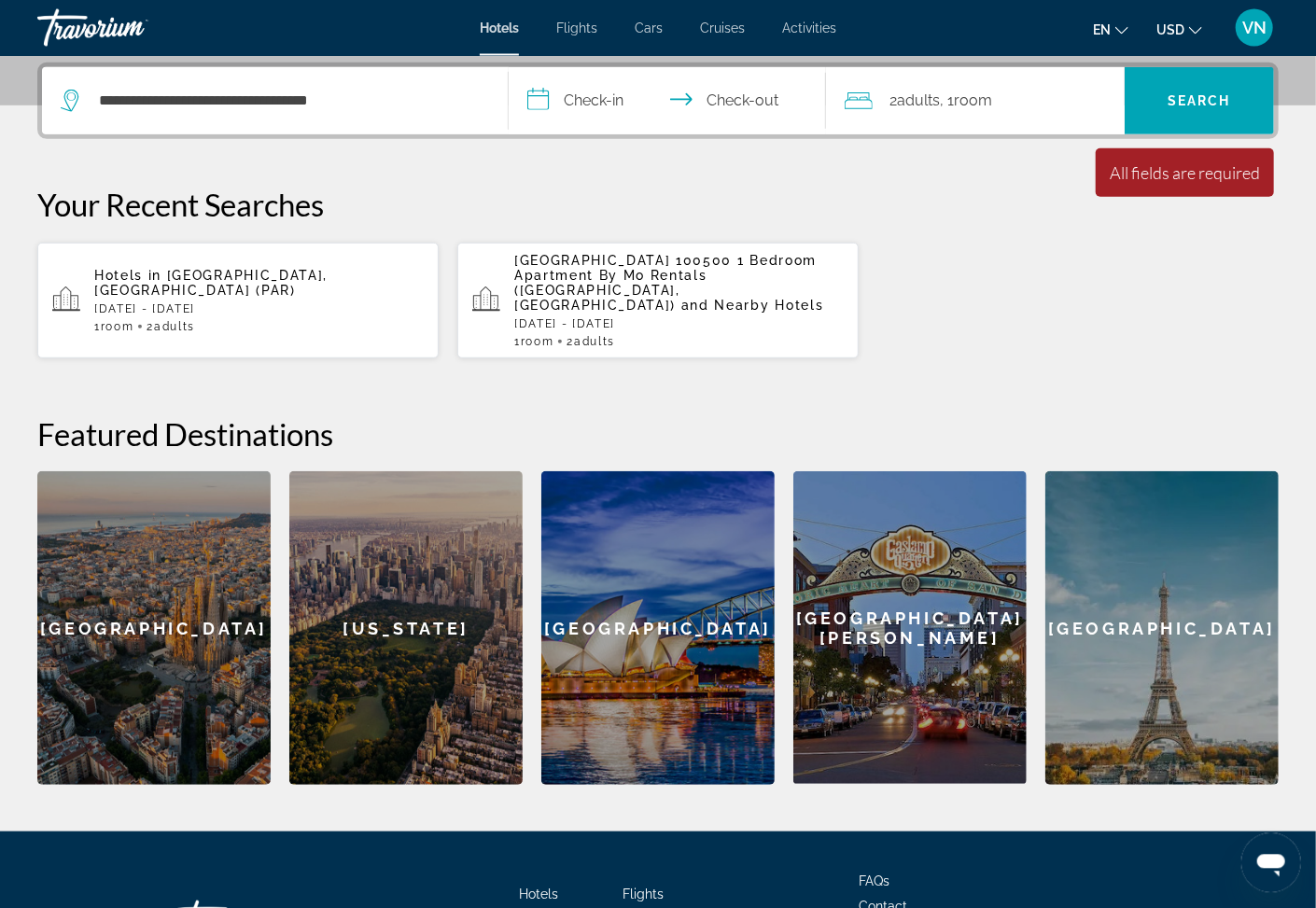
click at [527, 102] on input "**********" at bounding box center [671, 104] width 325 height 73
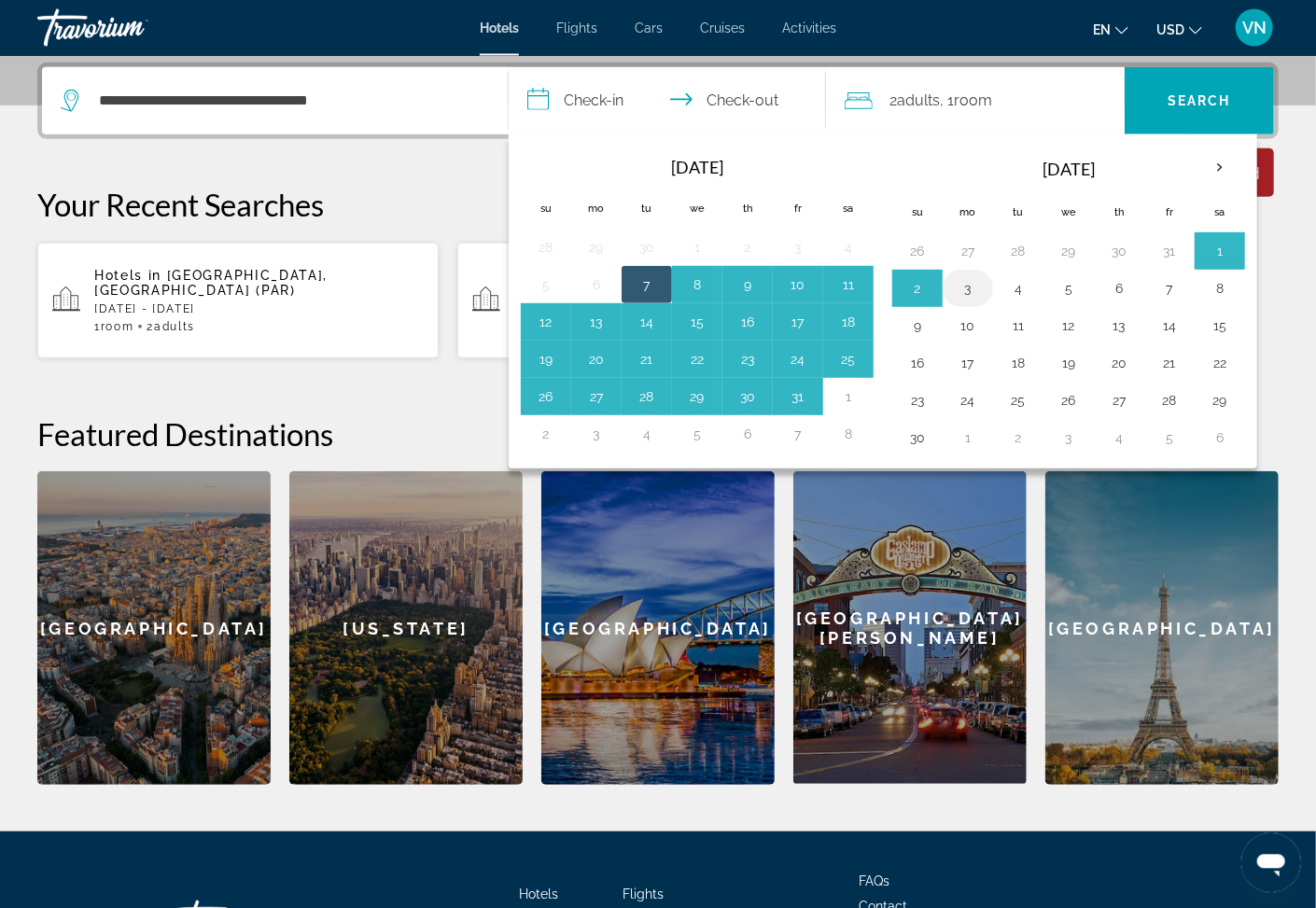
click at [971, 289] on button "3" at bounding box center [968, 288] width 30 height 26
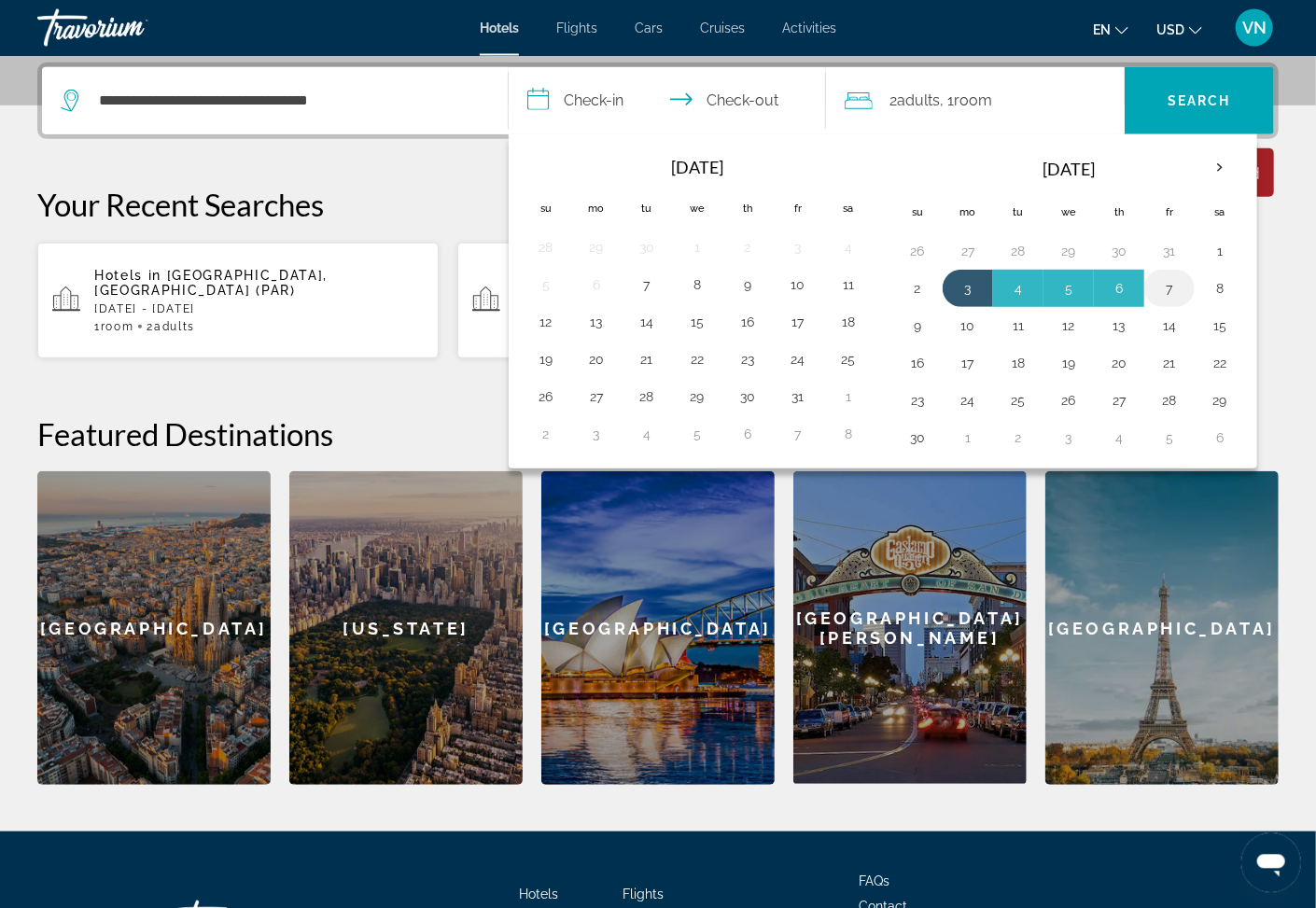
click at [1167, 289] on button "7" at bounding box center [1170, 288] width 30 height 26
type input "**********"
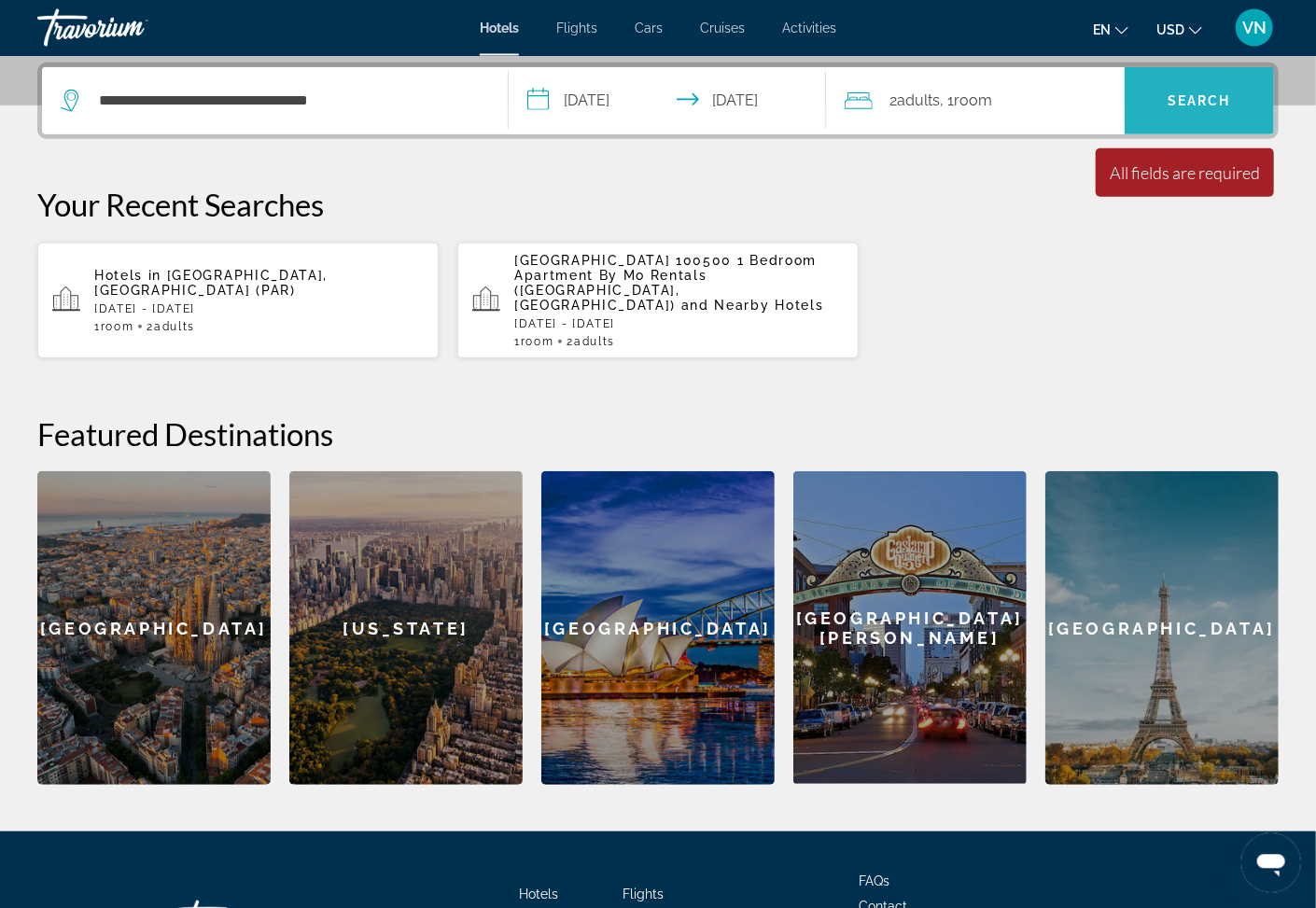
click at [1150, 107] on span "Search" at bounding box center [1199, 100] width 149 height 45
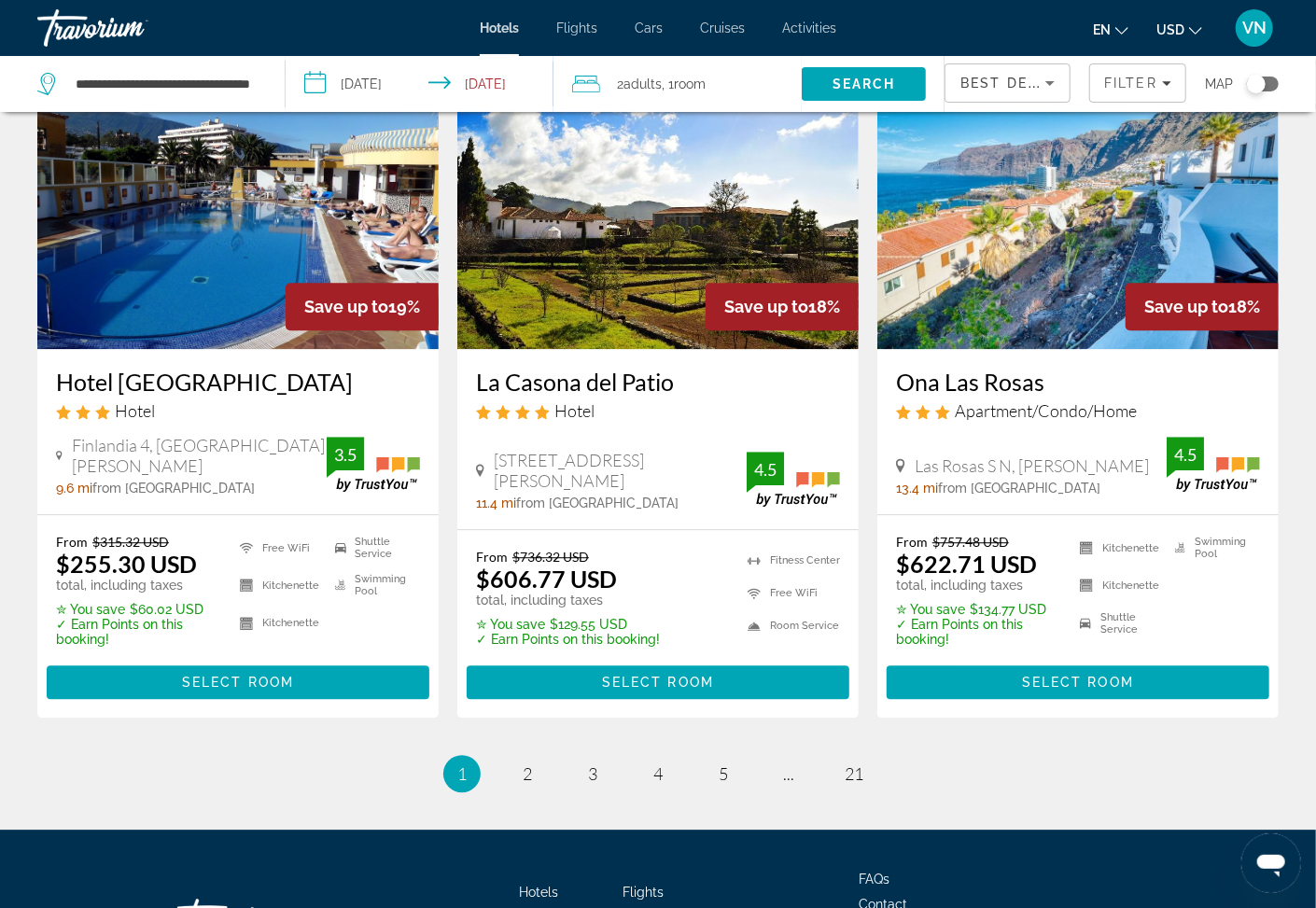
scroll to position [2428, 0]
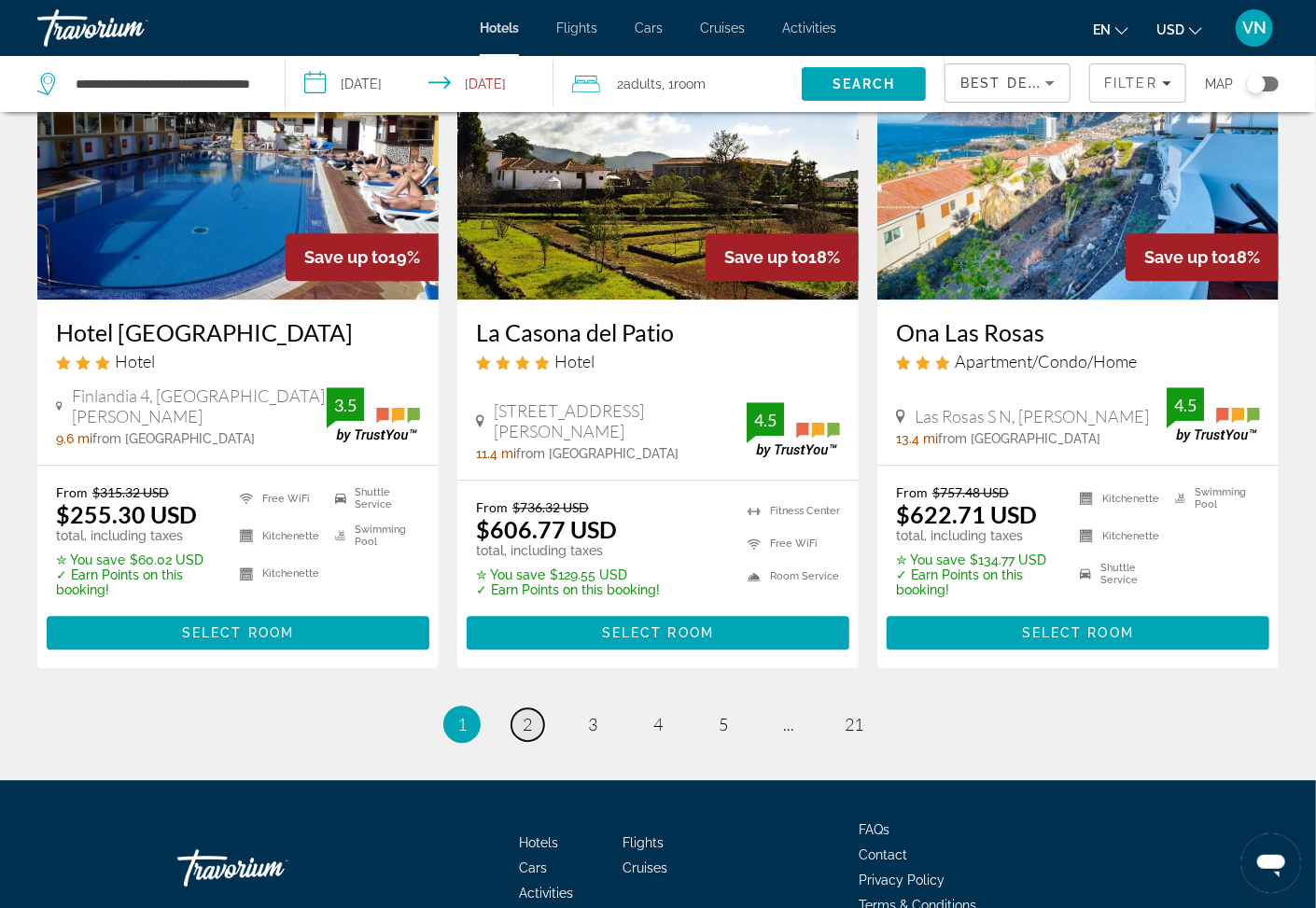
click at [533, 708] on link "page 2" at bounding box center [527, 724] width 33 height 33
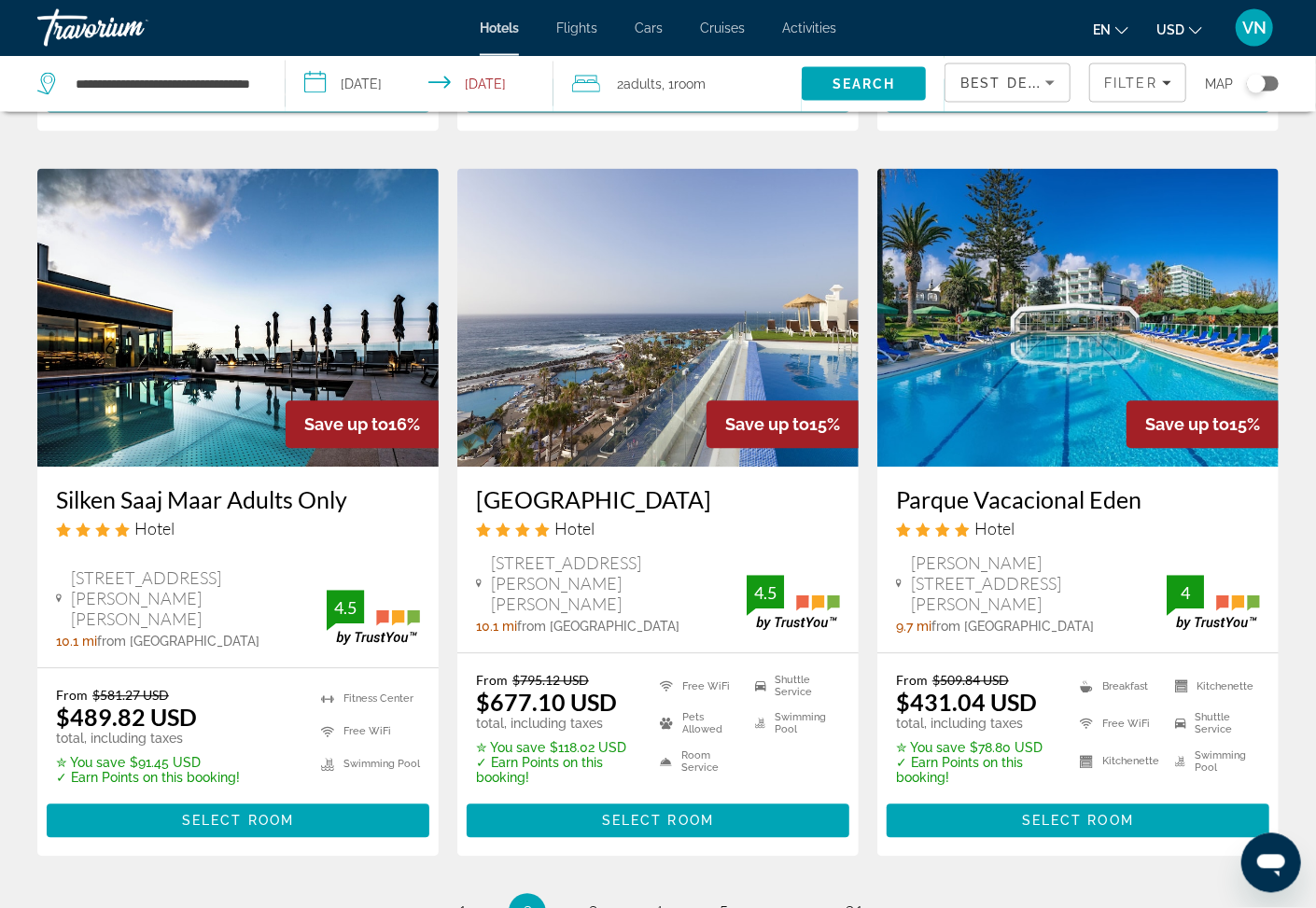
scroll to position [2418, 0]
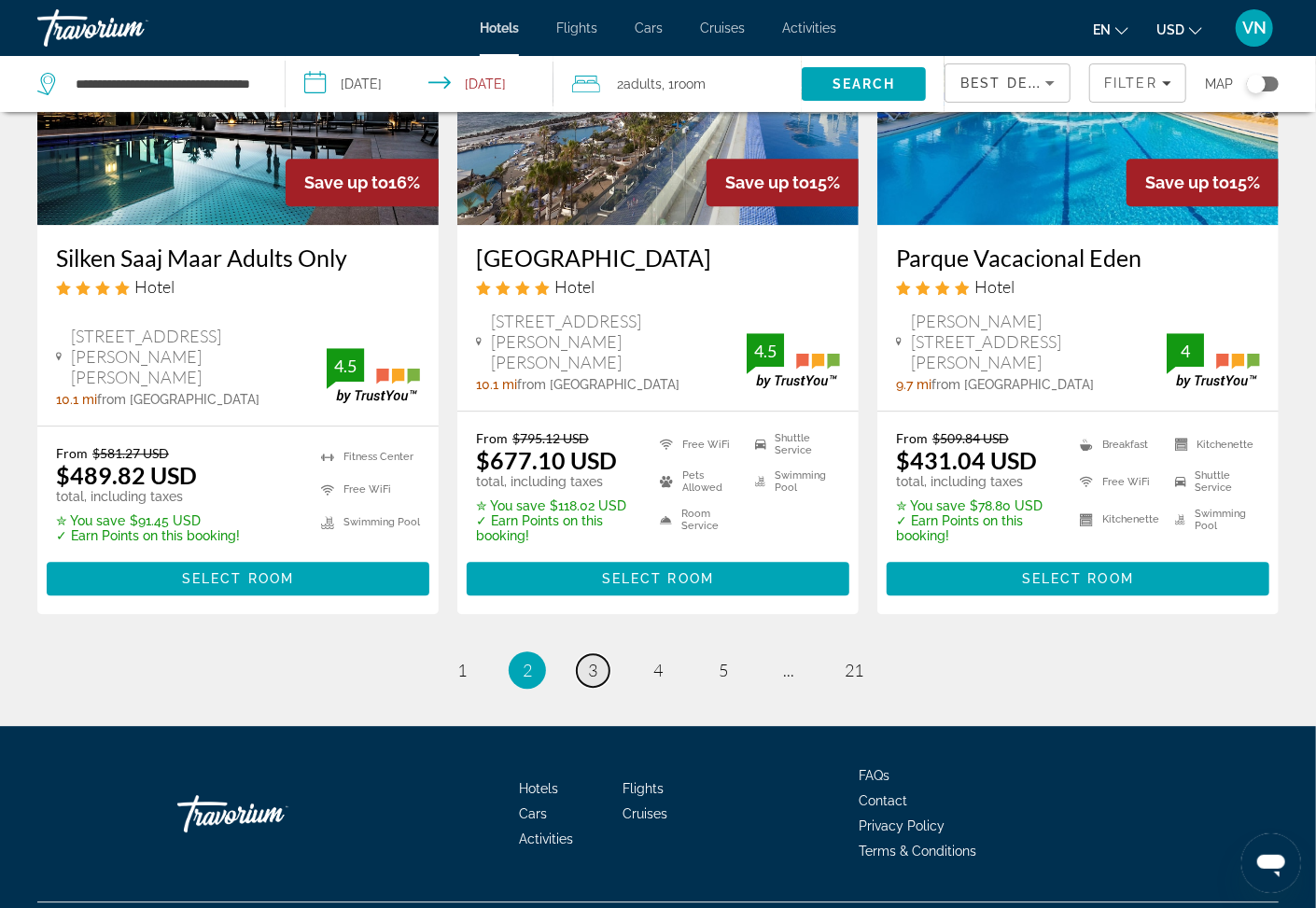
click at [595, 660] on span "3" at bounding box center [592, 670] width 9 height 21
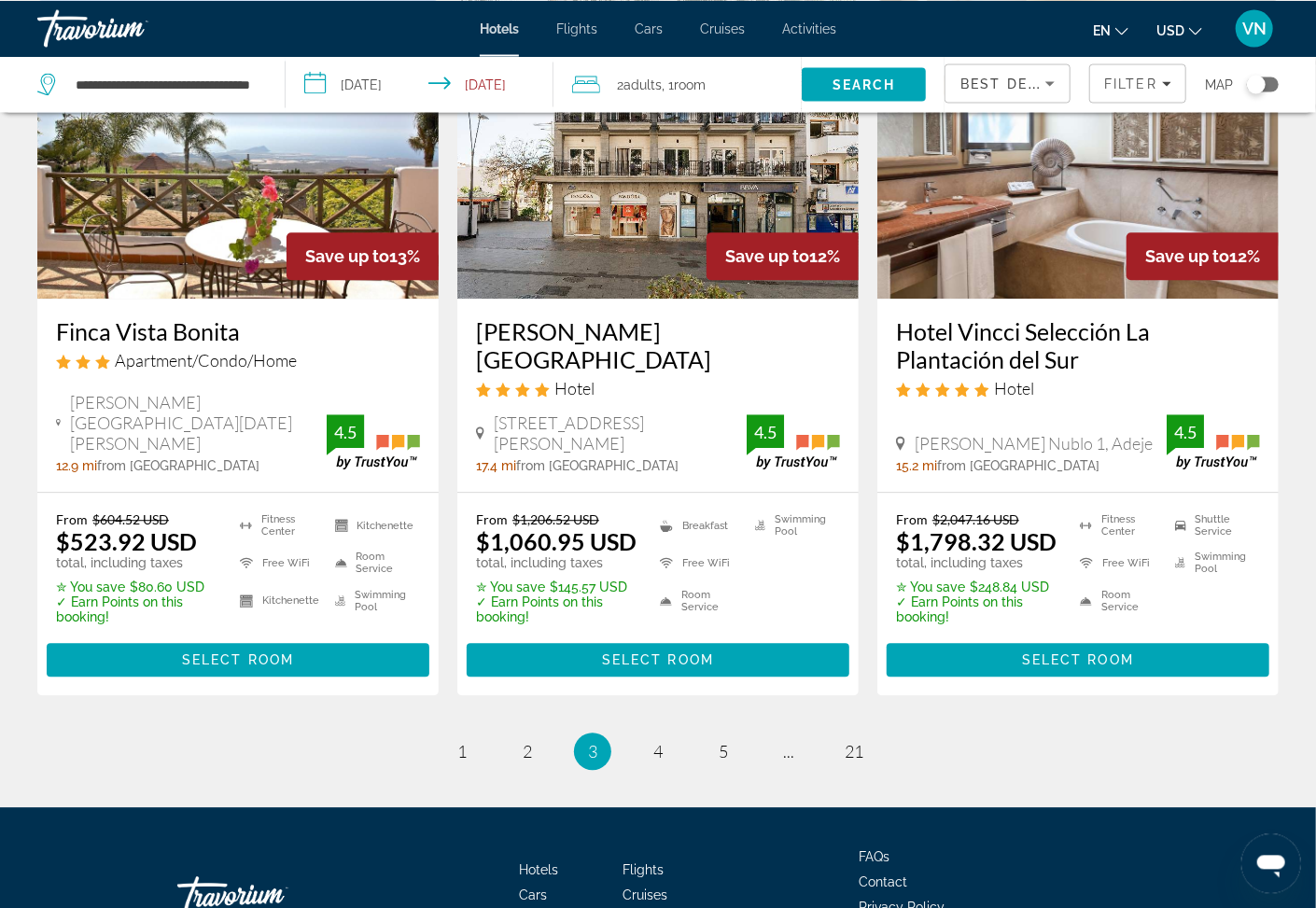
scroll to position [2416, 0]
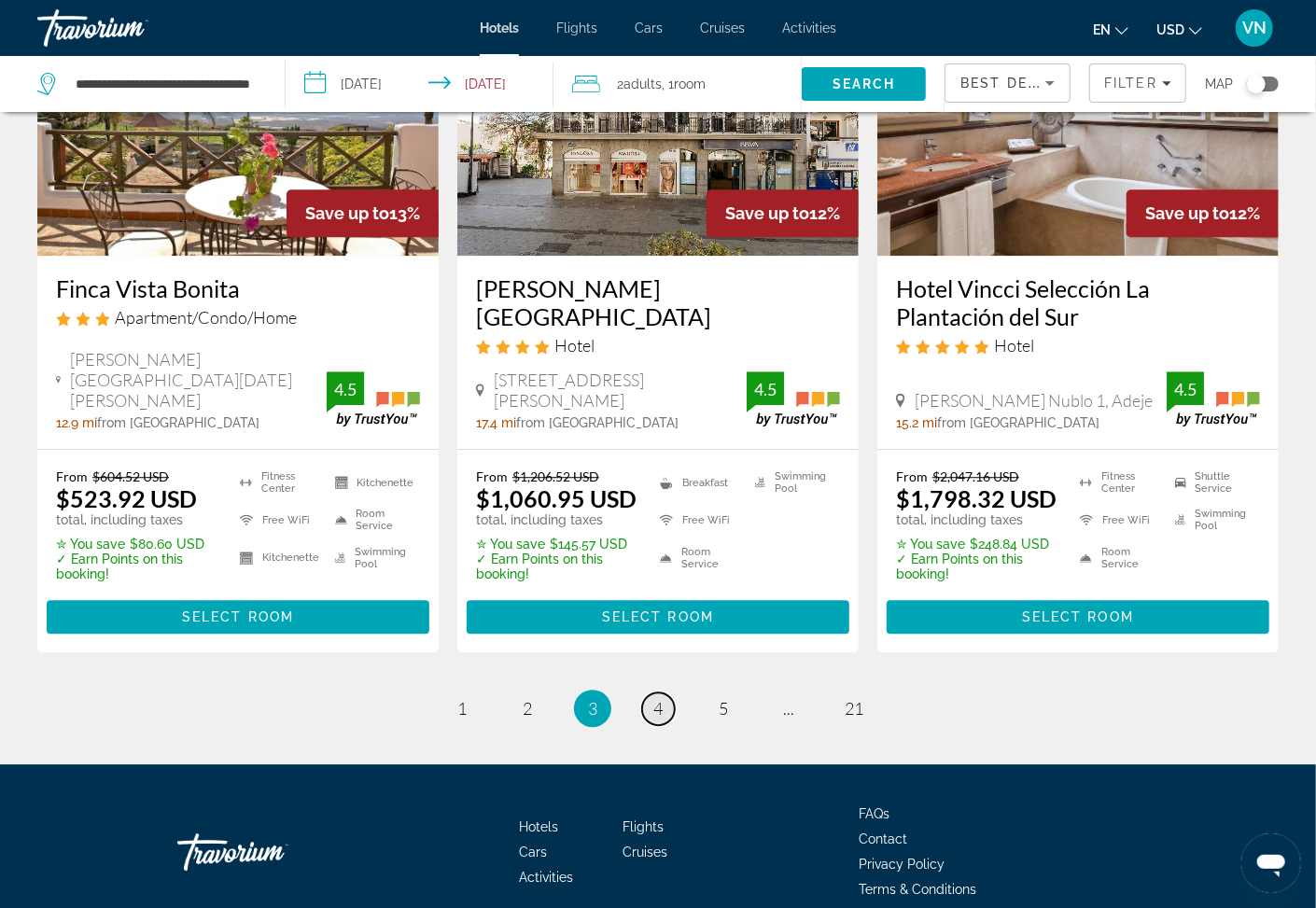
click at [658, 698] on span "4" at bounding box center [657, 708] width 9 height 21
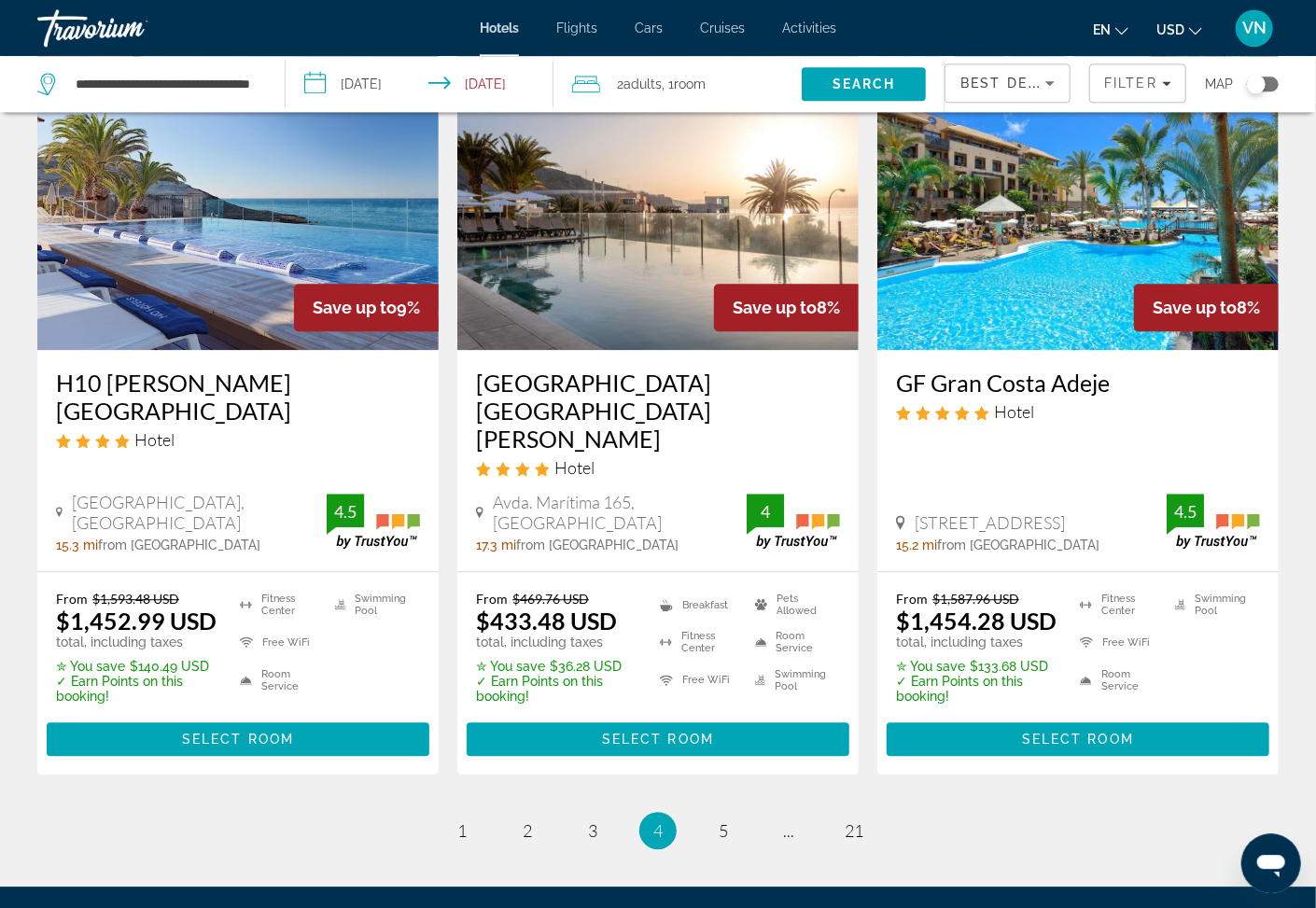
scroll to position [2401, 0]
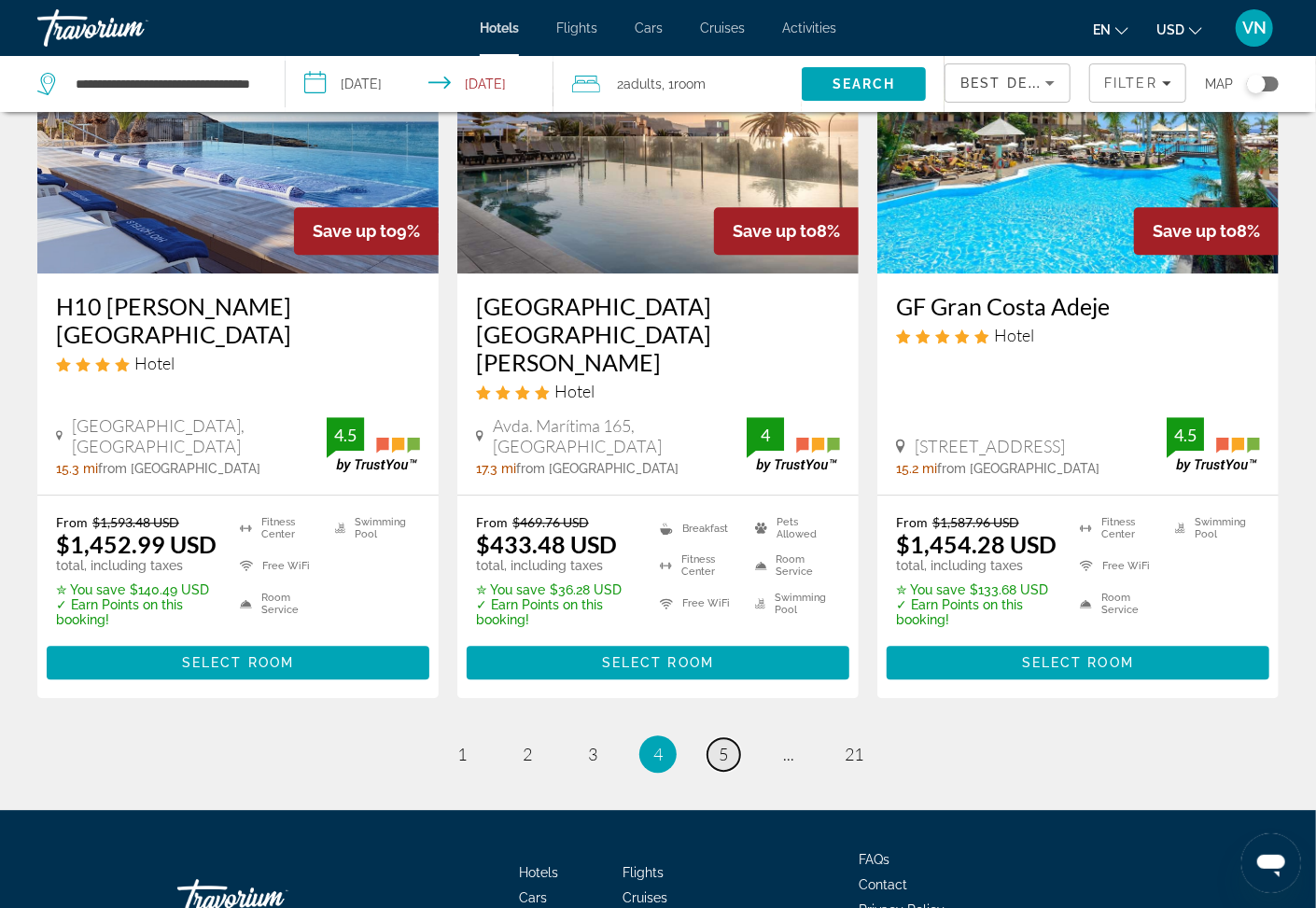
click at [722, 744] on span "5" at bounding box center [722, 754] width 9 height 21
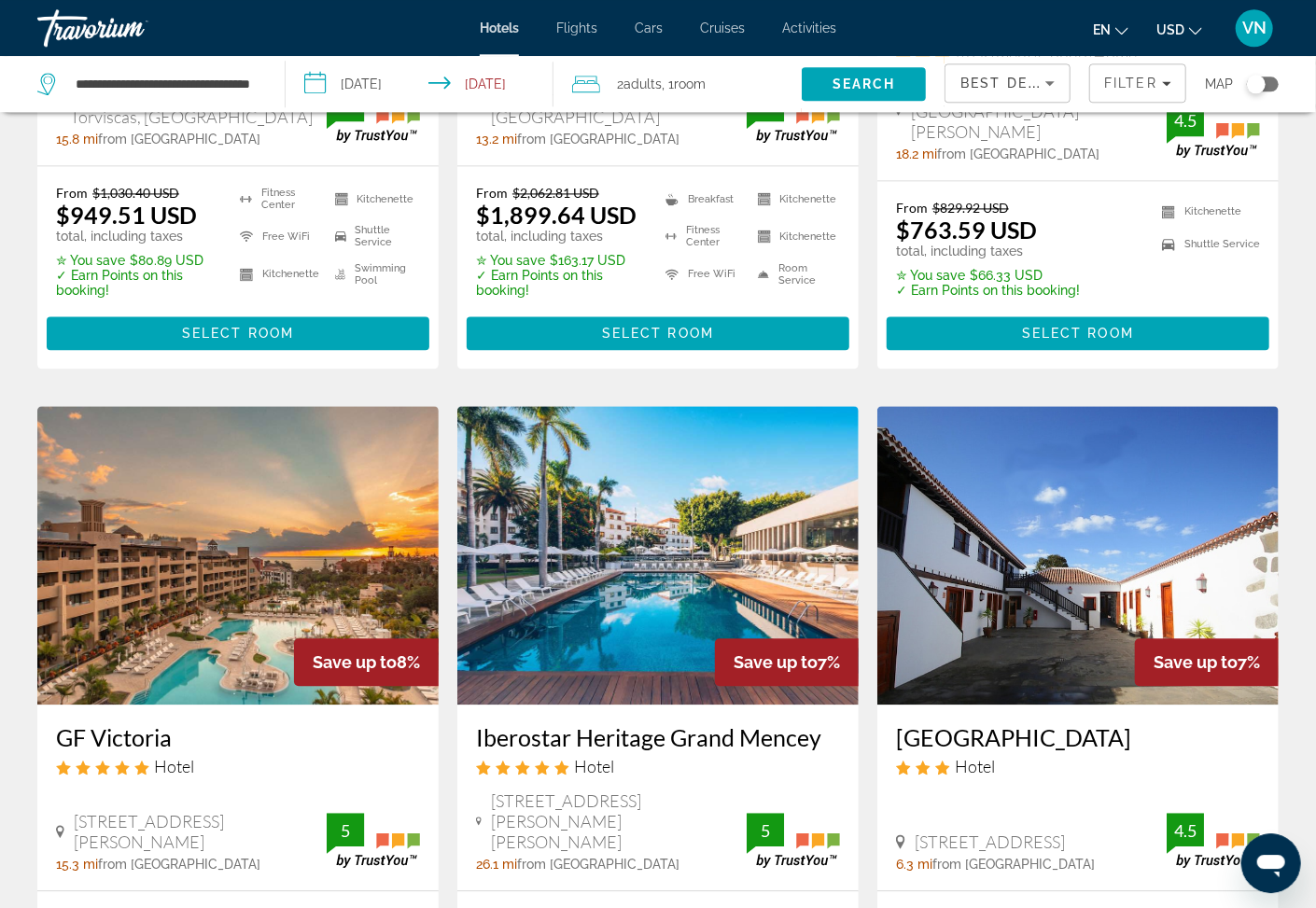
scroll to position [2001, 0]
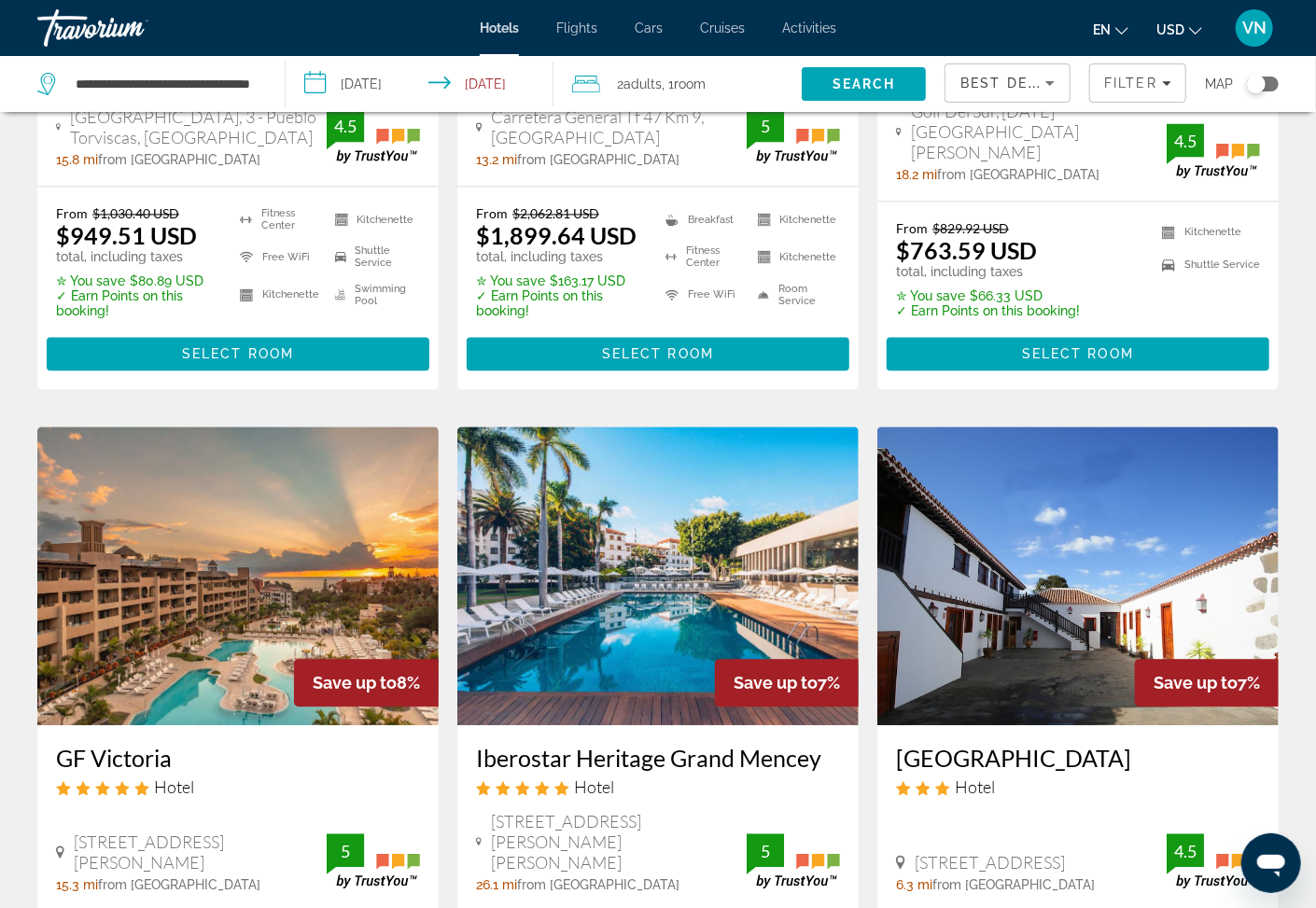
click at [614, 744] on h3 "Iberostar Heritage Grand Mencey" at bounding box center [658, 758] width 364 height 28
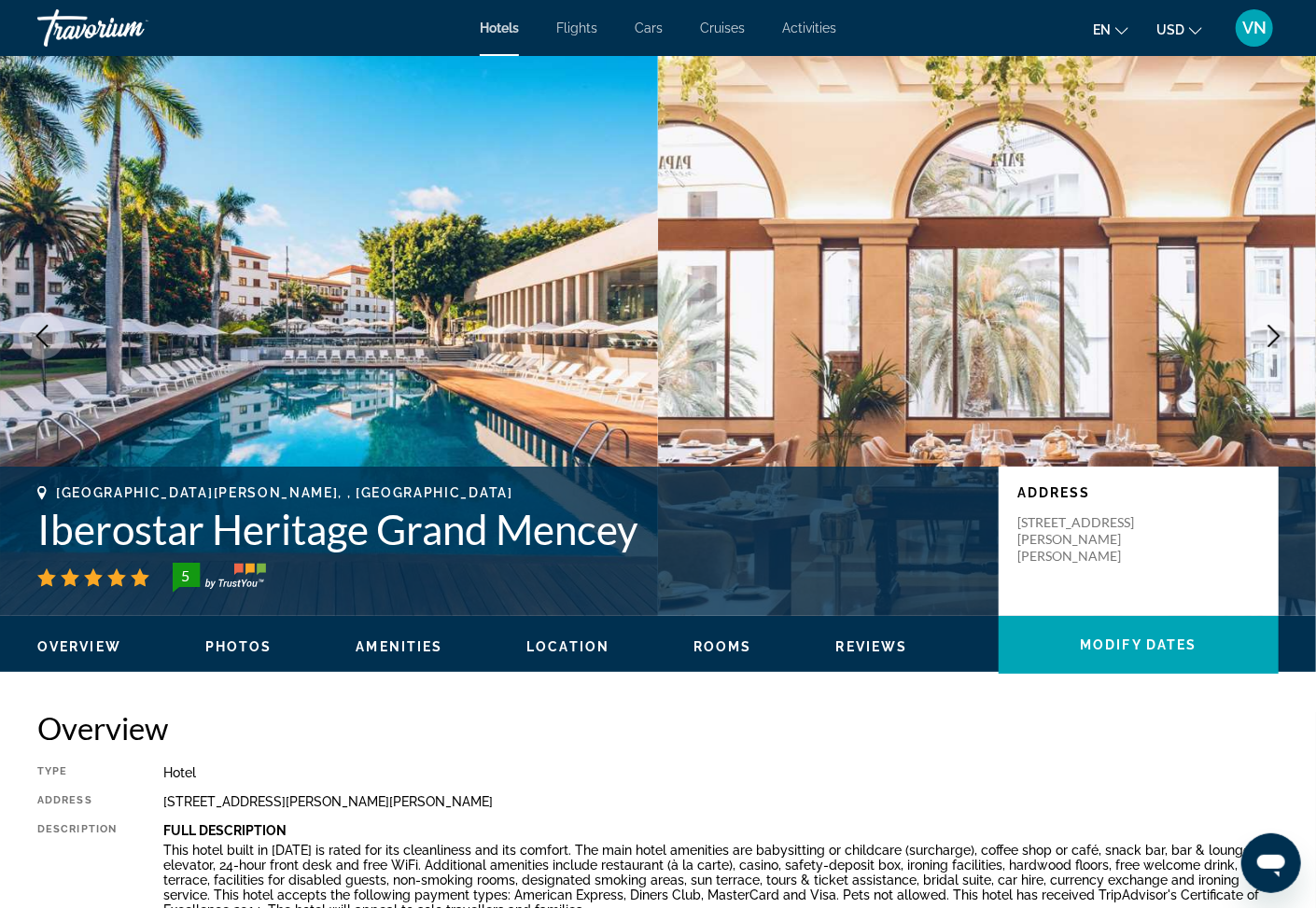
click at [1271, 336] on icon "Next image" at bounding box center [1274, 335] width 23 height 23
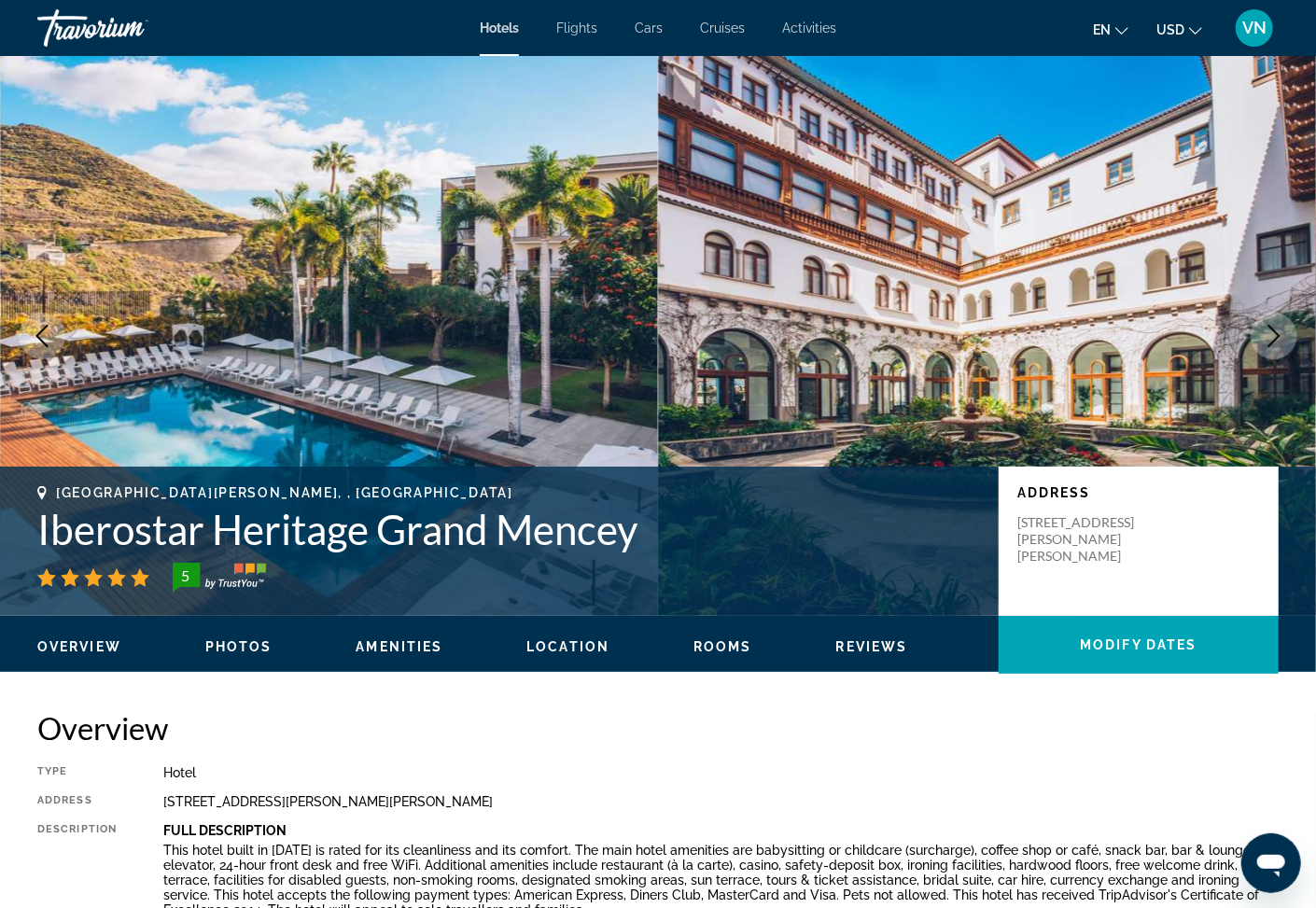
click at [1279, 334] on icon "Next image" at bounding box center [1274, 335] width 23 height 23
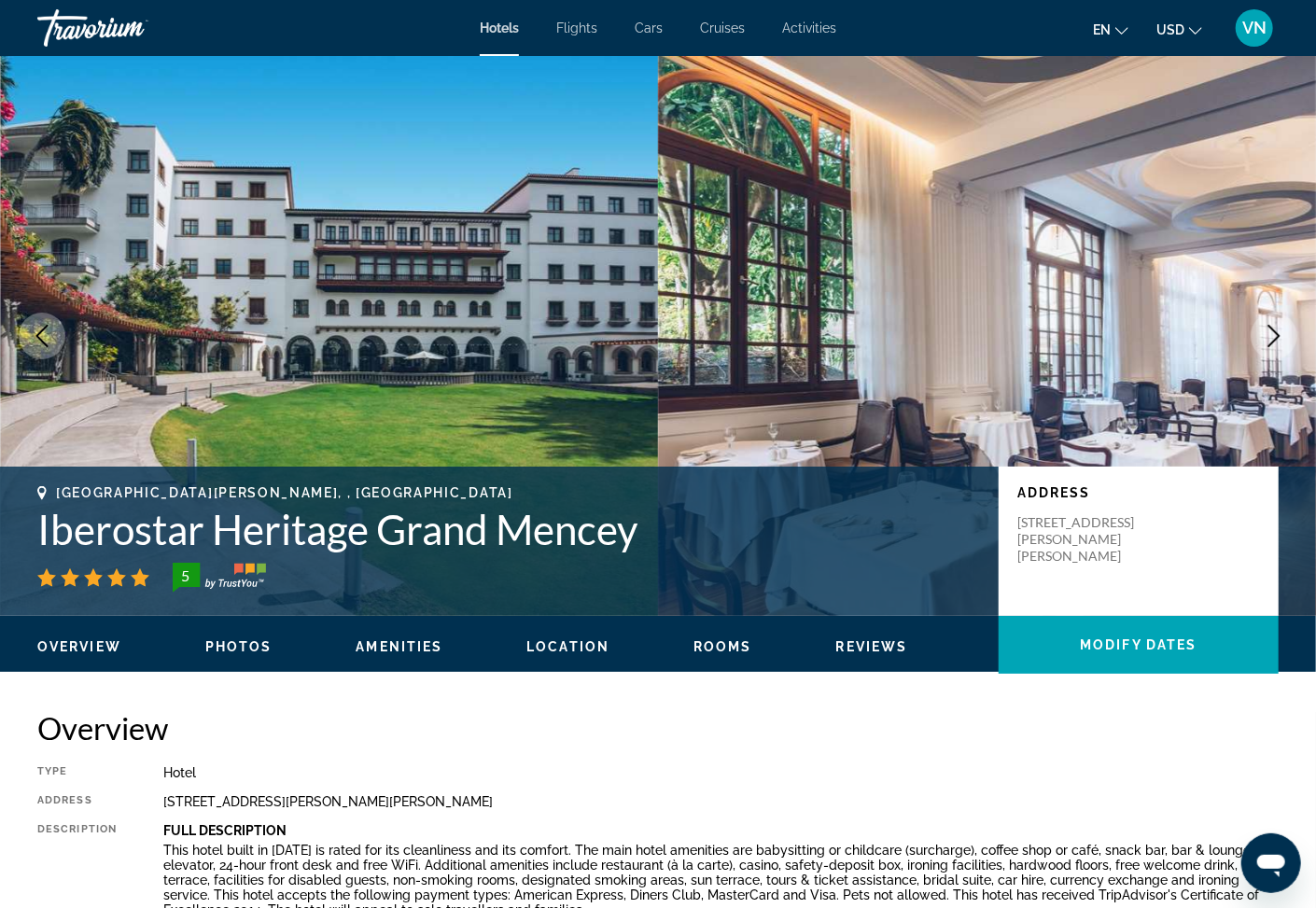
click at [1279, 334] on icon "Next image" at bounding box center [1274, 335] width 23 height 23
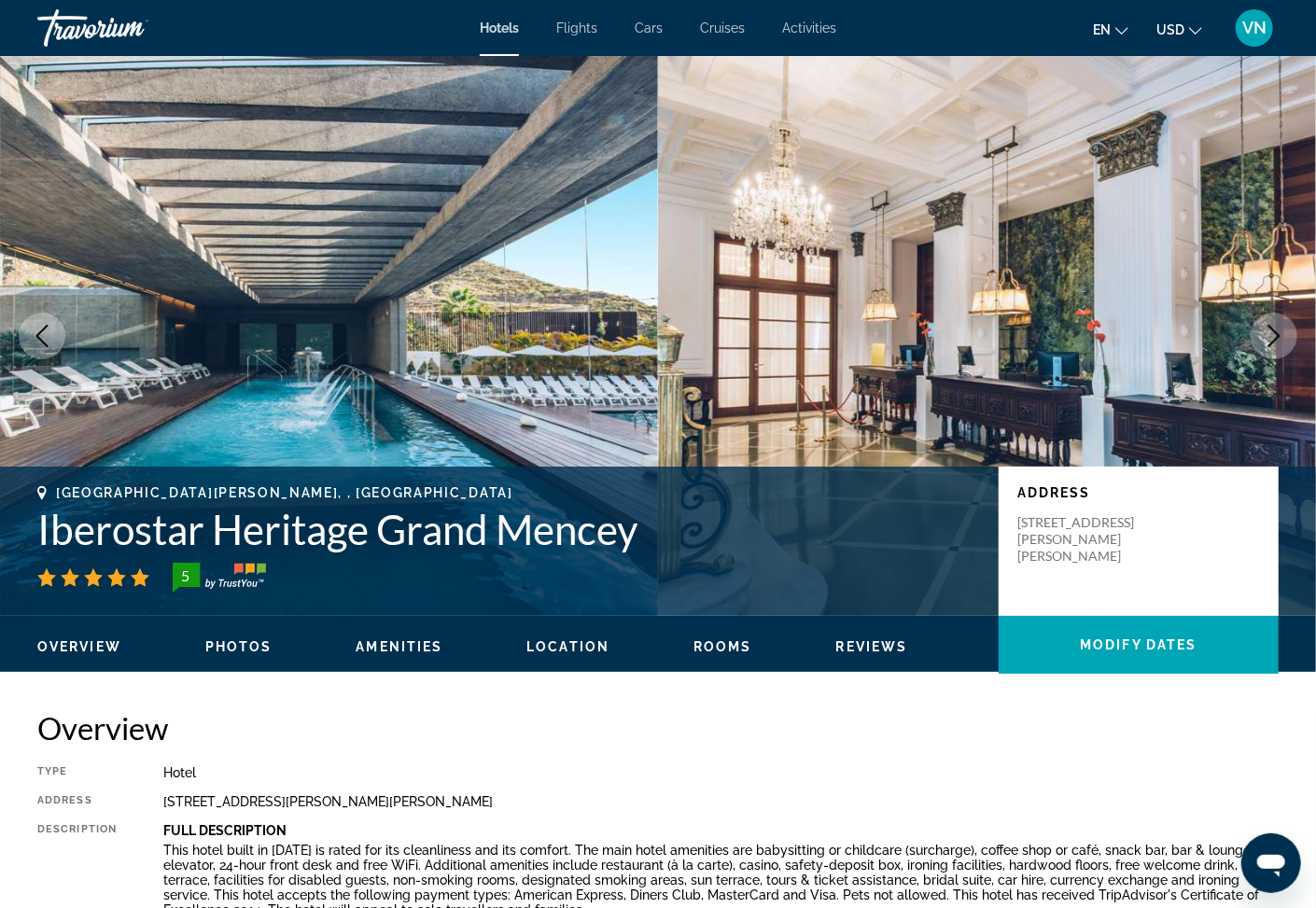
click at [1279, 334] on icon "Next image" at bounding box center [1274, 335] width 23 height 23
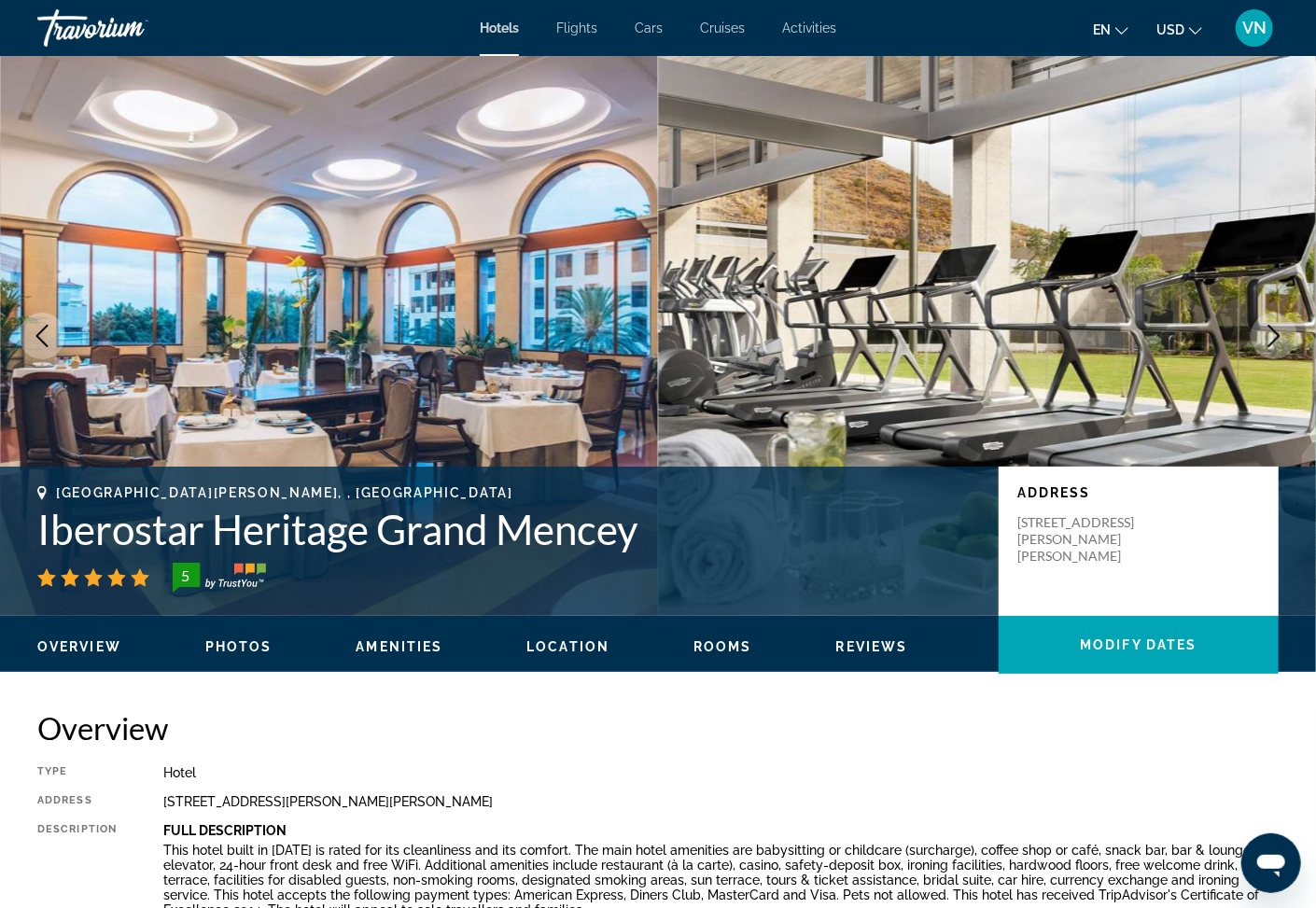
click at [1276, 334] on icon "Next image" at bounding box center [1274, 335] width 23 height 23
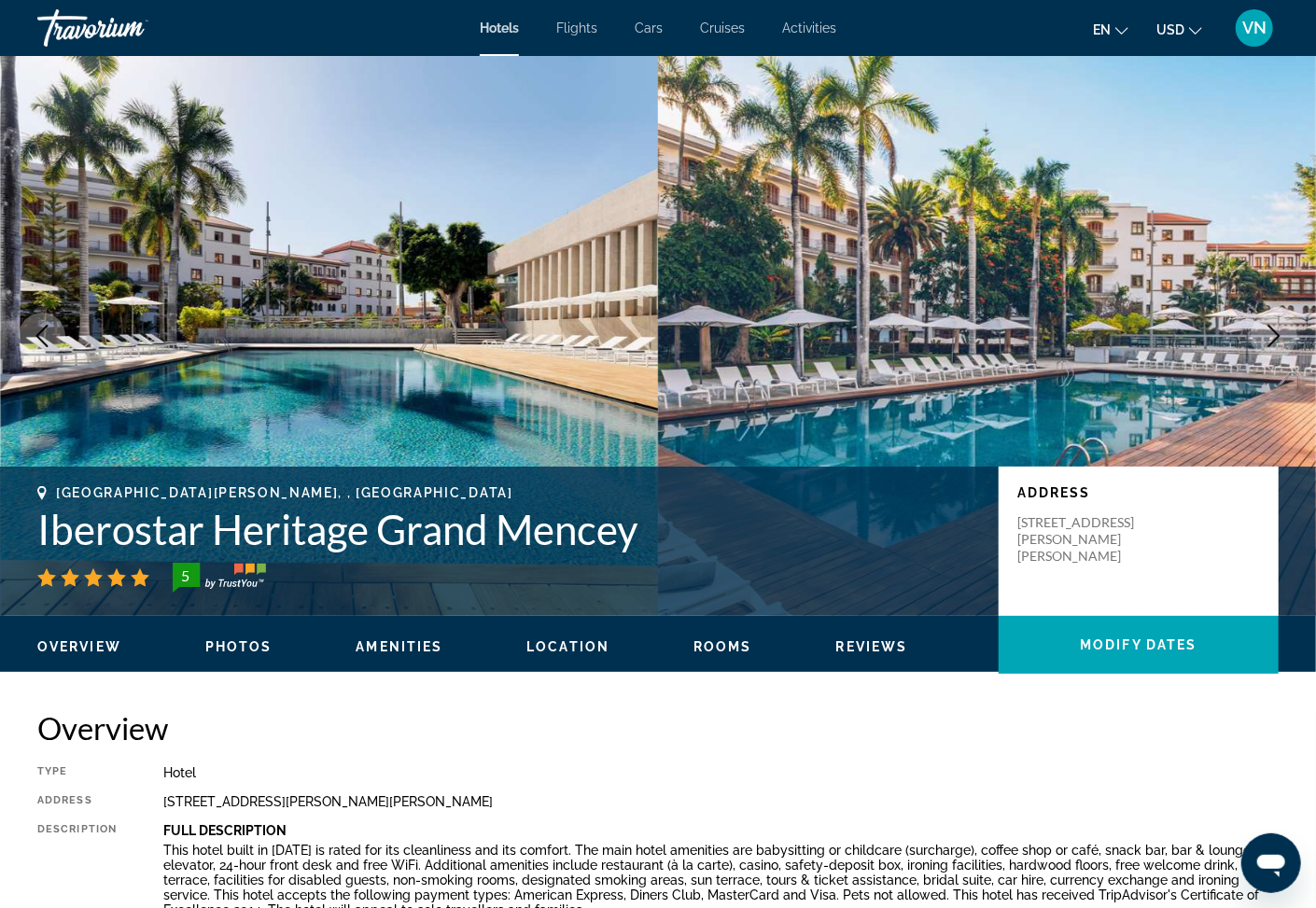
click at [1276, 334] on icon "Next image" at bounding box center [1274, 335] width 23 height 23
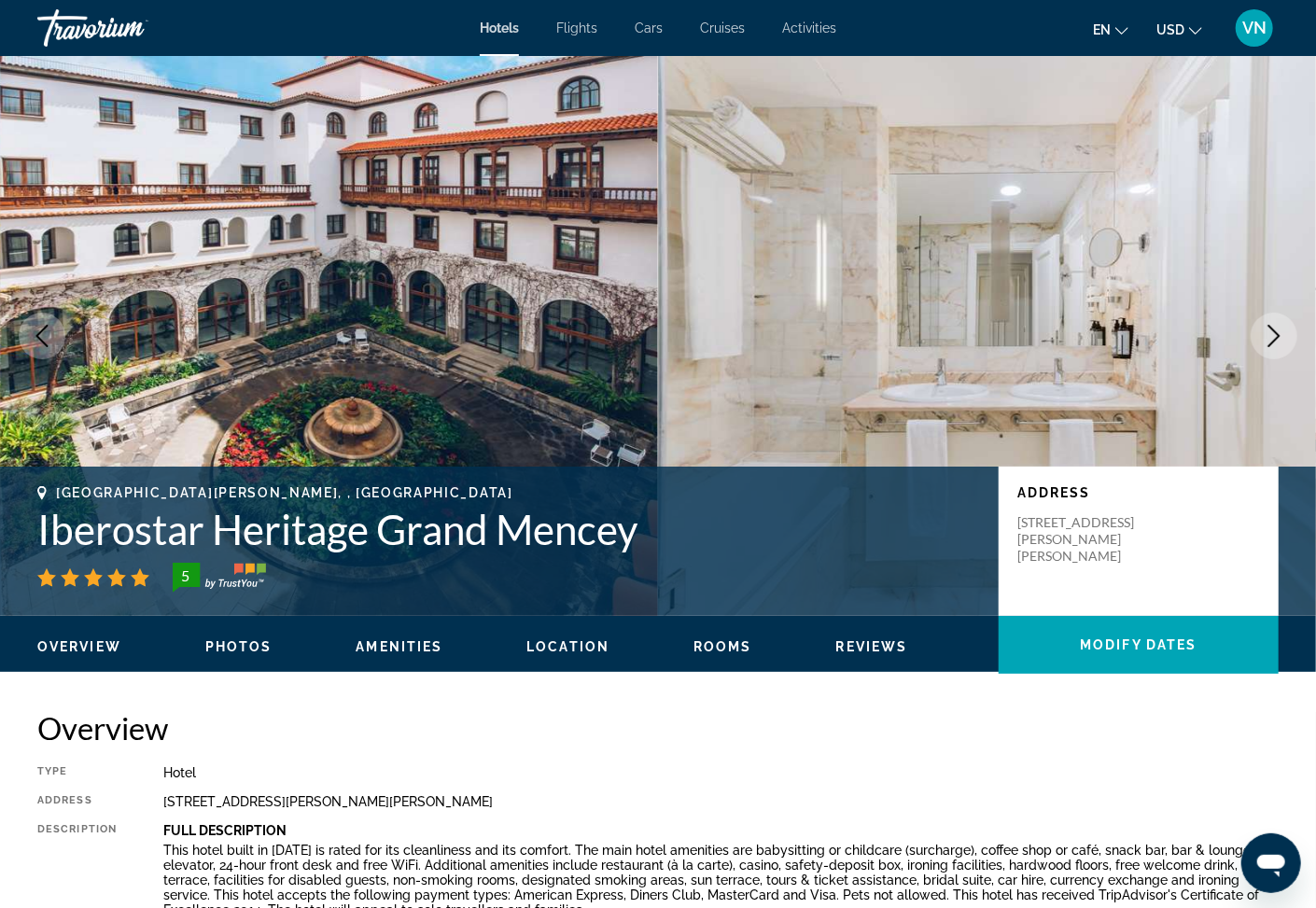
click at [1276, 334] on icon "Next image" at bounding box center [1274, 335] width 23 height 23
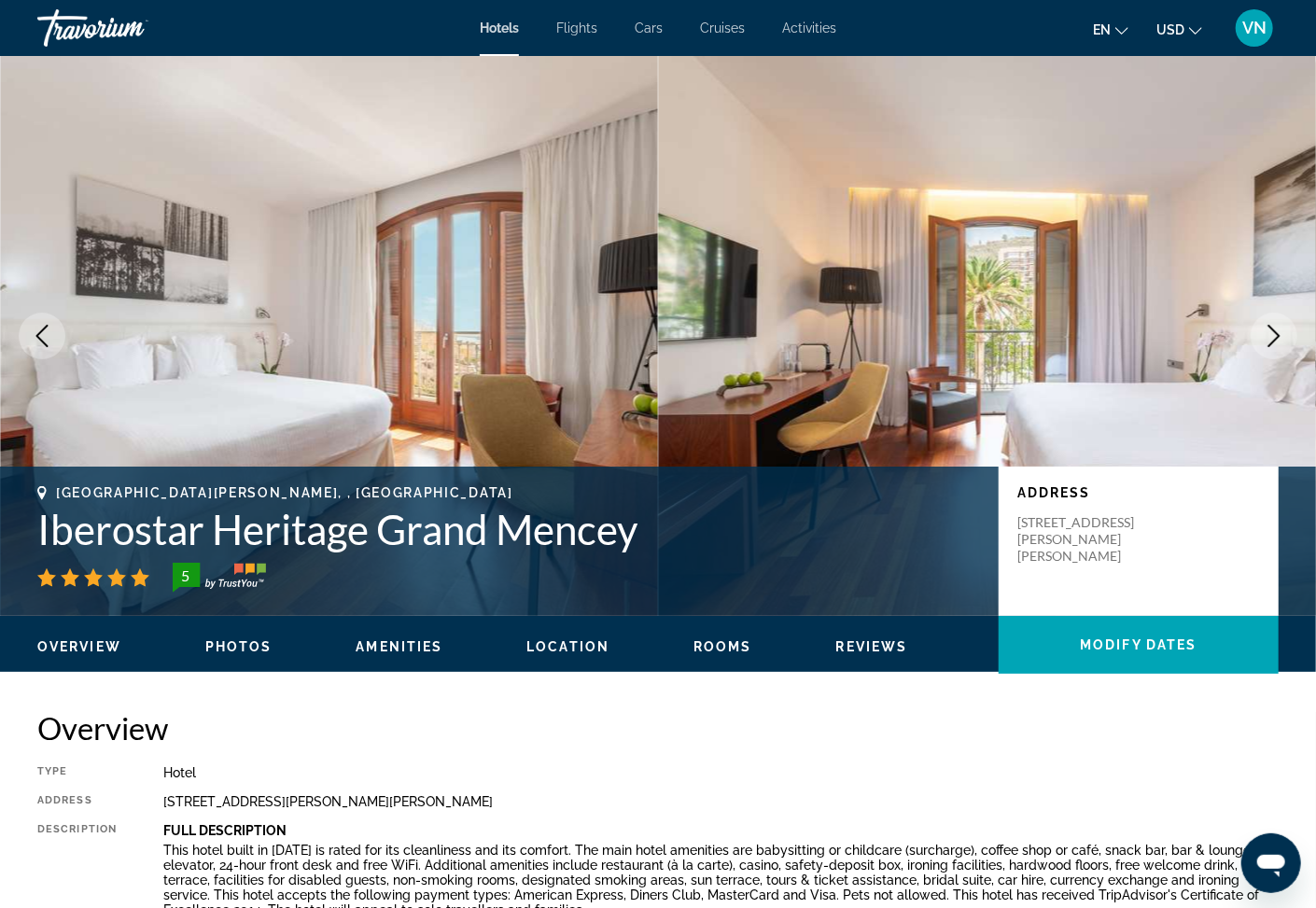
click at [1276, 334] on icon "Next image" at bounding box center [1274, 335] width 23 height 23
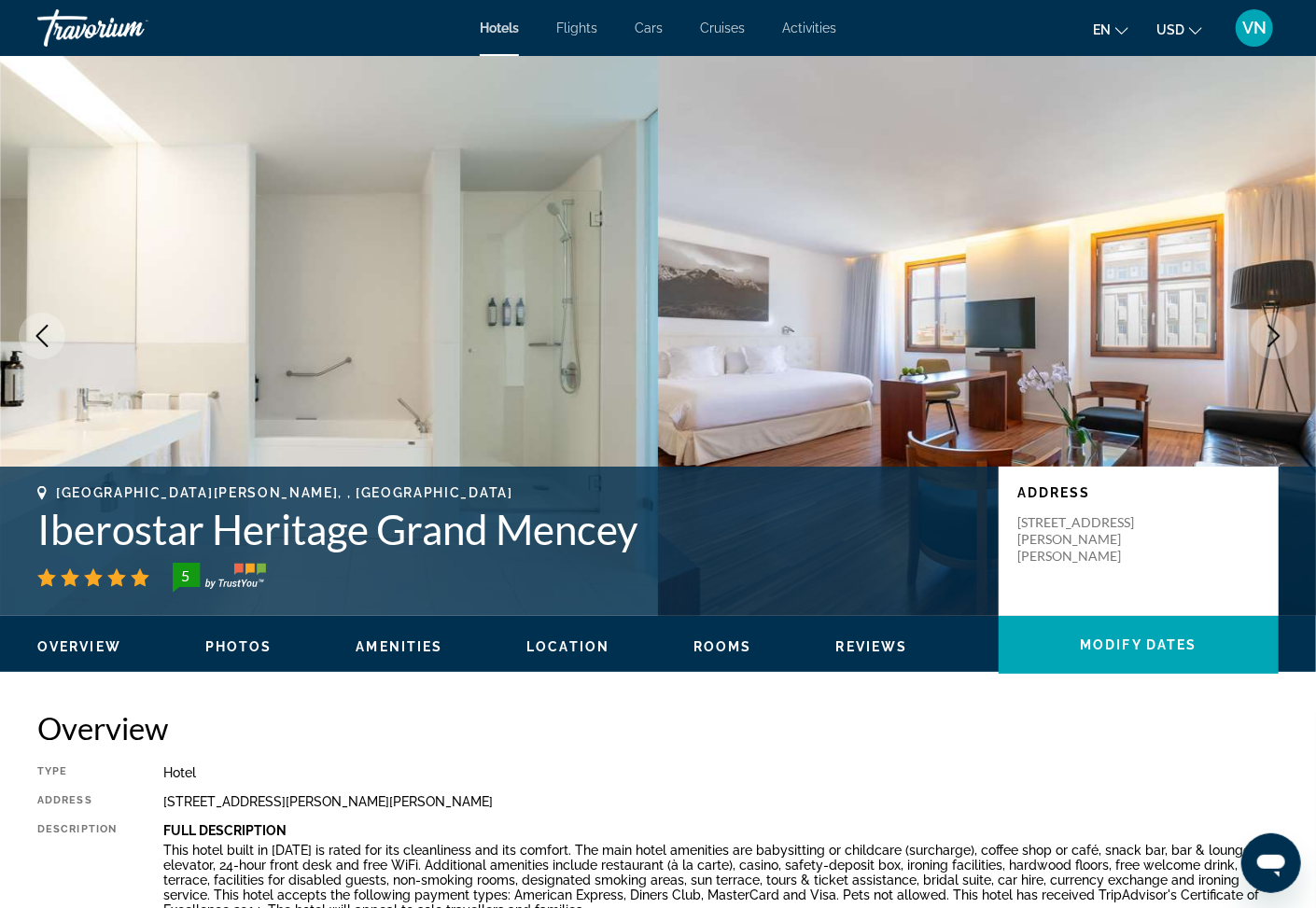
click at [1276, 334] on icon "Next image" at bounding box center [1274, 335] width 23 height 23
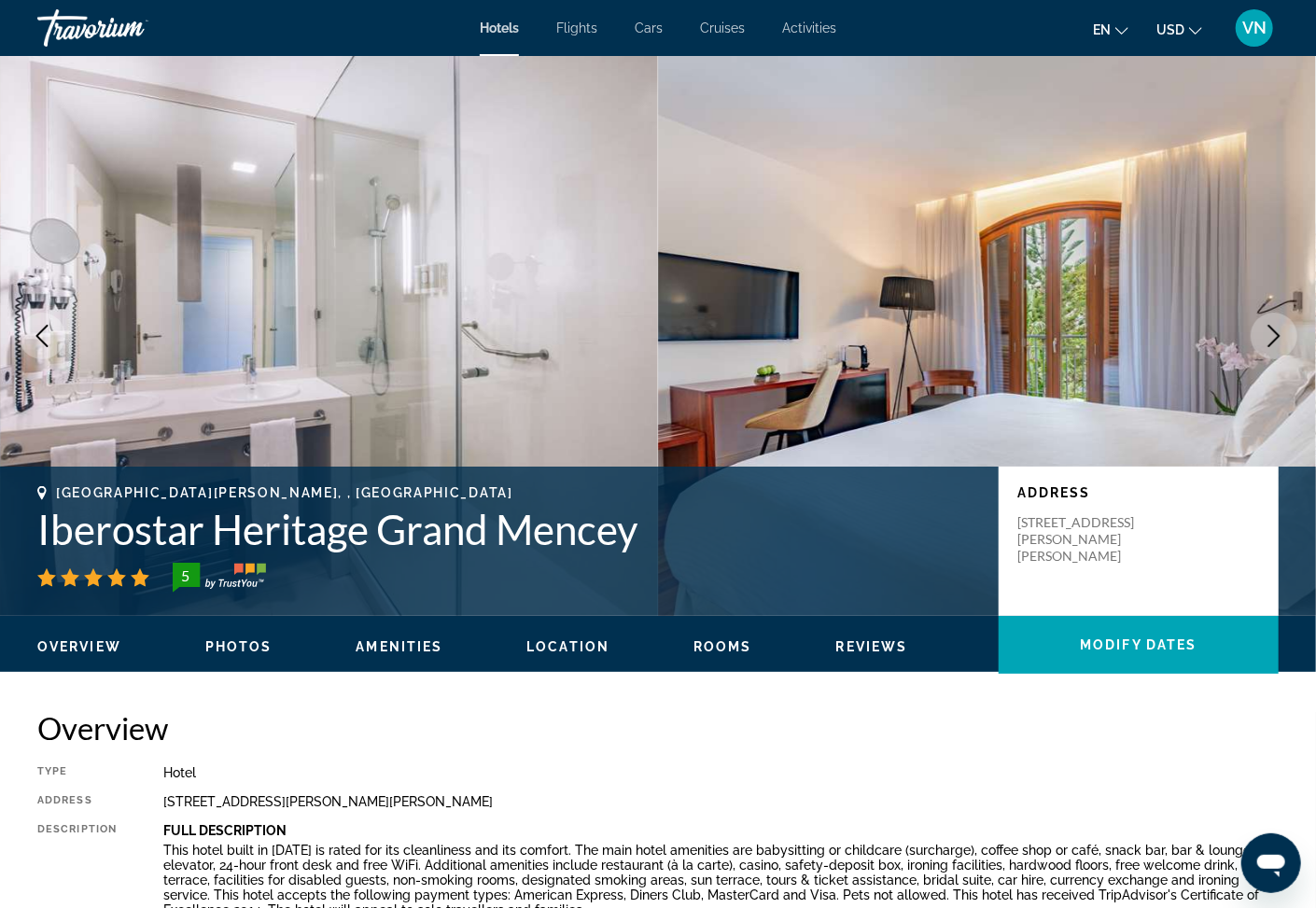
click at [1276, 334] on icon "Next image" at bounding box center [1274, 335] width 23 height 23
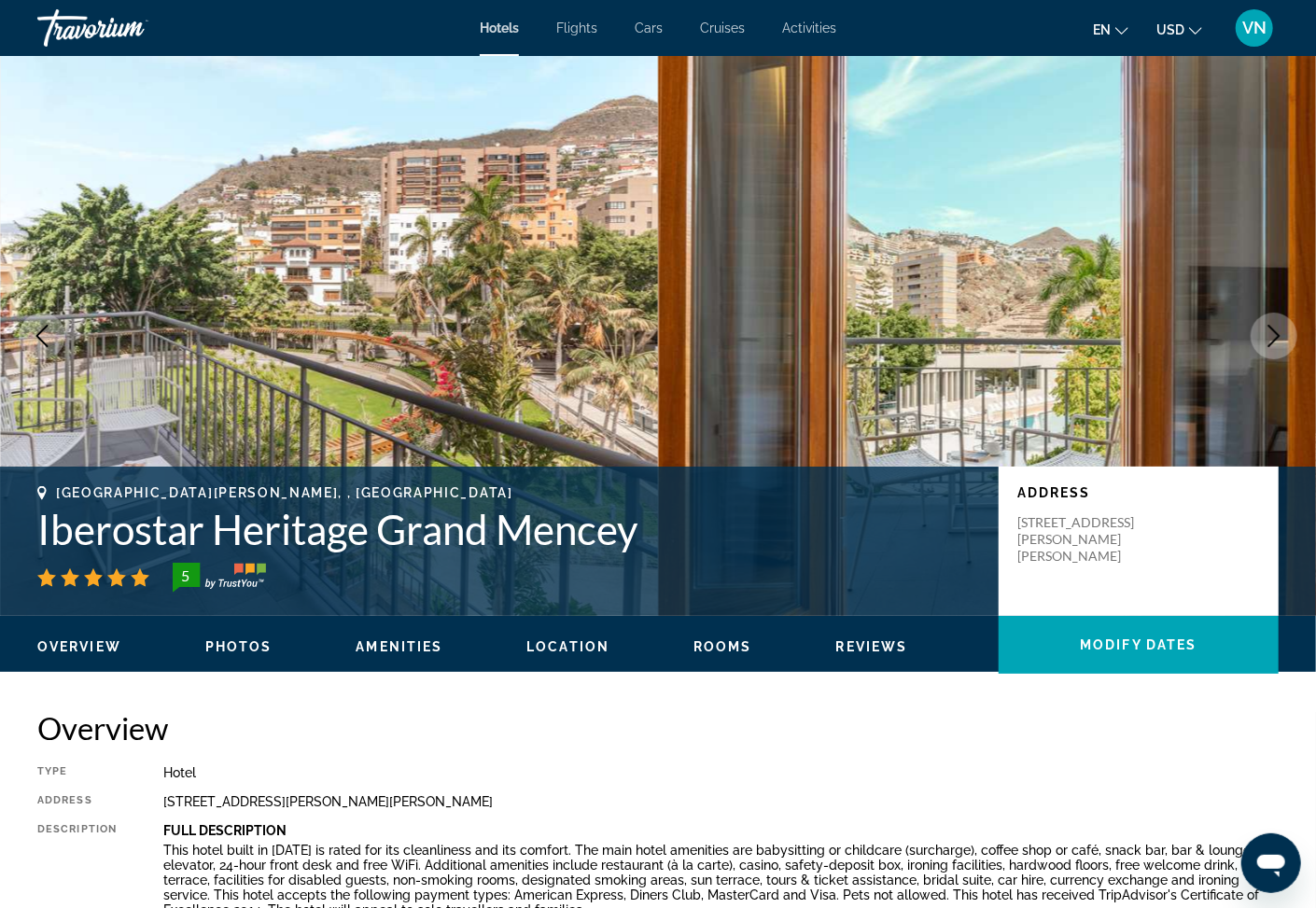
click at [1276, 334] on icon "Next image" at bounding box center [1274, 335] width 23 height 23
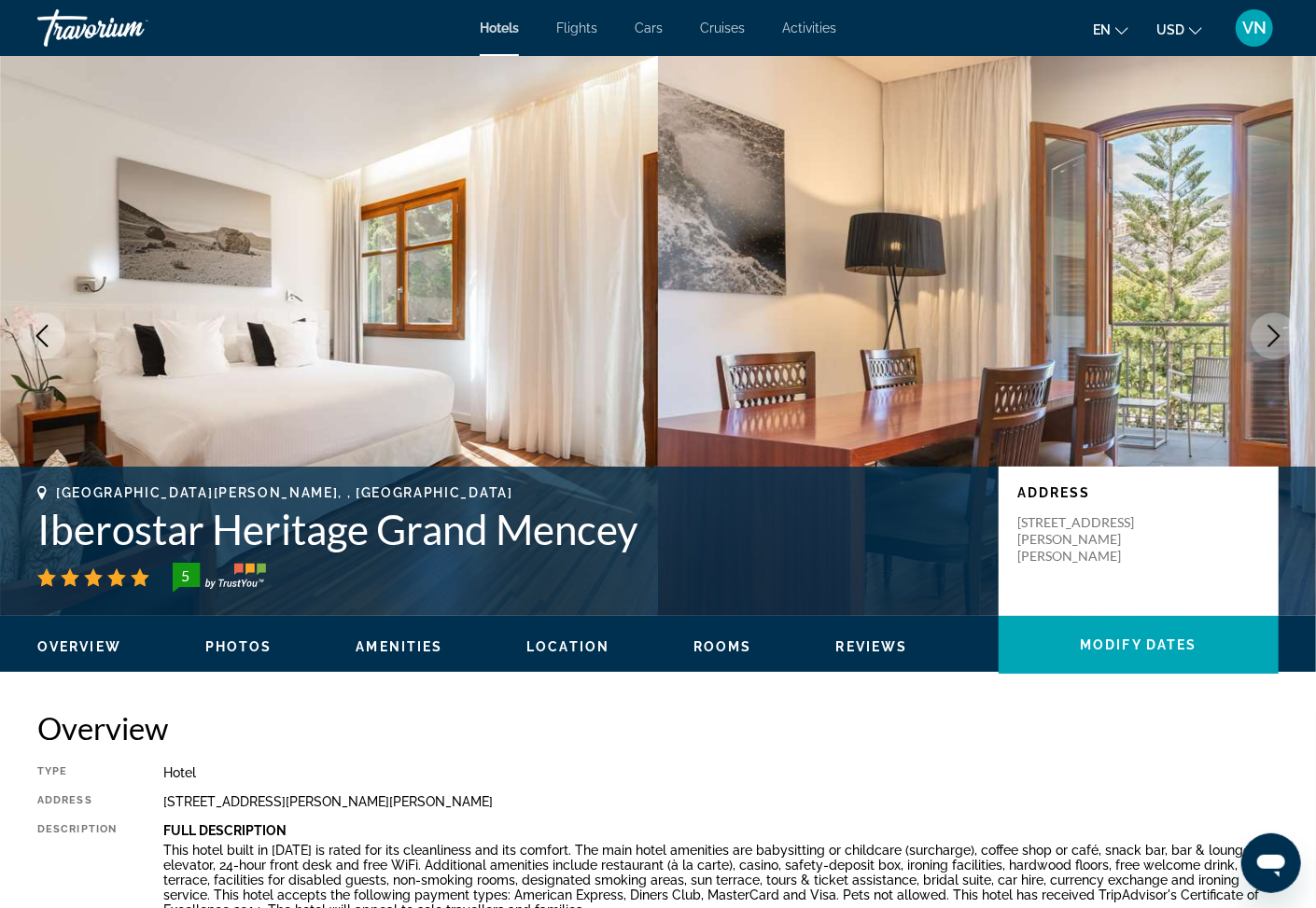
click at [1276, 334] on icon "Next image" at bounding box center [1274, 335] width 23 height 23
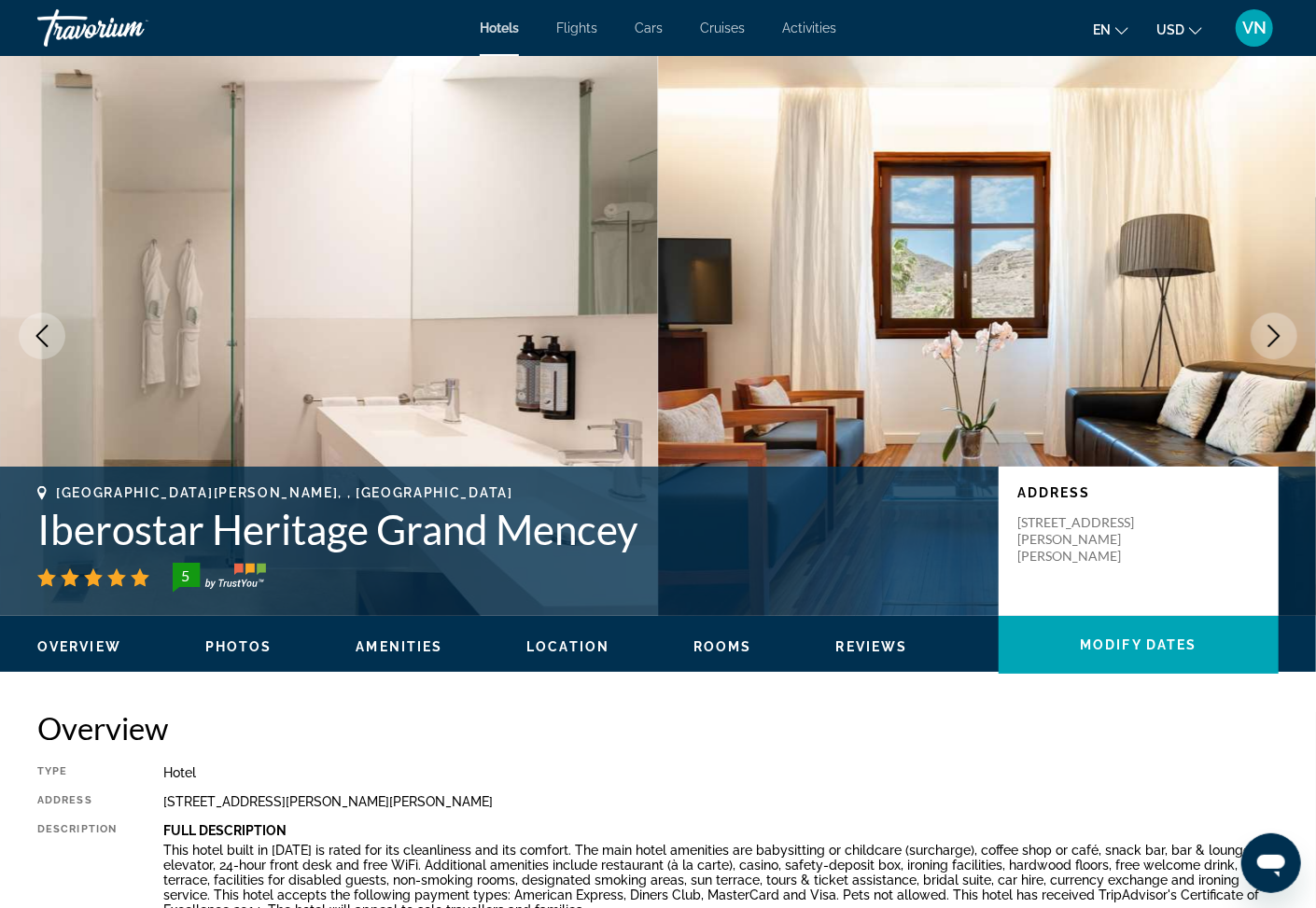
click at [1276, 334] on icon "Next image" at bounding box center [1274, 335] width 23 height 23
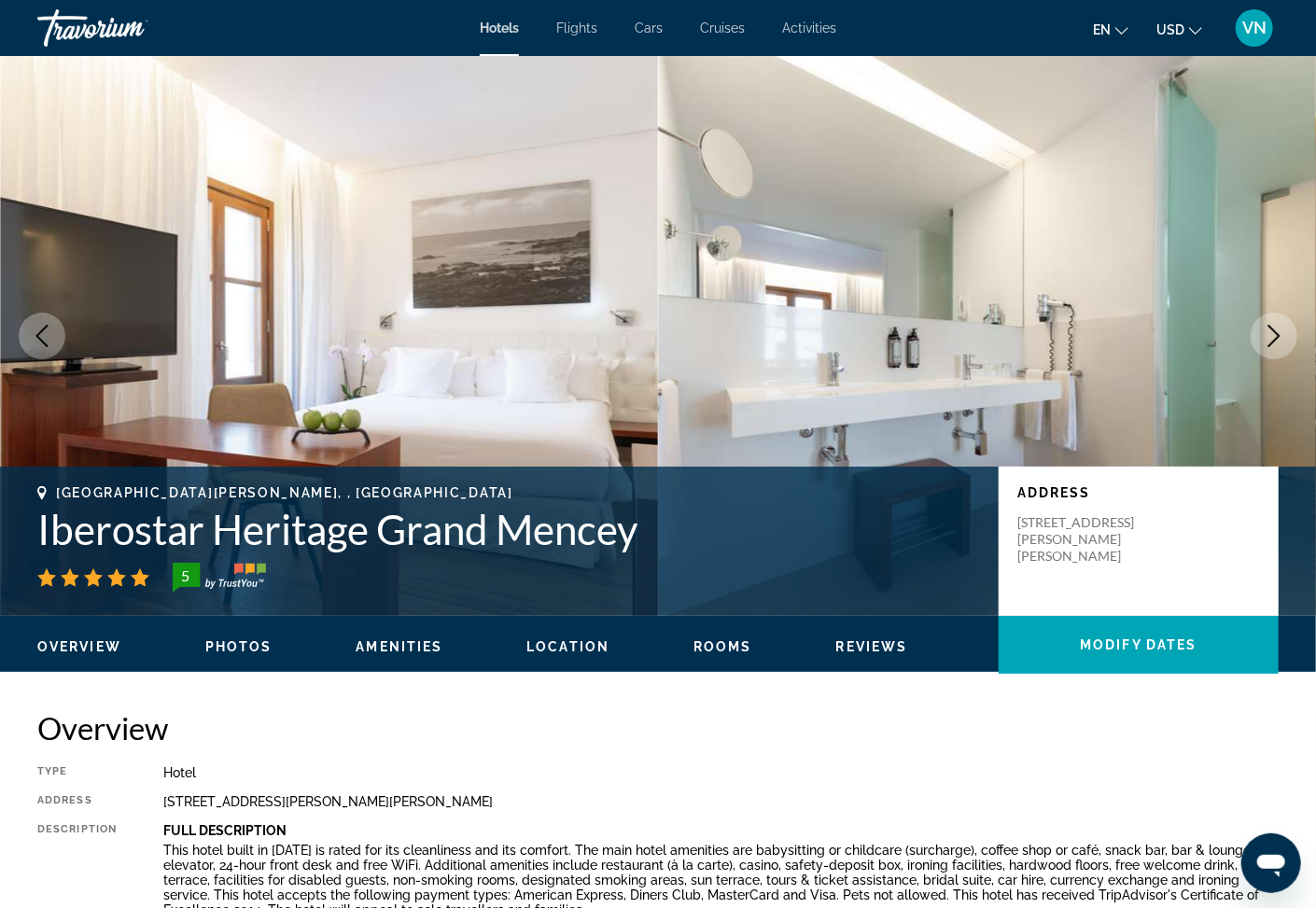
click at [1276, 334] on icon "Next image" at bounding box center [1274, 335] width 23 height 23
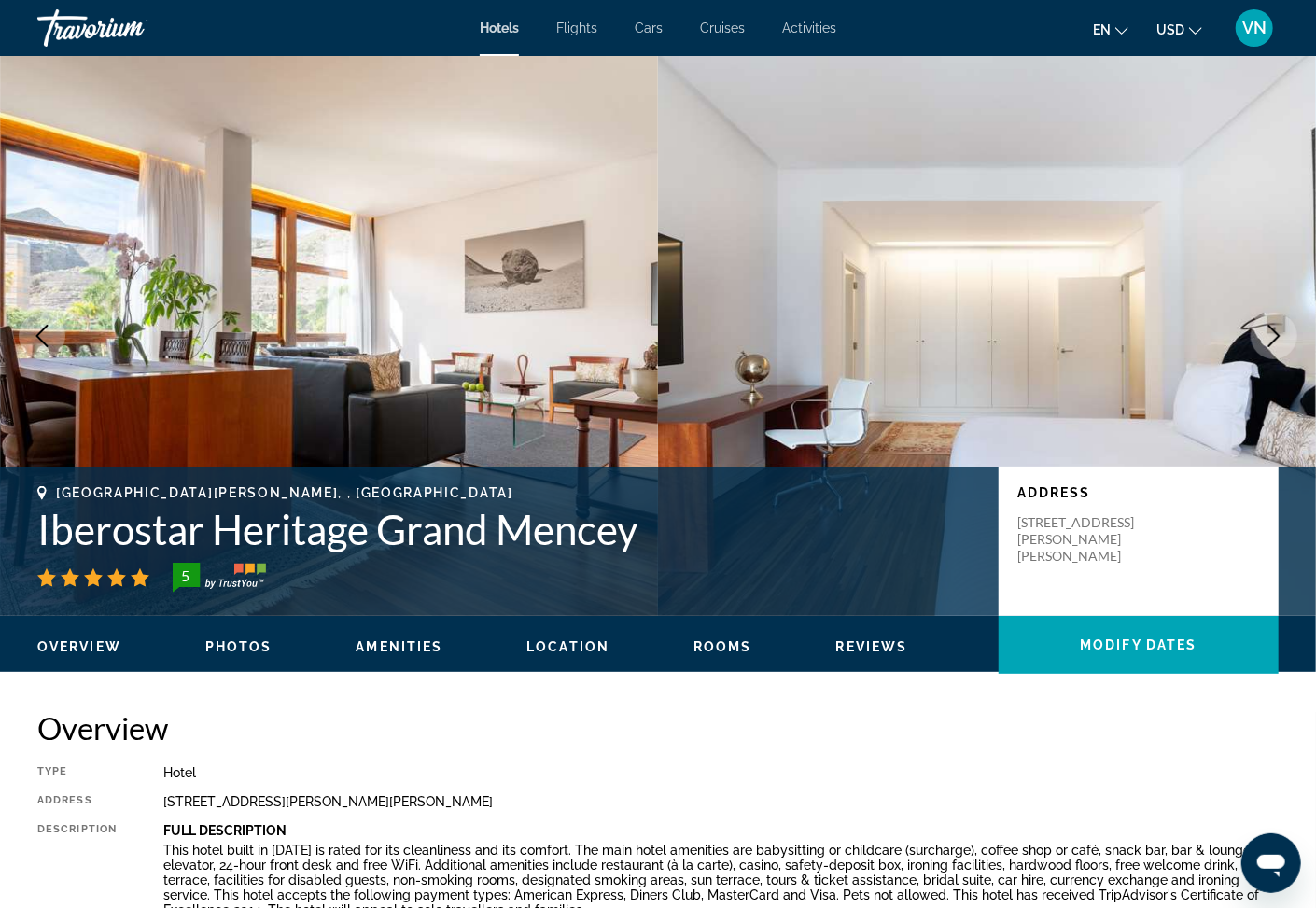
click at [1276, 334] on icon "Next image" at bounding box center [1274, 335] width 23 height 23
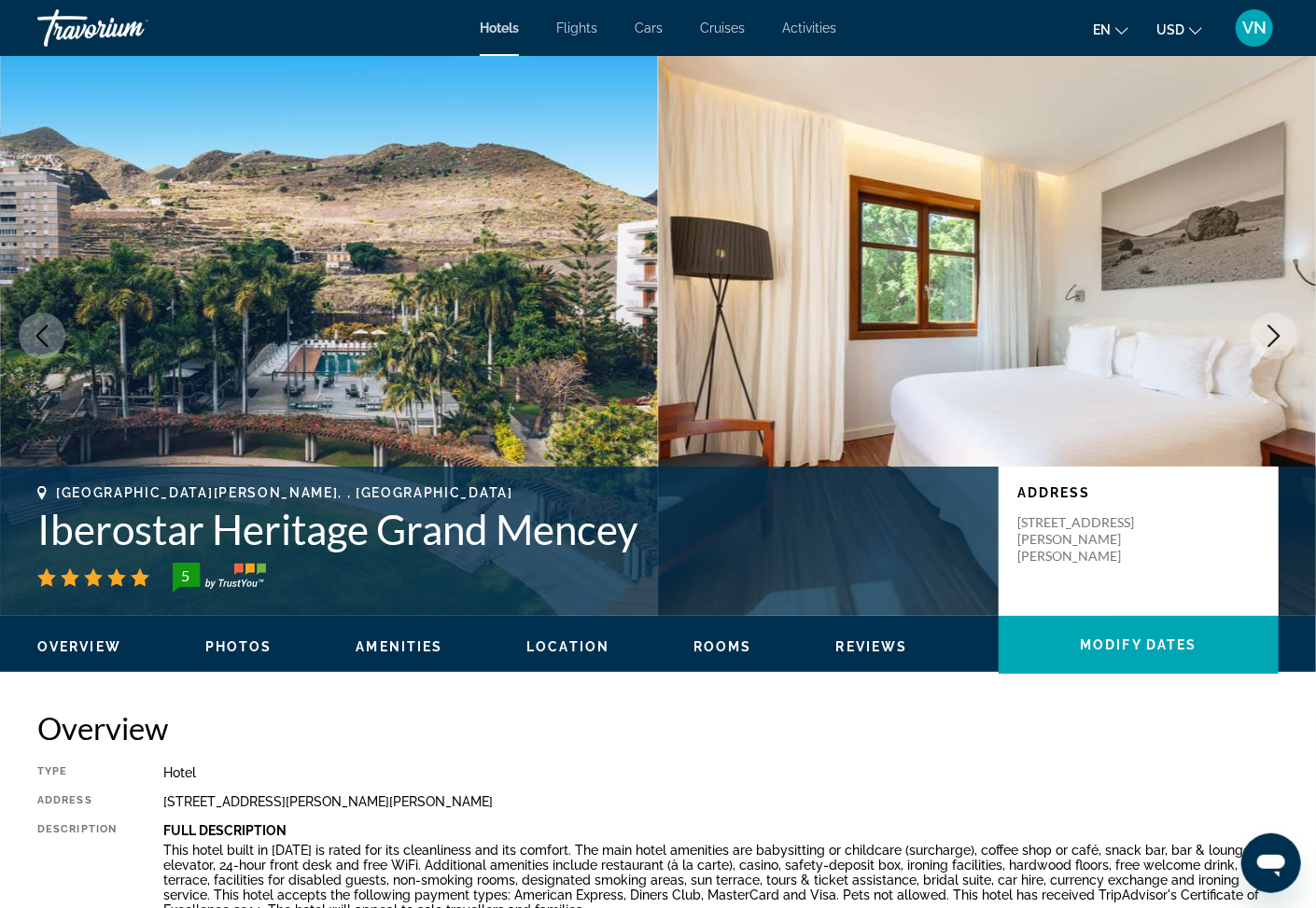
click at [1274, 337] on icon "Next image" at bounding box center [1274, 335] width 23 height 23
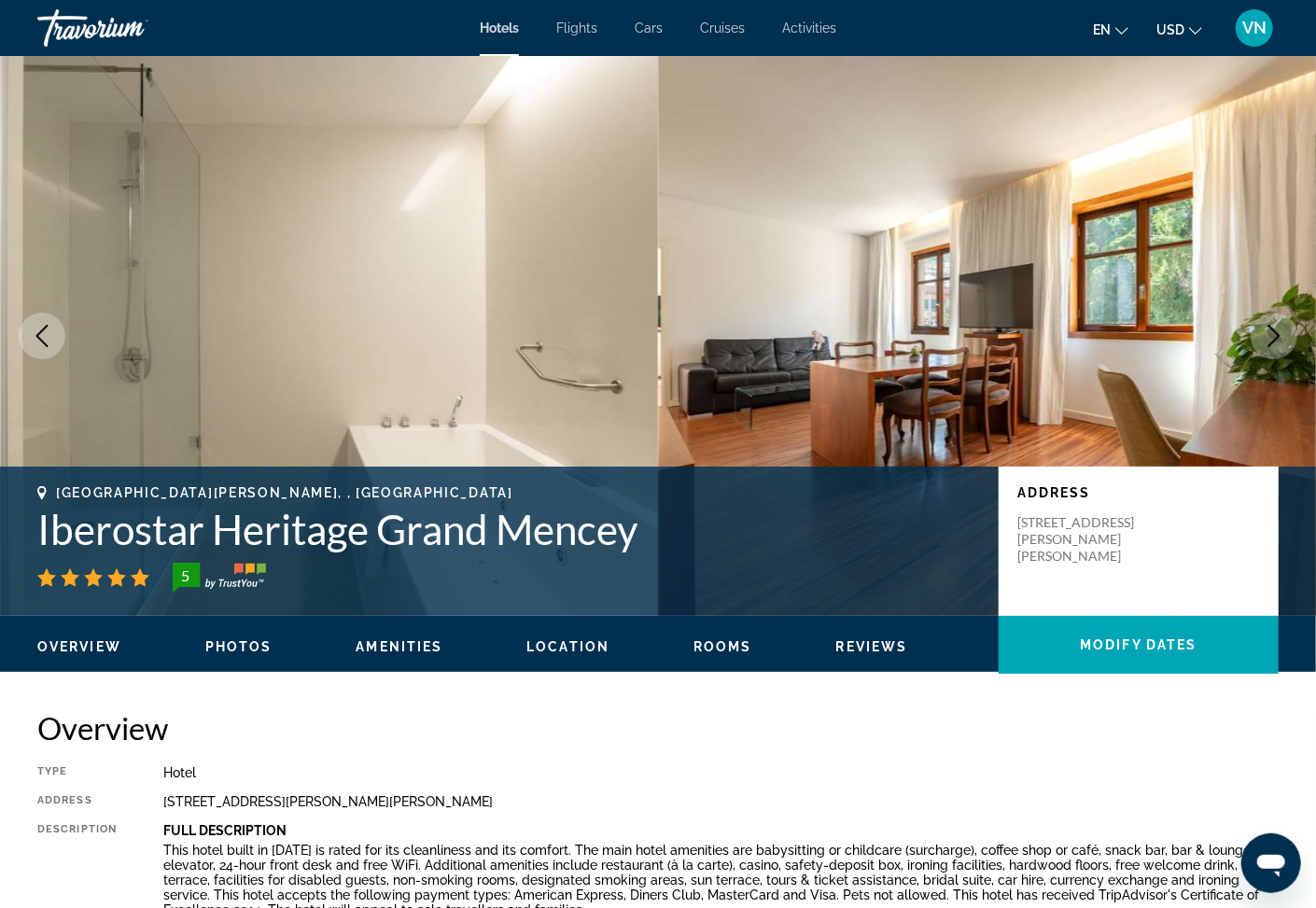
click at [1274, 337] on icon "Next image" at bounding box center [1274, 335] width 23 height 23
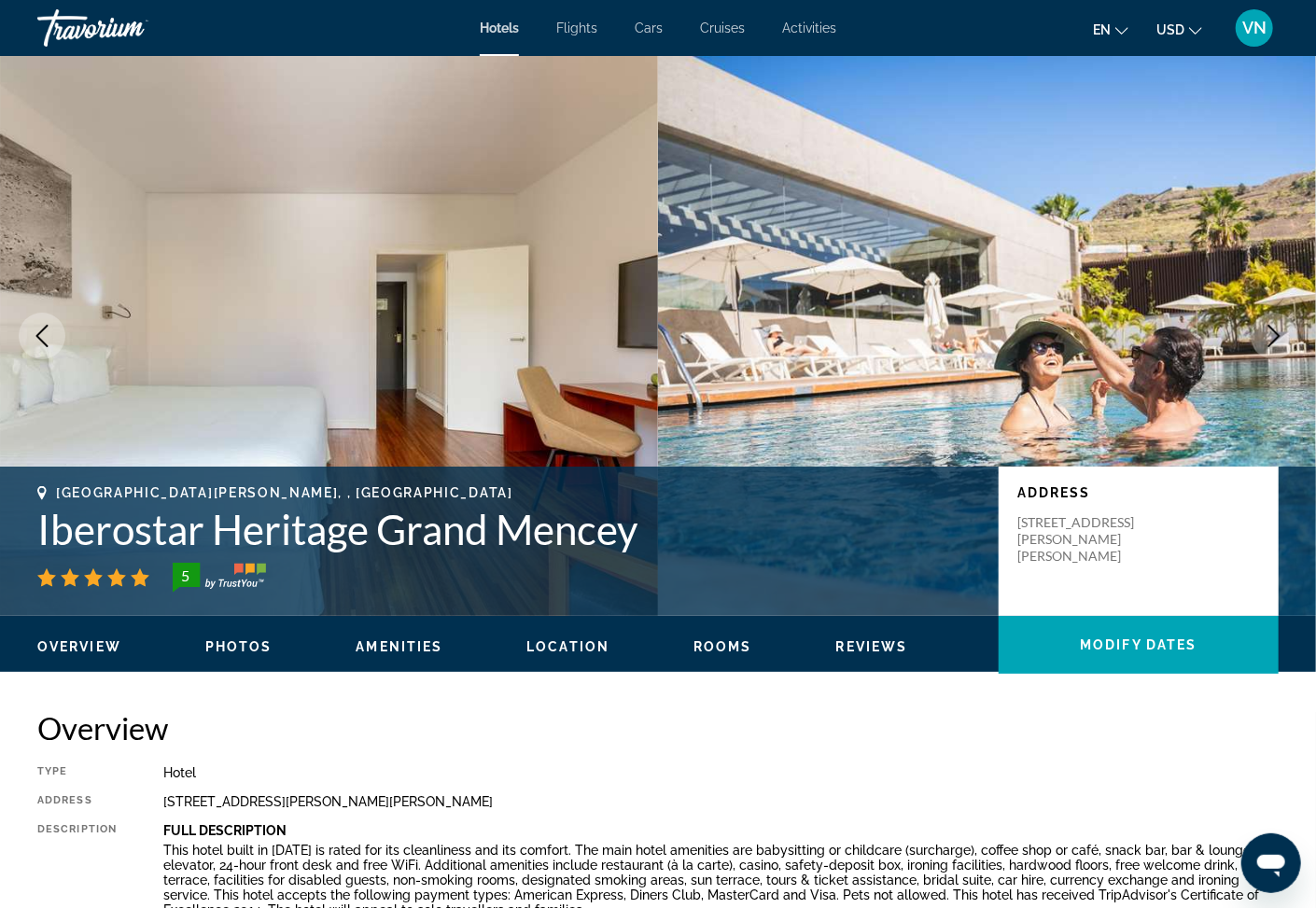
click at [1274, 337] on icon "Next image" at bounding box center [1274, 335] width 23 height 23
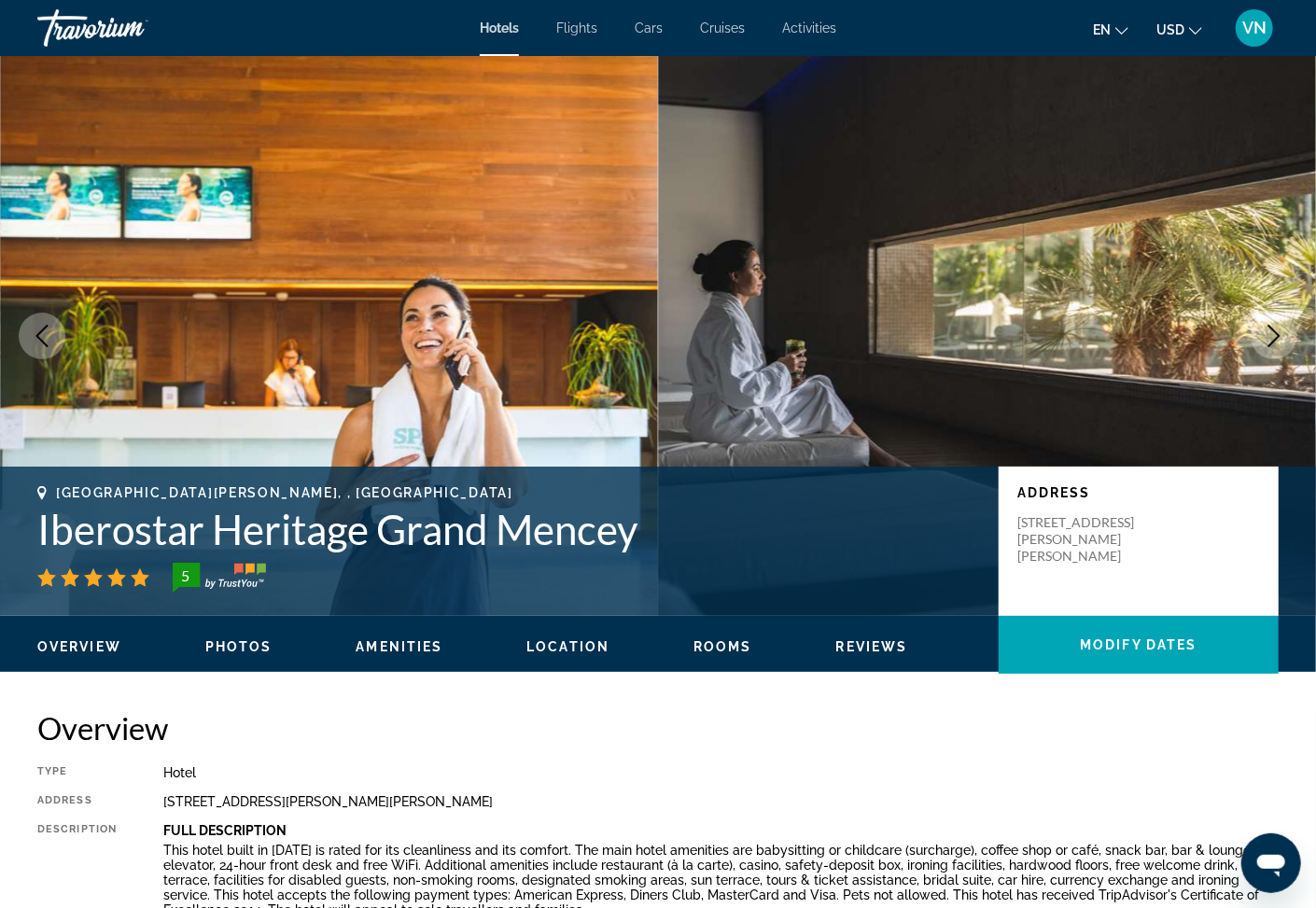
click at [1274, 337] on icon "Next image" at bounding box center [1274, 335] width 23 height 23
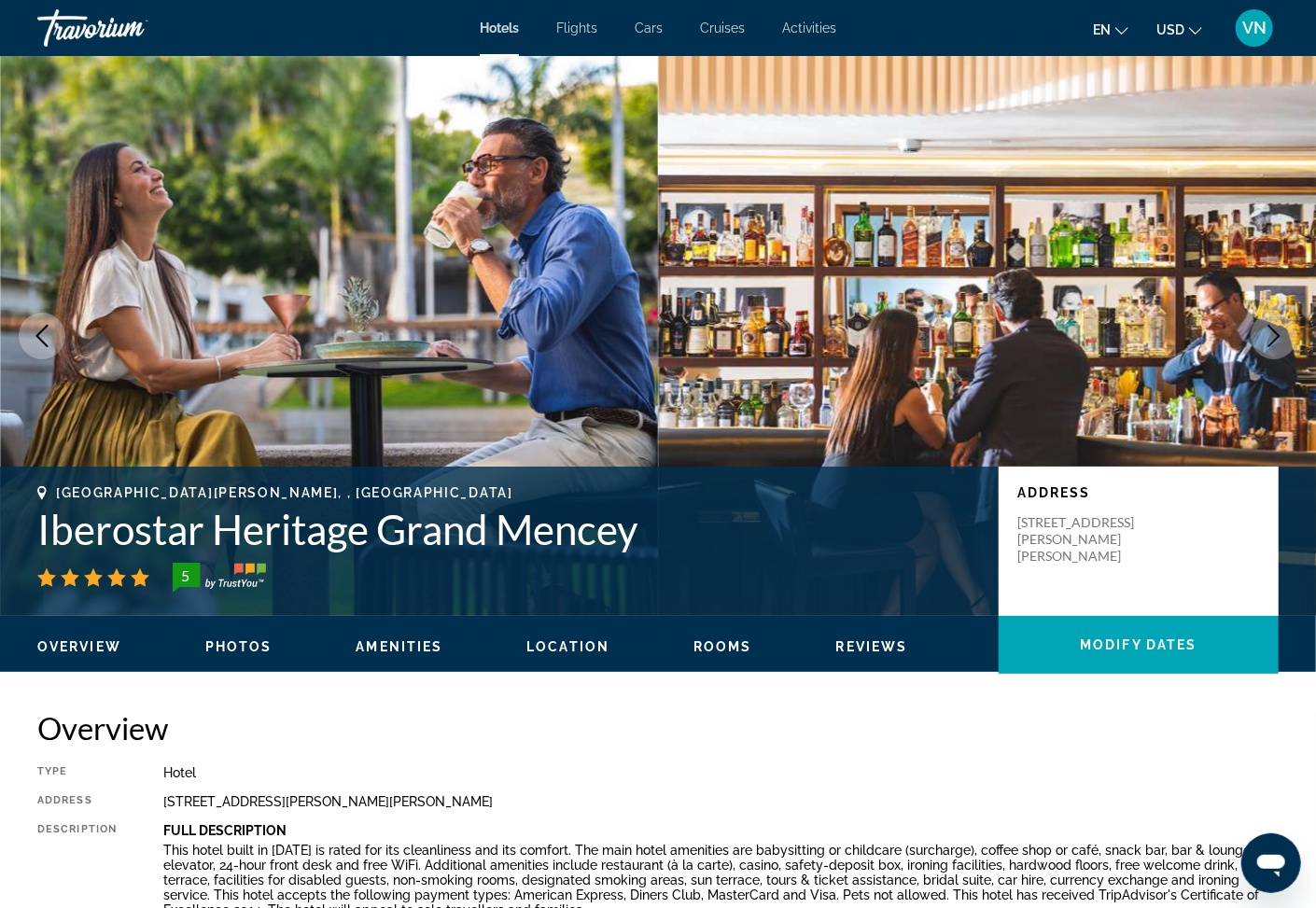
click at [1274, 337] on icon "Next image" at bounding box center [1274, 335] width 23 height 23
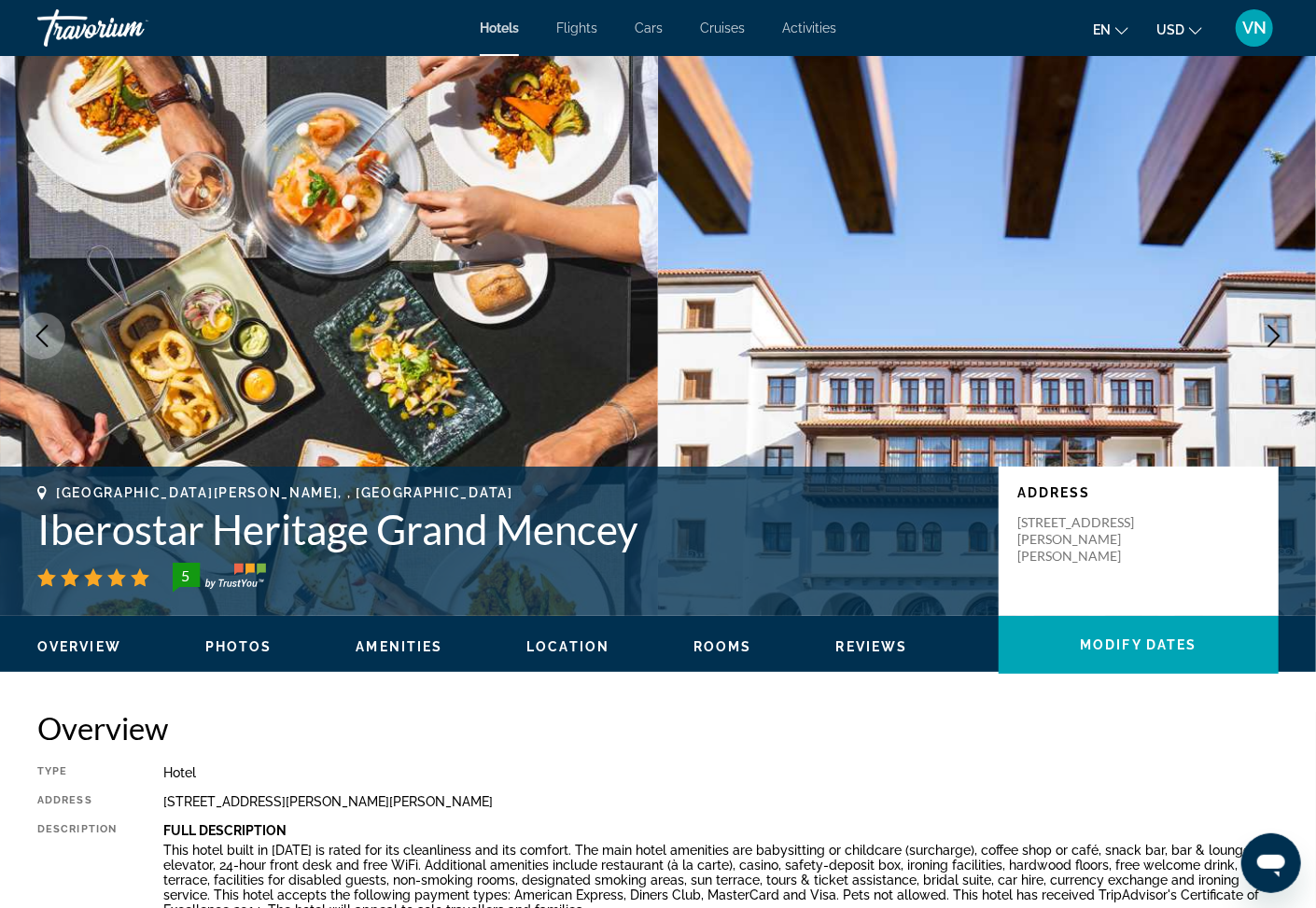
click at [1274, 337] on icon "Next image" at bounding box center [1274, 335] width 23 height 23
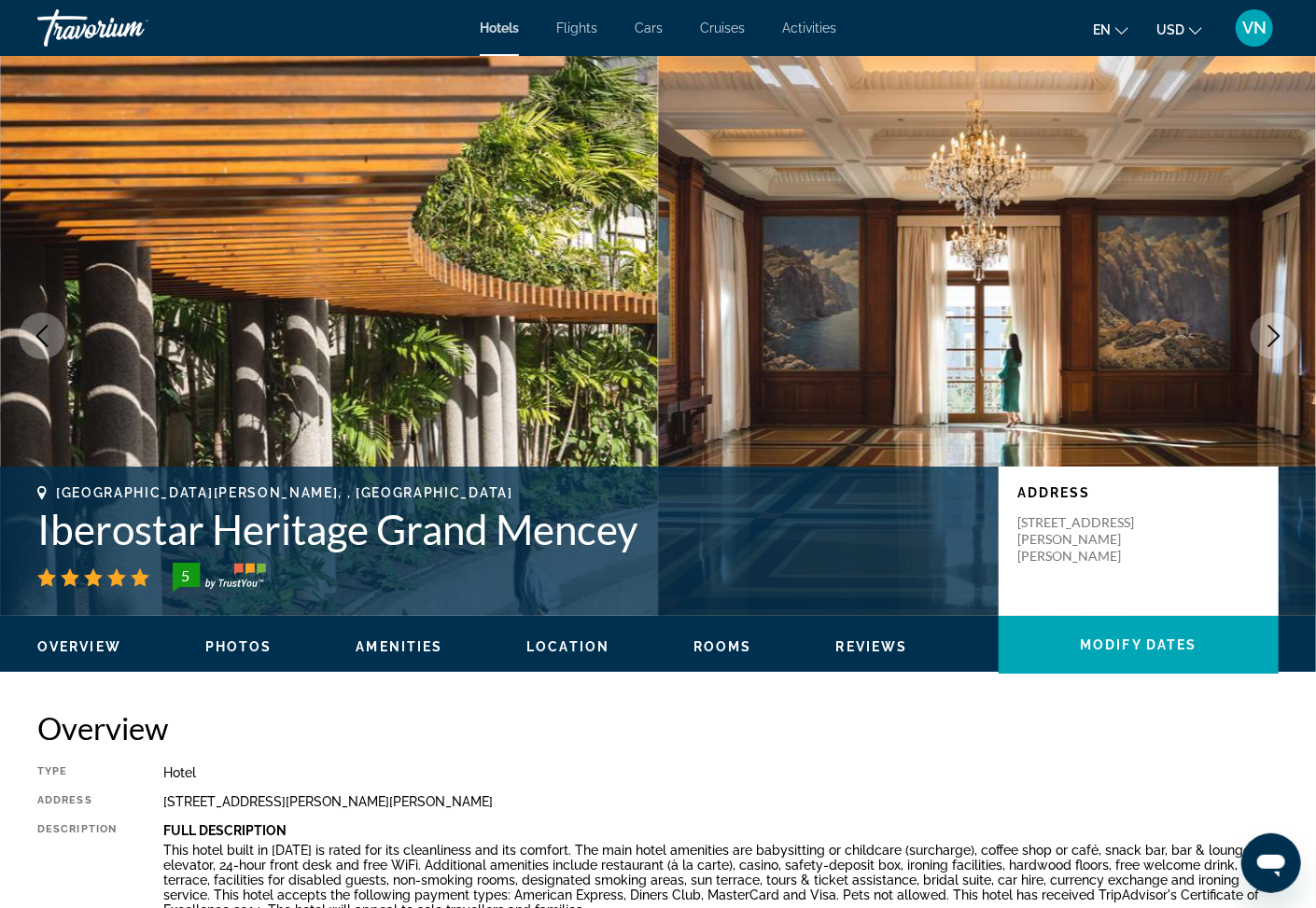
click at [1274, 337] on icon "Next image" at bounding box center [1274, 335] width 23 height 23
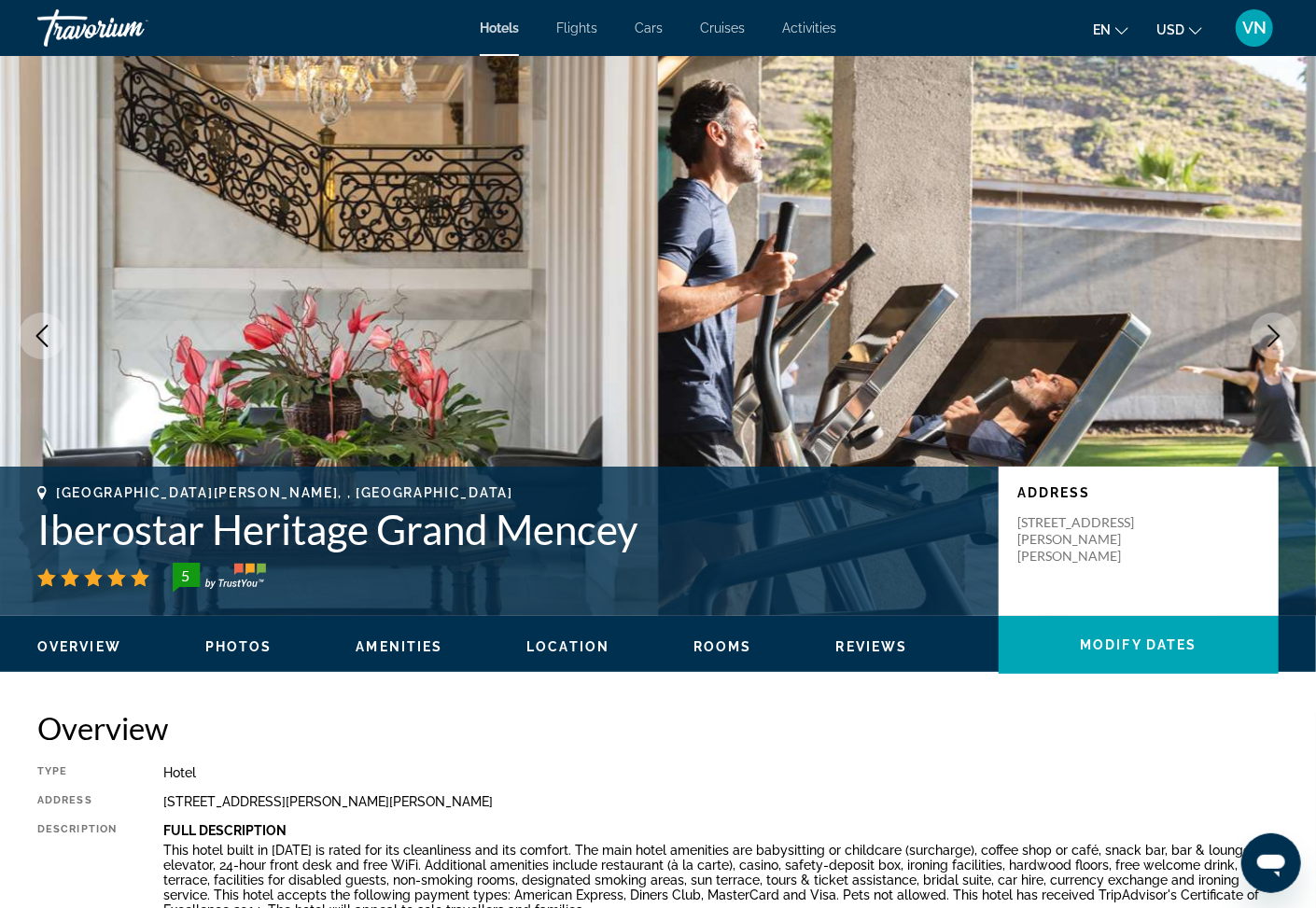
click at [1274, 337] on icon "Next image" at bounding box center [1274, 335] width 23 height 23
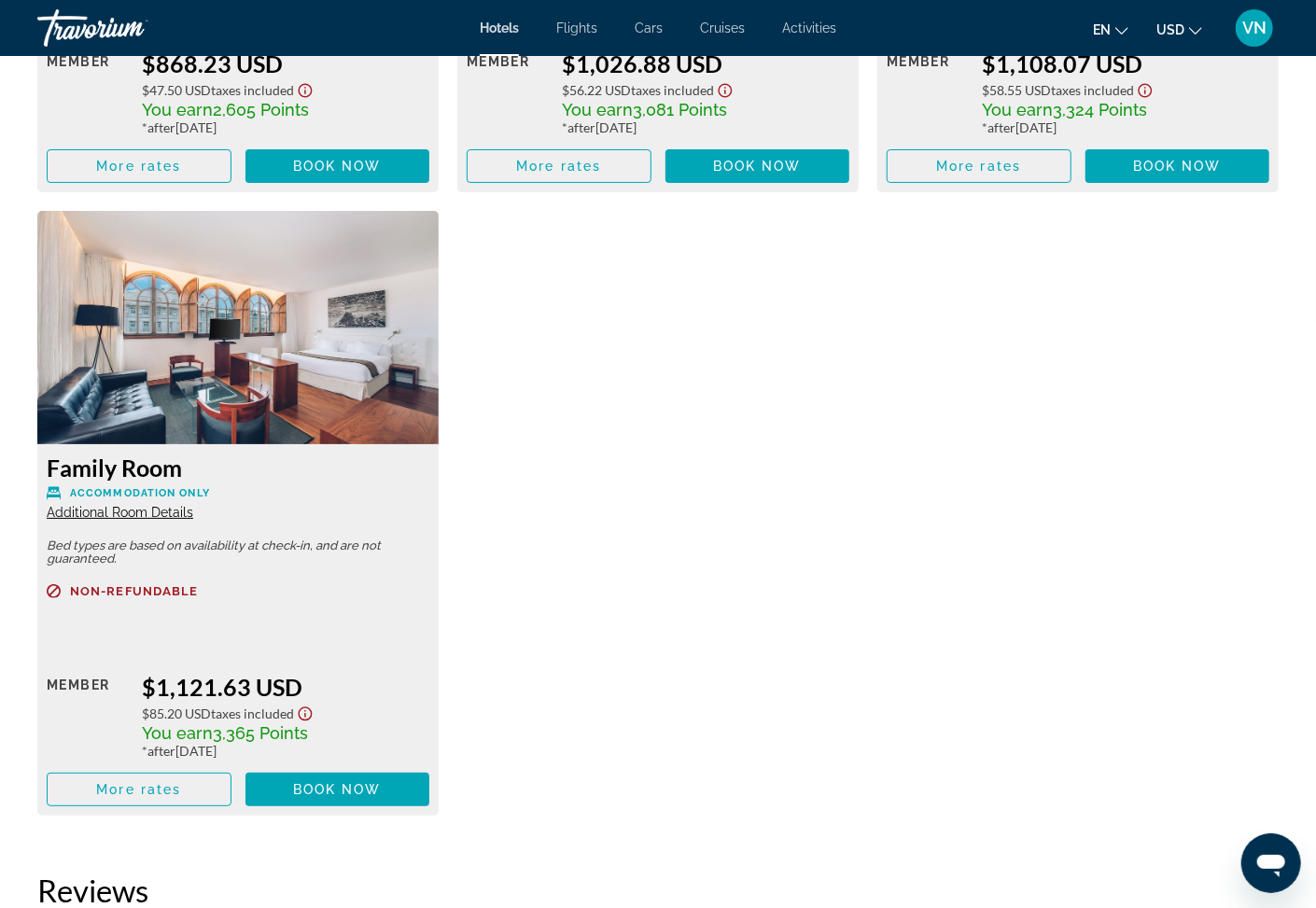
scroll to position [3701, 0]
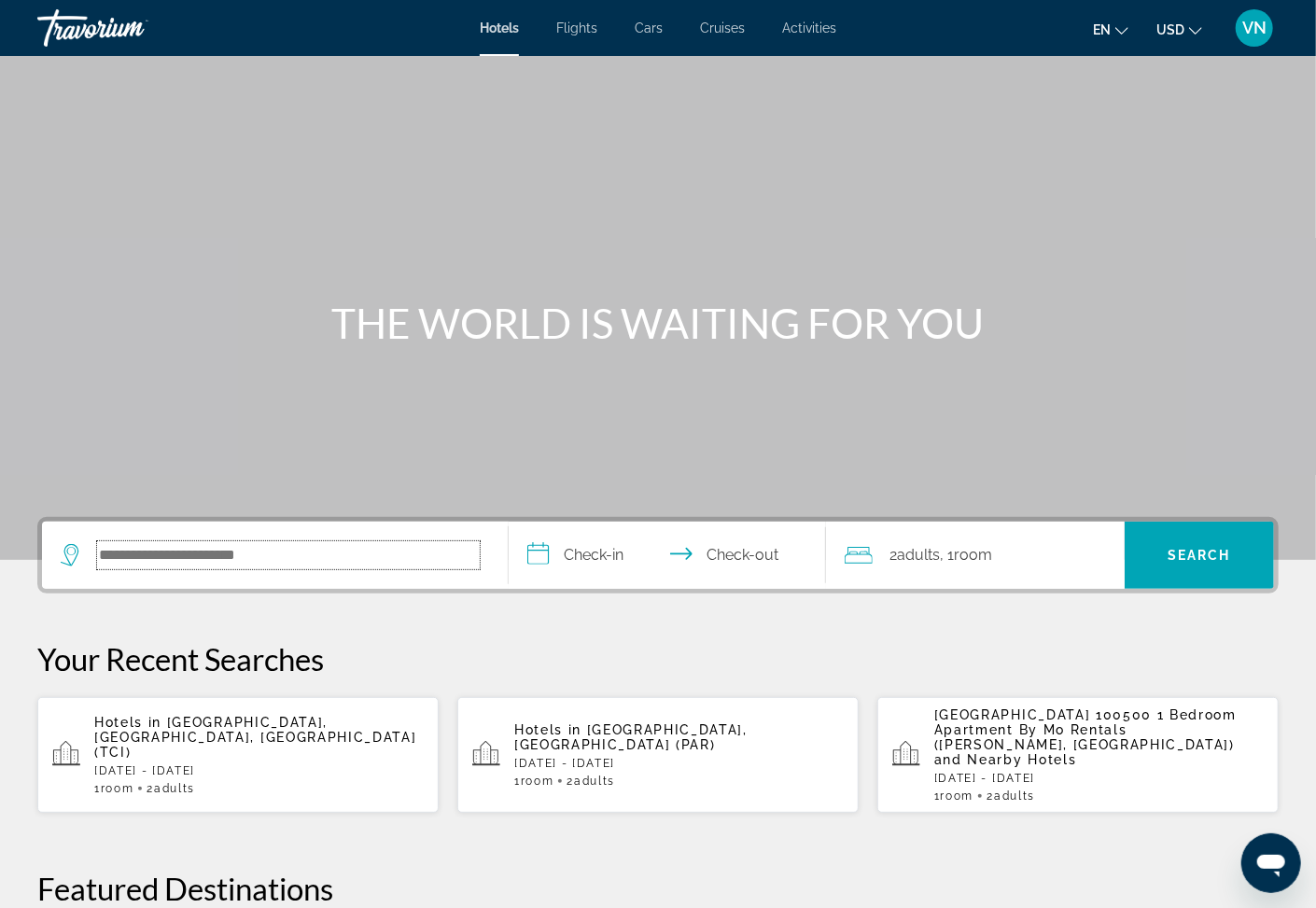
click at [117, 554] on input "Search hotel destination" at bounding box center [288, 555] width 383 height 28
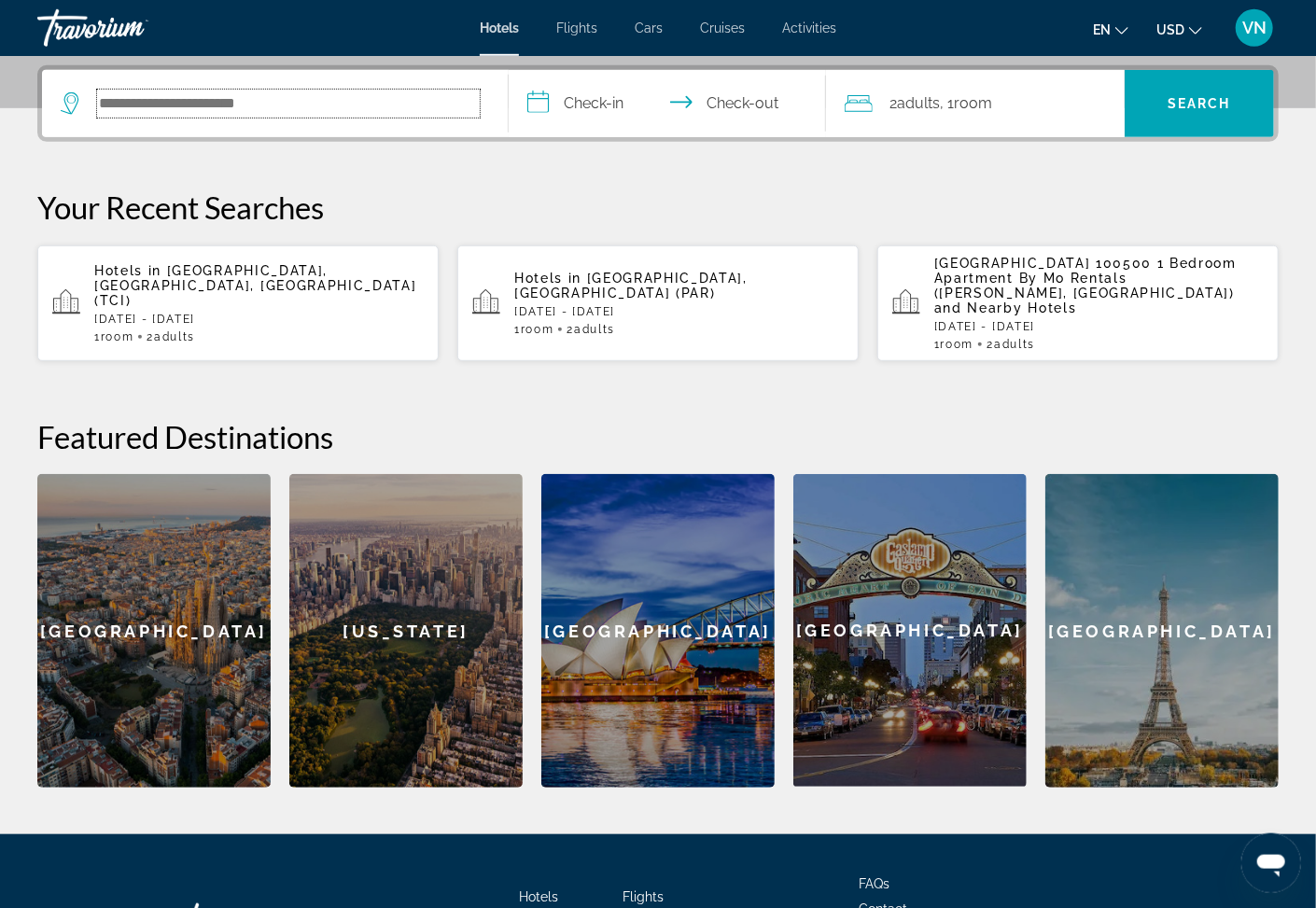
scroll to position [454, 0]
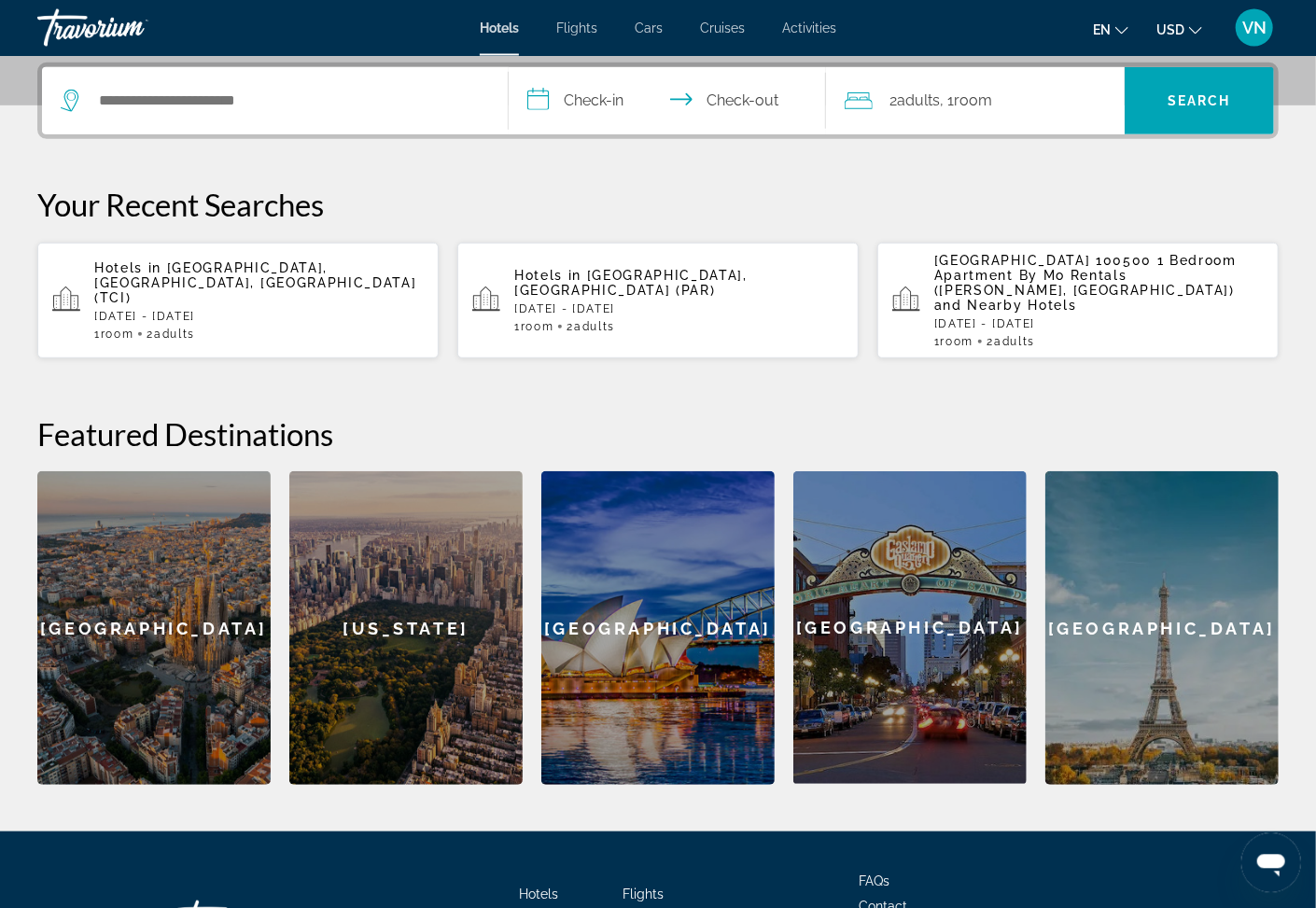
click at [615, 272] on span "[GEOGRAPHIC_DATA], [GEOGRAPHIC_DATA] (PAR)" at bounding box center [631, 283] width 234 height 30
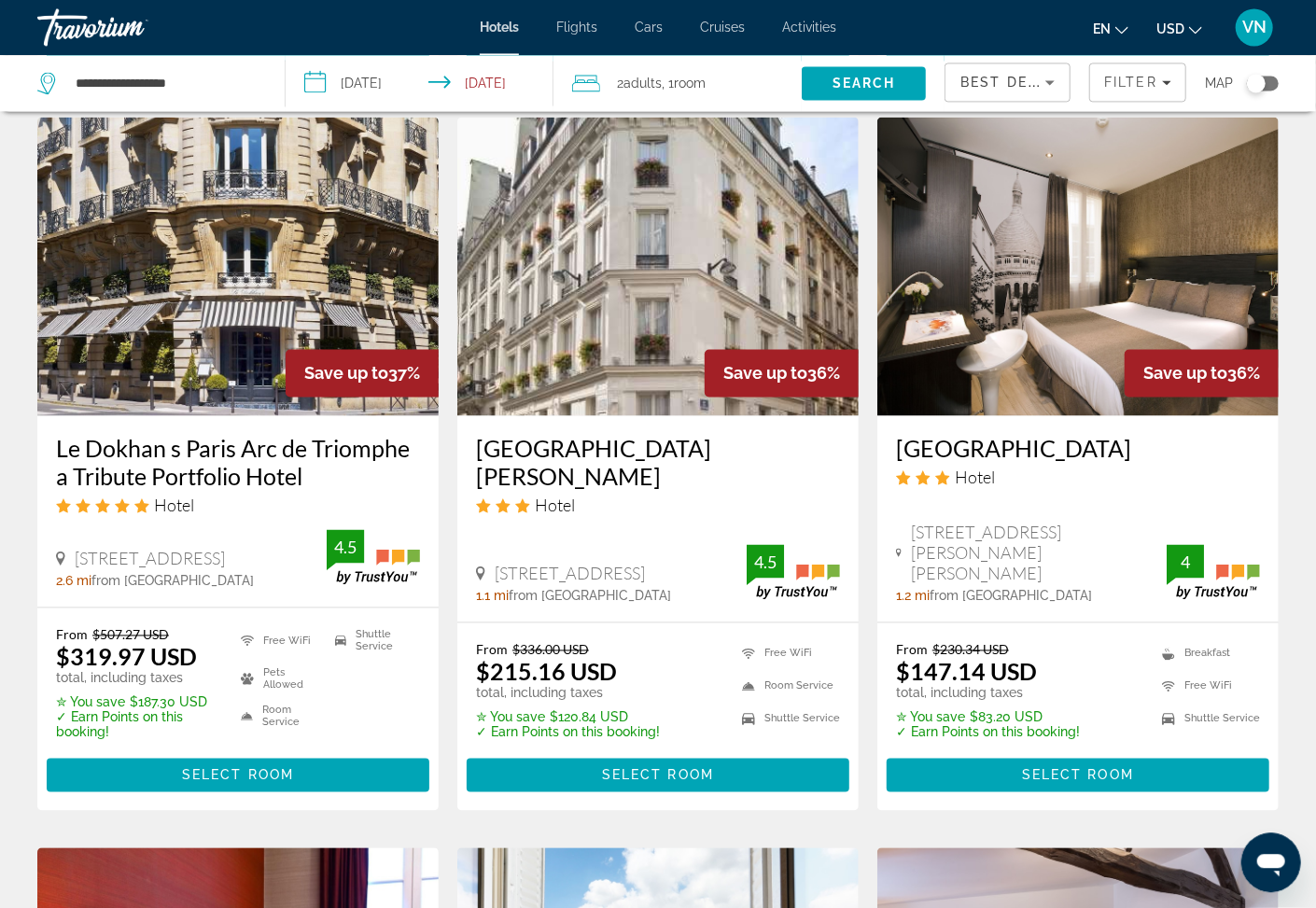
scroll to position [1500, 0]
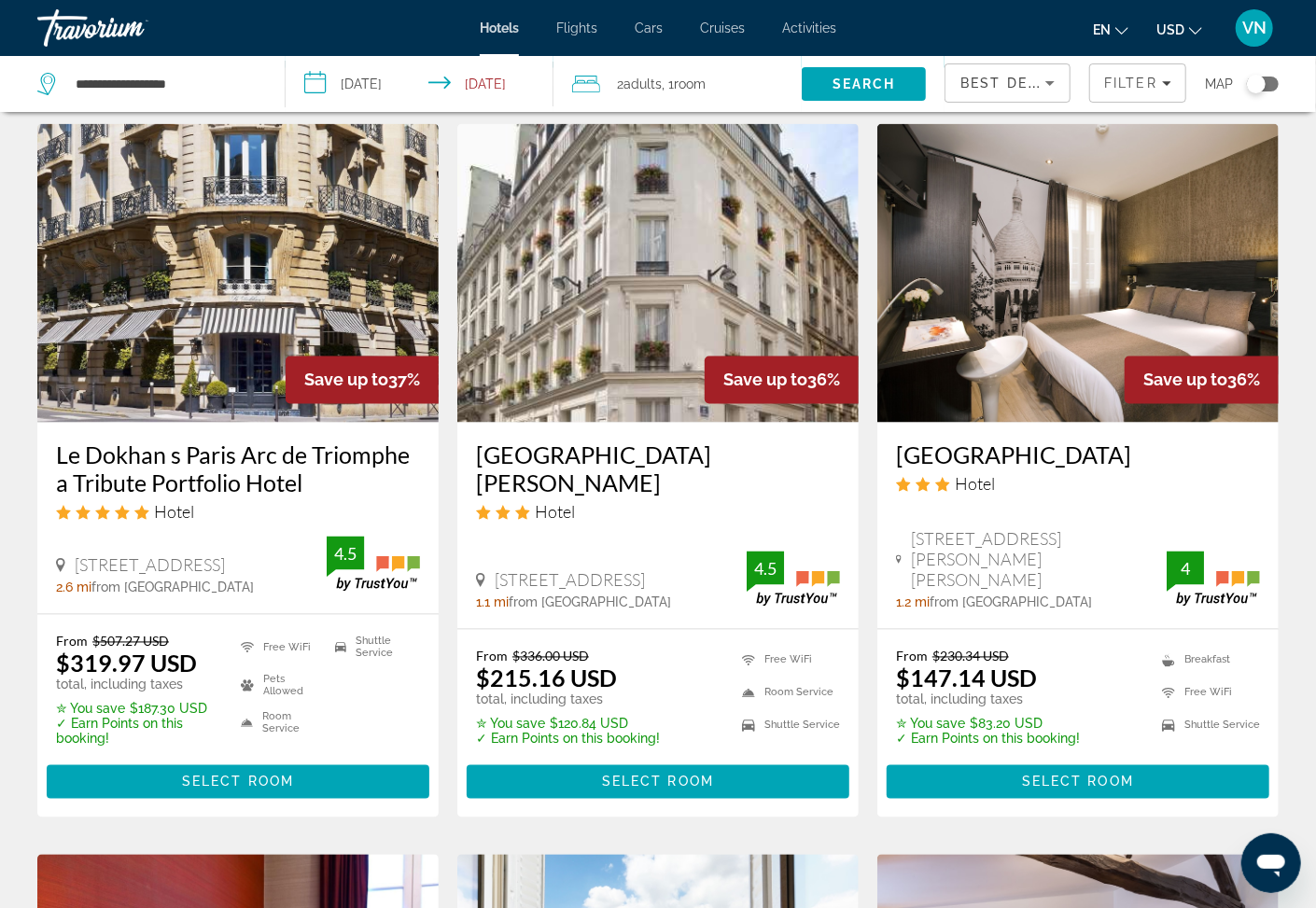
click at [587, 443] on h3 "[GEOGRAPHIC_DATA][PERSON_NAME]" at bounding box center [658, 469] width 364 height 56
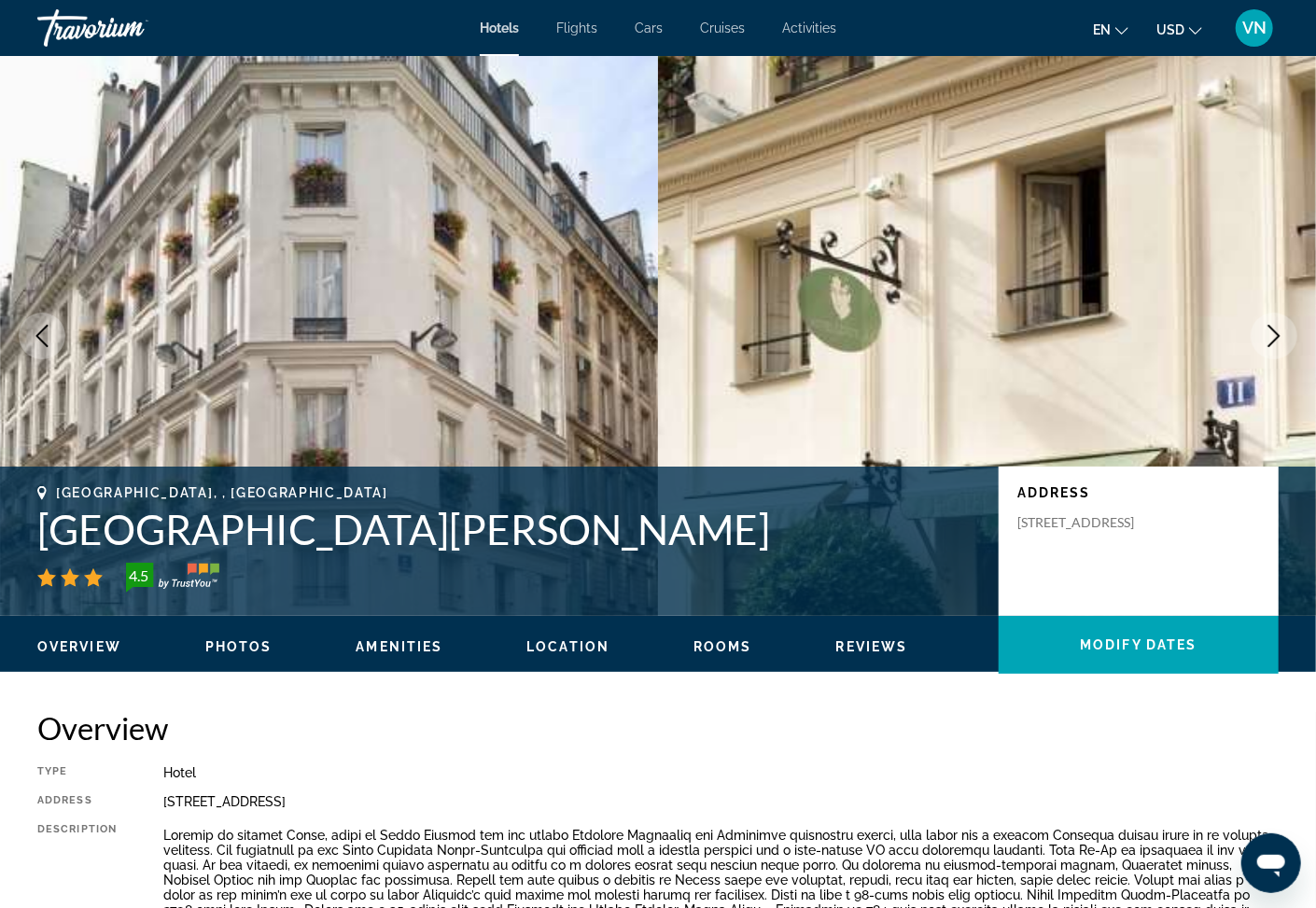
click at [1276, 339] on icon "Next image" at bounding box center [1274, 335] width 12 height 23
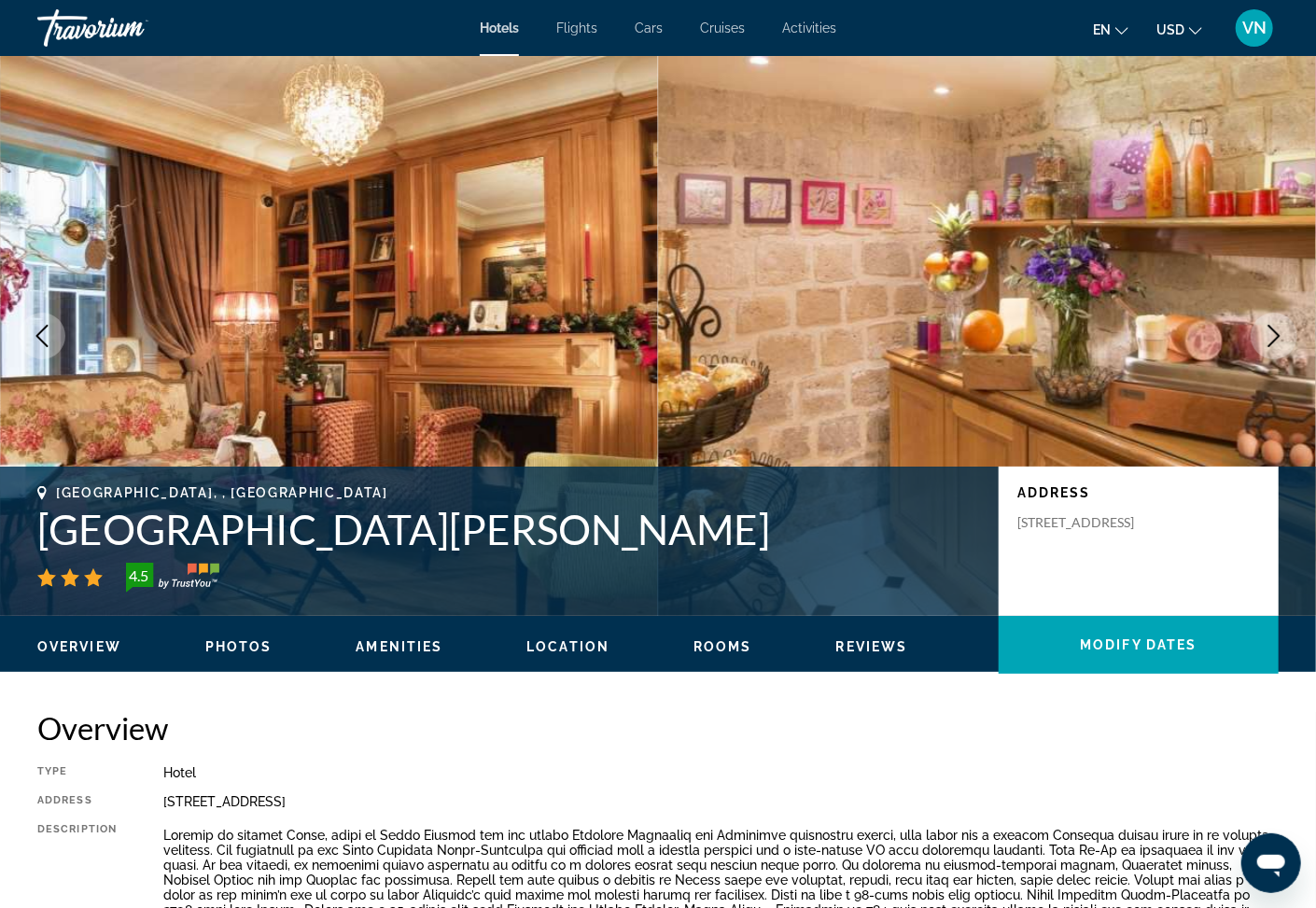
click at [1271, 332] on icon "Next image" at bounding box center [1274, 335] width 23 height 23
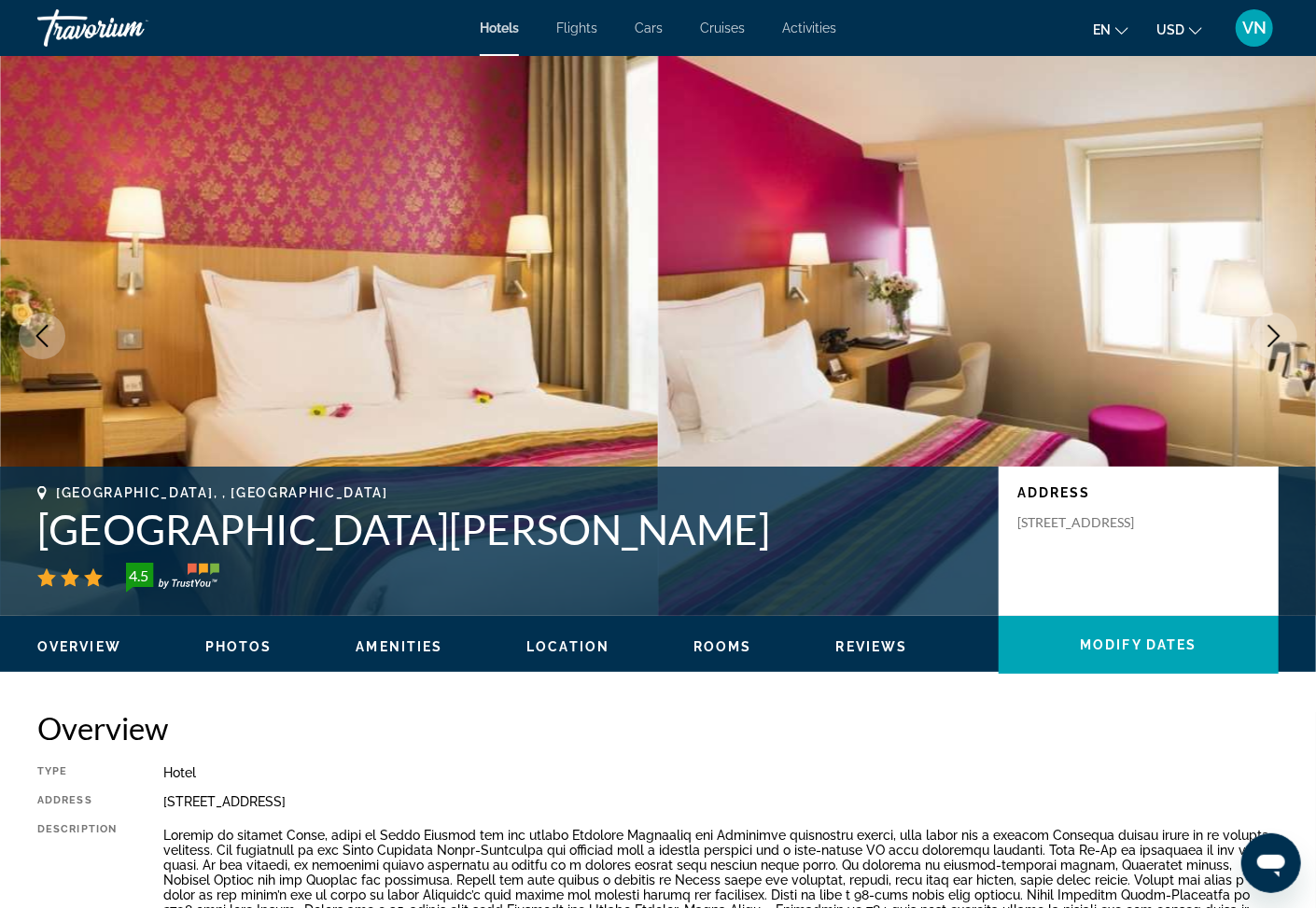
click at [1271, 333] on icon "Next image" at bounding box center [1274, 335] width 23 height 23
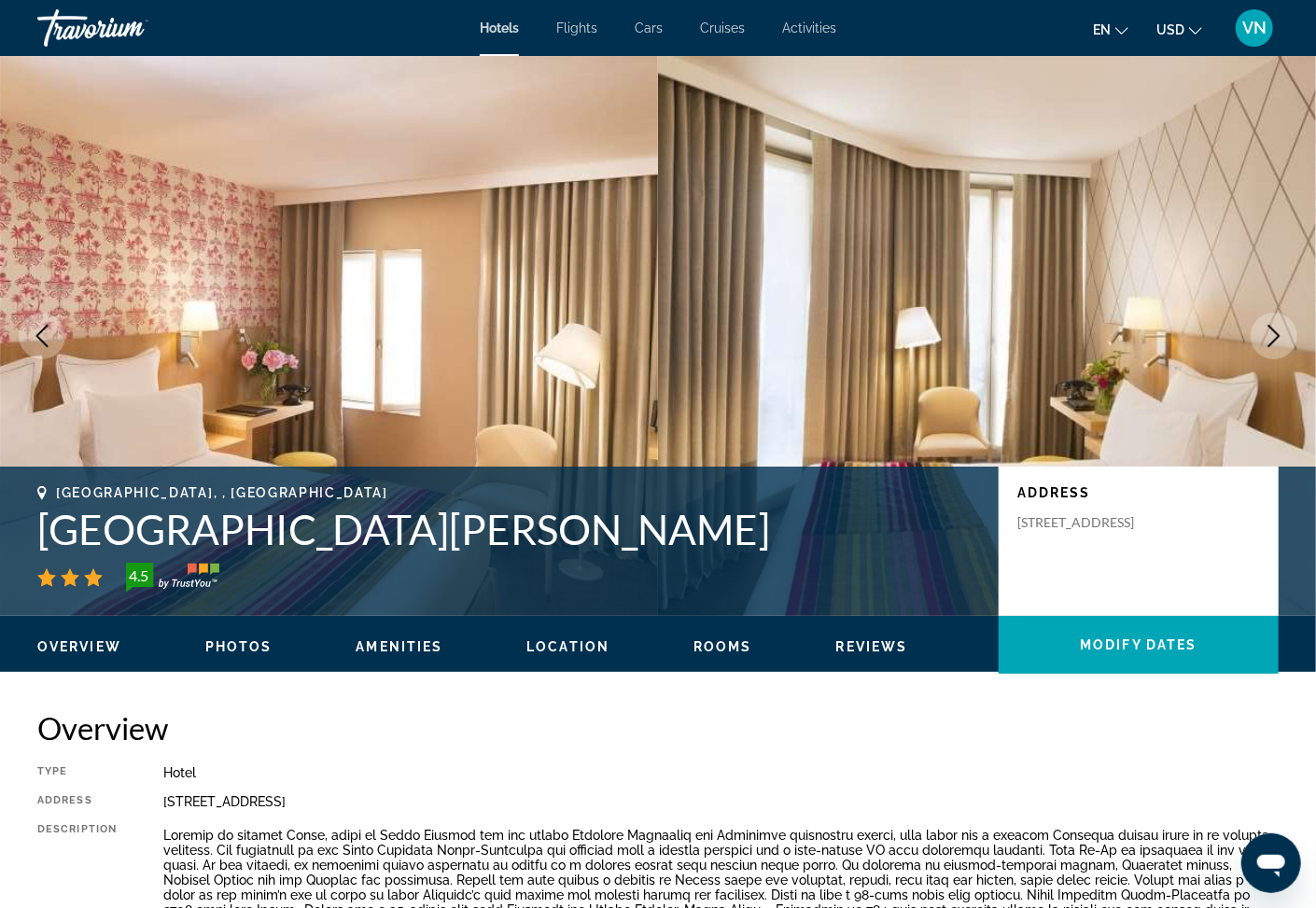
click at [1276, 328] on icon "Next image" at bounding box center [1274, 335] width 23 height 23
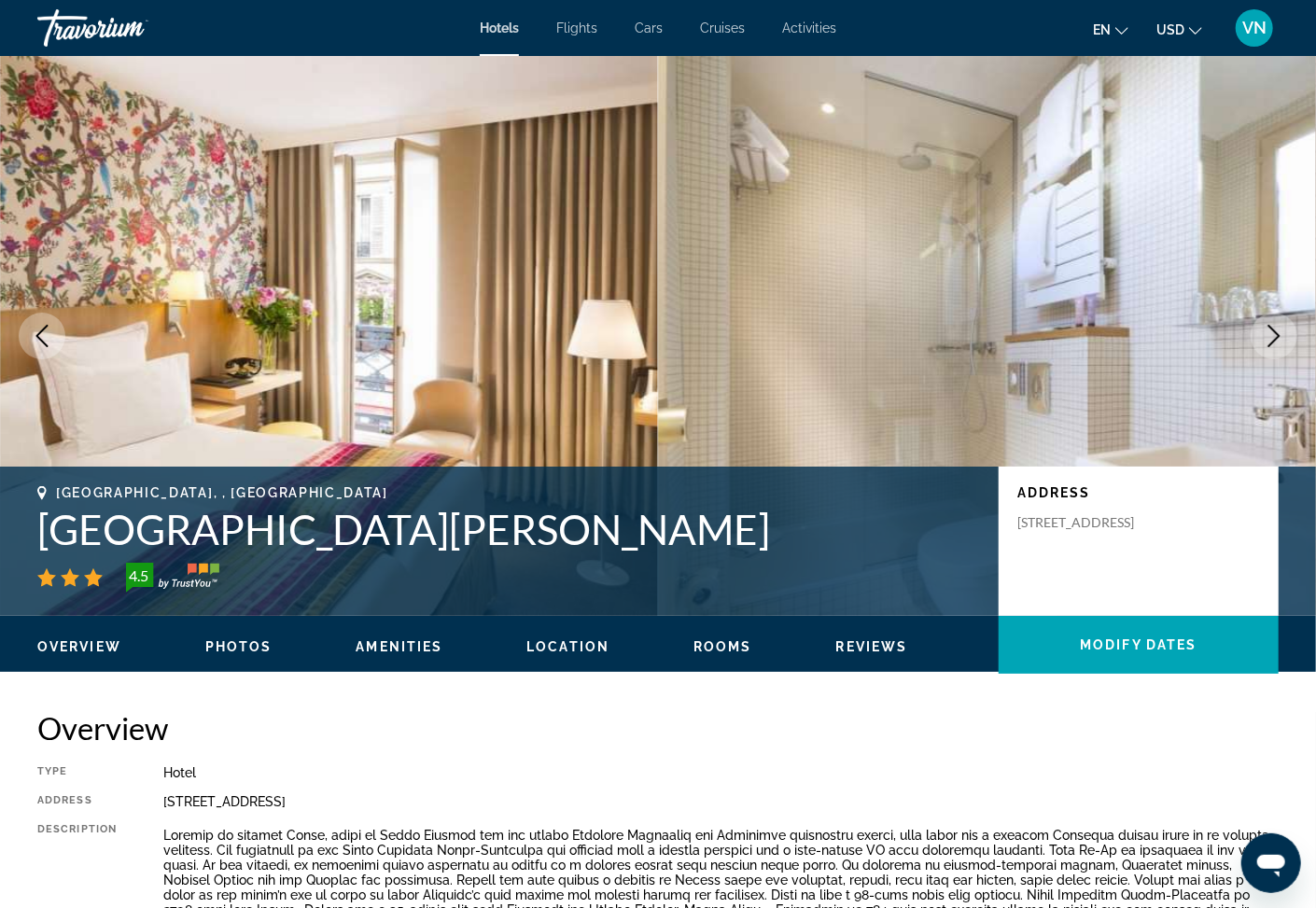
click at [1277, 334] on icon "Next image" at bounding box center [1274, 335] width 23 height 23
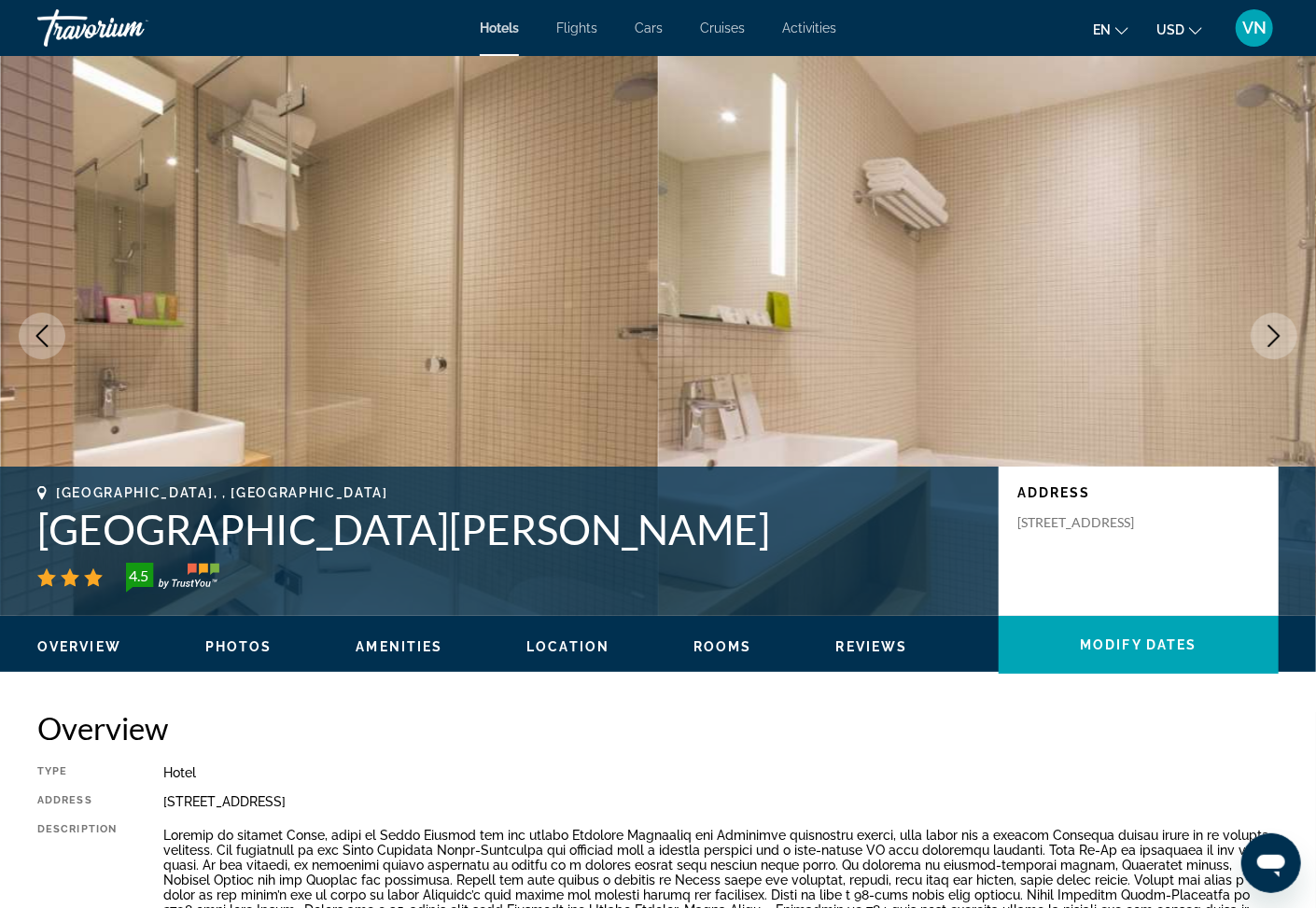
click at [1283, 338] on icon "Next image" at bounding box center [1274, 335] width 23 height 23
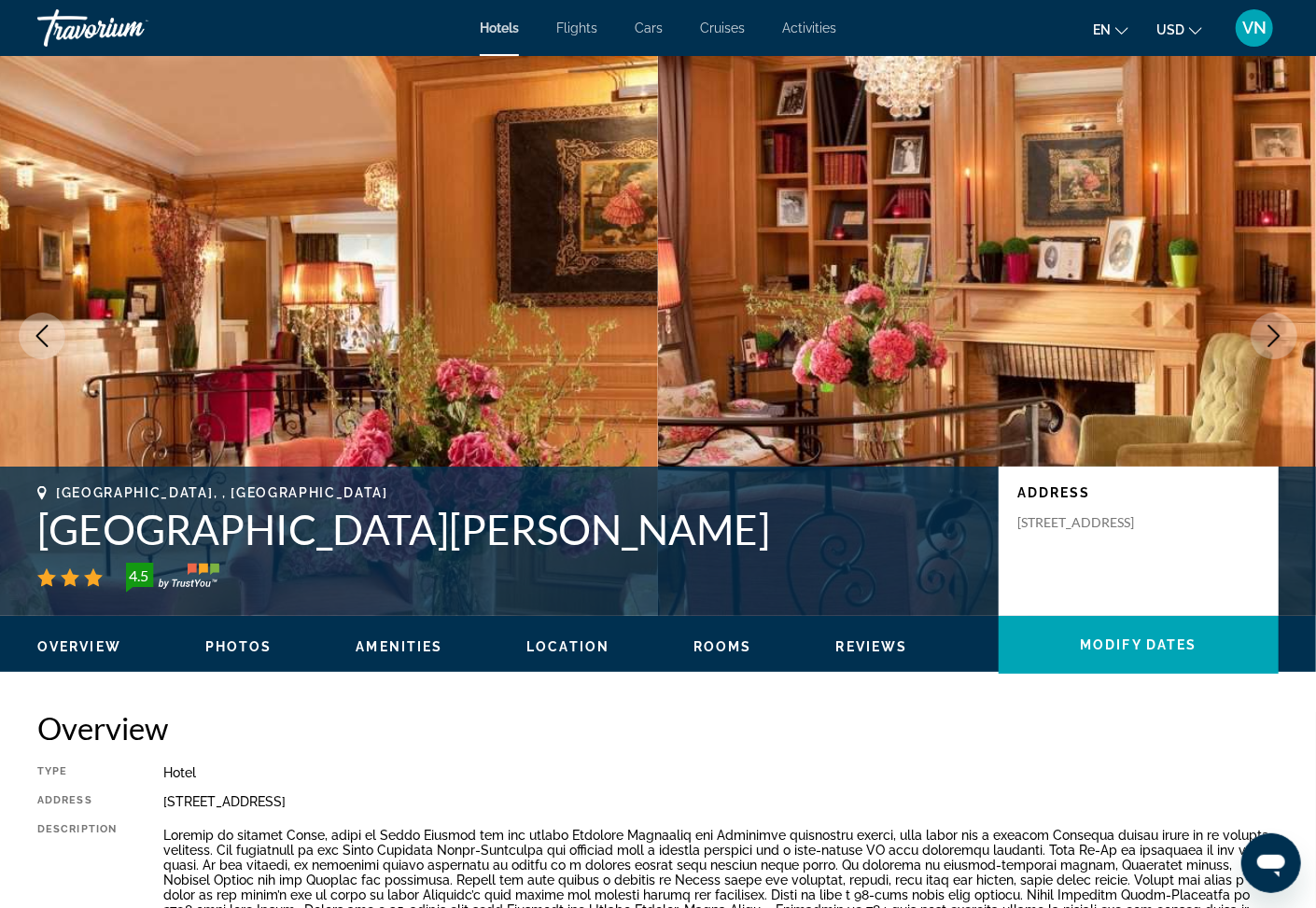
click at [1279, 337] on icon "Next image" at bounding box center [1274, 335] width 12 height 23
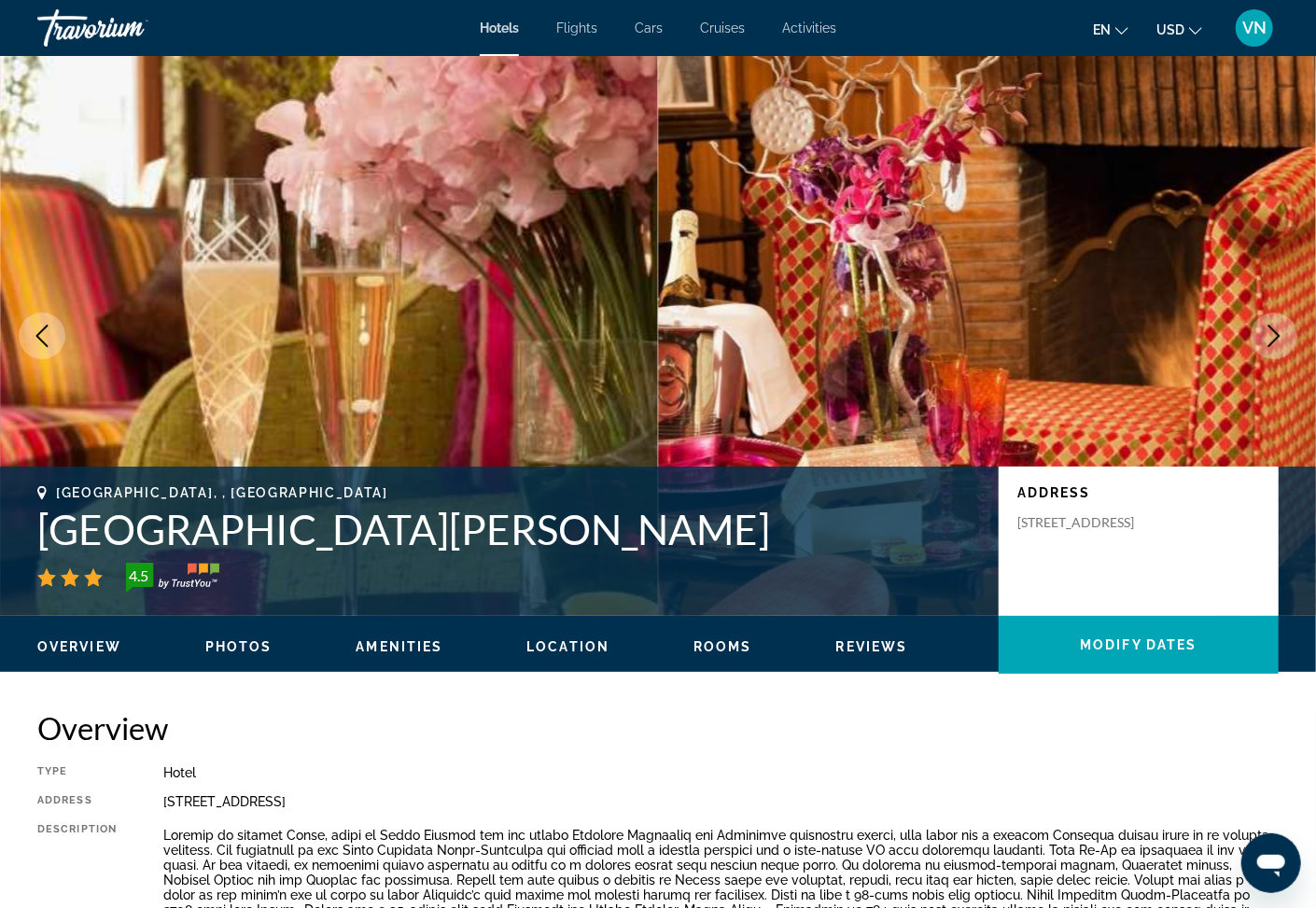
click at [1278, 336] on icon "Next image" at bounding box center [1274, 335] width 23 height 23
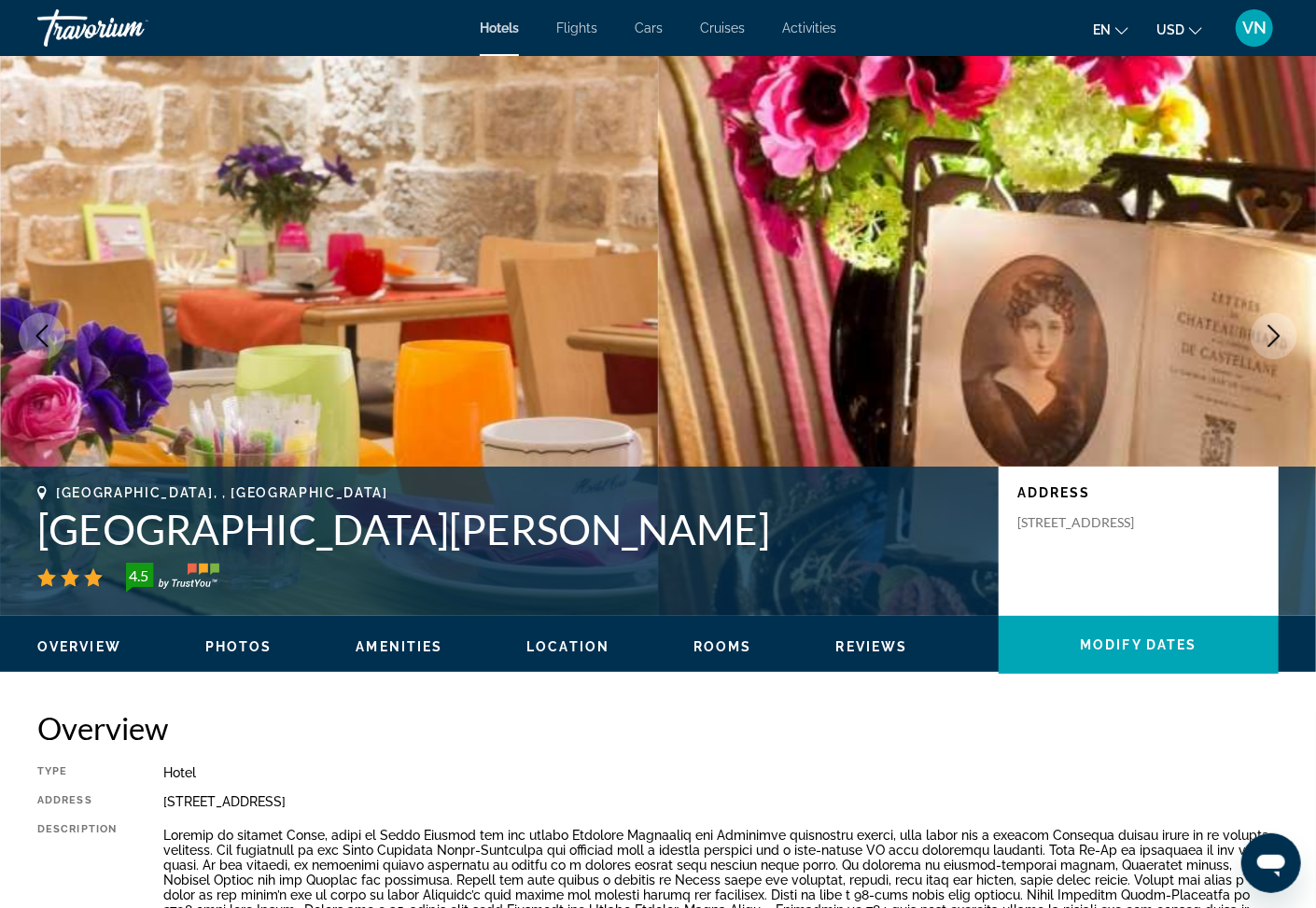
click at [1269, 333] on icon "Next image" at bounding box center [1274, 335] width 23 height 23
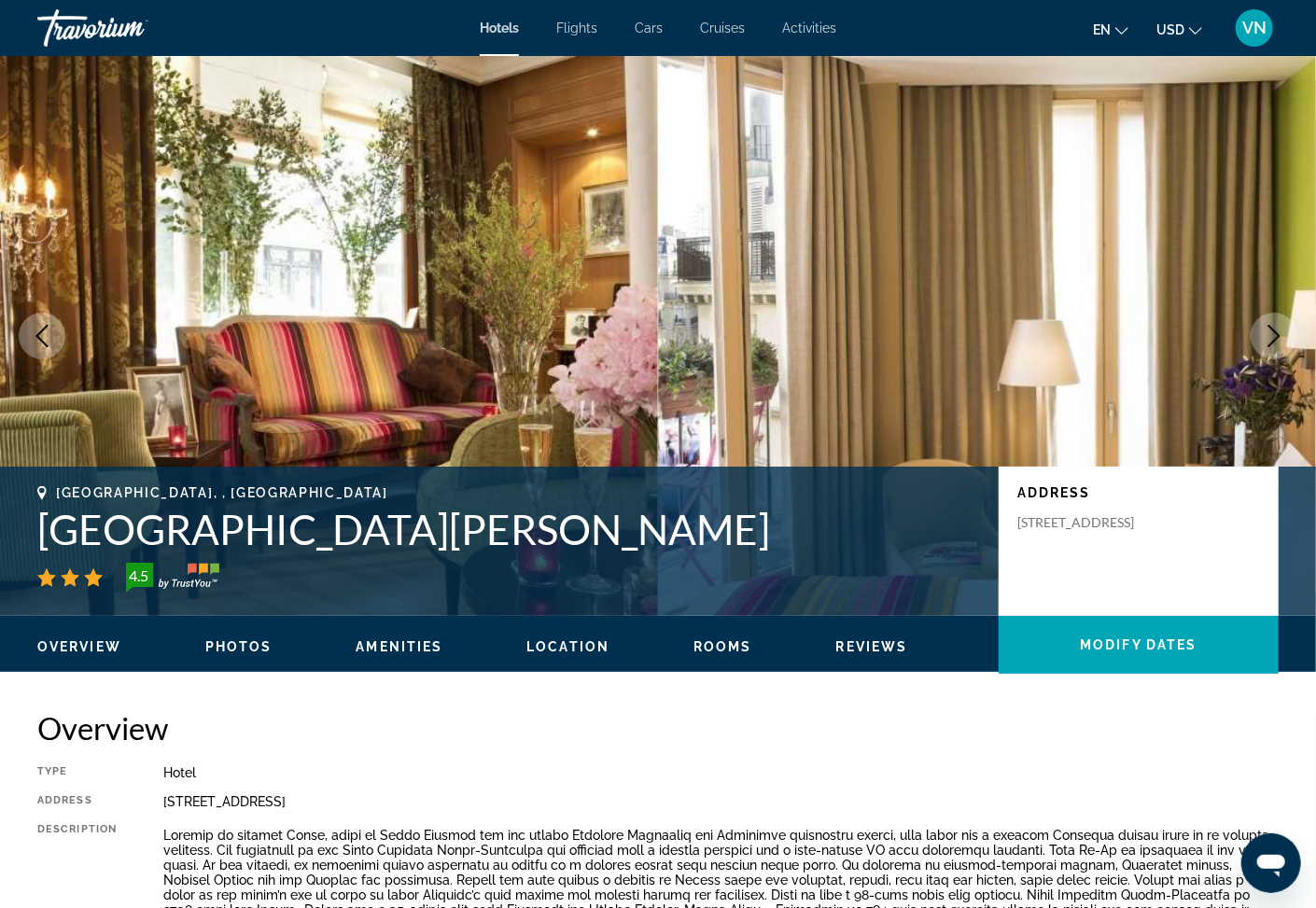
click at [1274, 337] on icon "Next image" at bounding box center [1274, 335] width 23 height 23
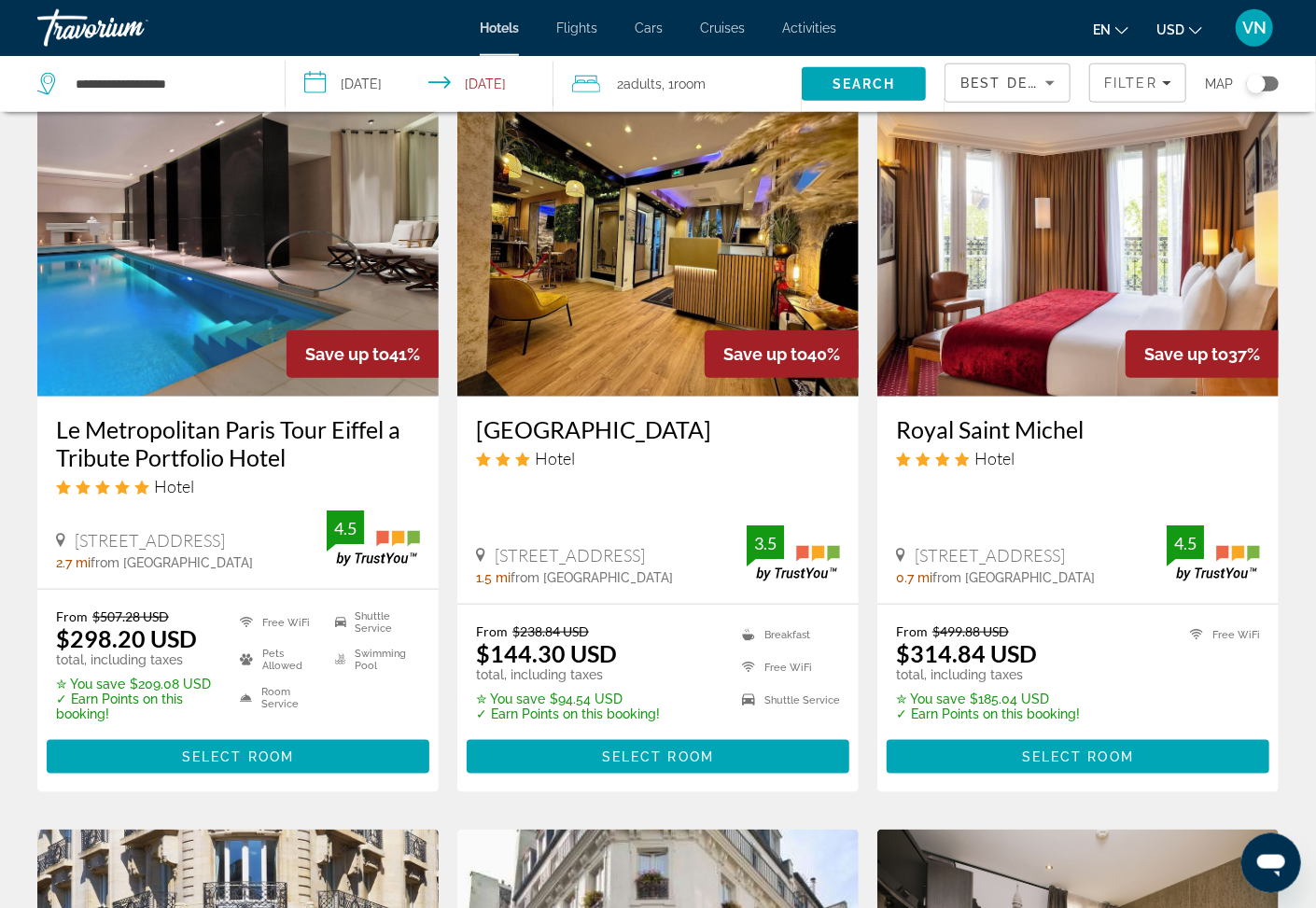
scroll to position [800, 0]
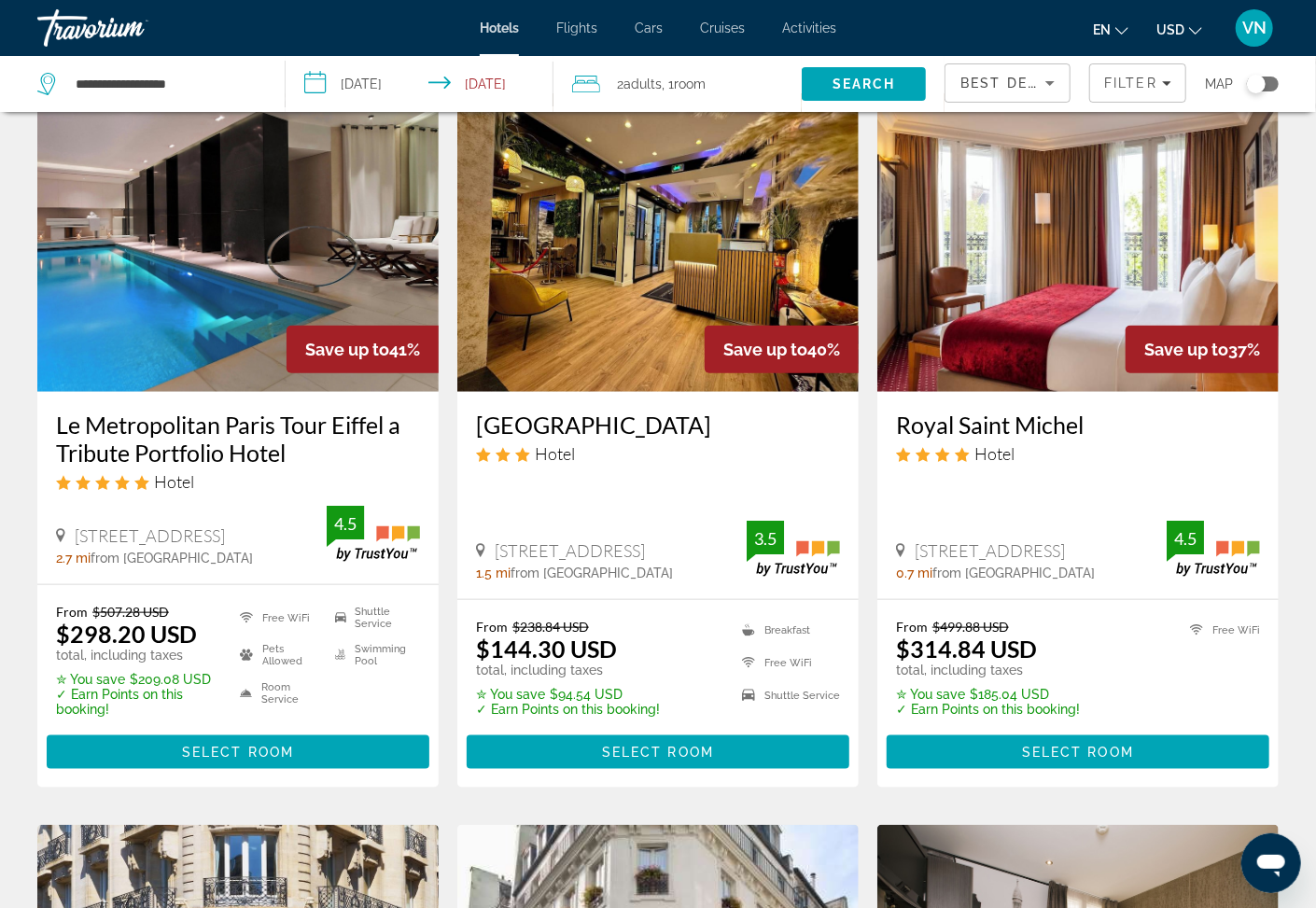
click at [152, 419] on h3 "Le Metropolitan Paris Tour Eiffel a Tribute Portfolio Hotel" at bounding box center [238, 438] width 364 height 56
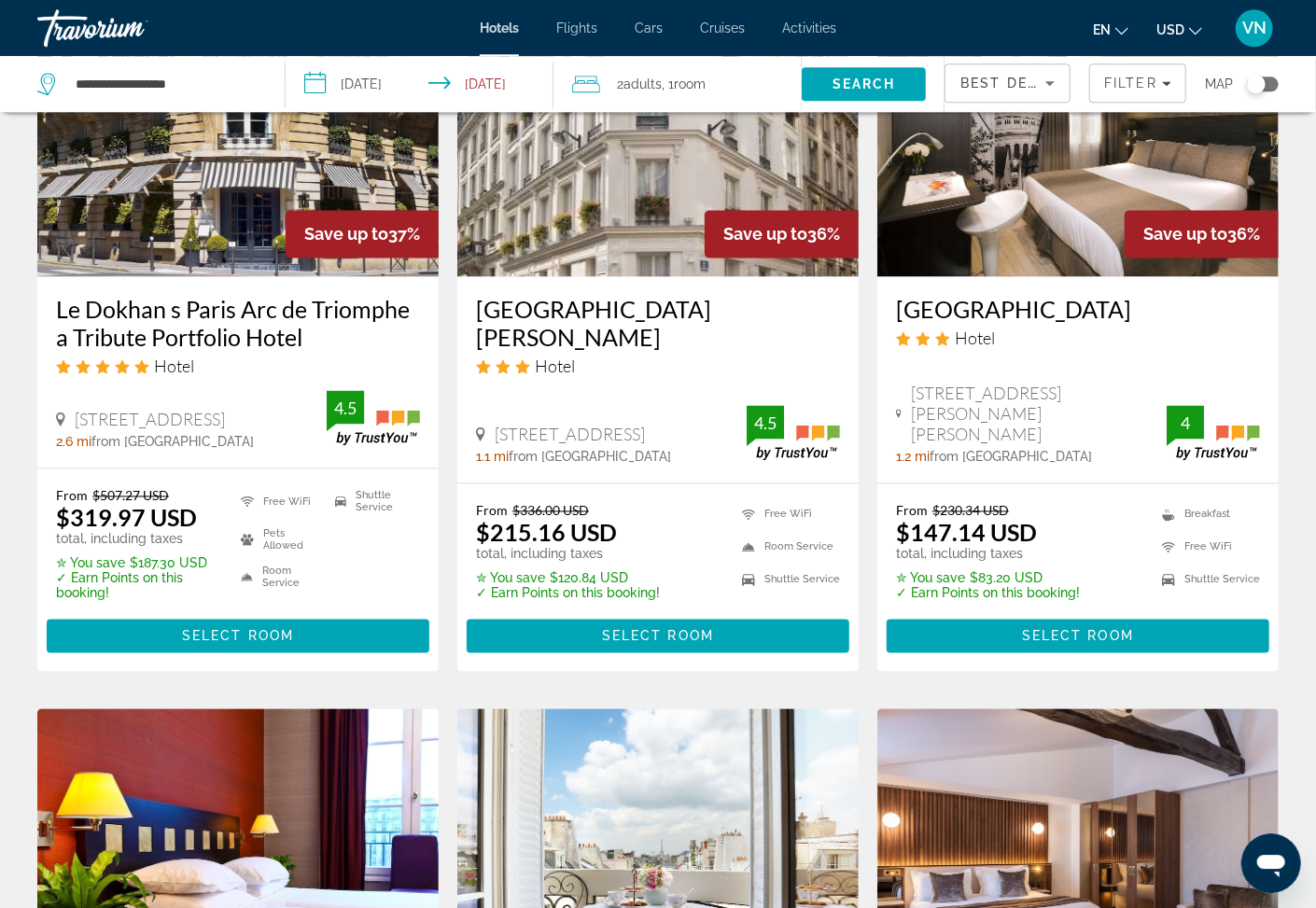
scroll to position [1700, 0]
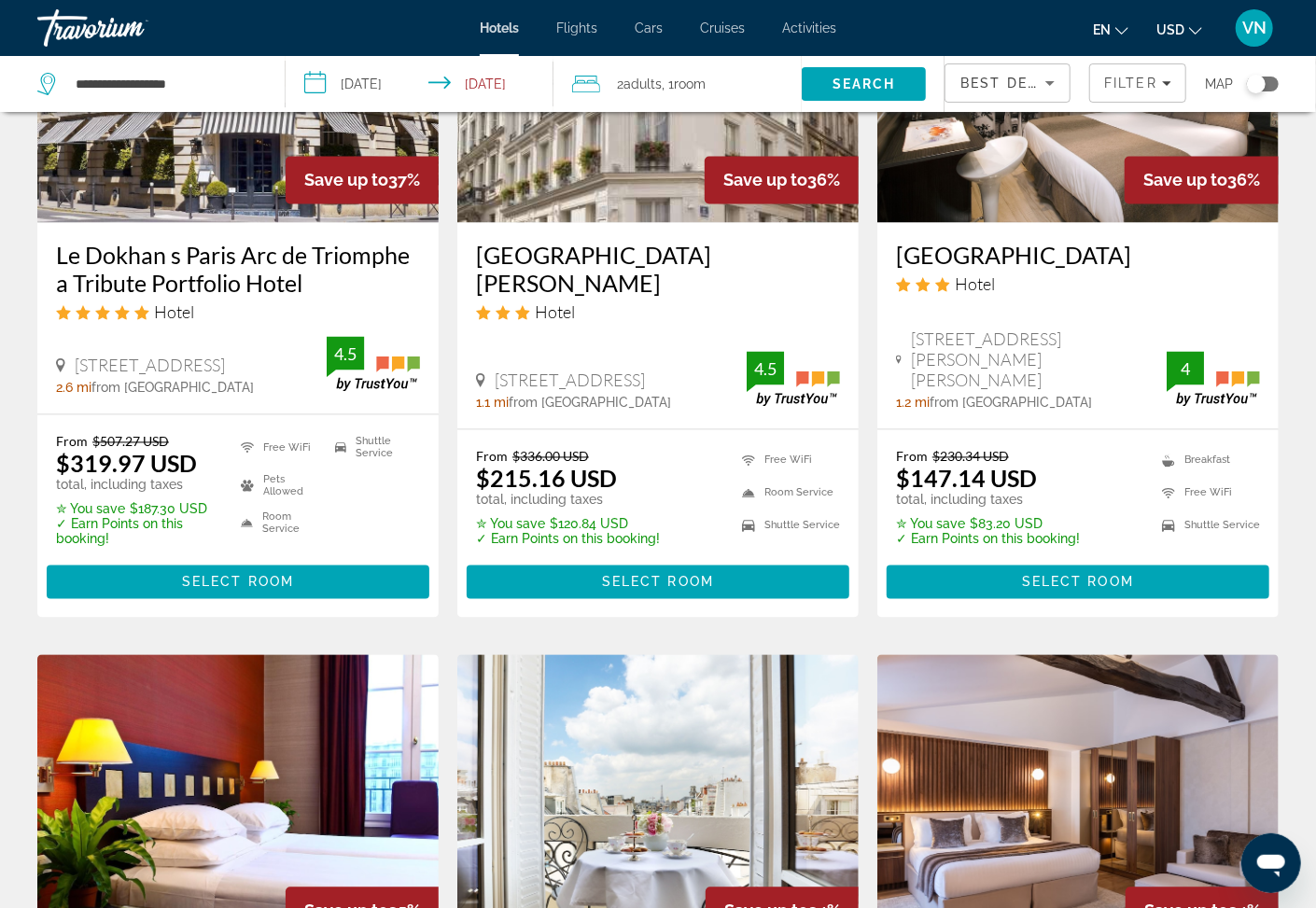
click at [178, 251] on h3 "Le Dokhan s Paris Arc de Triomphe a Tribute Portfolio Hotel" at bounding box center [238, 269] width 364 height 56
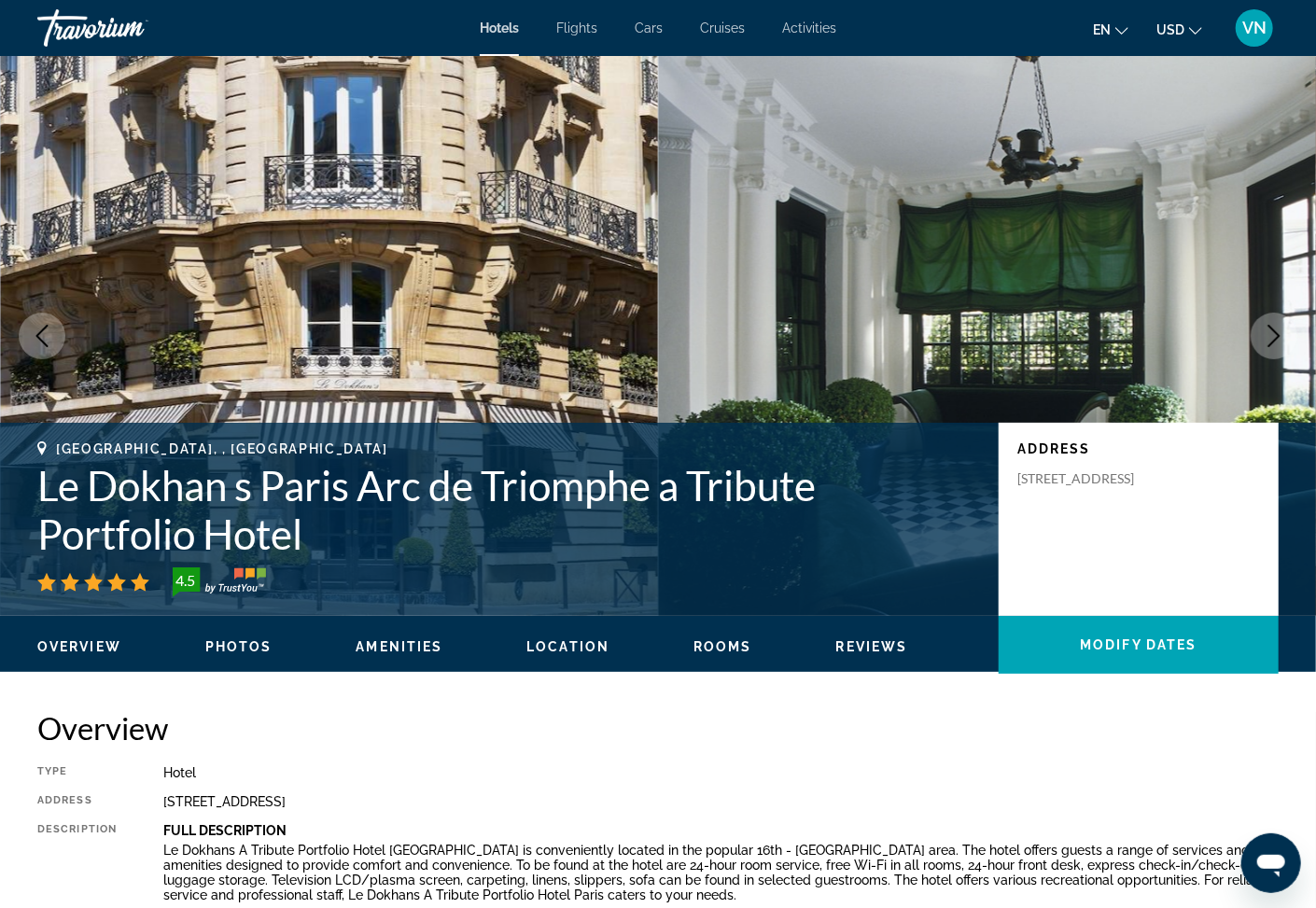
click at [1271, 329] on icon "Next image" at bounding box center [1274, 335] width 23 height 23
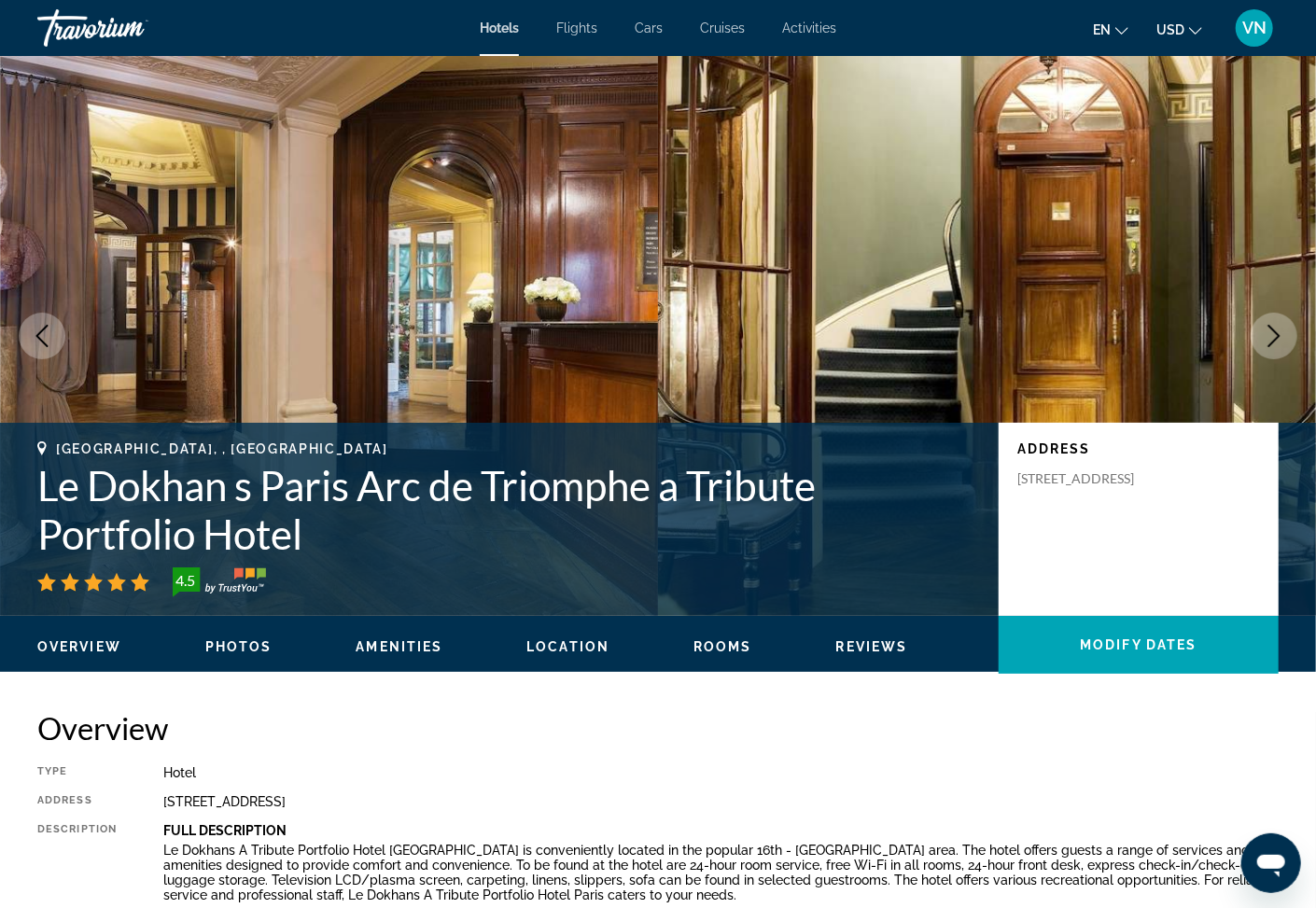
click at [1269, 332] on icon "Next image" at bounding box center [1274, 335] width 23 height 23
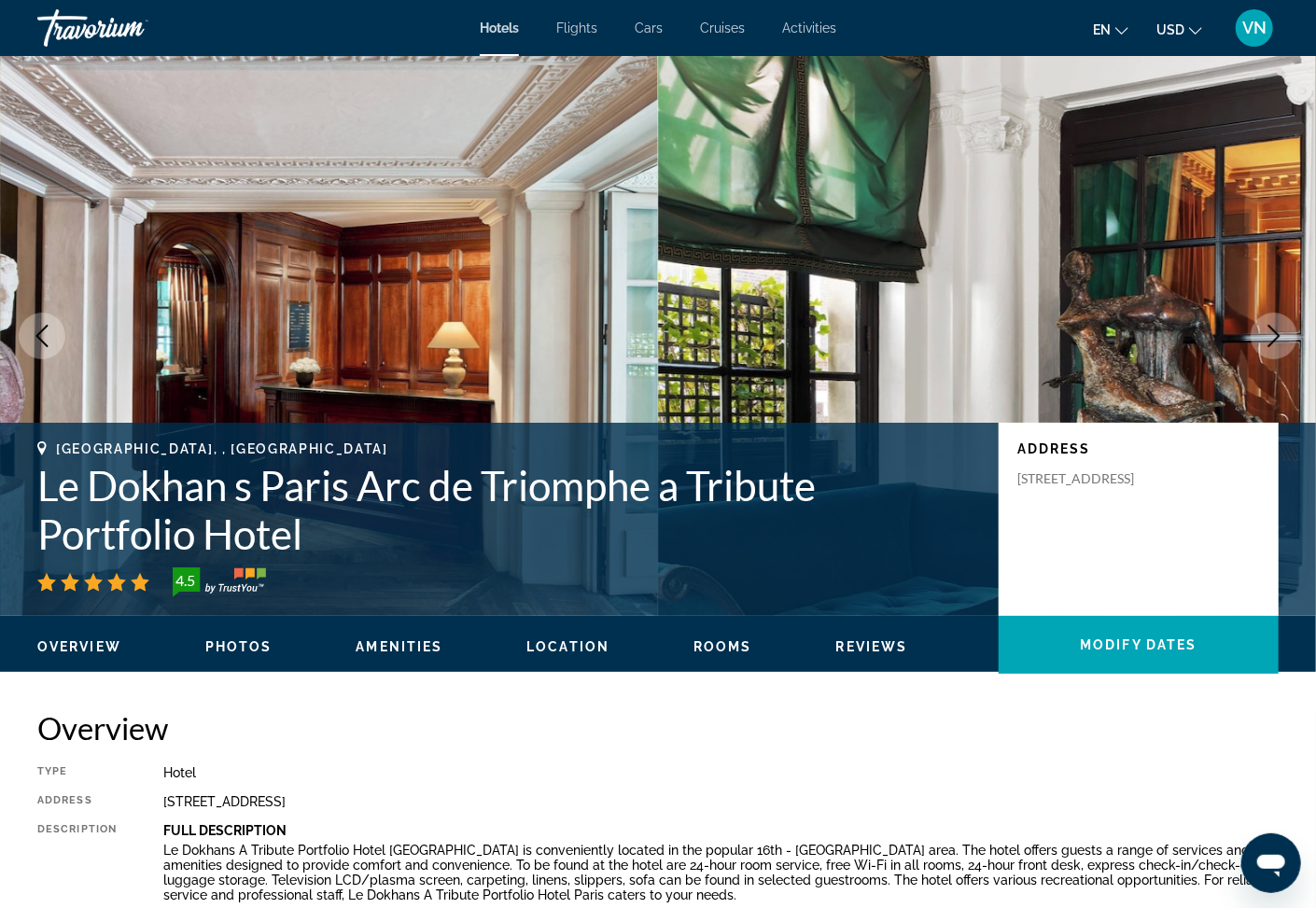
click at [1270, 334] on icon "Next image" at bounding box center [1274, 335] width 23 height 23
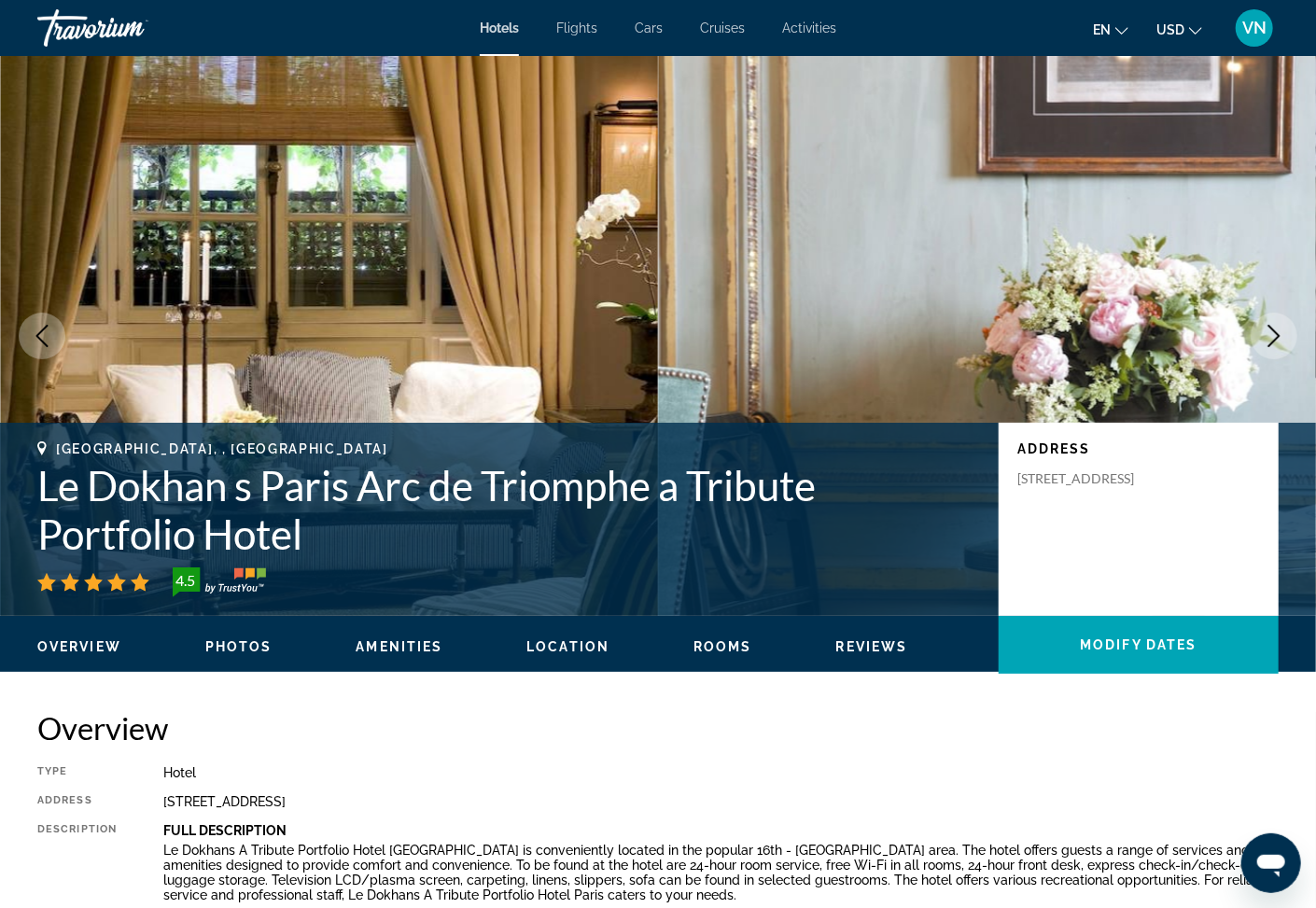
click at [1269, 334] on icon "Next image" at bounding box center [1274, 335] width 23 height 23
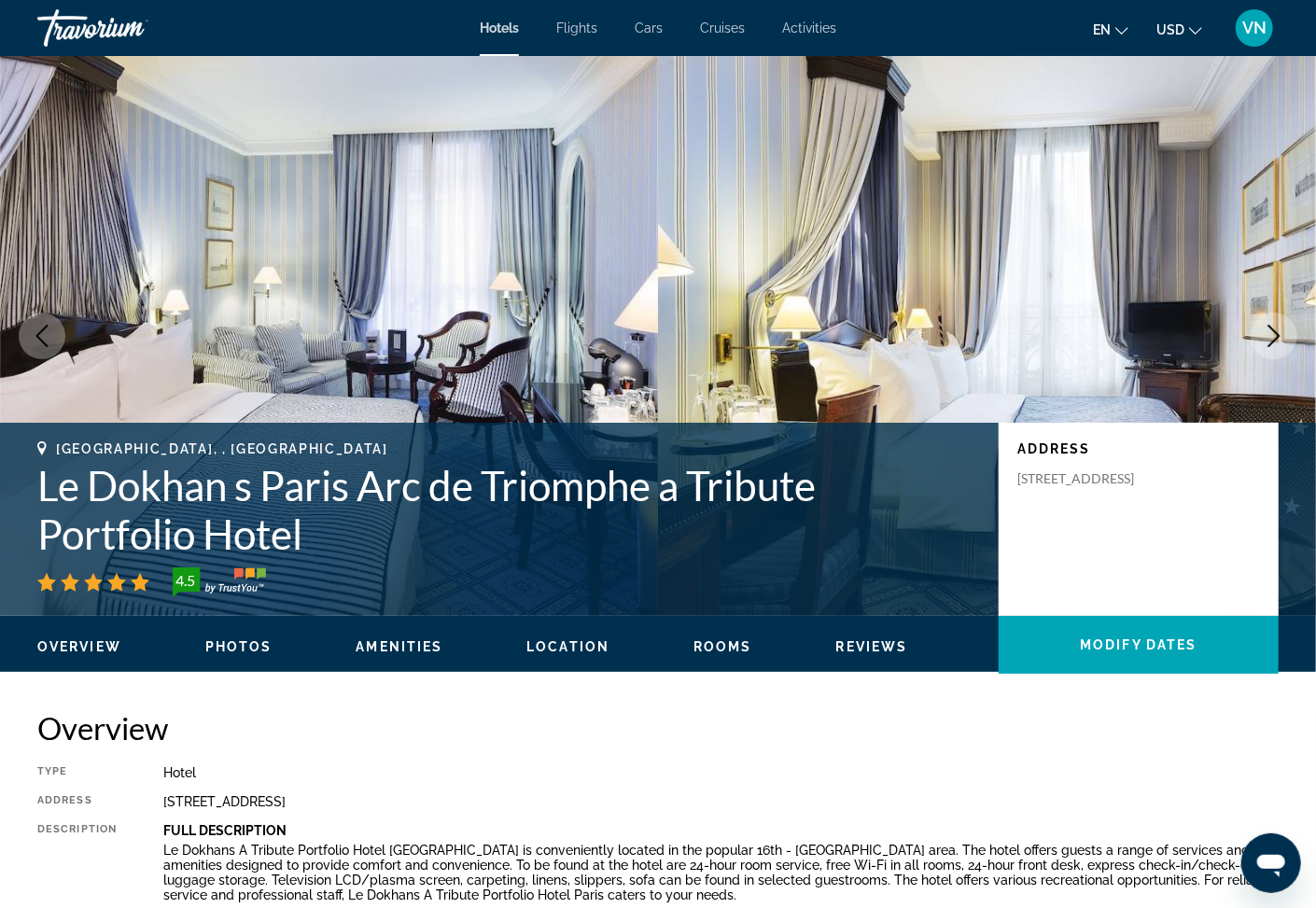
click at [1276, 336] on icon "Next image" at bounding box center [1274, 335] width 23 height 23
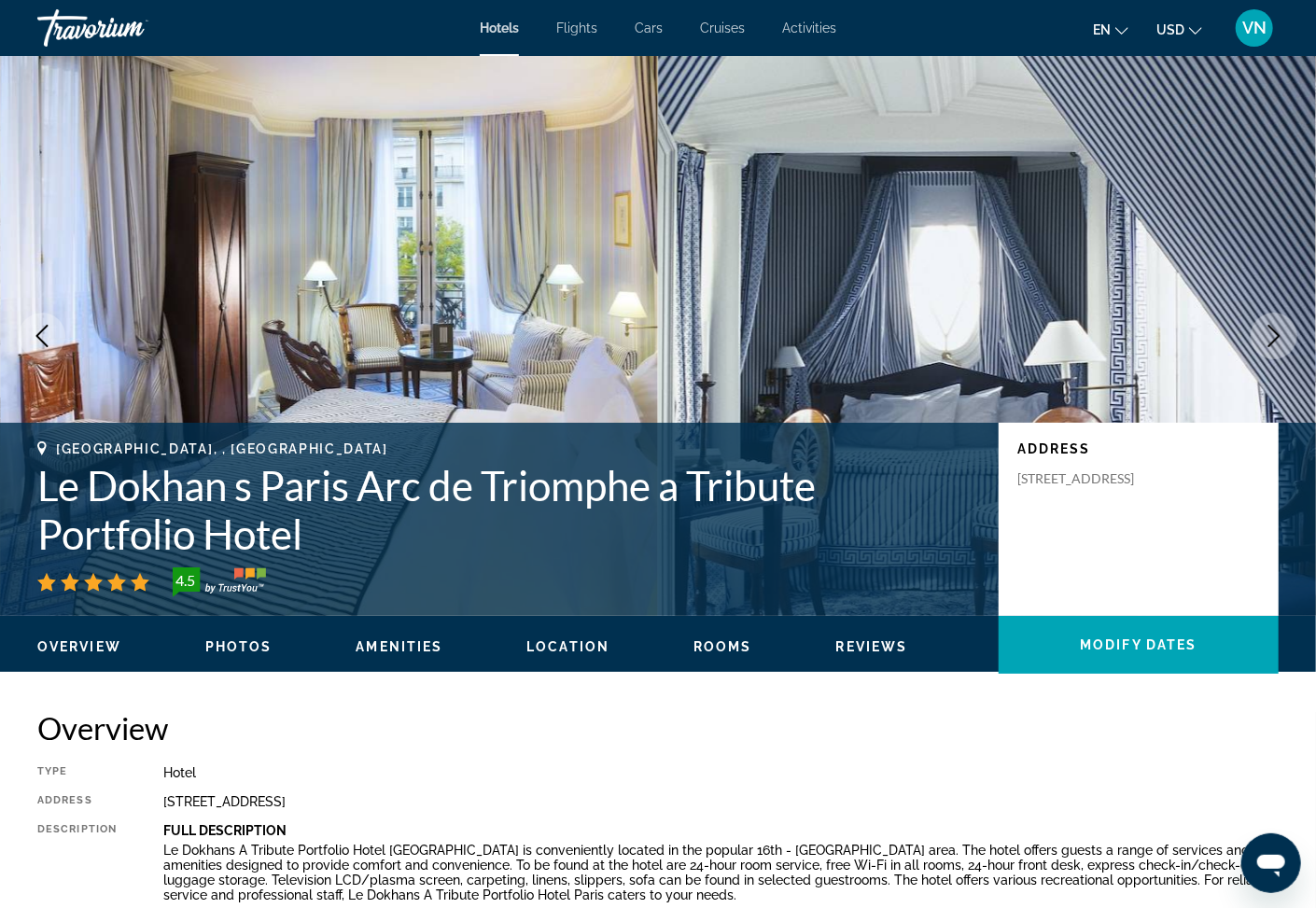
click at [1276, 336] on icon "Next image" at bounding box center [1274, 335] width 23 height 23
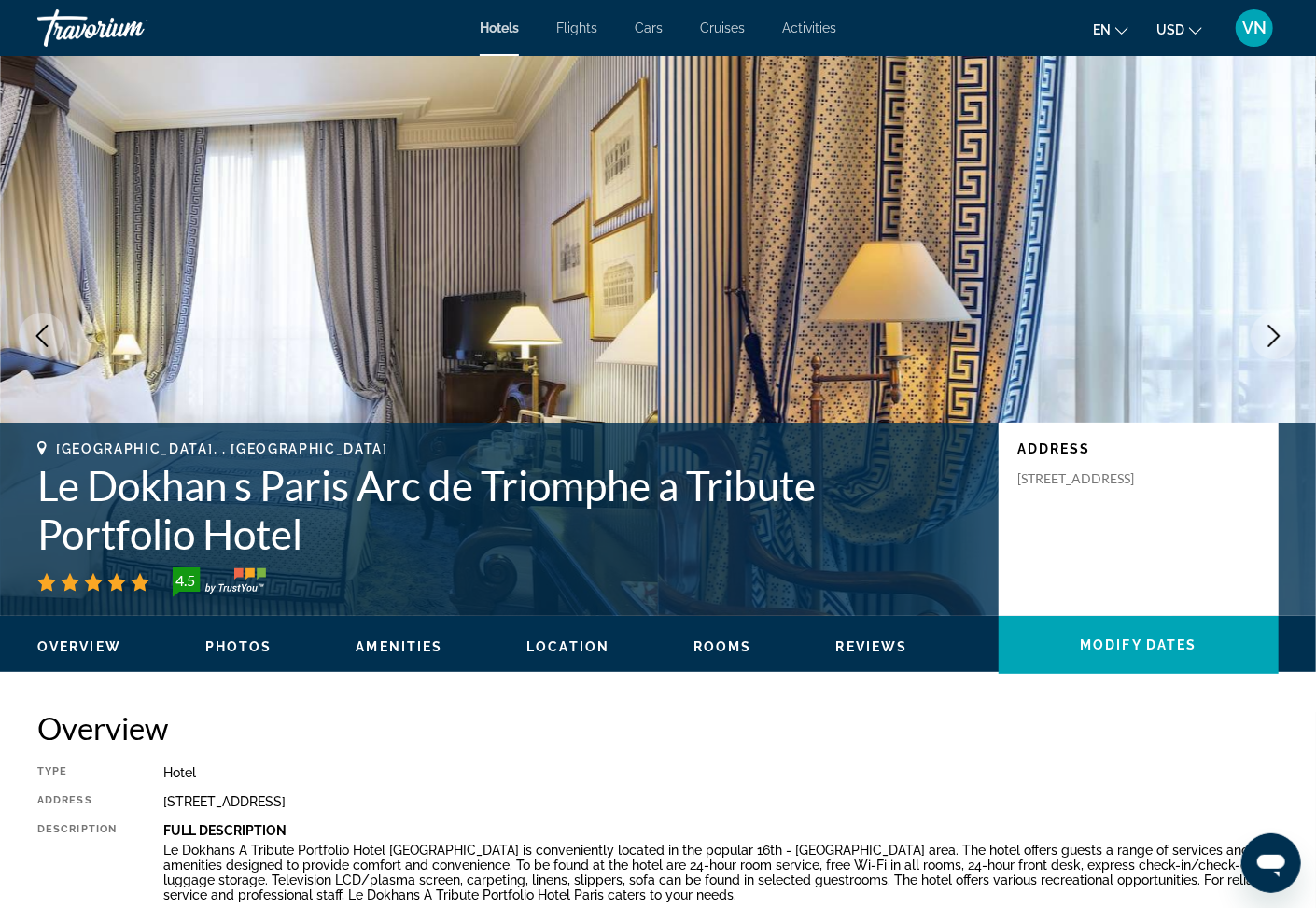
click at [1276, 336] on icon "Next image" at bounding box center [1274, 335] width 23 height 23
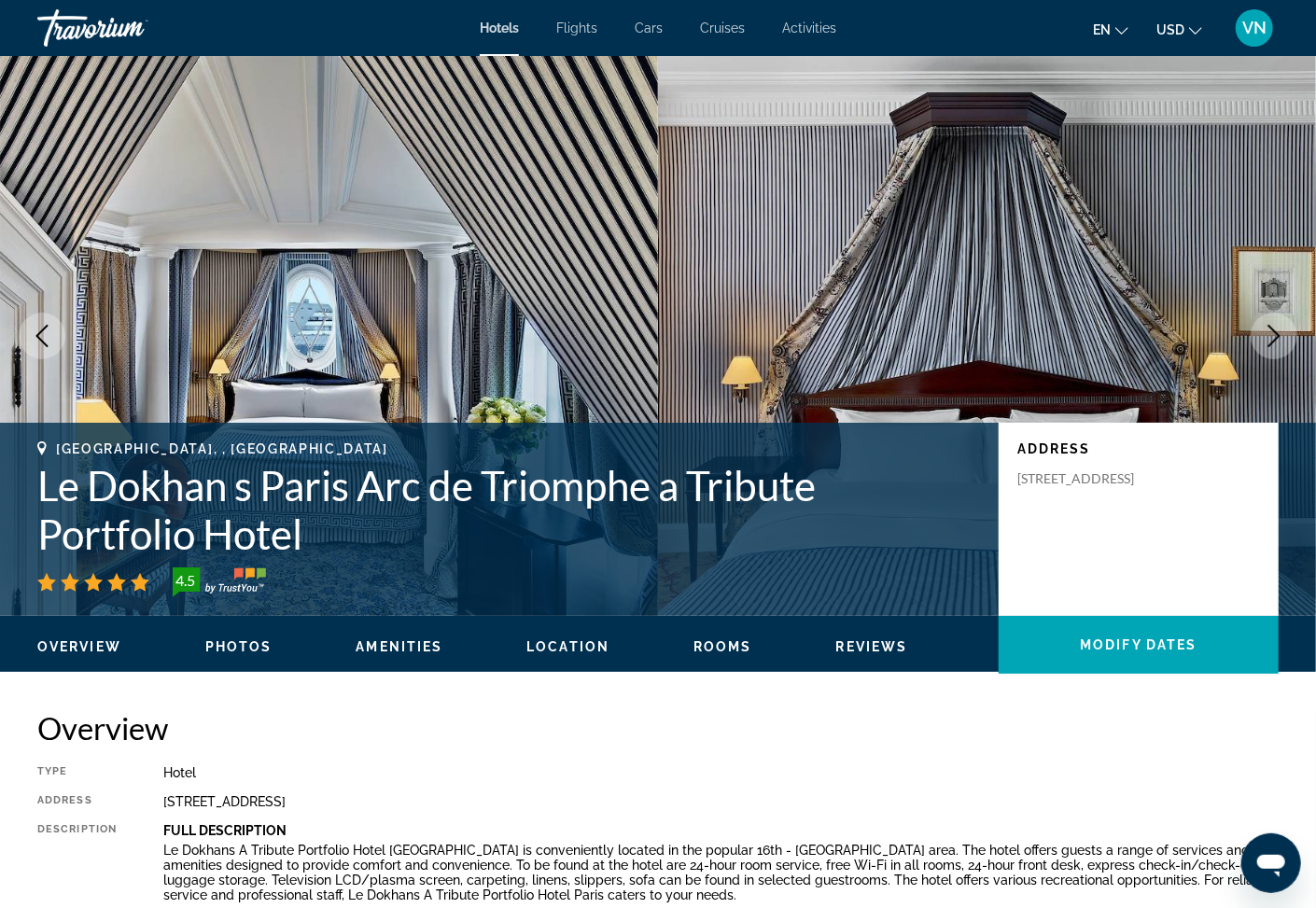
click at [1276, 336] on icon "Next image" at bounding box center [1274, 335] width 23 height 23
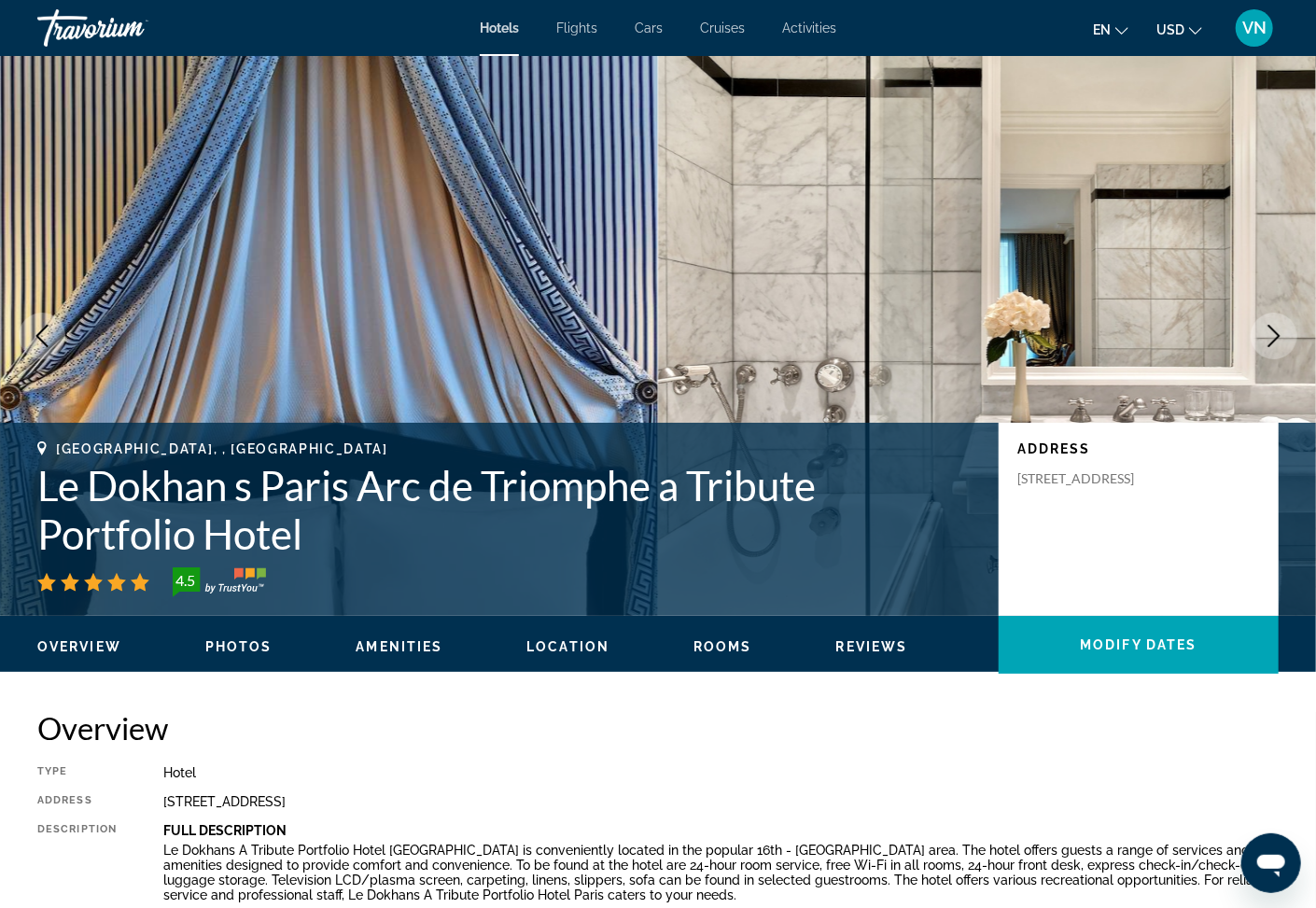
click at [1276, 336] on icon "Next image" at bounding box center [1274, 335] width 23 height 23
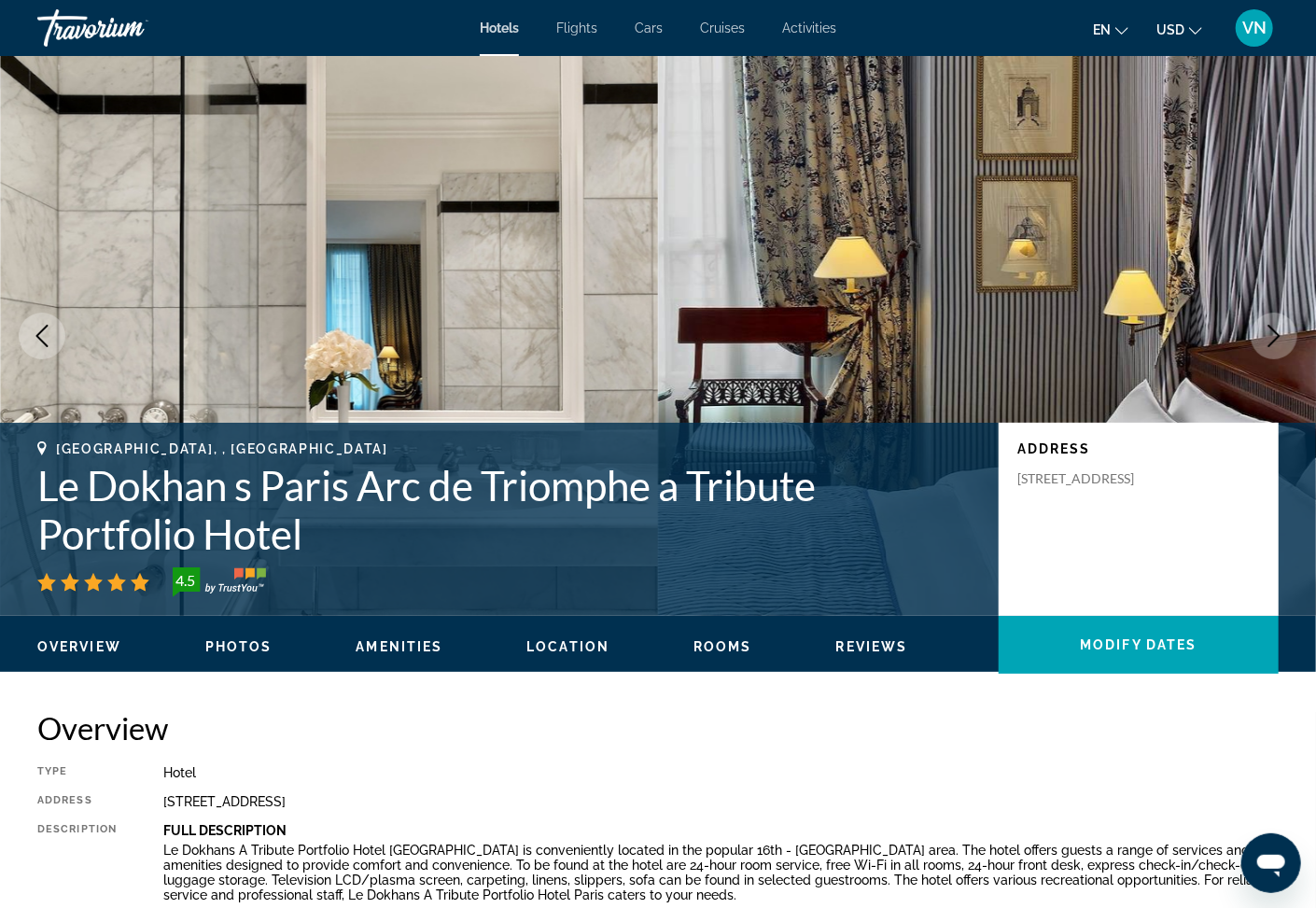
click at [1276, 336] on icon "Next image" at bounding box center [1274, 335] width 23 height 23
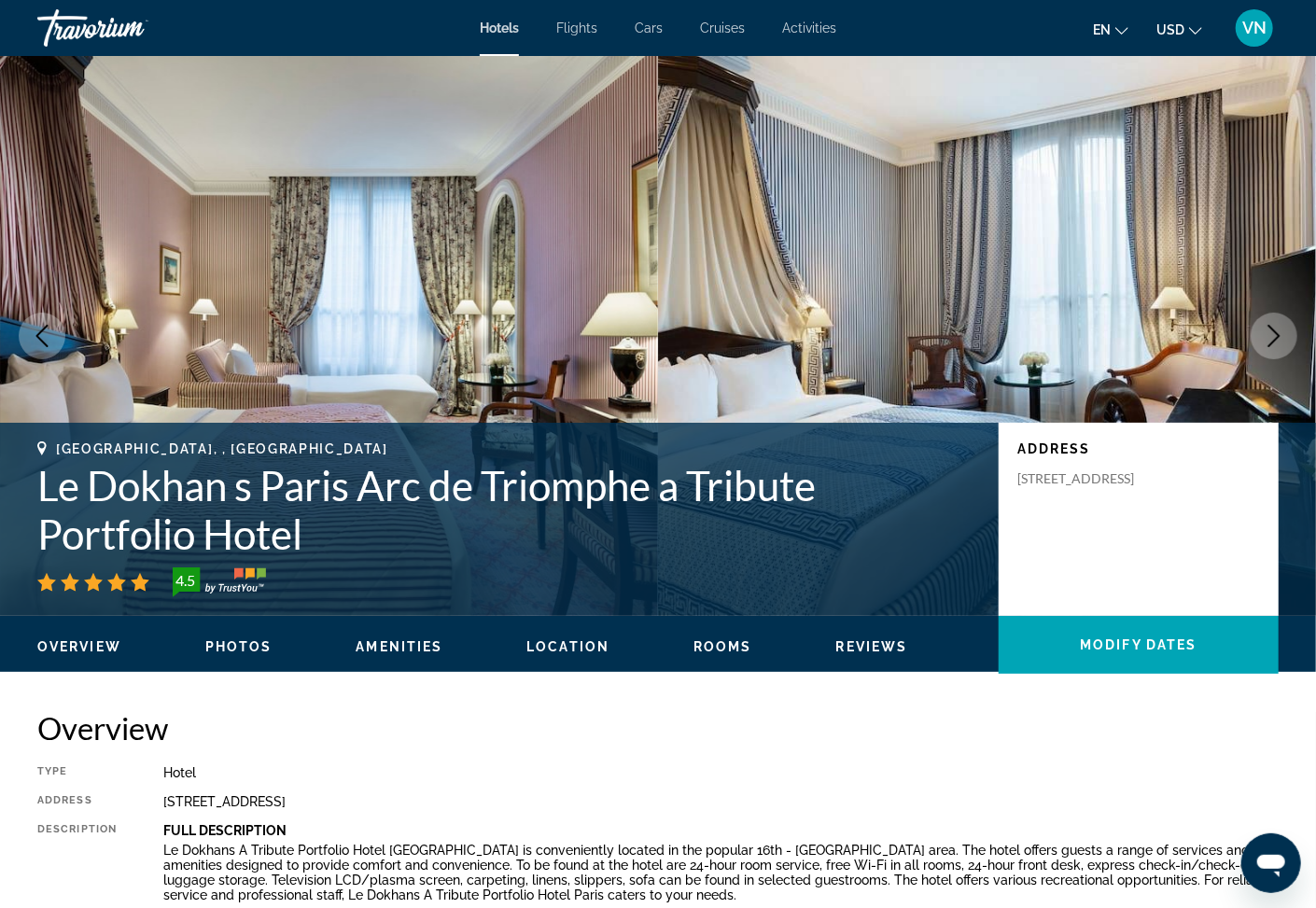
click at [1276, 336] on icon "Next image" at bounding box center [1274, 335] width 23 height 23
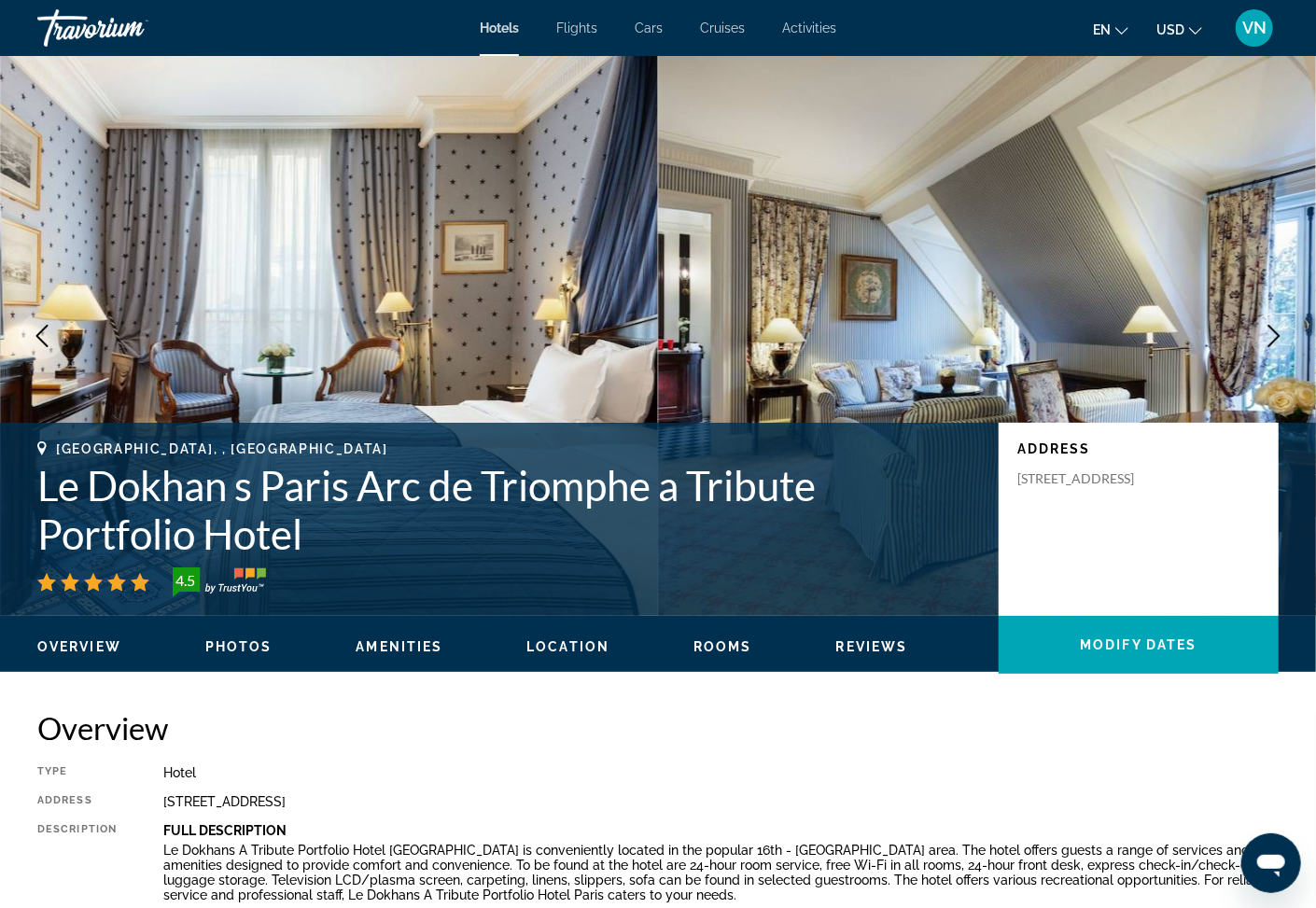
click at [1276, 336] on icon "Next image" at bounding box center [1274, 335] width 23 height 23
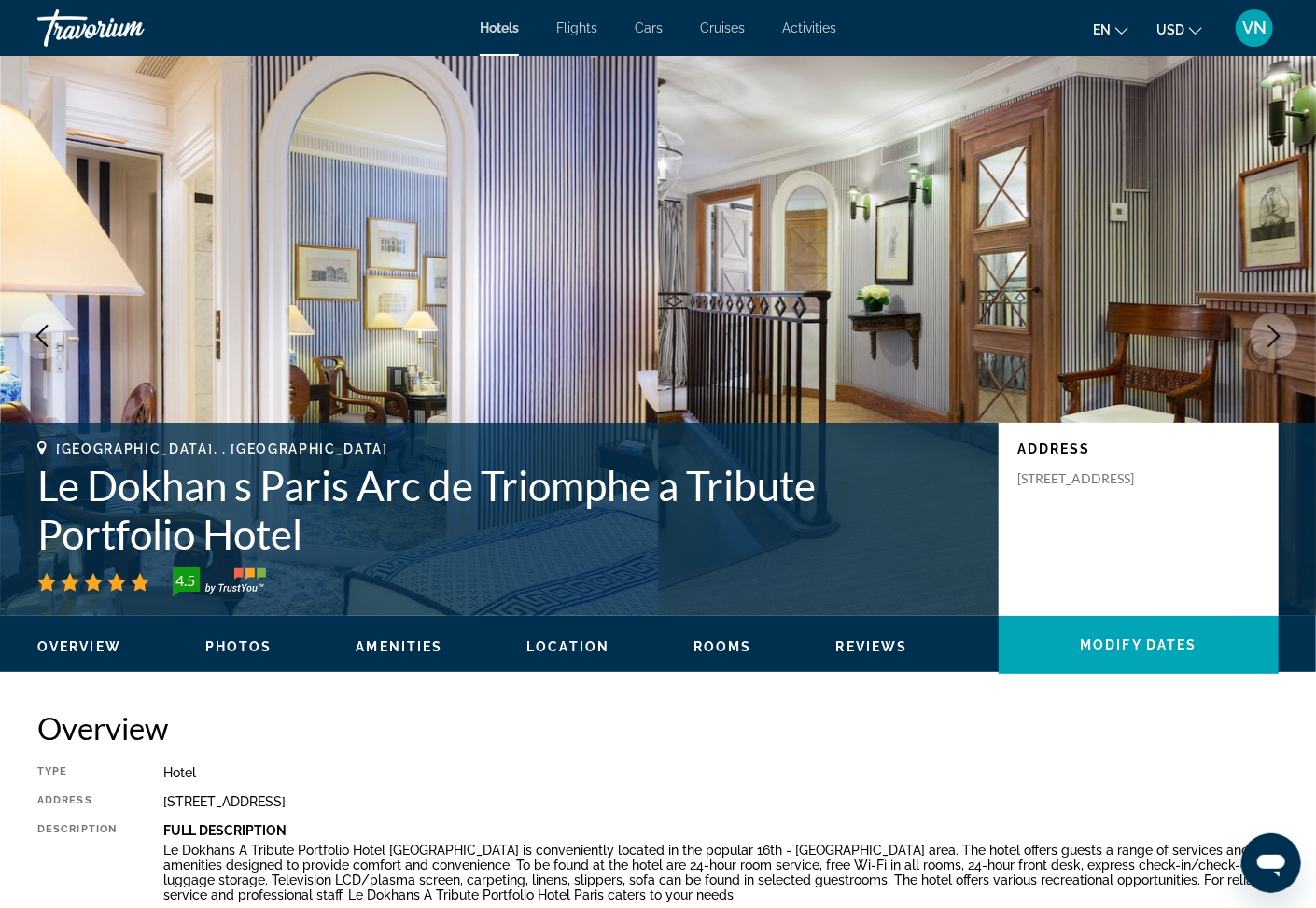
click at [1276, 336] on icon "Next image" at bounding box center [1274, 335] width 23 height 23
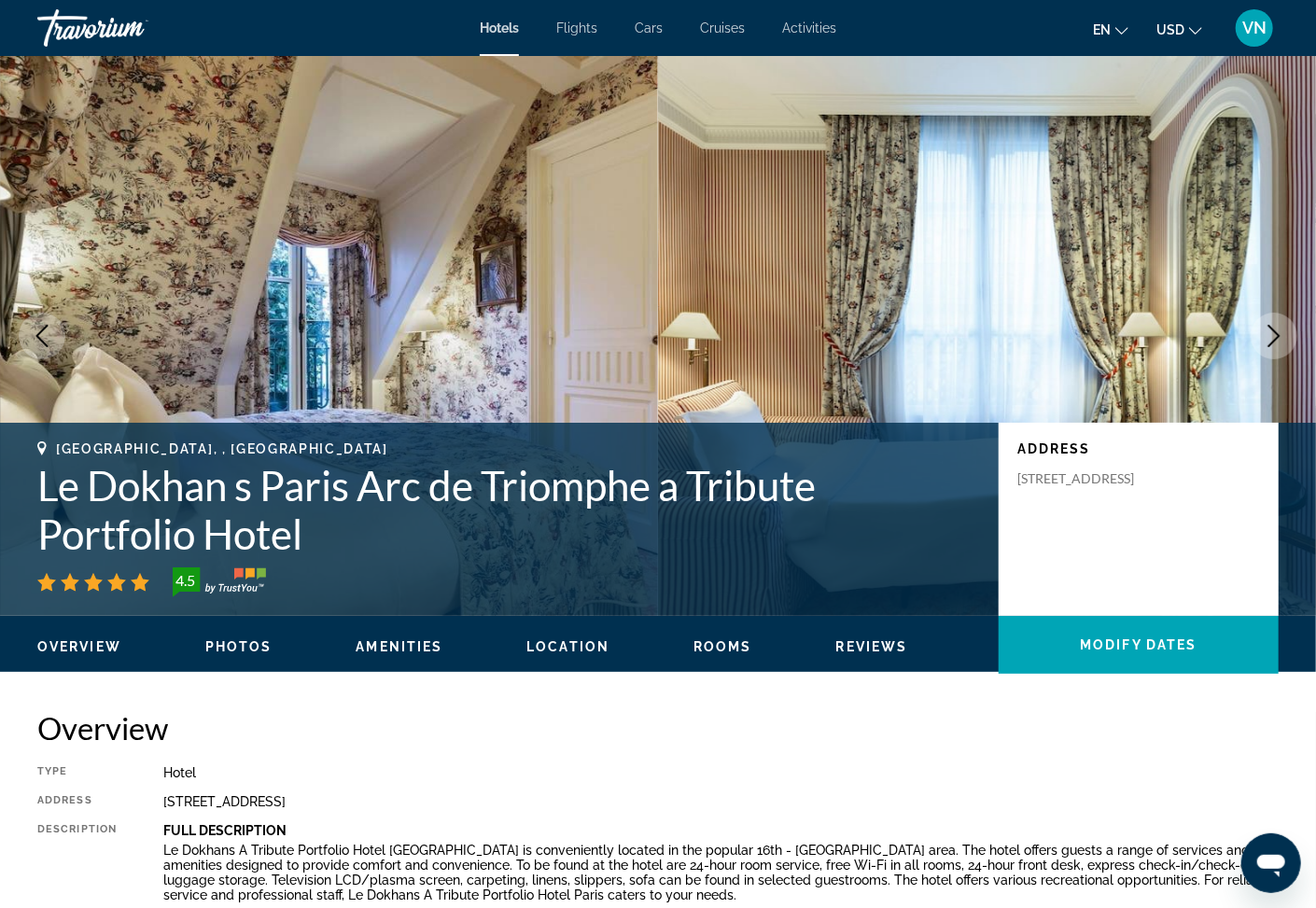
click at [1276, 336] on icon "Next image" at bounding box center [1274, 335] width 23 height 23
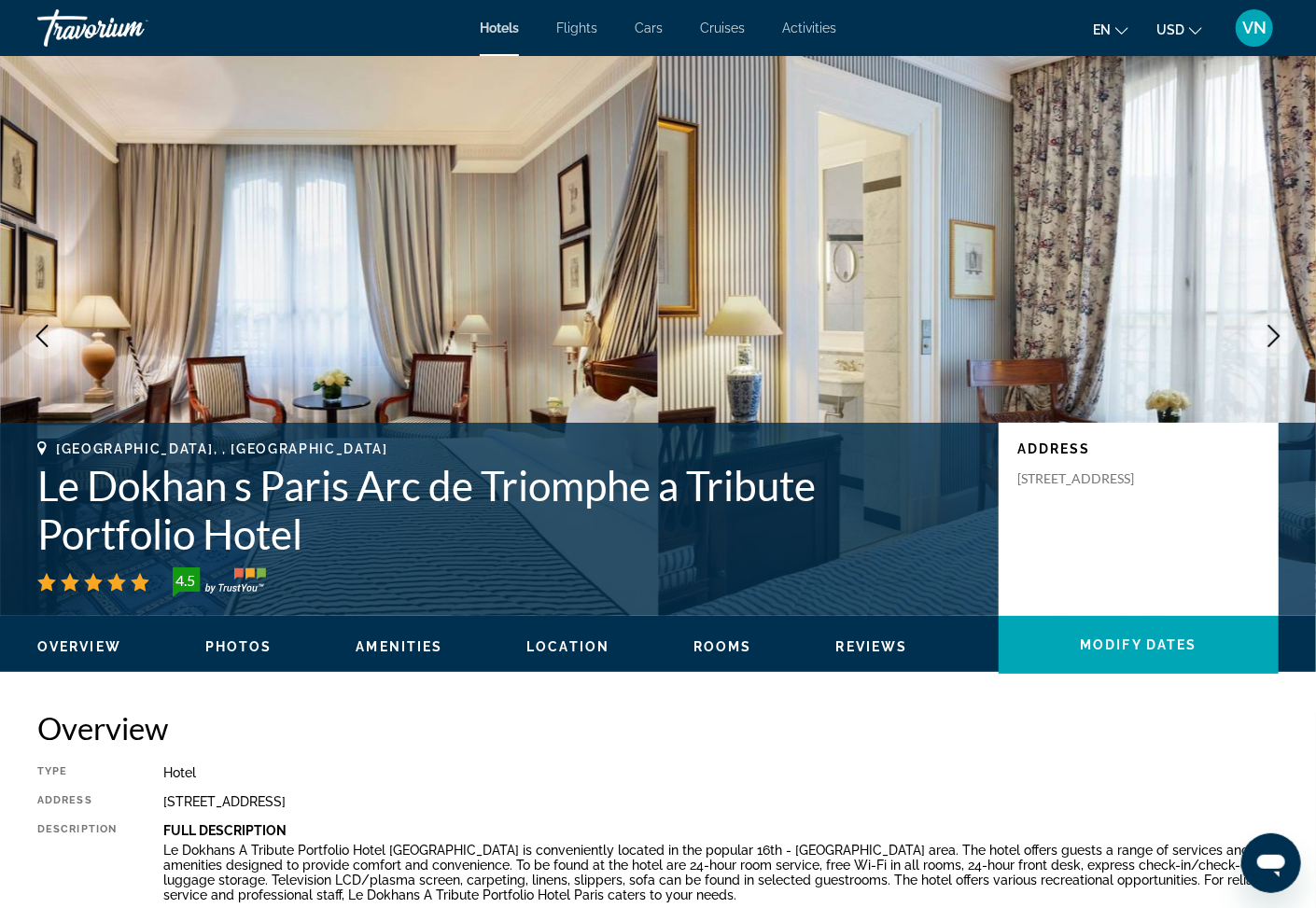
click at [1272, 334] on icon "Next image" at bounding box center [1274, 335] width 23 height 23
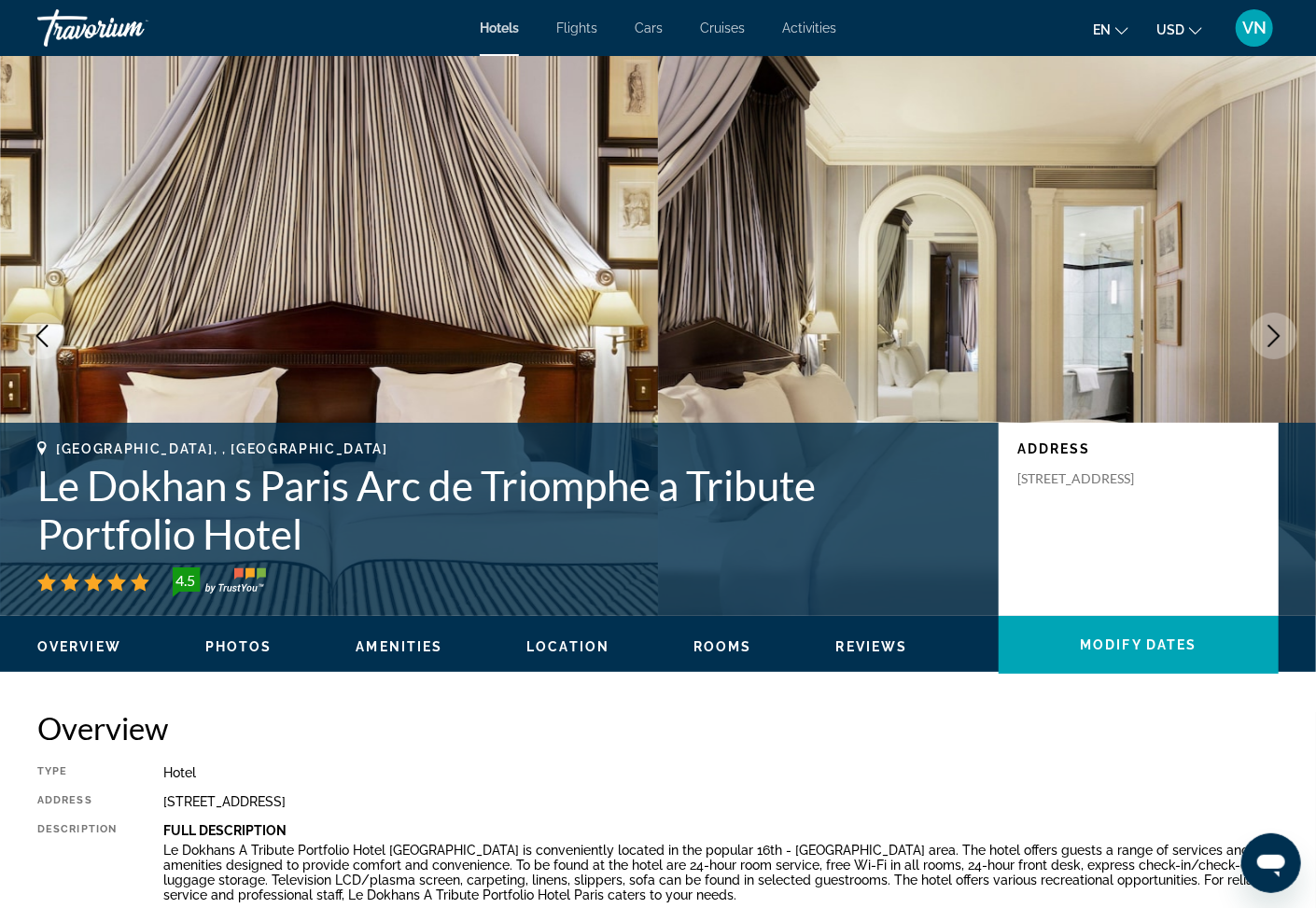
click at [1272, 334] on icon "Next image" at bounding box center [1274, 335] width 23 height 23
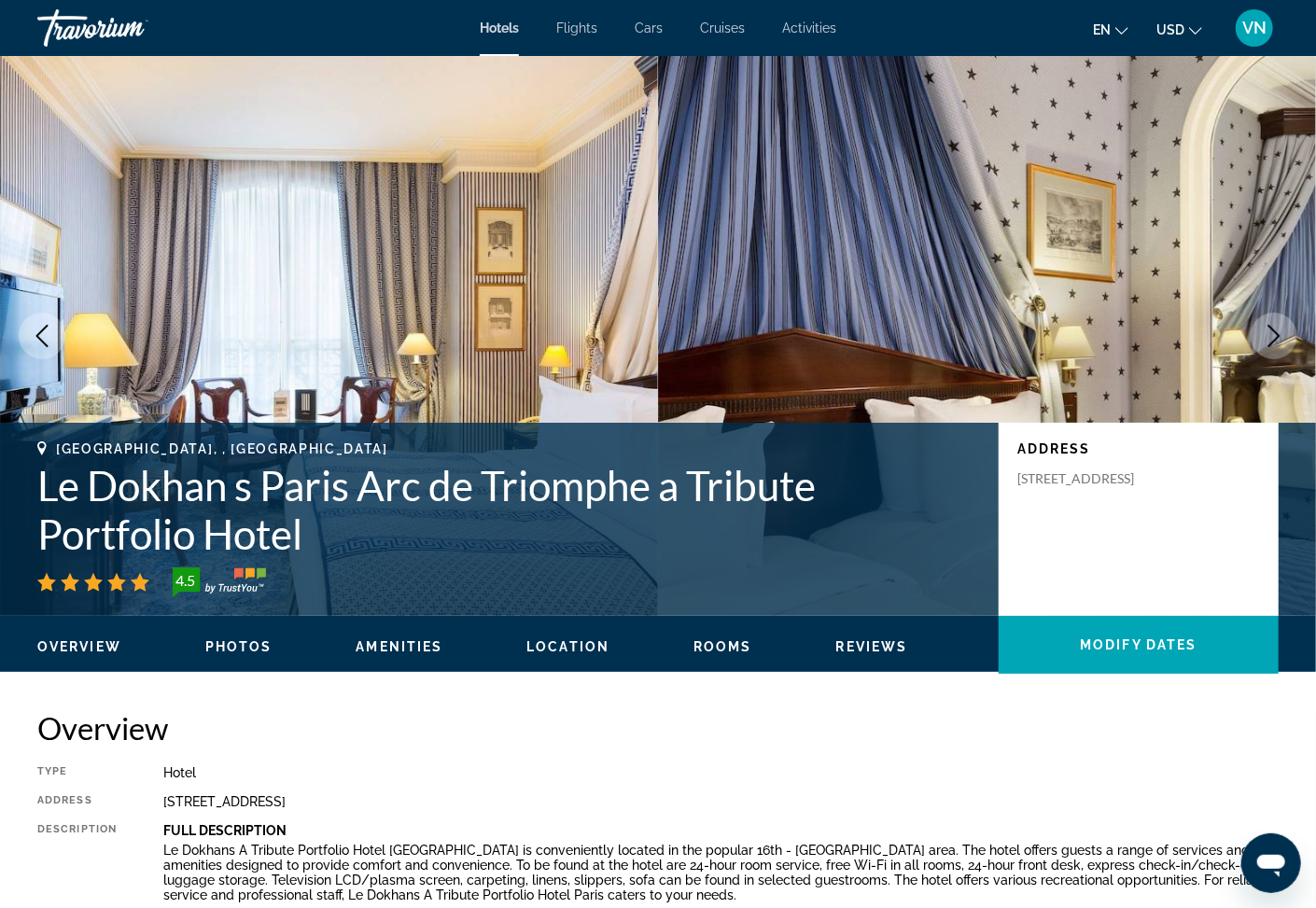
click at [1272, 334] on icon "Next image" at bounding box center [1274, 335] width 23 height 23
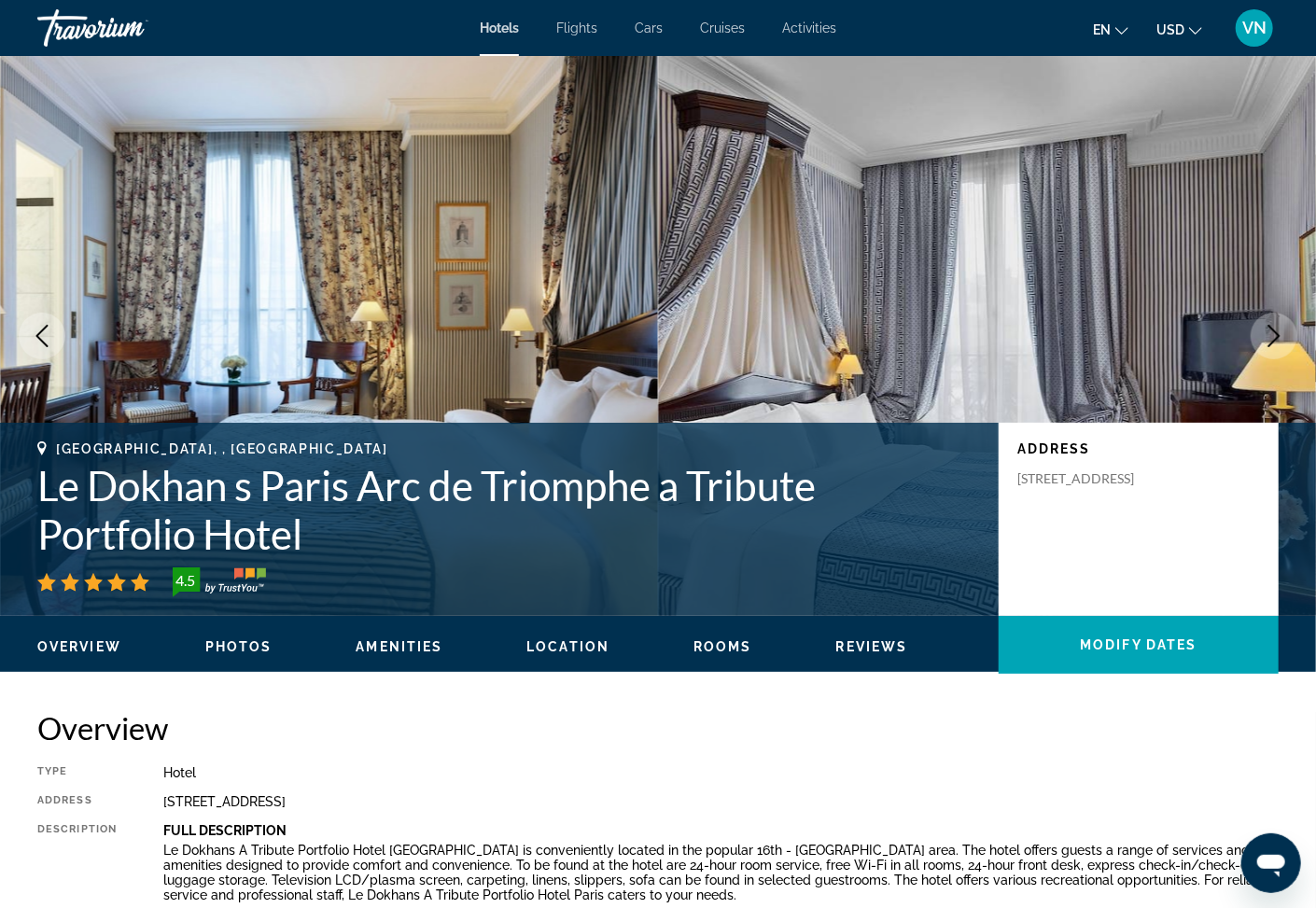
click at [1272, 334] on icon "Next image" at bounding box center [1274, 335] width 23 height 23
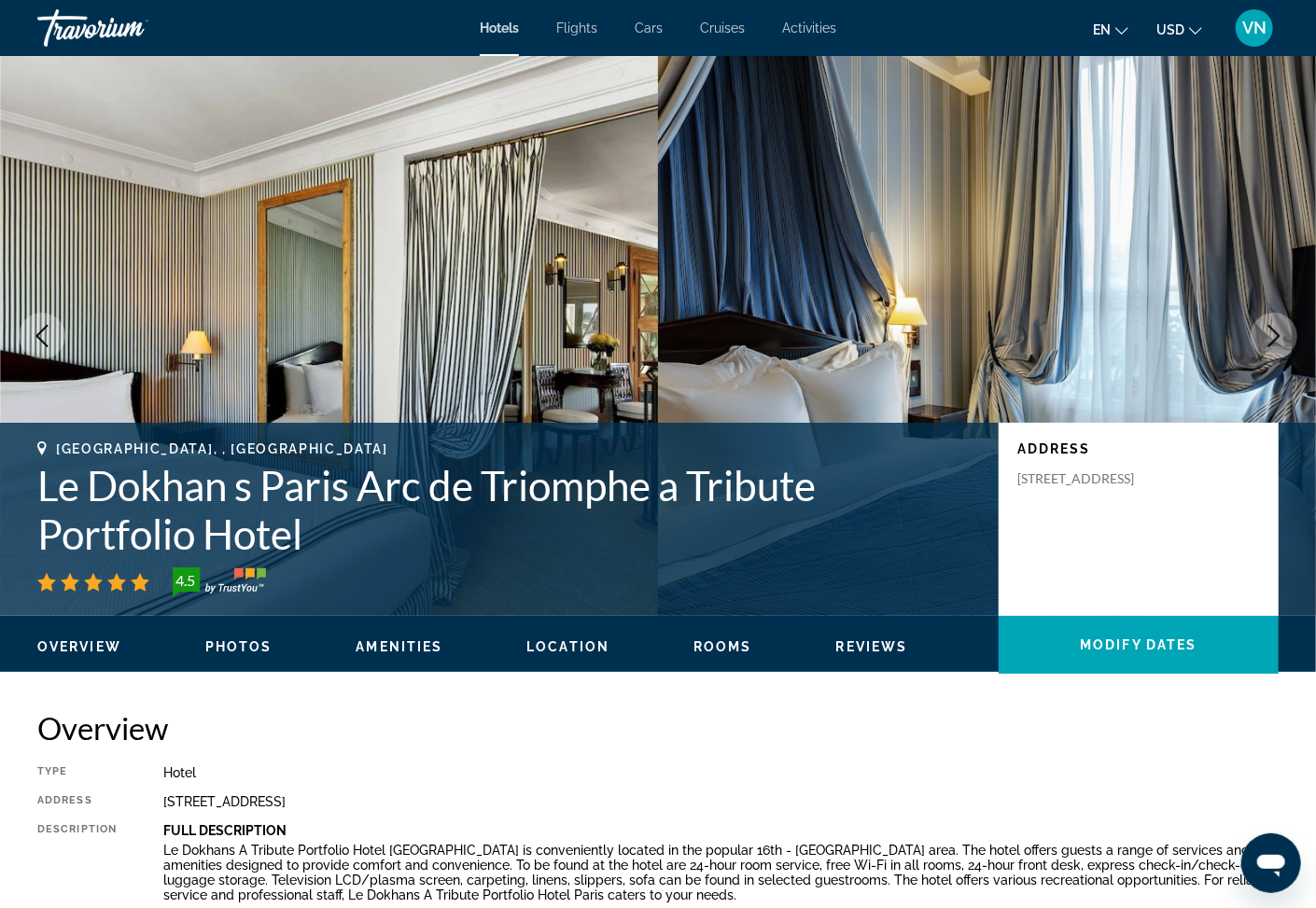
click at [1272, 334] on icon "Next image" at bounding box center [1274, 335] width 23 height 23
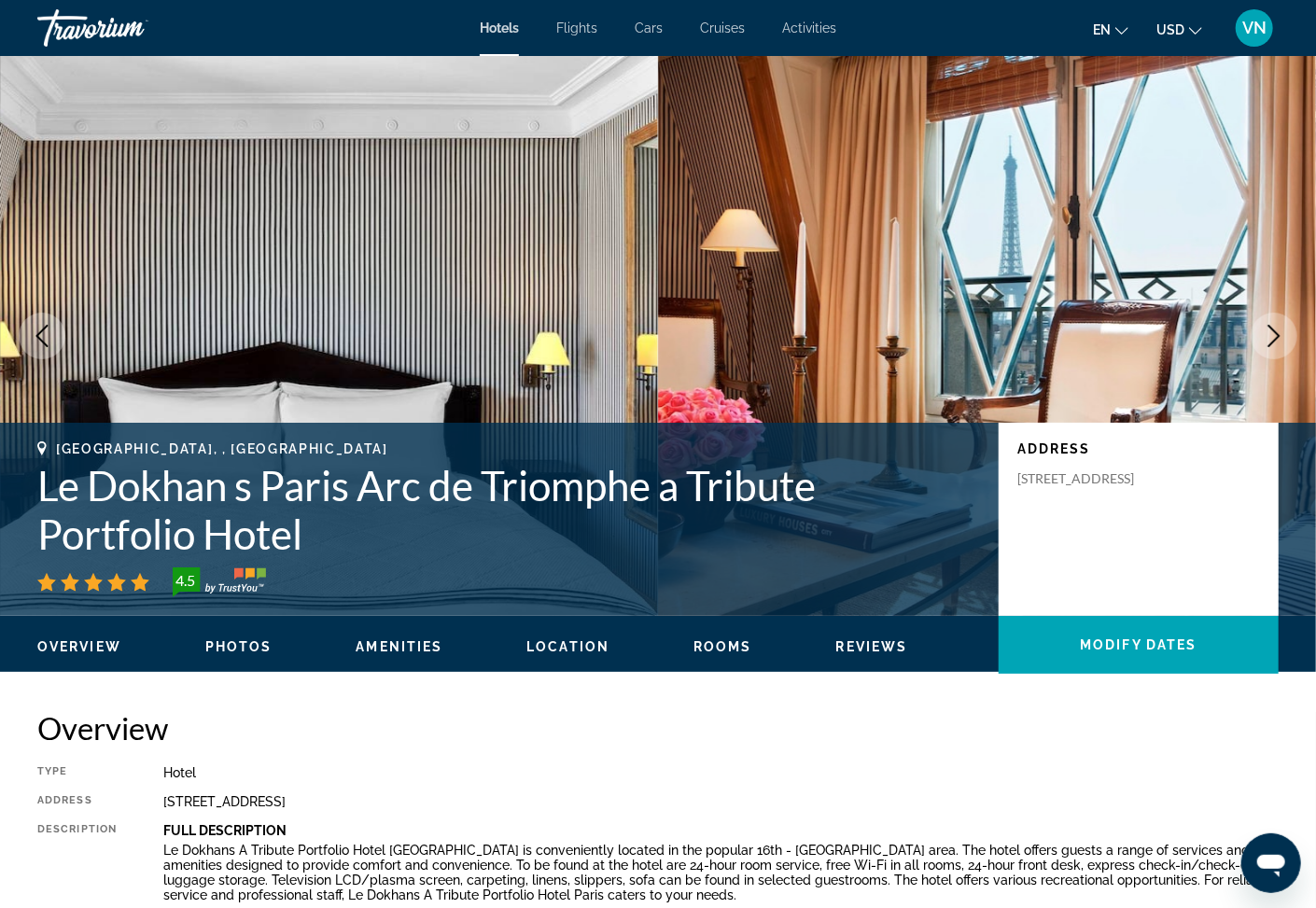
click at [1272, 334] on icon "Next image" at bounding box center [1274, 335] width 23 height 23
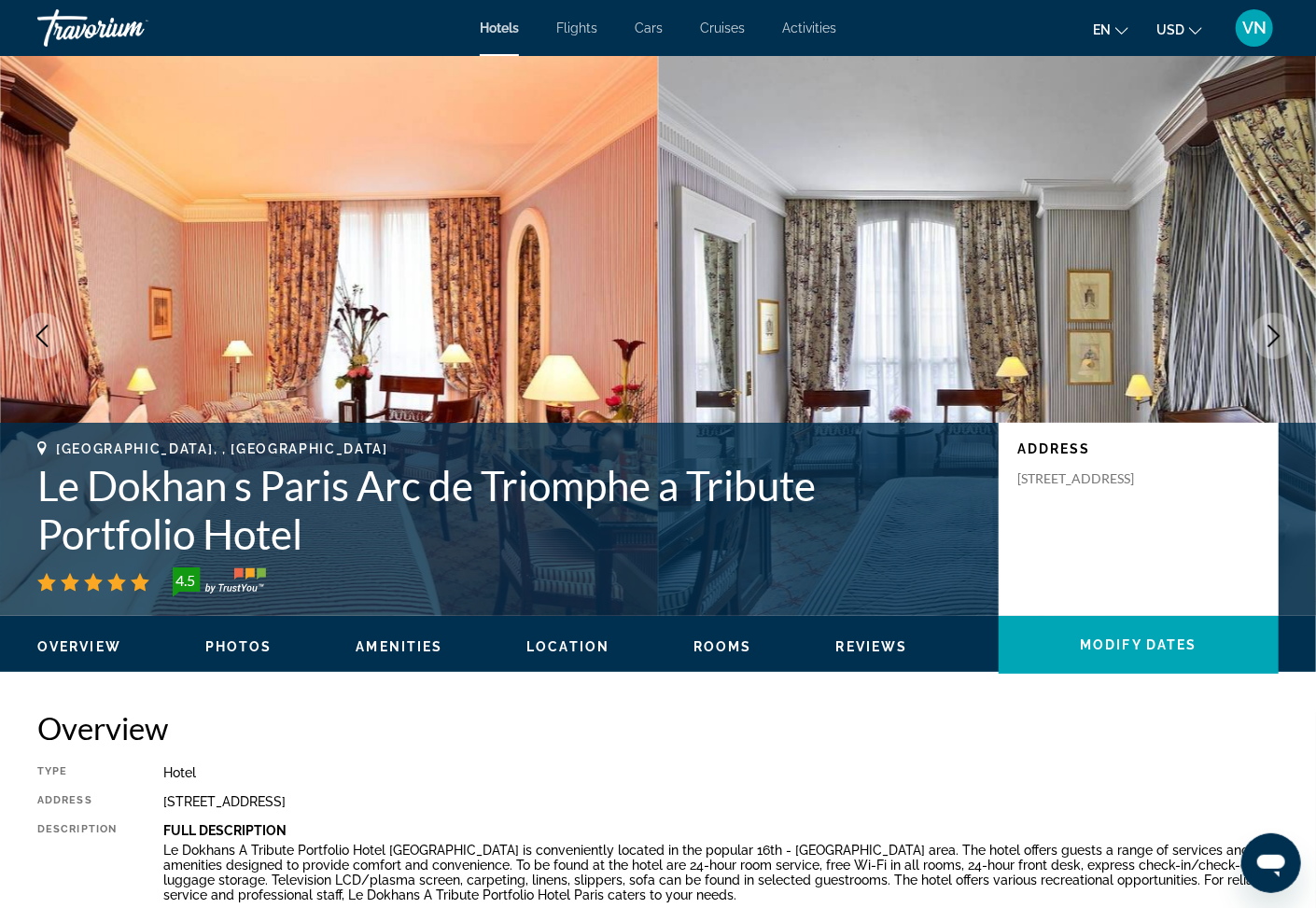
click at [1272, 334] on icon "Next image" at bounding box center [1274, 335] width 23 height 23
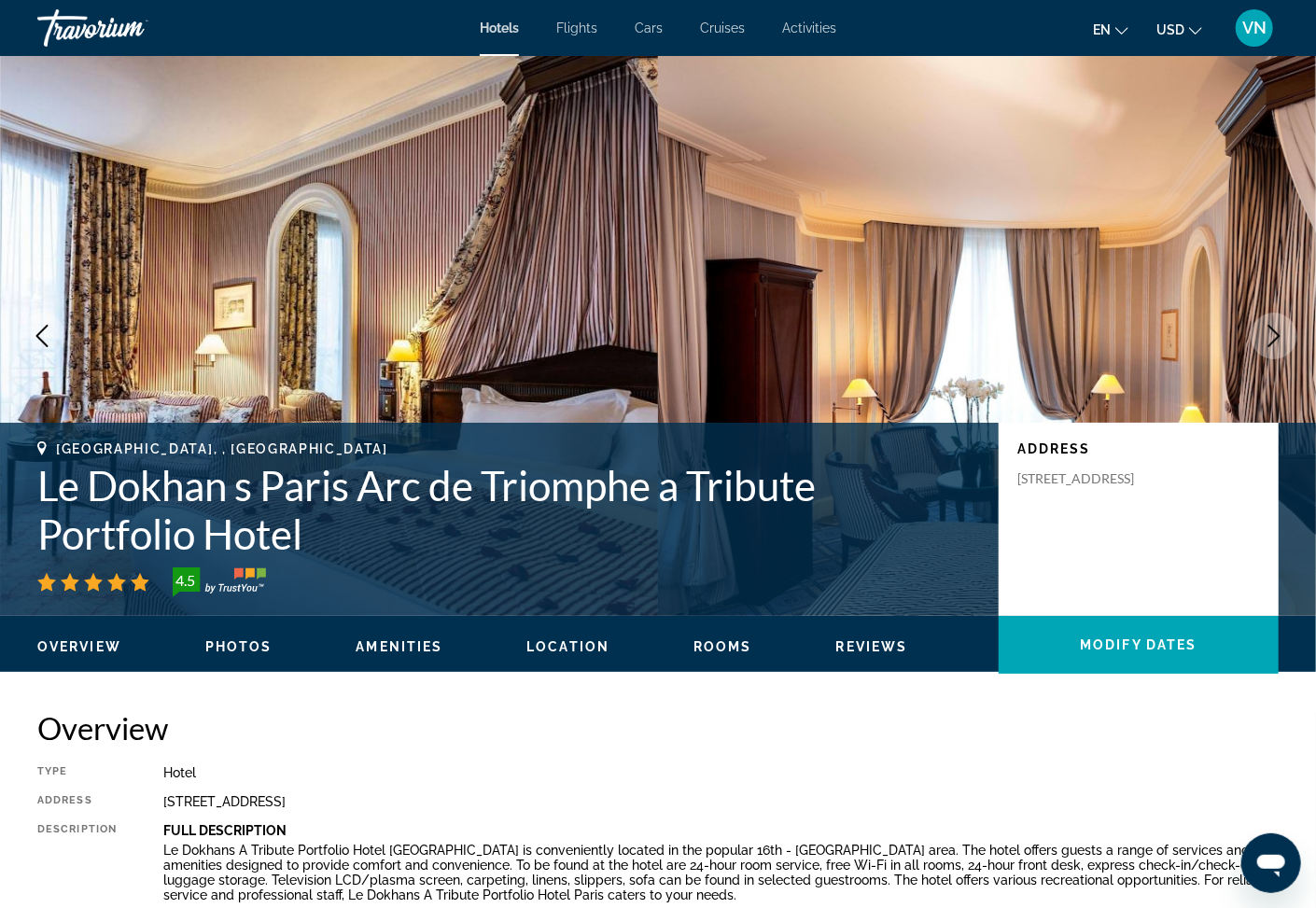
click at [1272, 334] on icon "Next image" at bounding box center [1274, 335] width 23 height 23
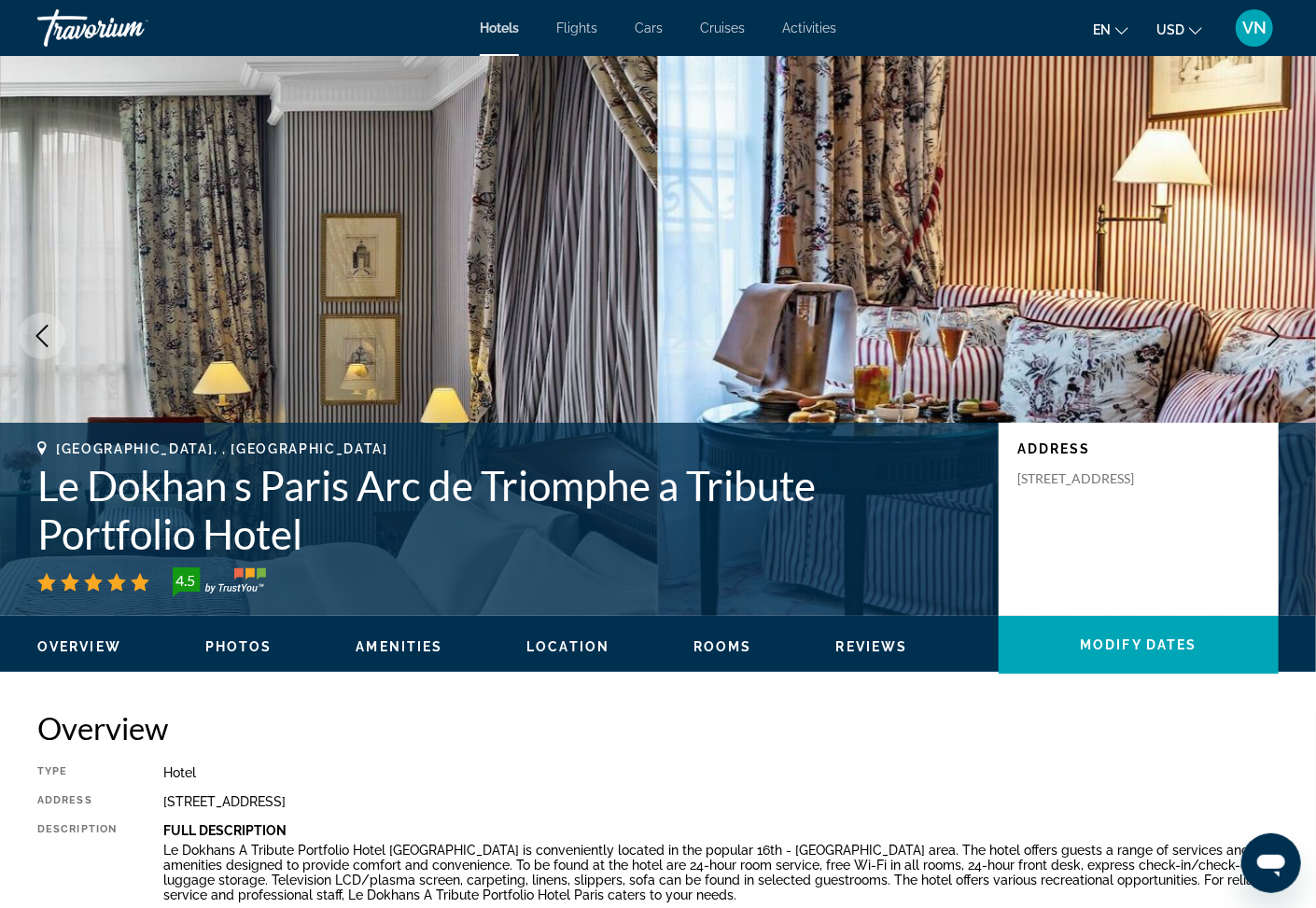
click at [1272, 334] on icon "Next image" at bounding box center [1274, 335] width 23 height 23
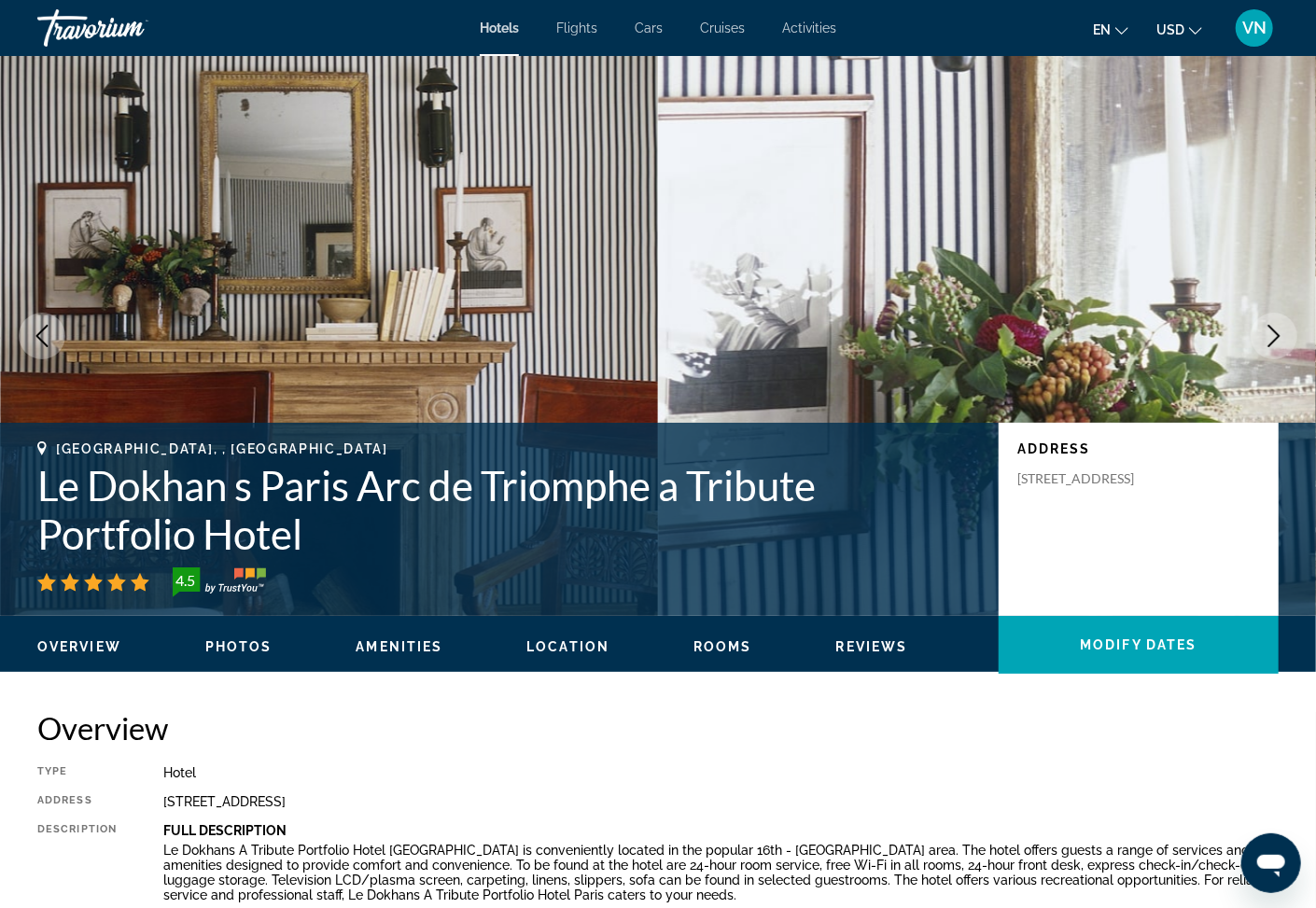
click at [1274, 334] on icon "Next image" at bounding box center [1274, 335] width 23 height 23
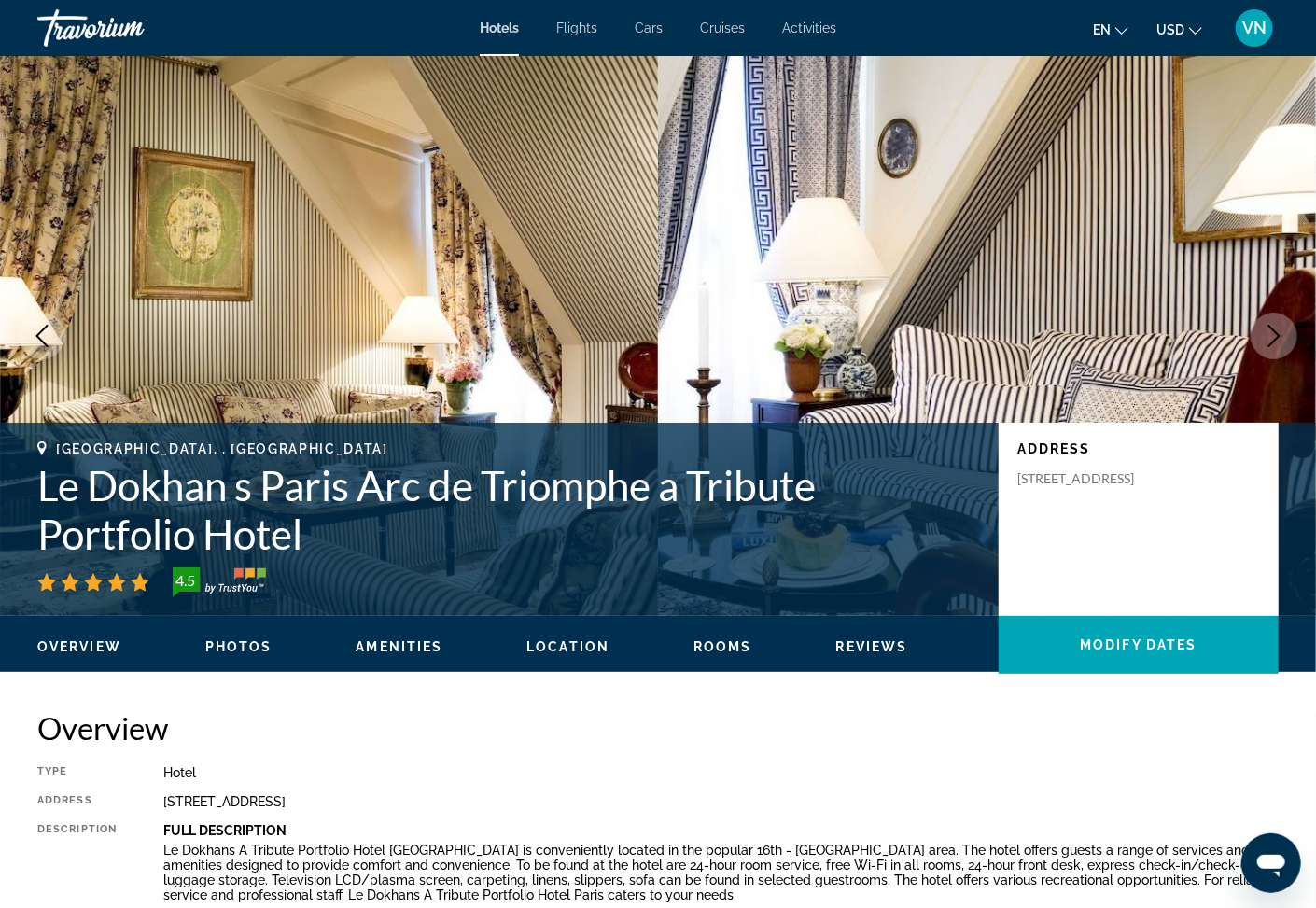
click at [1275, 333] on icon "Next image" at bounding box center [1274, 335] width 23 height 23
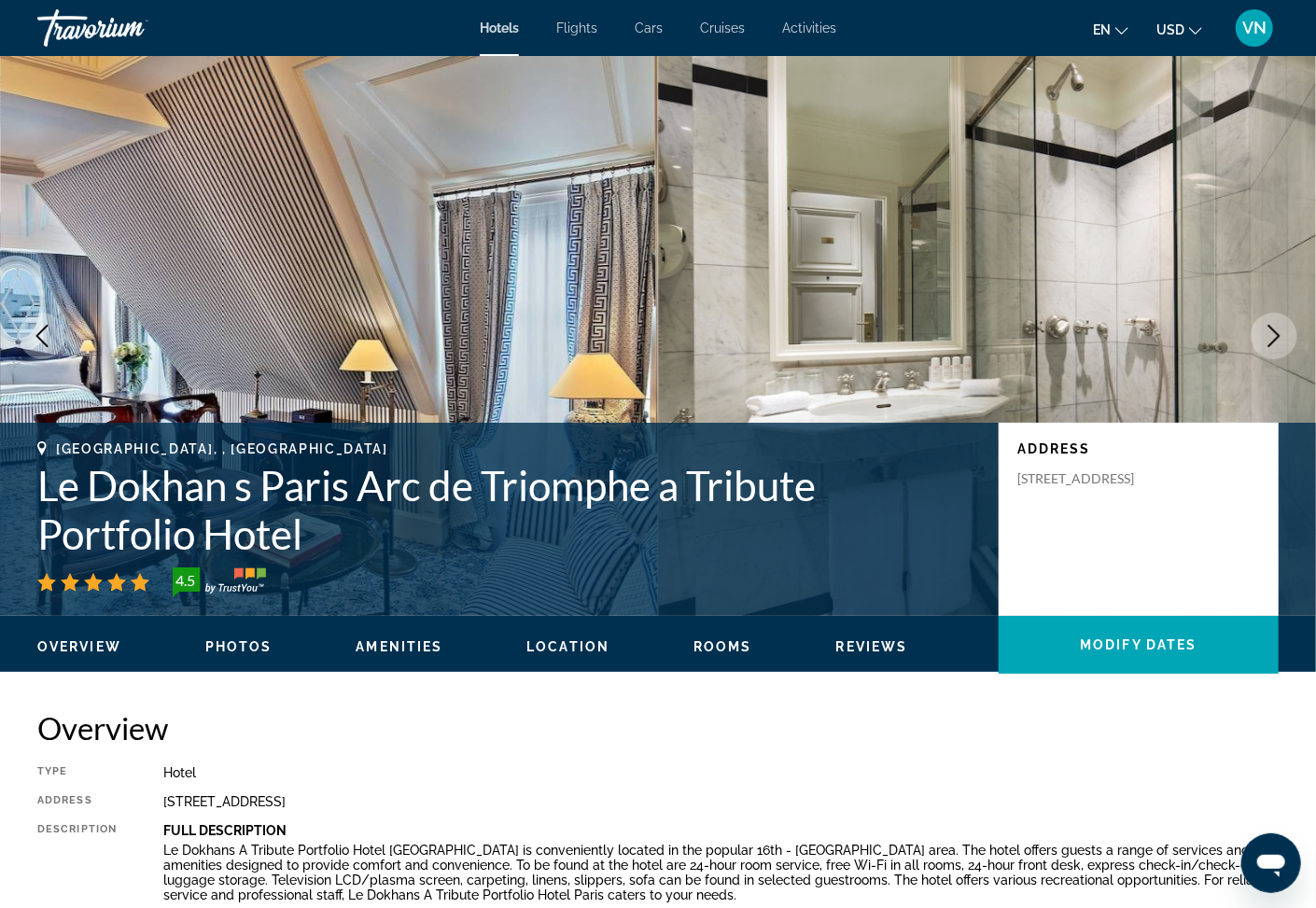
click at [1275, 333] on icon "Next image" at bounding box center [1274, 335] width 23 height 23
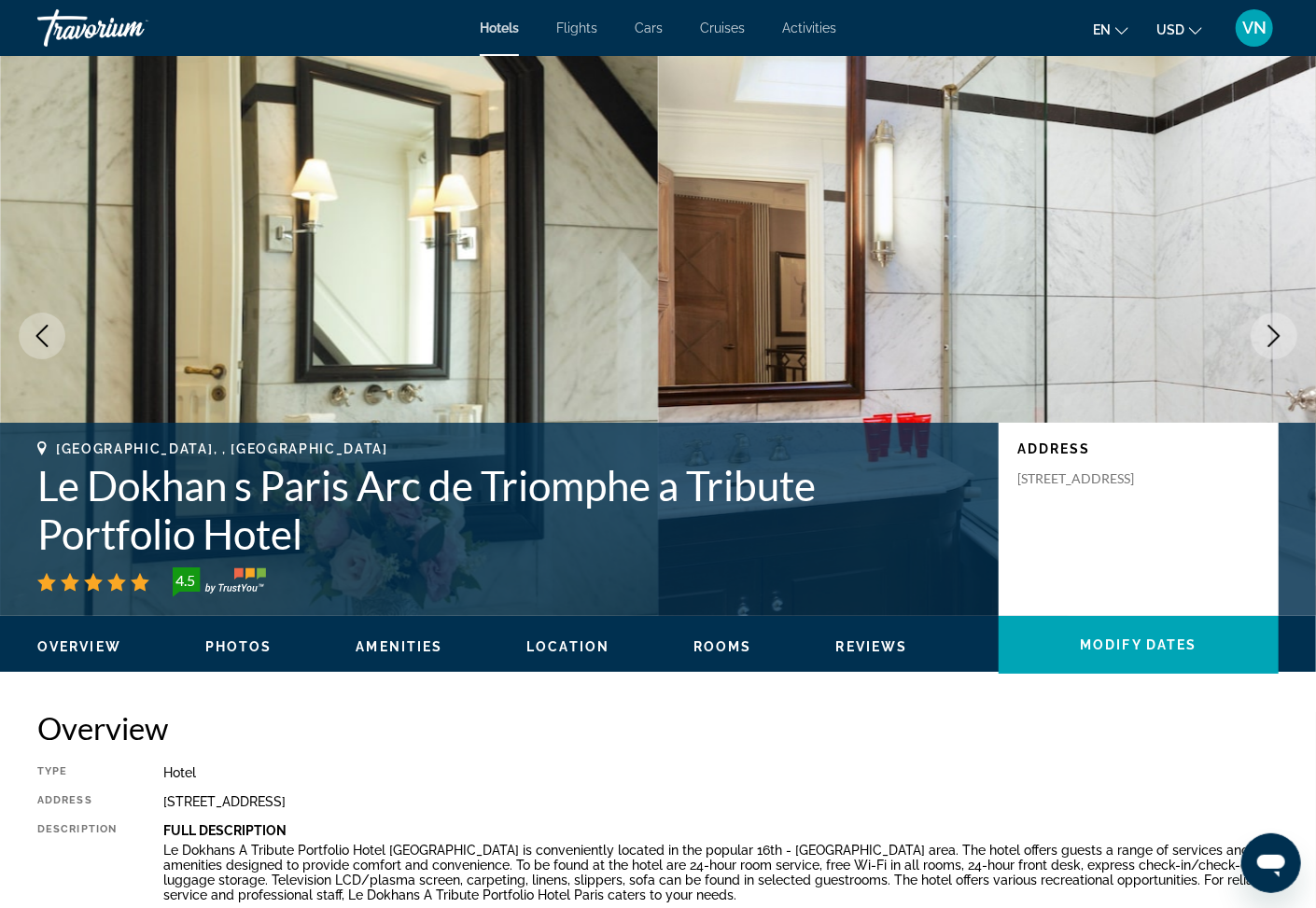
click at [1275, 333] on icon "Next image" at bounding box center [1274, 335] width 23 height 23
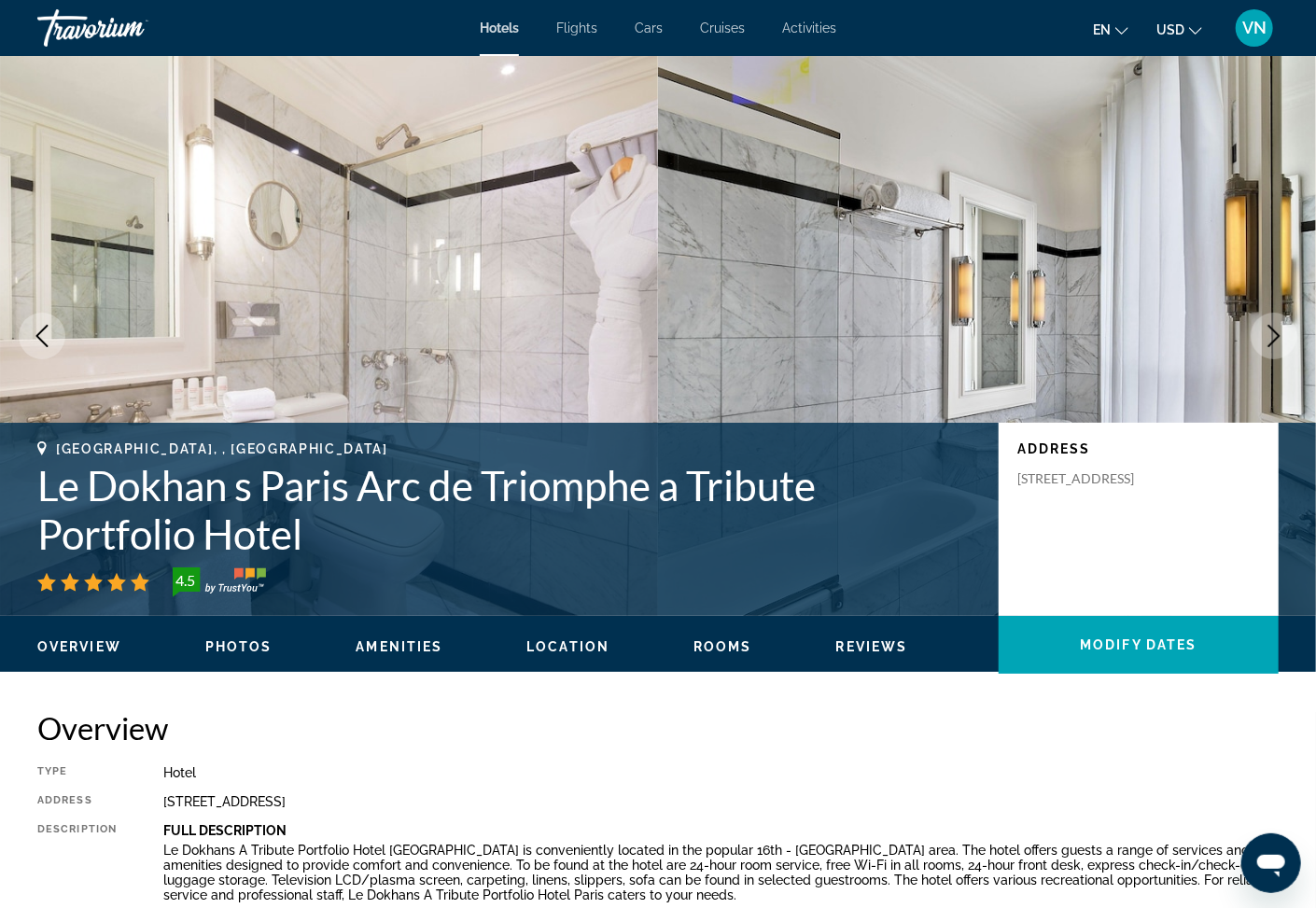
click at [1275, 333] on icon "Next image" at bounding box center [1274, 335] width 23 height 23
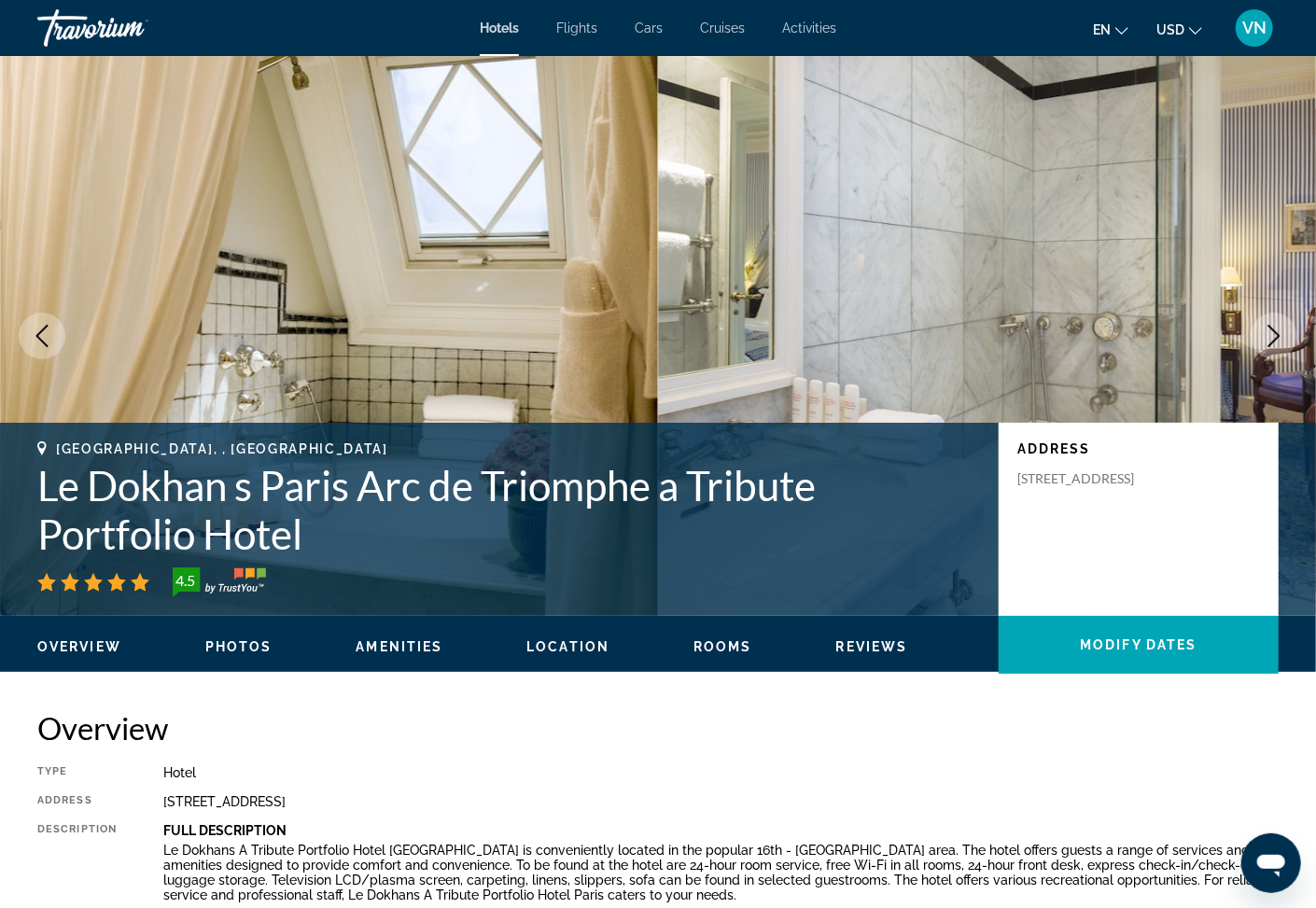
click at [1275, 333] on icon "Next image" at bounding box center [1274, 335] width 23 height 23
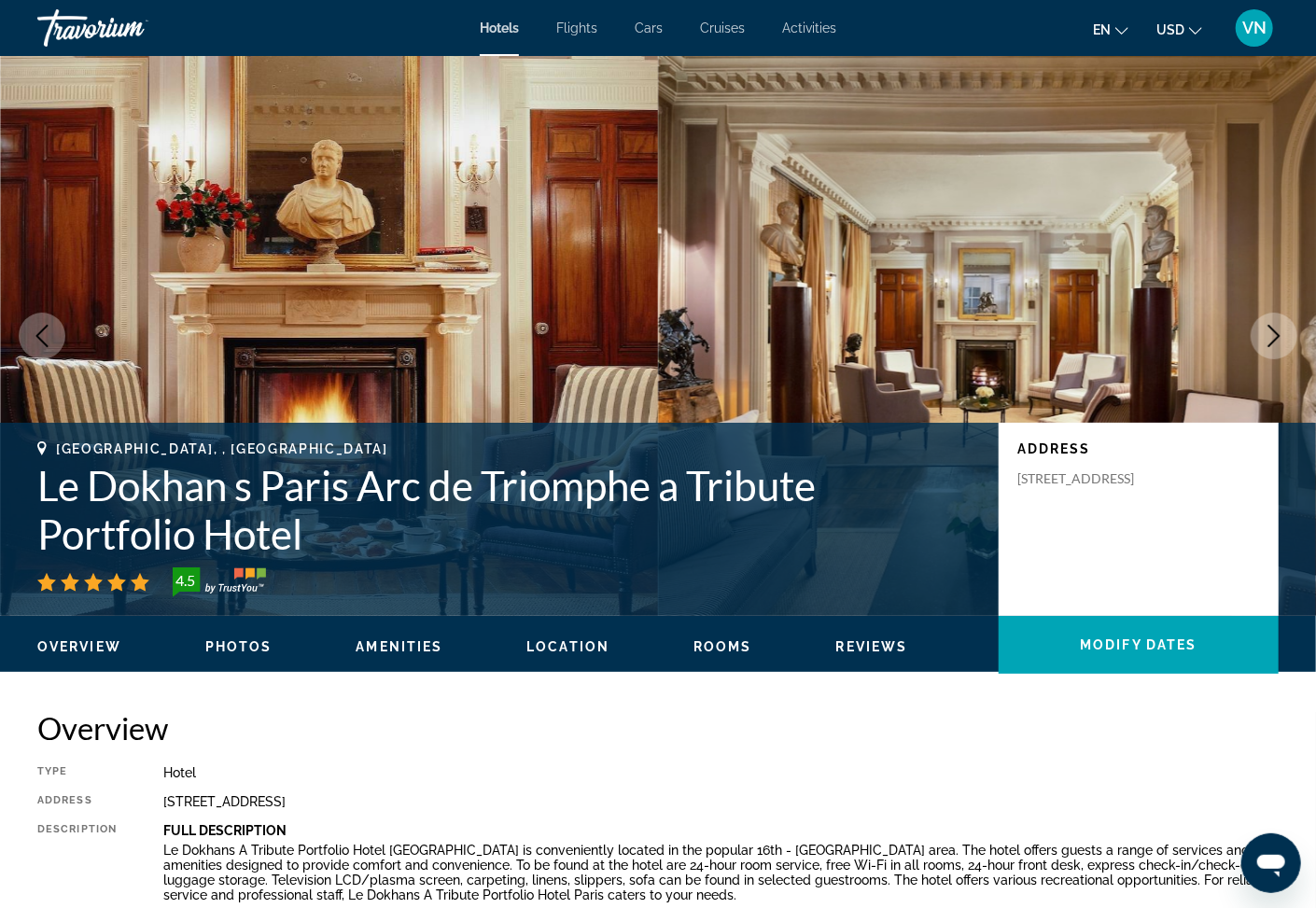
click at [1274, 333] on icon "Next image" at bounding box center [1274, 335] width 23 height 23
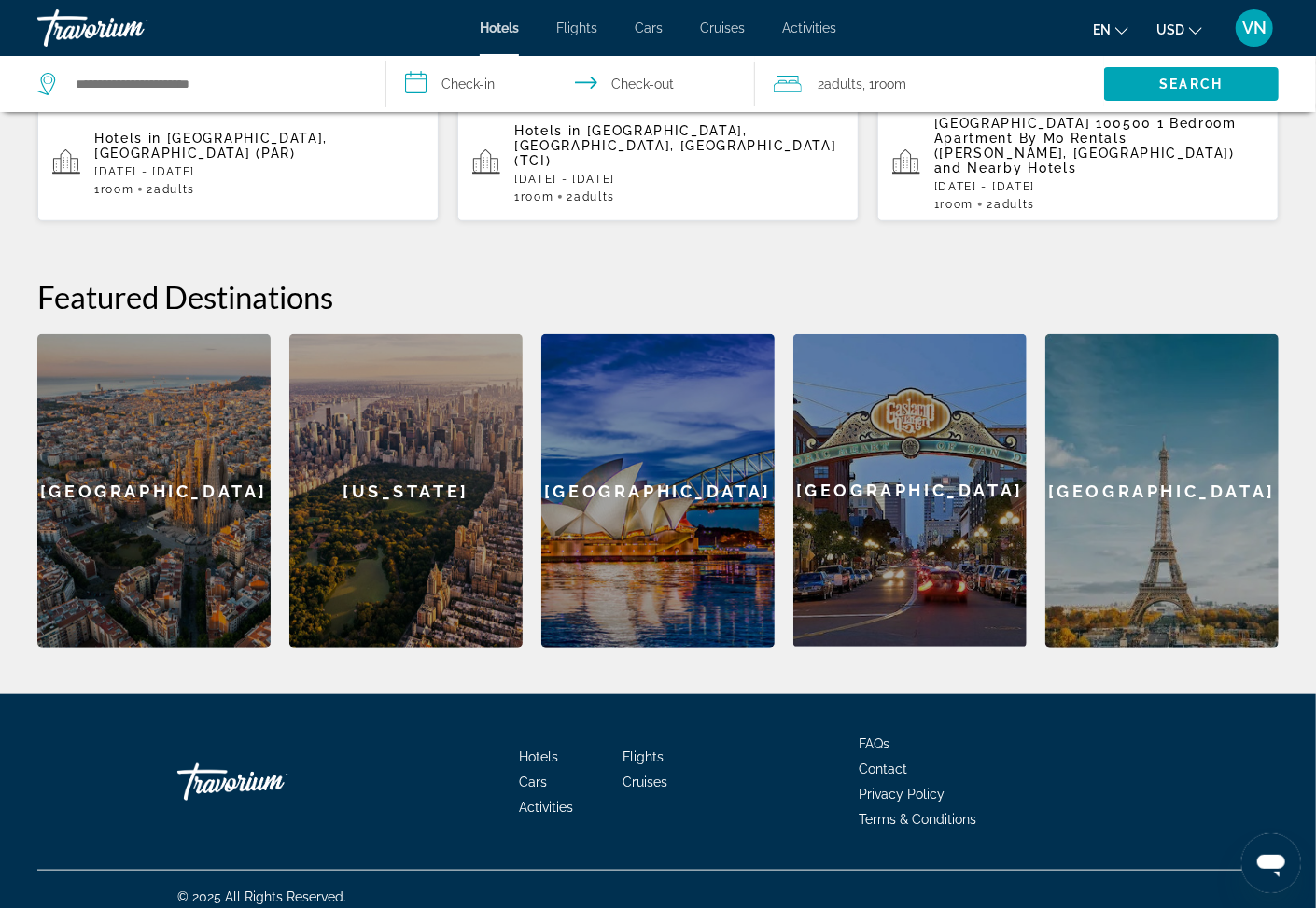
scroll to position [592, 0]
